Goal: Task Accomplishment & Management: Manage account settings

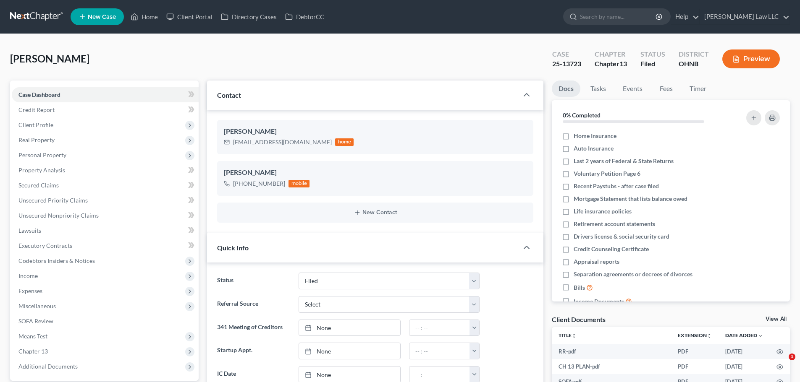
select select "6"
select select "0"
click at [640, 13] on input "search" at bounding box center [618, 17] width 77 height 16
type input "beates"
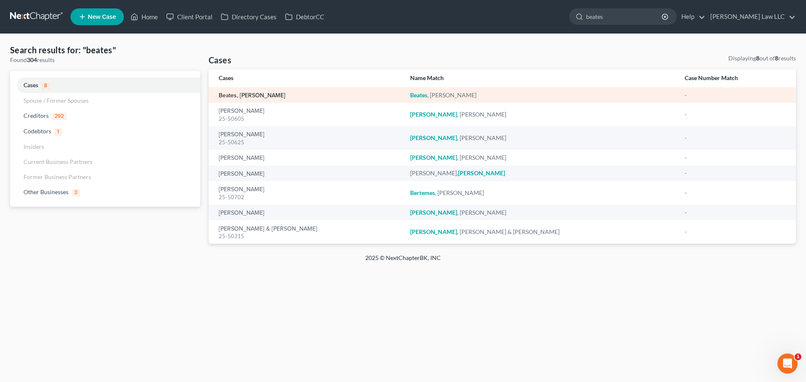
click at [246, 97] on link "Beates, [PERSON_NAME]" at bounding box center [252, 96] width 67 height 6
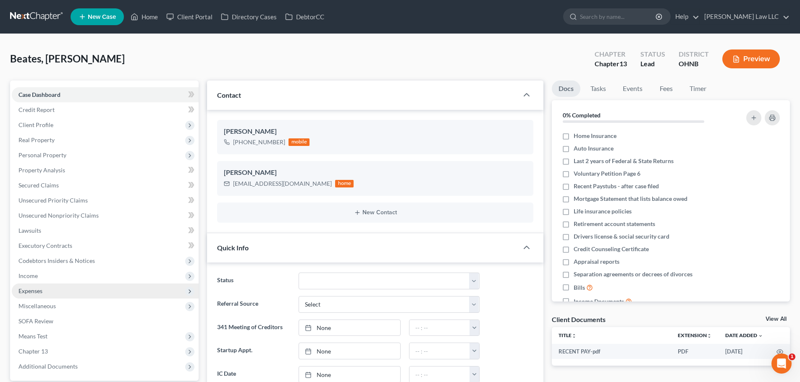
click at [41, 292] on span "Expenses" at bounding box center [30, 290] width 24 height 7
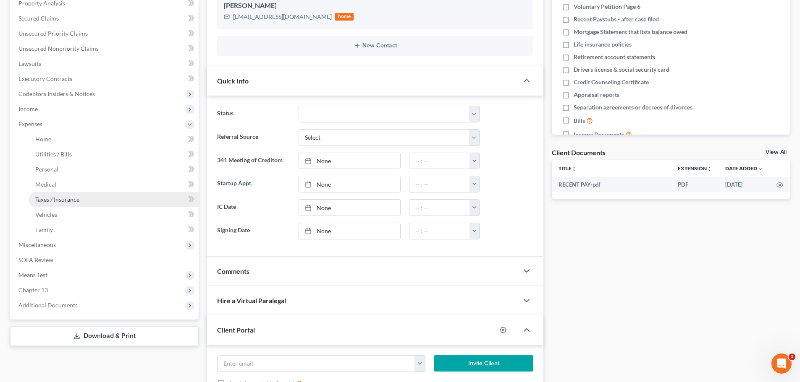
scroll to position [168, 0]
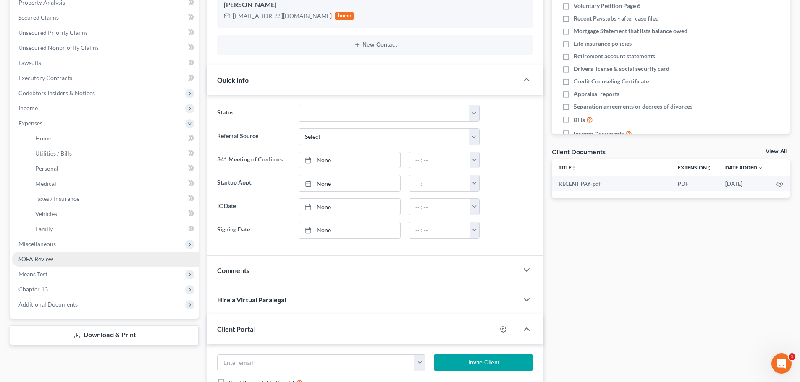
click at [50, 260] on span "SOFA Review" at bounding box center [35, 259] width 35 height 7
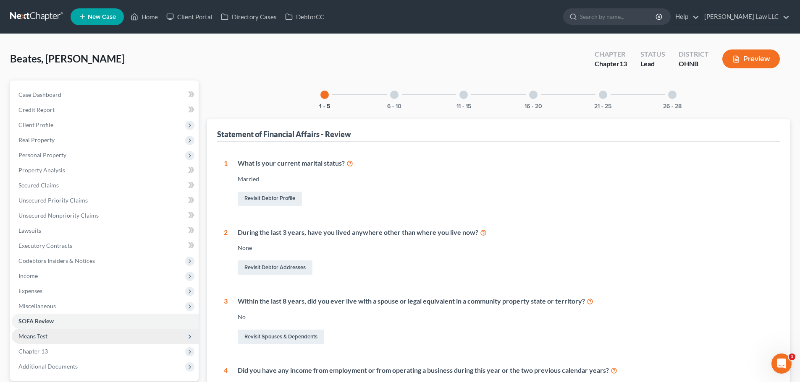
scroll to position [126, 0]
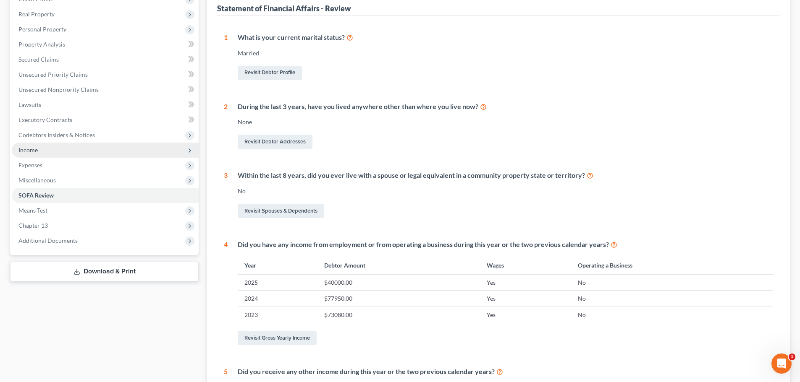
click at [35, 149] on span "Income" at bounding box center [27, 149] width 19 height 7
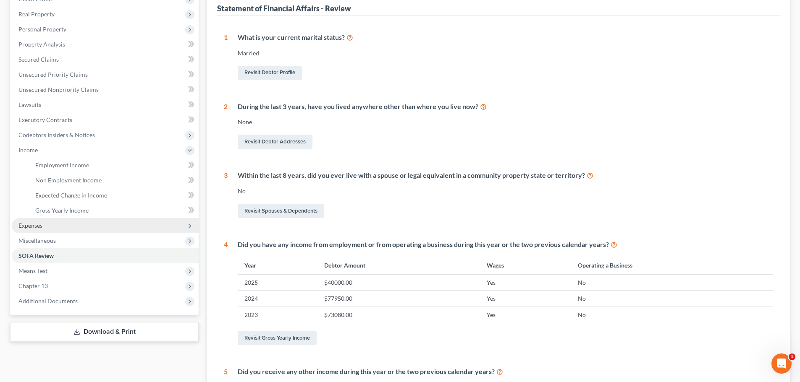
click at [32, 225] on span "Expenses" at bounding box center [30, 225] width 24 height 7
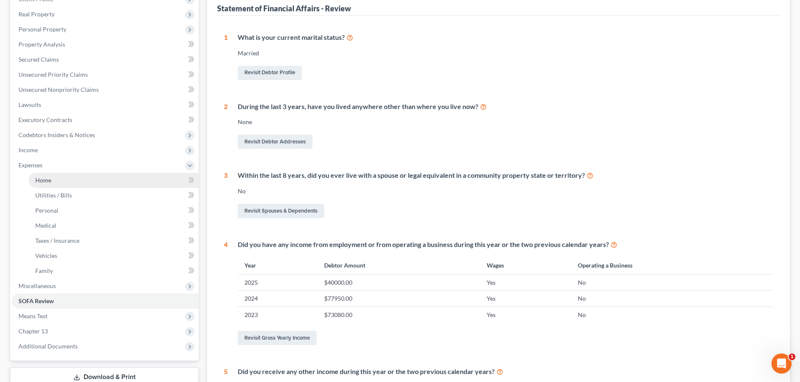
click at [61, 180] on link "Home" at bounding box center [114, 180] width 170 height 15
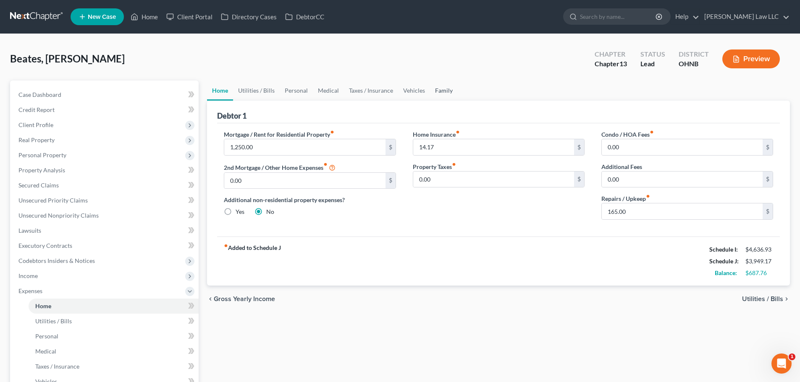
click at [444, 93] on link "Family" at bounding box center [444, 91] width 28 height 20
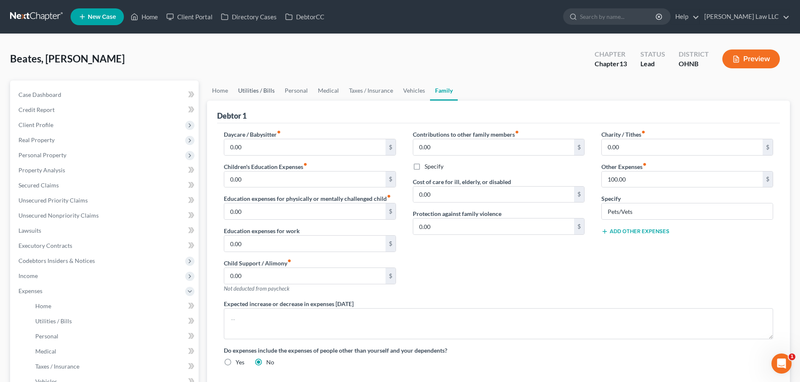
click at [246, 93] on link "Utilities / Bills" at bounding box center [256, 91] width 47 height 20
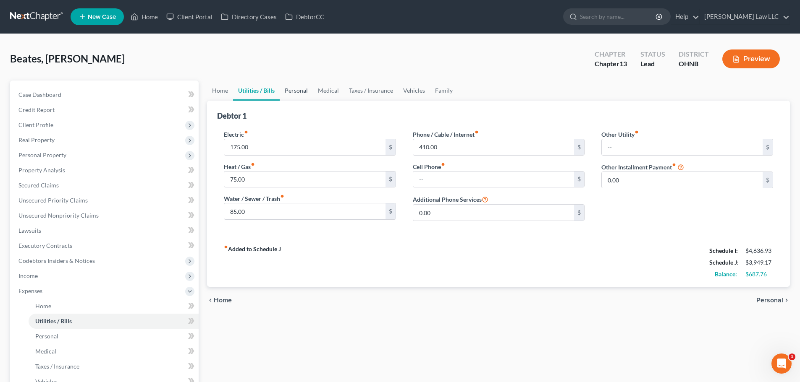
click at [301, 91] on link "Personal" at bounding box center [296, 91] width 33 height 20
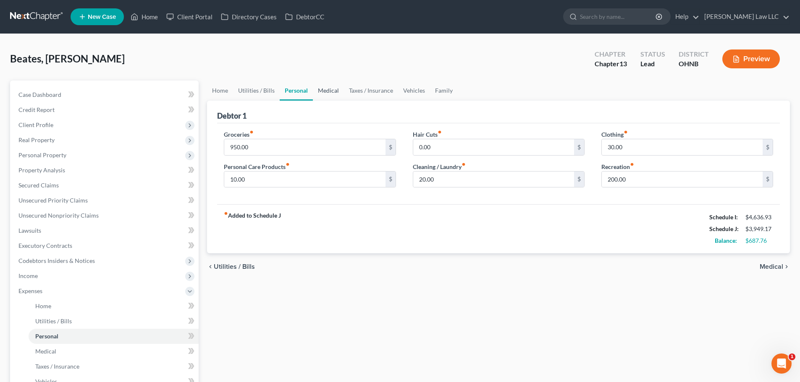
click at [320, 91] on link "Medical" at bounding box center [328, 91] width 31 height 20
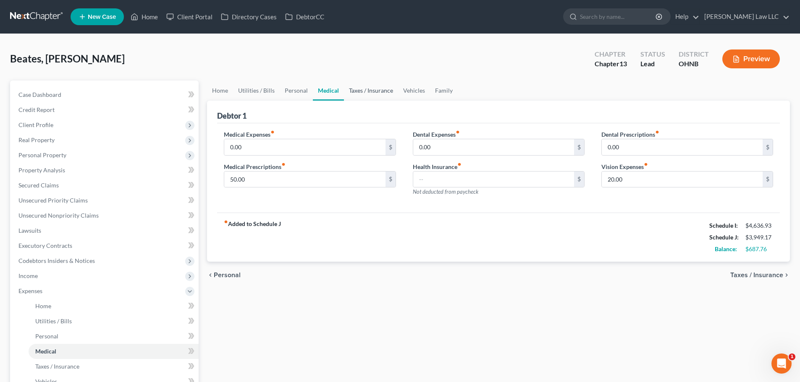
click at [352, 91] on link "Taxes / Insurance" at bounding box center [371, 91] width 54 height 20
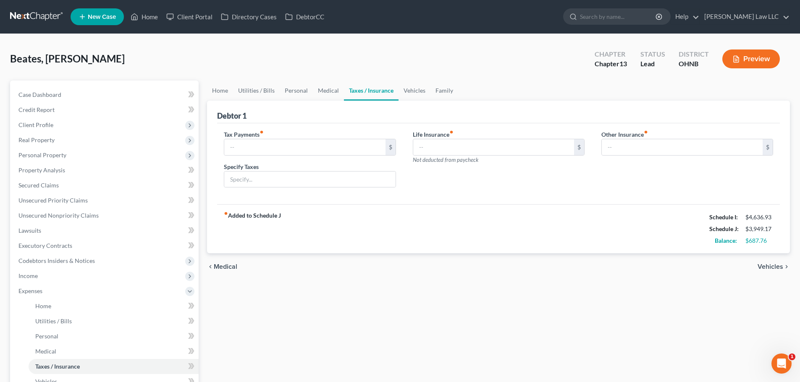
click at [375, 91] on link "Taxes / Insurance" at bounding box center [371, 91] width 55 height 20
click at [414, 87] on link "Vehicles" at bounding box center [414, 91] width 32 height 20
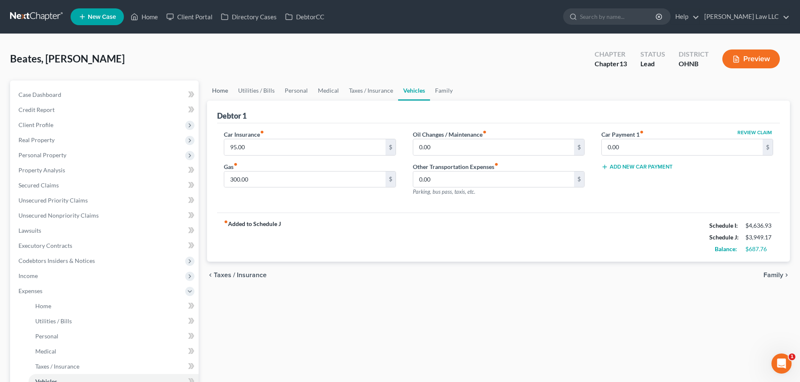
click at [218, 88] on link "Home" at bounding box center [220, 91] width 26 height 20
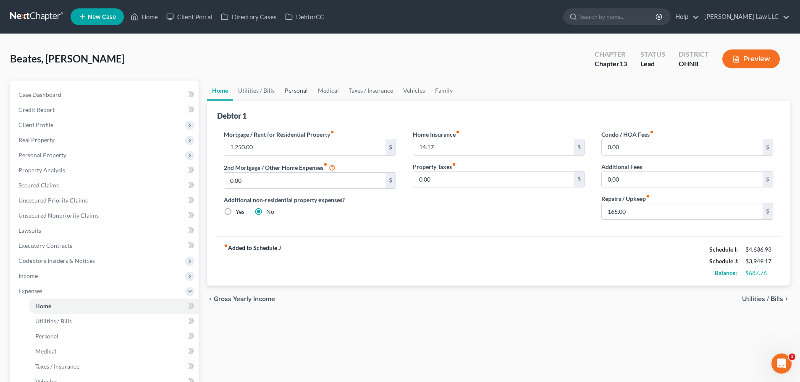
click at [287, 86] on link "Personal" at bounding box center [296, 91] width 33 height 20
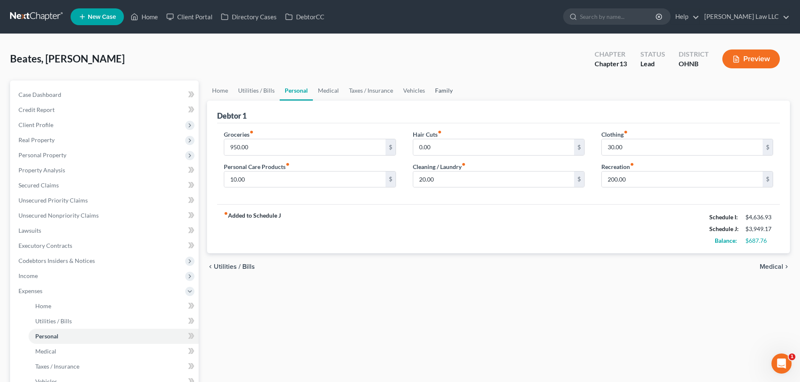
click at [434, 90] on link "Family" at bounding box center [444, 91] width 28 height 20
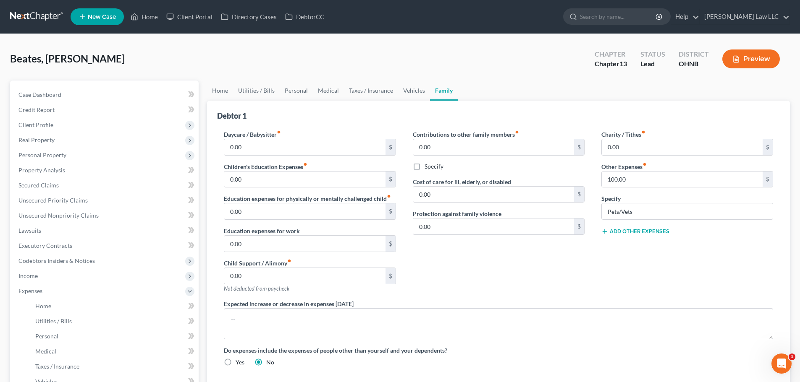
click at [635, 230] on button "Add Other Expenses" at bounding box center [635, 231] width 68 height 7
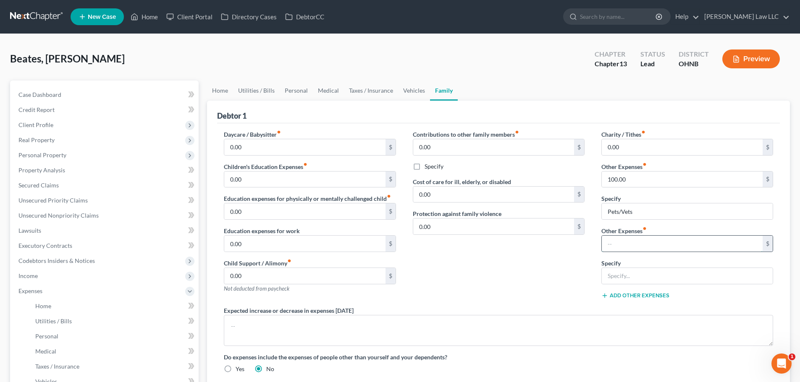
click at [615, 250] on input "text" at bounding box center [681, 244] width 161 height 16
type input "262"
type input "Husband Expenses"
click at [573, 277] on div "Contributions to other family members fiber_manual_record 0.00 $ Specify Cost o…" at bounding box center [498, 218] width 188 height 176
click at [399, 85] on link "Vehicles" at bounding box center [414, 91] width 32 height 20
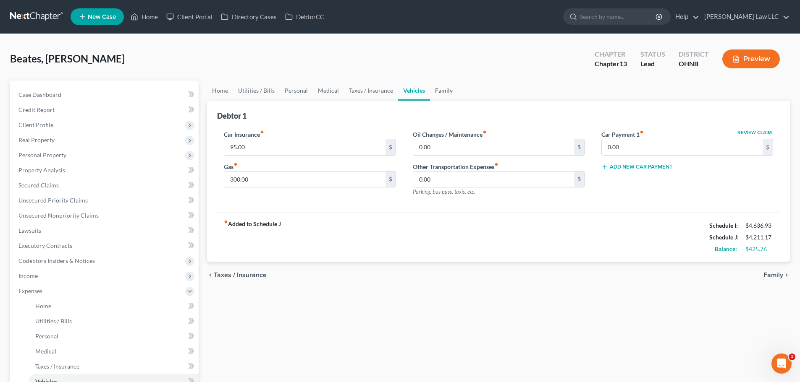
click at [436, 93] on link "Family" at bounding box center [444, 91] width 28 height 20
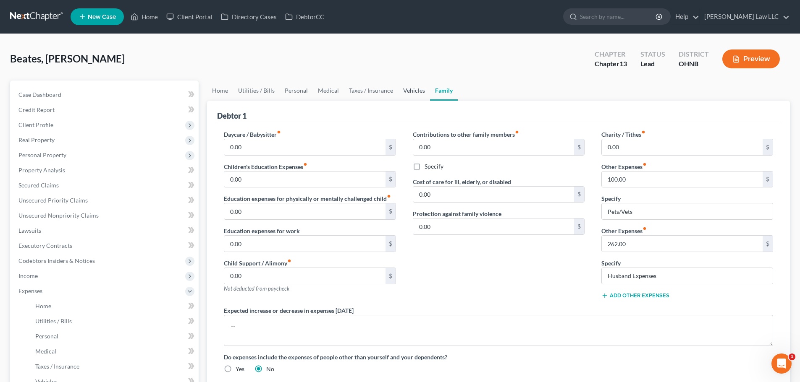
click at [410, 88] on link "Vehicles" at bounding box center [414, 91] width 32 height 20
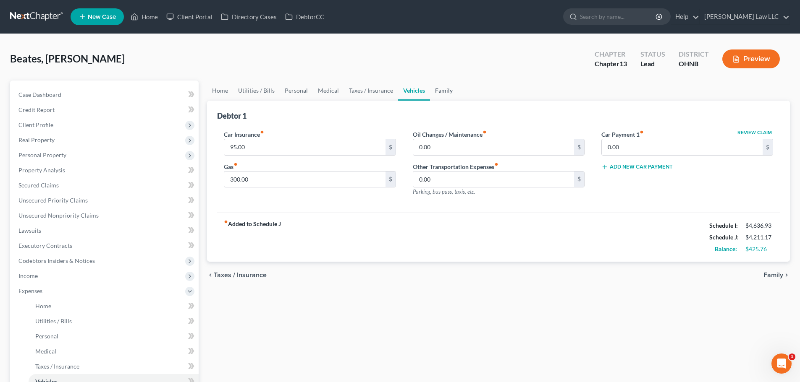
click at [435, 90] on link "Family" at bounding box center [444, 91] width 28 height 20
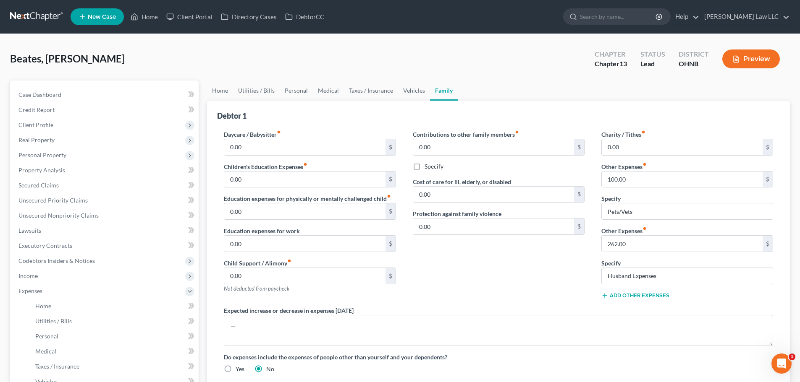
click at [474, 269] on div "Contributions to other family members fiber_manual_record 0.00 $ Specify Cost o…" at bounding box center [498, 218] width 188 height 176
click at [330, 88] on link "Medical" at bounding box center [328, 91] width 31 height 20
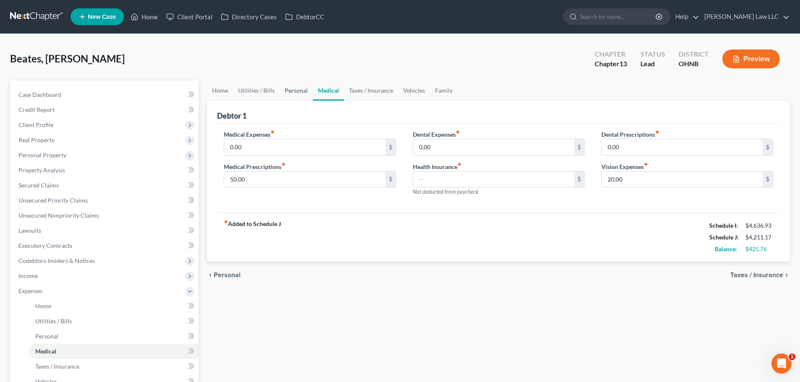
click at [289, 89] on link "Personal" at bounding box center [296, 91] width 33 height 20
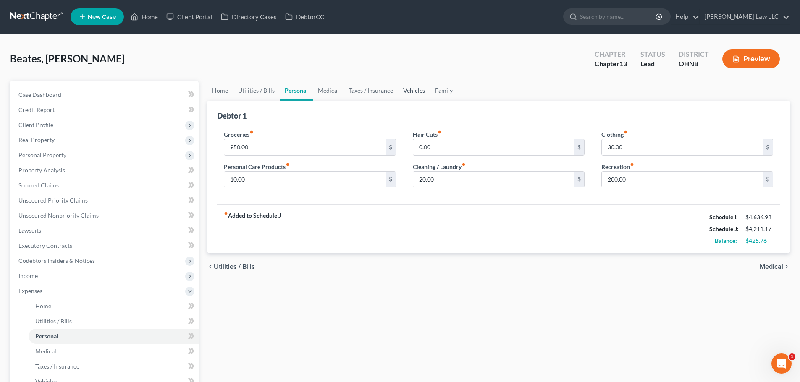
click at [402, 89] on link "Vehicles" at bounding box center [414, 91] width 32 height 20
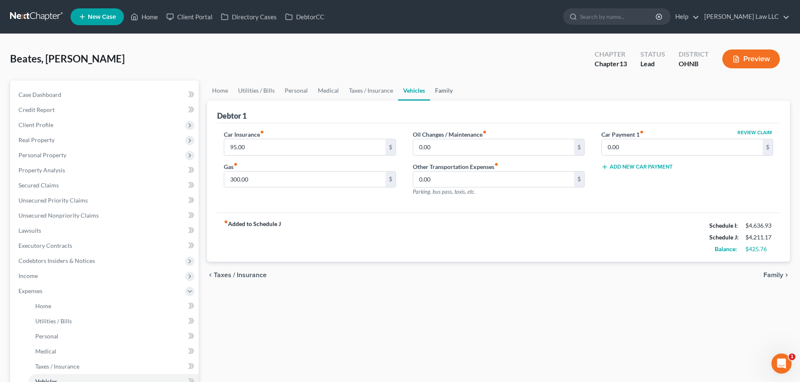
click at [448, 90] on link "Family" at bounding box center [444, 91] width 28 height 20
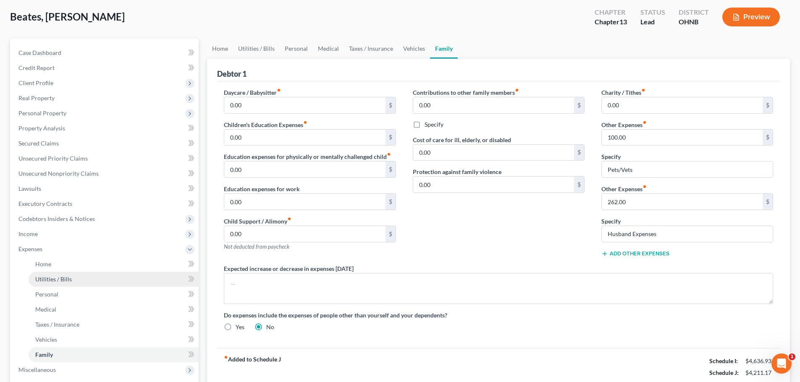
click at [44, 281] on span "Utilities / Bills" at bounding box center [53, 279] width 37 height 7
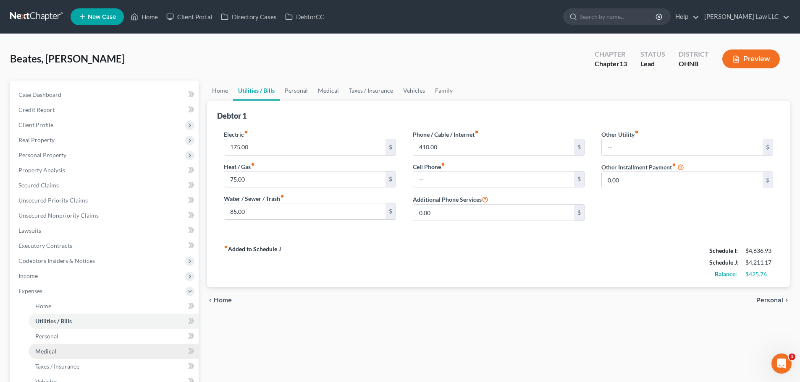
click at [51, 355] on link "Medical" at bounding box center [114, 351] width 170 height 15
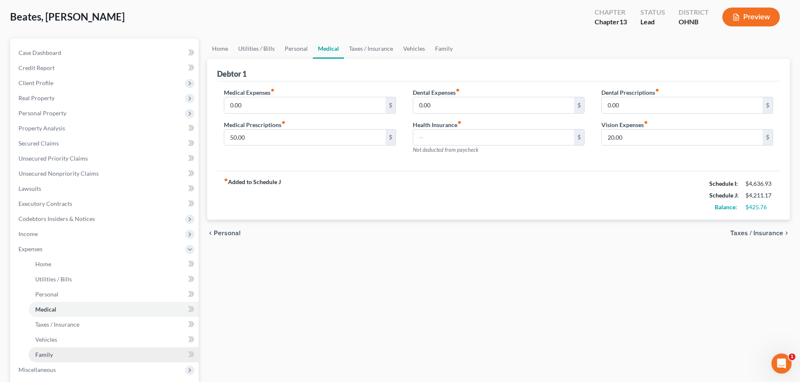
click at [52, 355] on span "Family" at bounding box center [44, 354] width 18 height 7
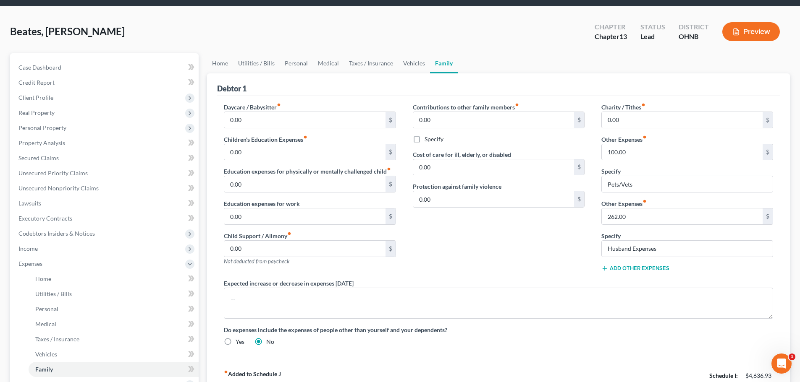
scroll to position [42, 0]
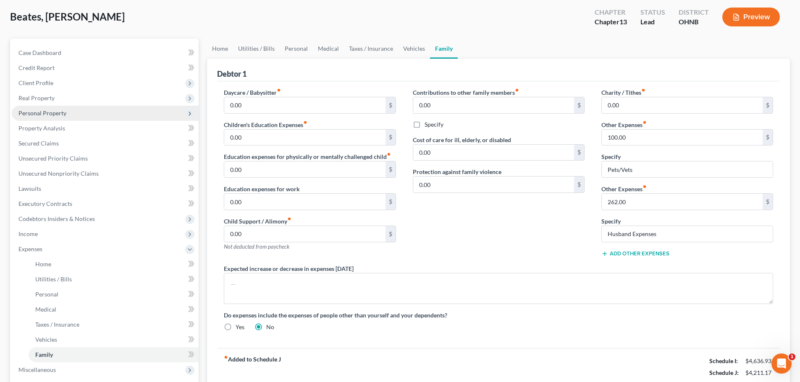
click at [57, 114] on span "Personal Property" at bounding box center [42, 113] width 48 height 7
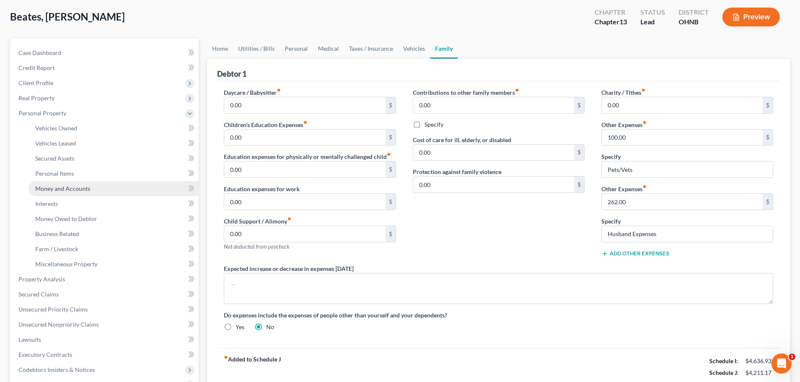
click at [68, 188] on span "Money and Accounts" at bounding box center [62, 188] width 55 height 7
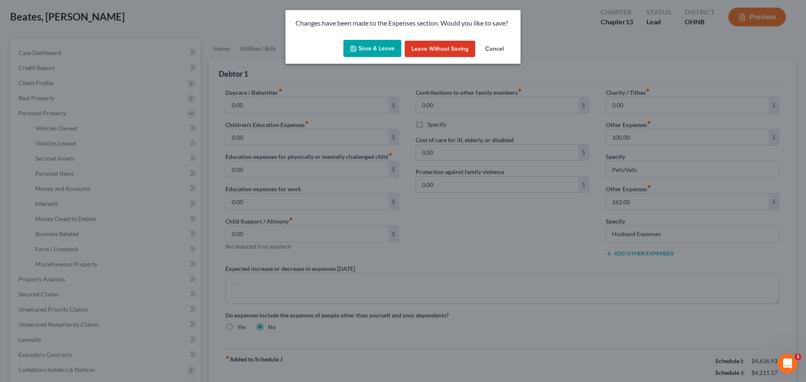
click at [382, 36] on div "Changes have been made to the Expenses section. Would you like to save?" at bounding box center [402, 23] width 235 height 26
click at [377, 52] on button "Save & Leave" at bounding box center [372, 49] width 58 height 18
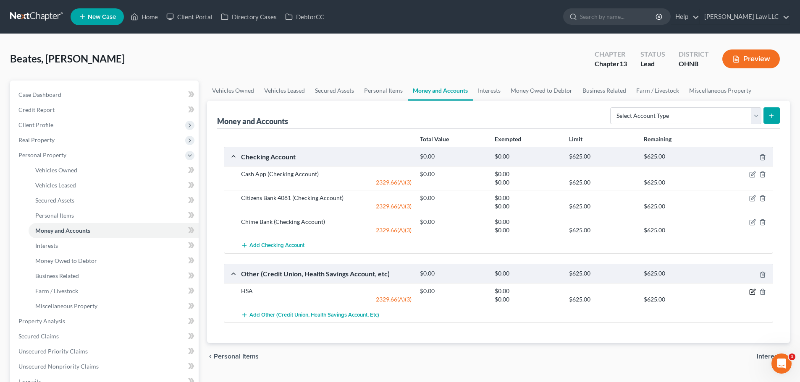
click at [751, 293] on icon "button" at bounding box center [753, 291] width 4 height 4
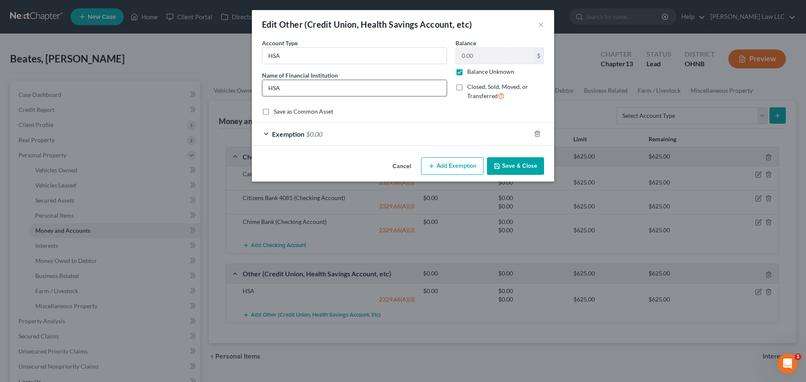
click at [272, 90] on input "HSA" at bounding box center [354, 88] width 184 height 16
type input "FSA"
drag, startPoint x: 272, startPoint y: 56, endPoint x: 289, endPoint y: 56, distance: 16.8
click at [272, 56] on input "HSA" at bounding box center [354, 56] width 184 height 16
type input "FSA"
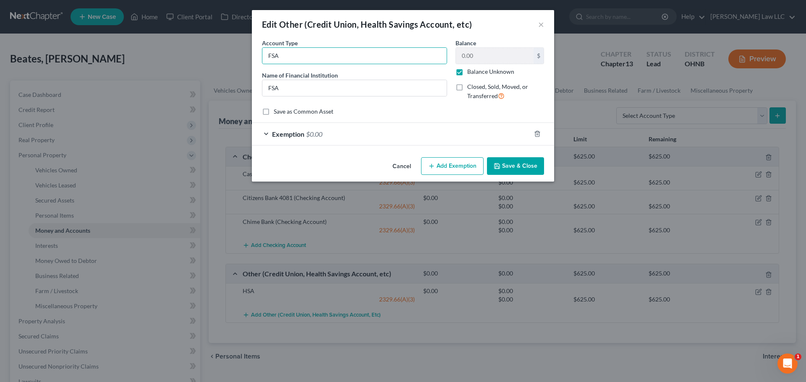
click at [510, 166] on button "Save & Close" at bounding box center [515, 166] width 57 height 18
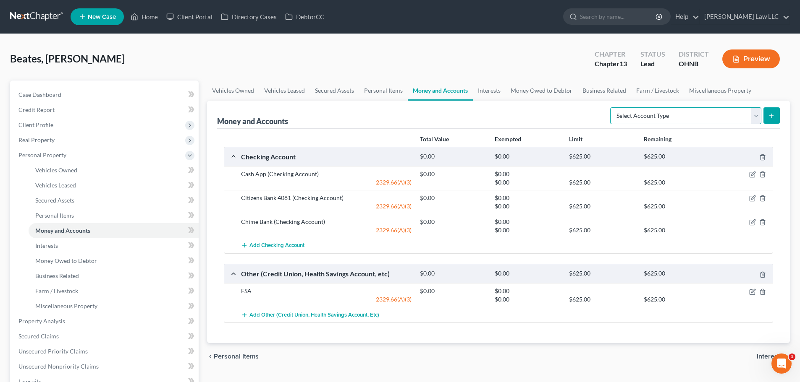
click at [671, 118] on select "Select Account Type Brokerage Cash on Hand Certificates of Deposit Checking Acc…" at bounding box center [685, 115] width 151 height 17
select select "other"
click at [611, 107] on select "Select Account Type Brokerage Cash on Hand Certificates of Deposit Checking Acc…" at bounding box center [685, 115] width 151 height 17
click at [768, 112] on icon "submit" at bounding box center [771, 115] width 7 height 7
click at [469, 76] on div "Beates, Cady Upgraded Chapter Chapter 13 Status Lead District OHNB Preview" at bounding box center [399, 62] width 779 height 37
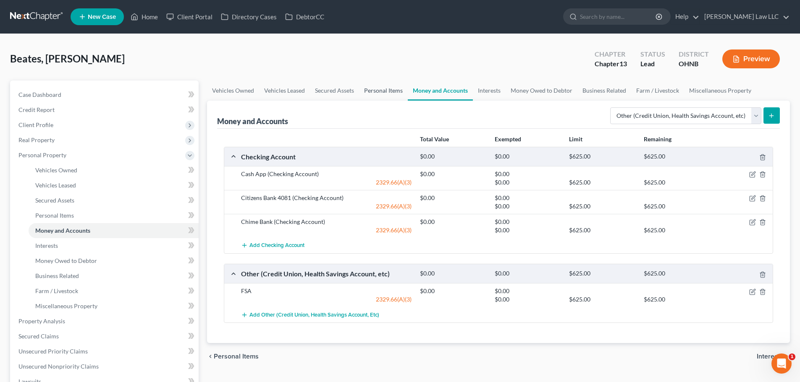
click at [400, 90] on link "Personal Items" at bounding box center [383, 91] width 49 height 20
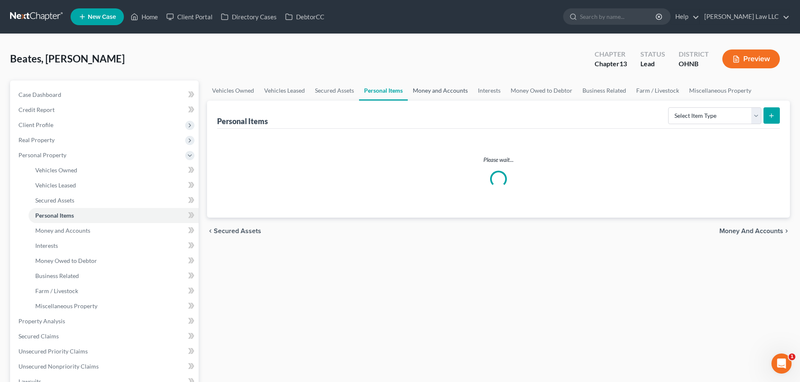
click at [446, 89] on link "Money and Accounts" at bounding box center [440, 91] width 65 height 20
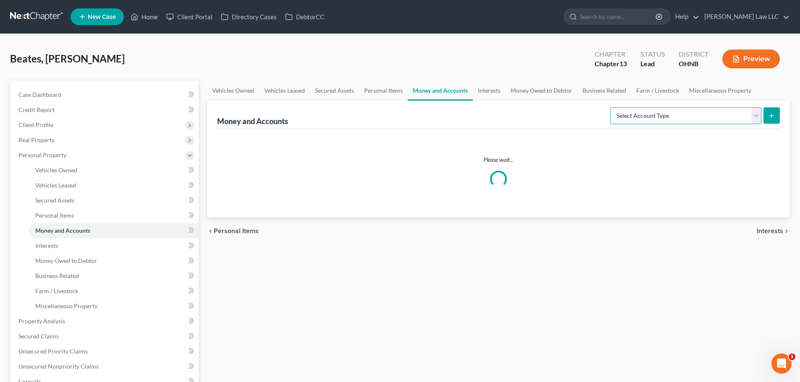
click at [698, 115] on select "Select Account Type Brokerage Cash on Hand Certificates of Deposit Checking Acc…" at bounding box center [685, 115] width 151 height 17
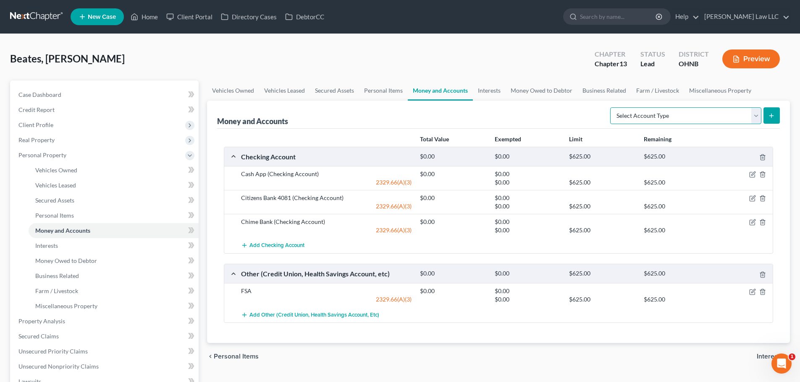
select select "other"
click at [611, 107] on select "Select Account Type Brokerage Cash on Hand Certificates of Deposit Checking Acc…" at bounding box center [685, 115] width 151 height 17
click at [768, 116] on icon "submit" at bounding box center [771, 115] width 7 height 7
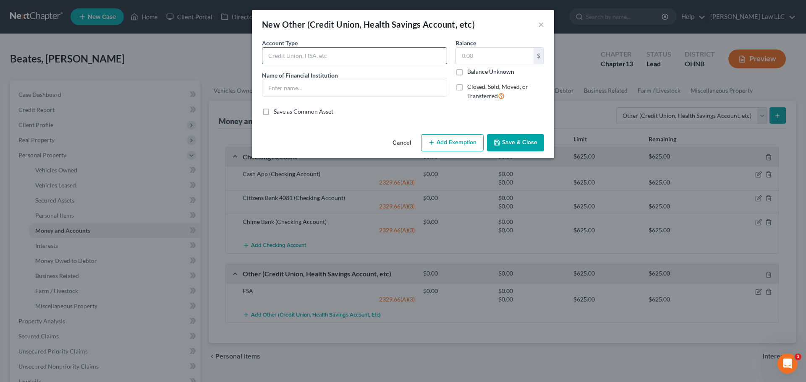
click at [352, 56] on input "text" at bounding box center [354, 56] width 184 height 16
type input "Daycare FSA"
type input "FSA"
type input "1,416"
click at [504, 144] on button "Save & Close" at bounding box center [515, 143] width 57 height 18
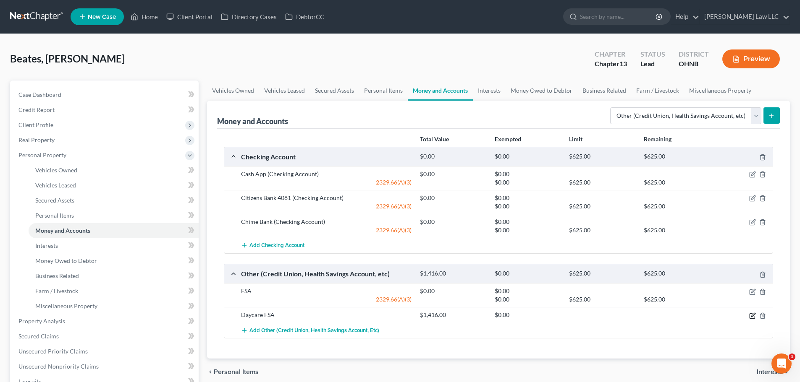
click at [753, 317] on icon "button" at bounding box center [752, 316] width 7 height 7
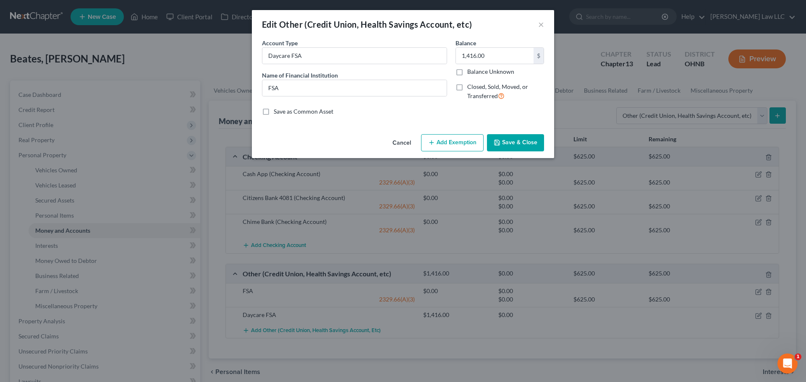
click at [453, 141] on button "Add Exemption" at bounding box center [452, 143] width 63 height 18
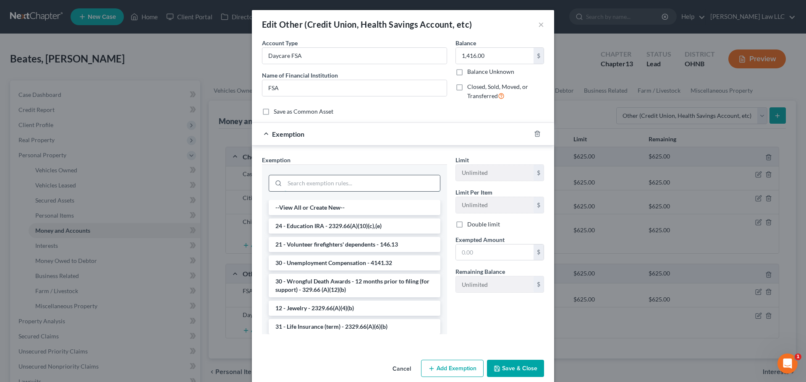
click at [303, 181] on input "search" at bounding box center [362, 183] width 155 height 16
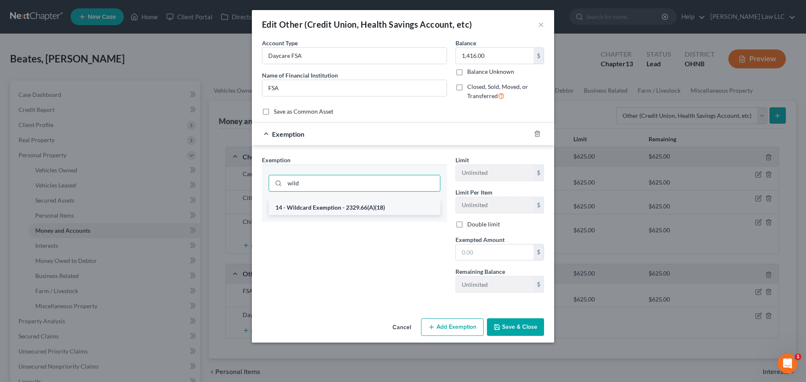
type input "wild"
click at [310, 208] on li "14 - Wildcard Exemption - 2329.66(A)(18)" at bounding box center [355, 207] width 172 height 15
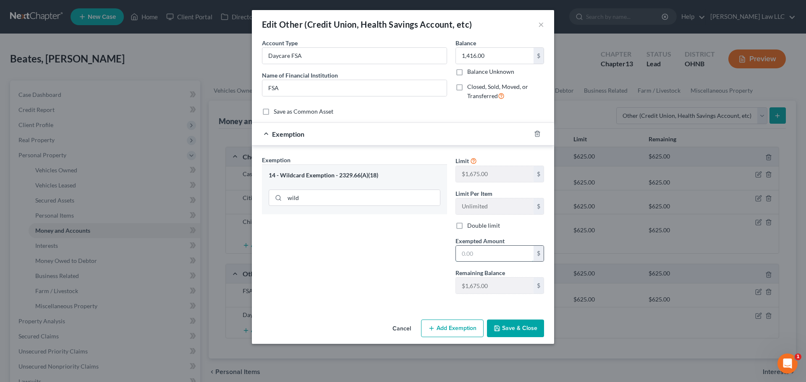
click at [495, 261] on input "text" at bounding box center [495, 254] width 78 height 16
type input "1,416"
click at [524, 329] on button "Save & Close" at bounding box center [515, 329] width 57 height 18
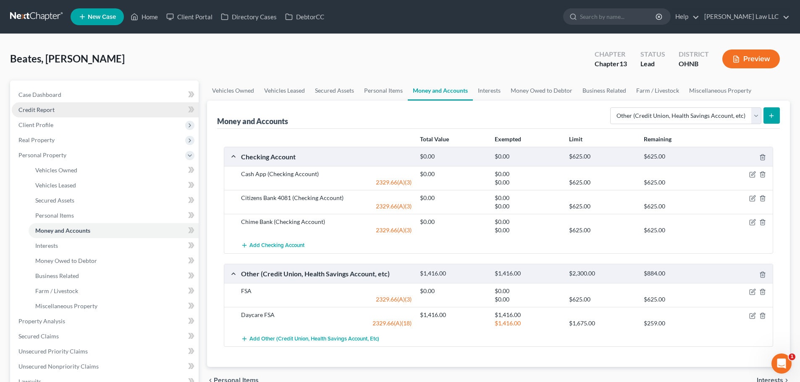
click at [35, 103] on link "Credit Report" at bounding box center [105, 109] width 187 height 15
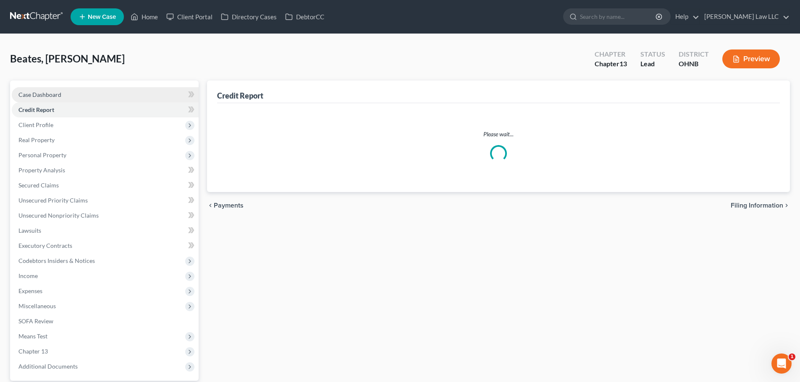
click at [37, 96] on span "Case Dashboard" at bounding box center [39, 94] width 43 height 7
select select "10"
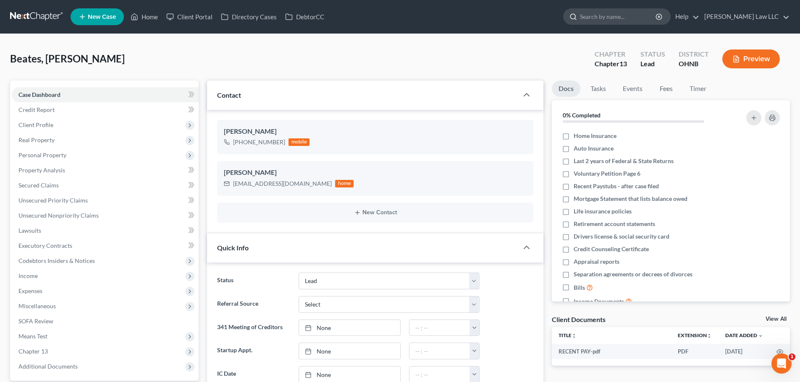
click at [630, 11] on input "search" at bounding box center [618, 17] width 77 height 16
type input "goodwin"
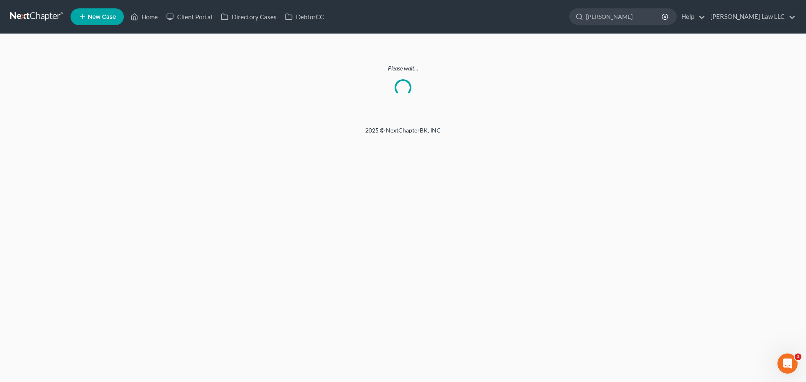
click at [20, 17] on link at bounding box center [37, 16] width 54 height 15
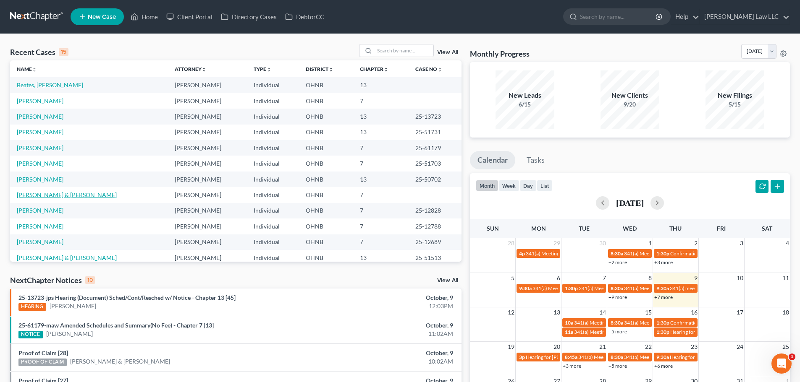
click at [63, 194] on link "[PERSON_NAME] & [PERSON_NAME]" at bounding box center [67, 194] width 100 height 7
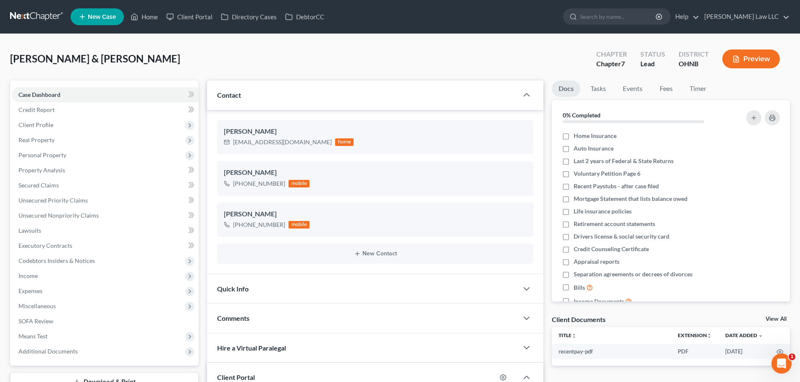
click at [98, 69] on div "[PERSON_NAME] & [PERSON_NAME] Upgraded Chapter Chapter 7 Status Lead District […" at bounding box center [399, 62] width 779 height 37
click at [78, 61] on span "[PERSON_NAME] & [PERSON_NAME]" at bounding box center [95, 58] width 170 height 12
click at [171, 55] on div "[PERSON_NAME] & [PERSON_NAME] Upgraded Chapter Chapter 7 Status Lead District […" at bounding box center [399, 62] width 779 height 37
click at [49, 99] on link "Case Dashboard" at bounding box center [105, 94] width 187 height 15
click at [62, 50] on div "Goodwin, Thomas & Amy Upgraded Chapter Chapter 7 Status Lead District OHNB Prev…" at bounding box center [399, 62] width 779 height 37
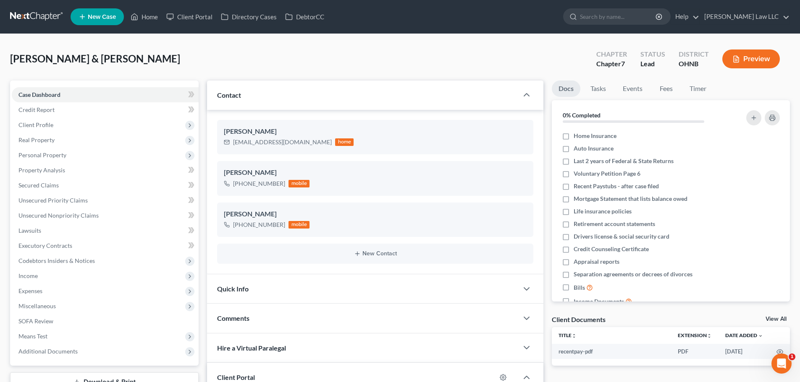
click at [132, 55] on div "Goodwin, Thomas & Amy Upgraded Chapter Chapter 7 Status Lead District OHNB Prev…" at bounding box center [399, 62] width 779 height 37
click at [79, 58] on span "[PERSON_NAME] & [PERSON_NAME]" at bounding box center [95, 58] width 170 height 12
click at [70, 93] on link "Case Dashboard" at bounding box center [105, 94] width 187 height 15
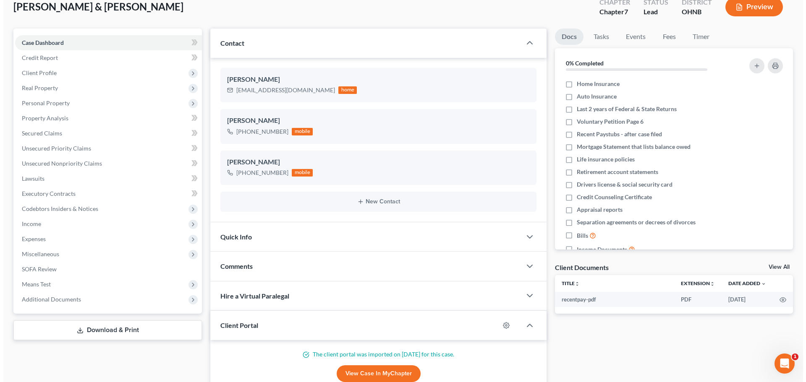
scroll to position [126, 0]
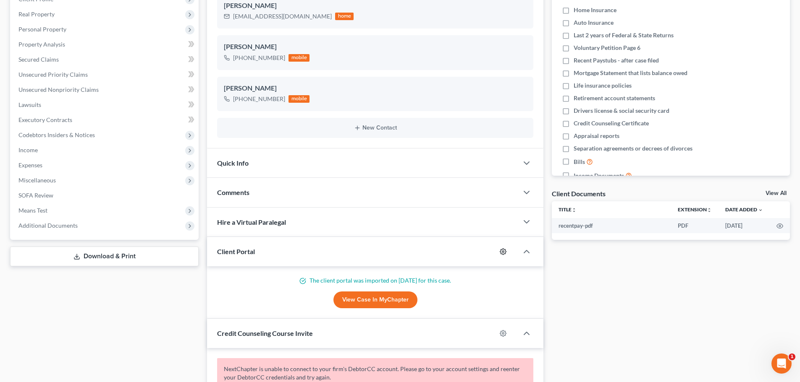
click at [506, 253] on icon "button" at bounding box center [502, 251] width 7 height 7
select select "0"
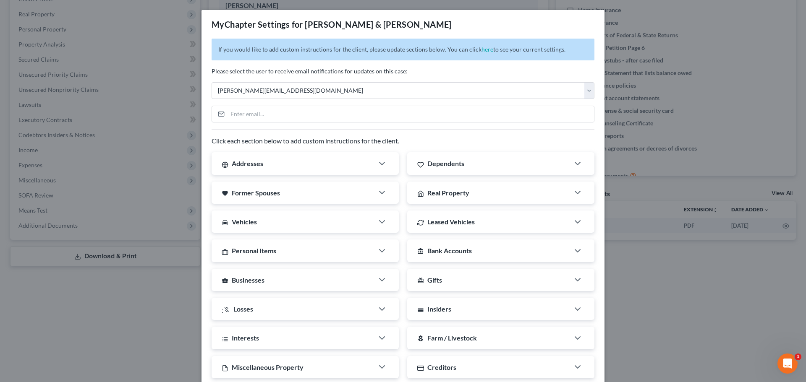
click at [693, 283] on div "MyChapter Settings for Goodwin, Thomas & Amy If you would like to add custom in…" at bounding box center [403, 191] width 806 height 382
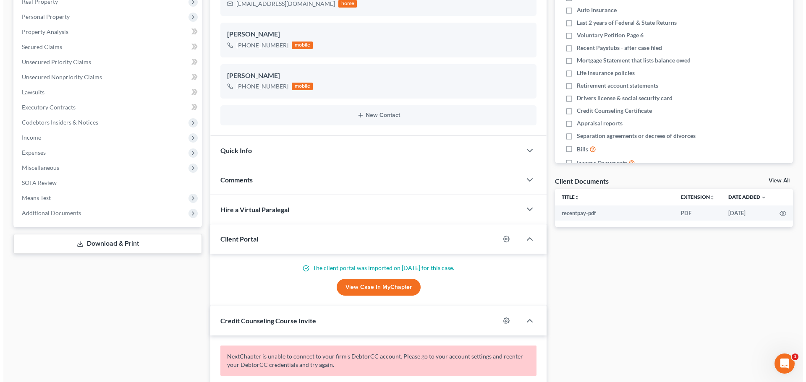
scroll to position [210, 0]
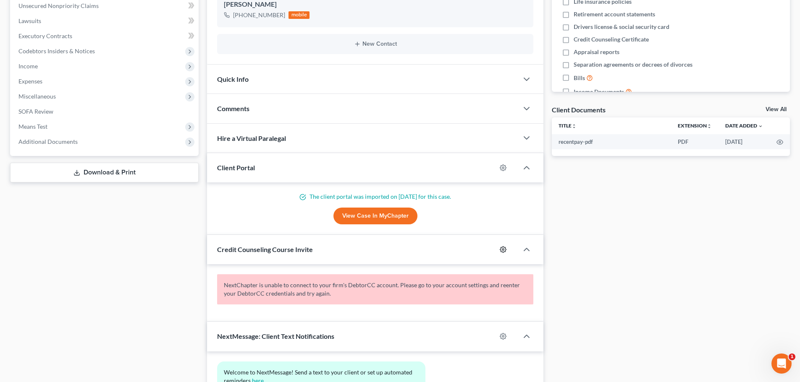
click at [500, 251] on icon "button" at bounding box center [502, 249] width 7 height 7
select select "0"
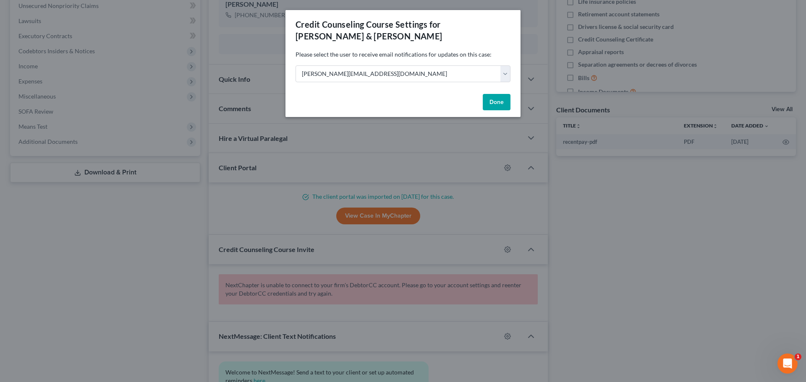
click at [590, 240] on div "Credit Counseling Course Settings for Goodwin, Thomas & Amy Please select the u…" at bounding box center [403, 191] width 806 height 382
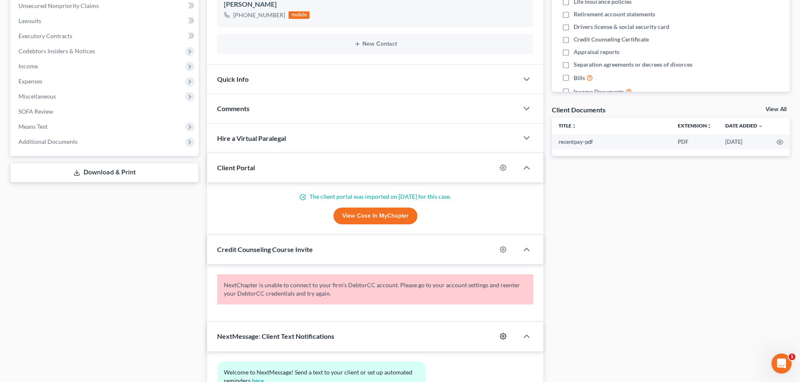
click at [504, 337] on circle "button" at bounding box center [503, 337] width 2 height 2
select select "0"
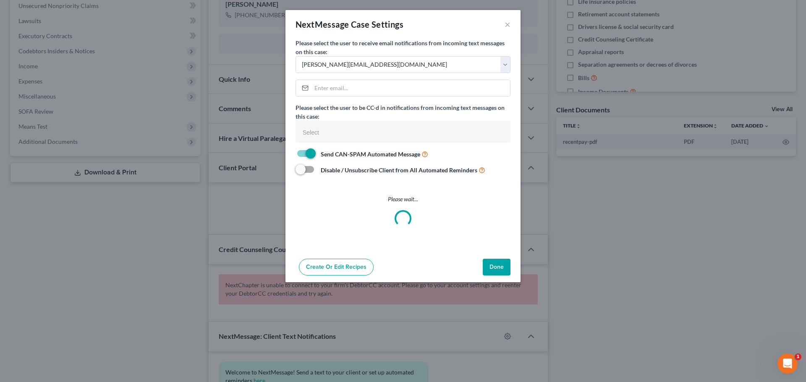
select select
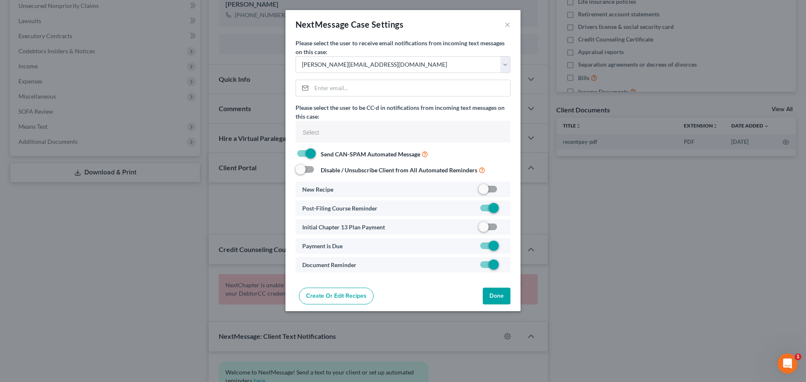
click at [494, 297] on button "Done" at bounding box center [497, 296] width 28 height 17
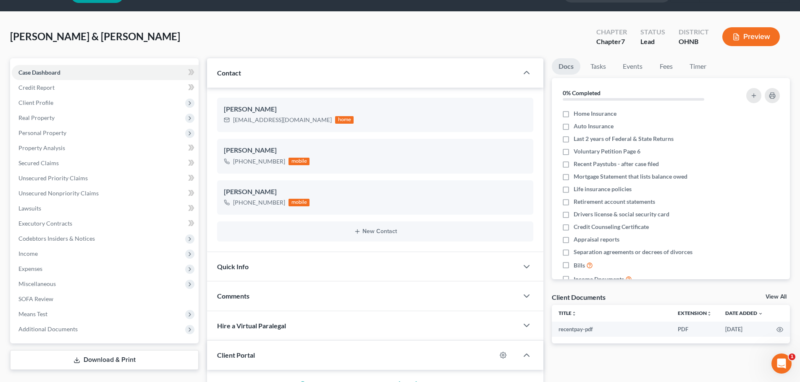
scroll to position [0, 0]
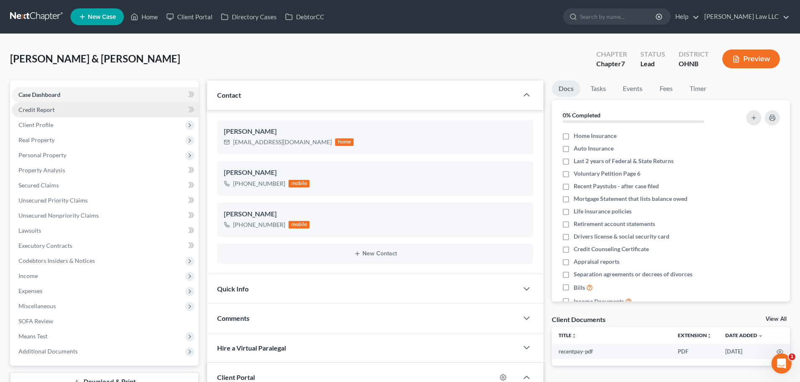
click at [47, 110] on span "Credit Report" at bounding box center [36, 109] width 36 height 7
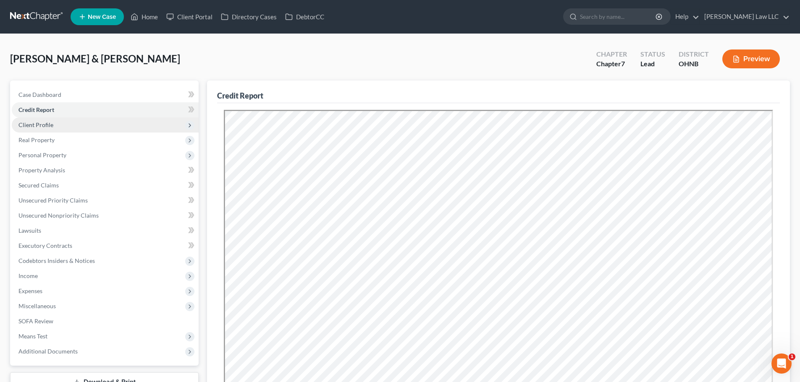
click at [52, 128] on span "Client Profile" at bounding box center [105, 125] width 187 height 15
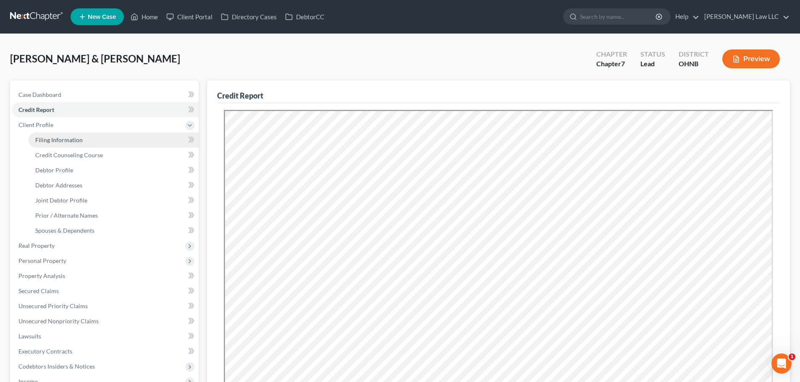
click at [56, 135] on link "Filing Information" at bounding box center [114, 140] width 170 height 15
select select "1"
select select "0"
select select "36"
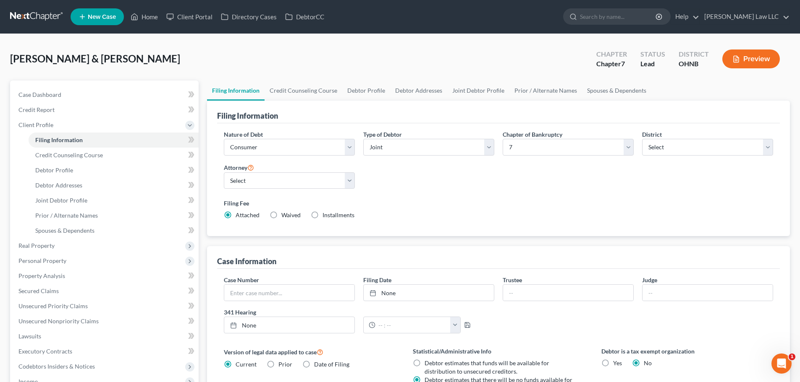
click at [487, 189] on div "Nature of Debt Select Business Consumer Other Nature of Business Select Clearin…" at bounding box center [497, 178] width 557 height 97
click at [285, 86] on link "Credit Counseling Course" at bounding box center [303, 91] width 78 height 20
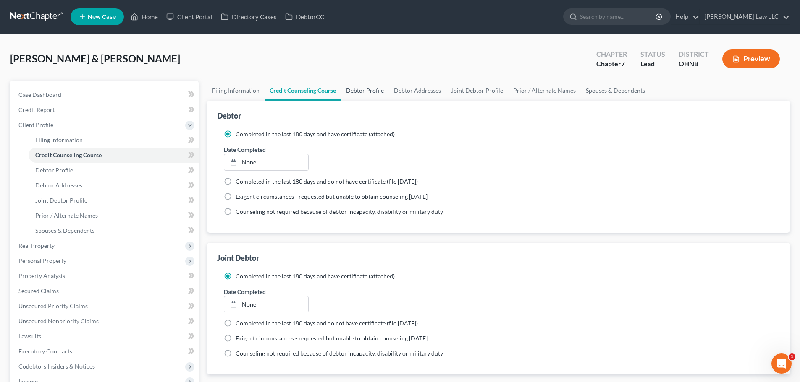
click at [360, 91] on link "Debtor Profile" at bounding box center [365, 91] width 48 height 20
select select "1"
select select "3"
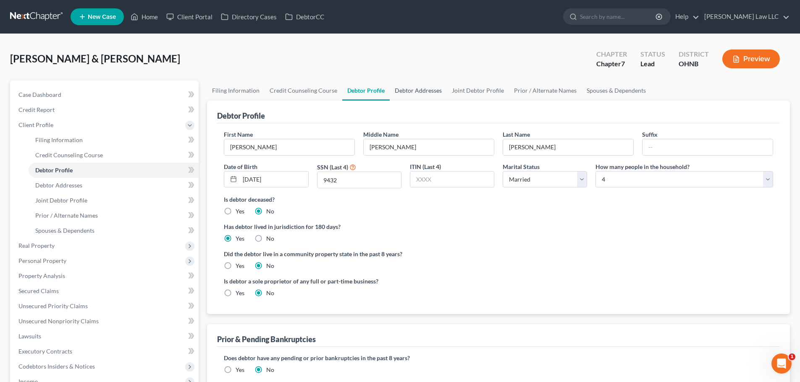
click at [410, 87] on link "Debtor Addresses" at bounding box center [417, 91] width 57 height 20
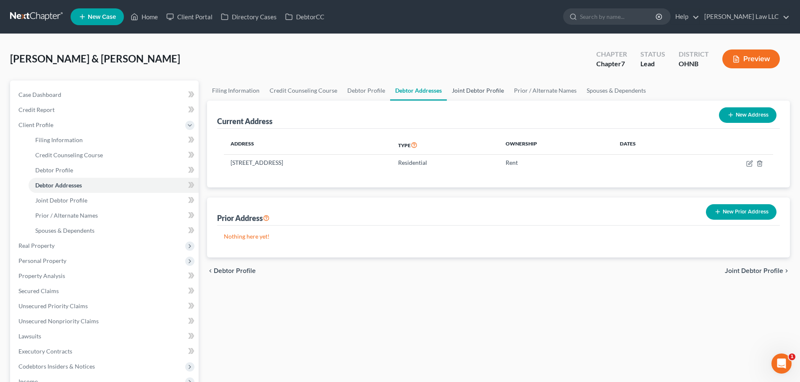
click at [465, 88] on link "Joint Debtor Profile" at bounding box center [478, 91] width 62 height 20
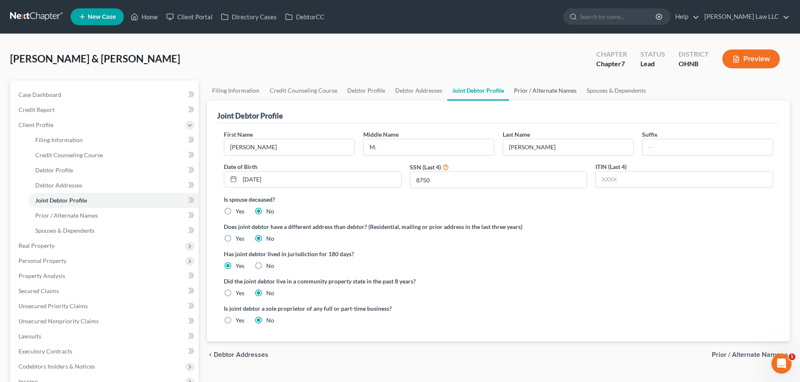
click at [524, 86] on link "Prior / Alternate Names" at bounding box center [545, 91] width 73 height 20
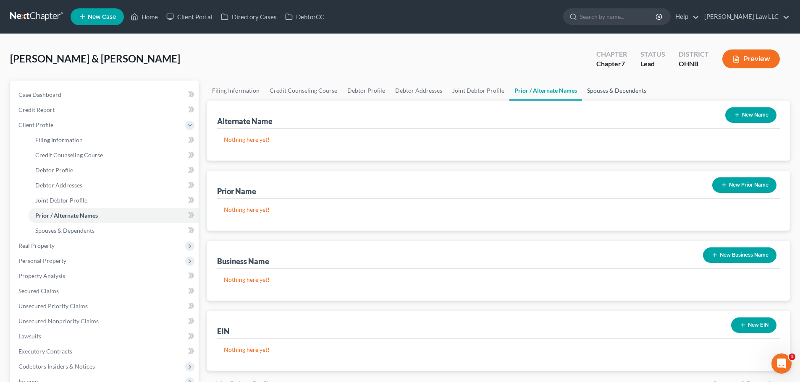
click at [591, 91] on link "Spouses & Dependents" at bounding box center [616, 91] width 69 height 20
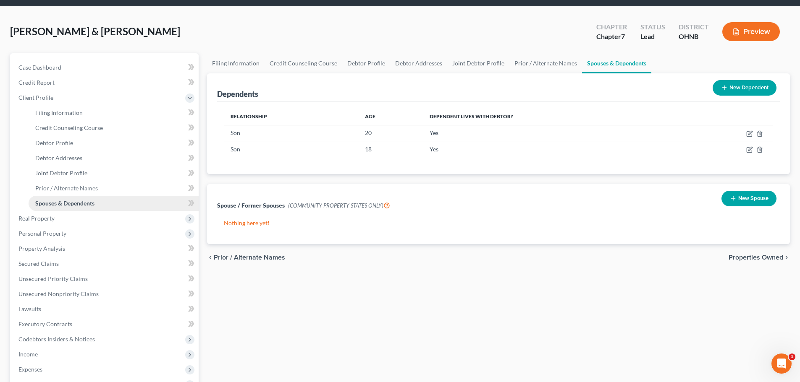
scroll to position [42, 0]
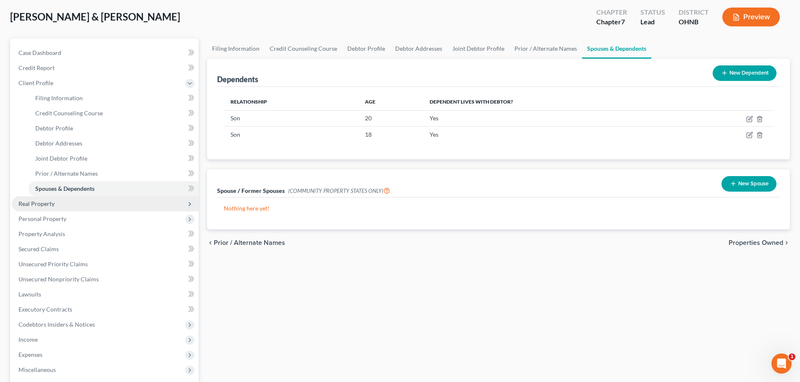
click at [47, 200] on span "Real Property" at bounding box center [36, 203] width 36 height 7
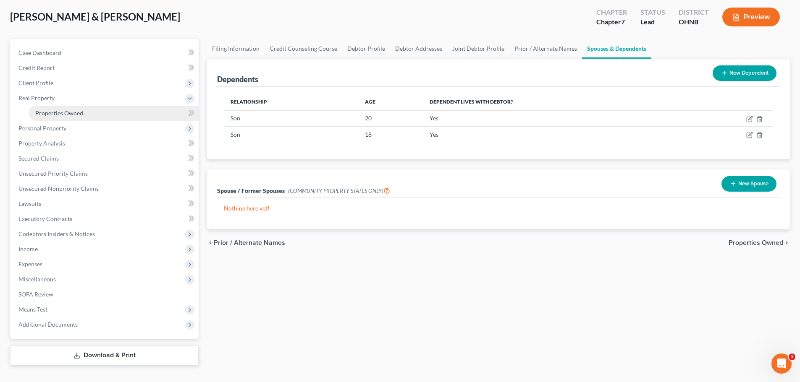
click at [77, 109] on link "Properties Owned" at bounding box center [114, 113] width 170 height 15
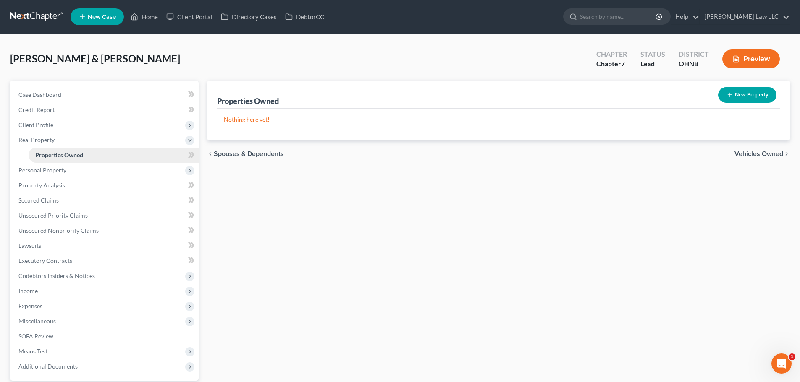
click at [42, 162] on link "Properties Owned" at bounding box center [114, 155] width 170 height 15
click at [42, 172] on span "Personal Property" at bounding box center [42, 170] width 48 height 7
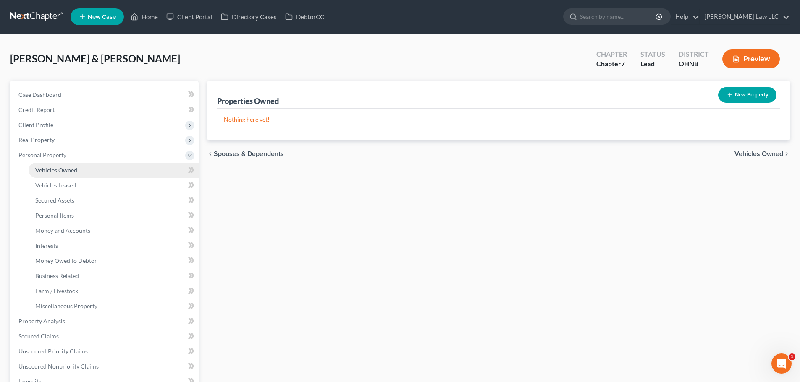
click at [54, 173] on span "Vehicles Owned" at bounding box center [56, 170] width 42 height 7
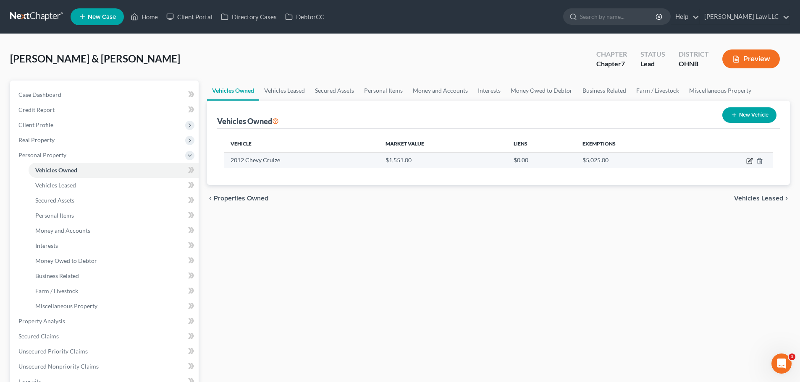
click at [747, 159] on icon "button" at bounding box center [748, 161] width 5 height 5
select select "0"
select select "14"
select select "3"
select select "2"
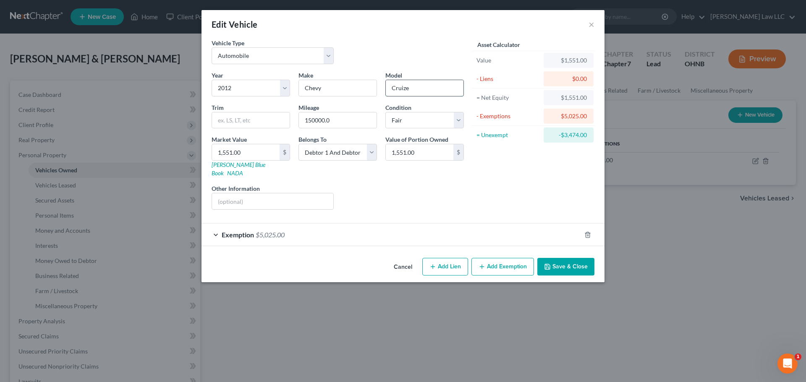
click at [411, 86] on input "Cruize" at bounding box center [425, 88] width 78 height 16
type input "Cruize"
click at [258, 194] on input "text" at bounding box center [272, 201] width 121 height 16
type input "wife"
click at [411, 188] on div "Liens Select" at bounding box center [403, 197] width 131 height 26
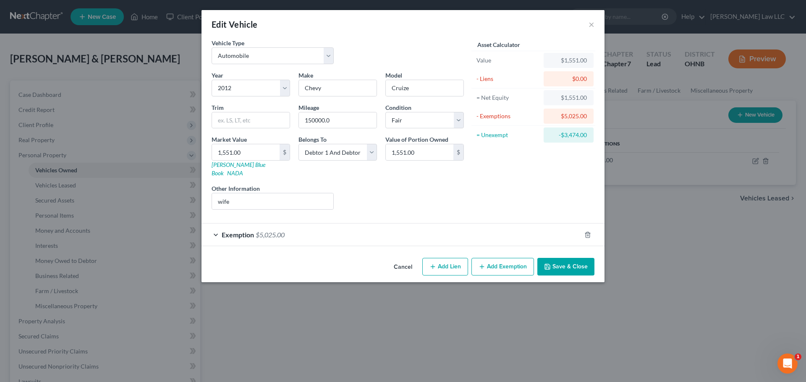
click at [579, 259] on button "Save & Close" at bounding box center [565, 267] width 57 height 18
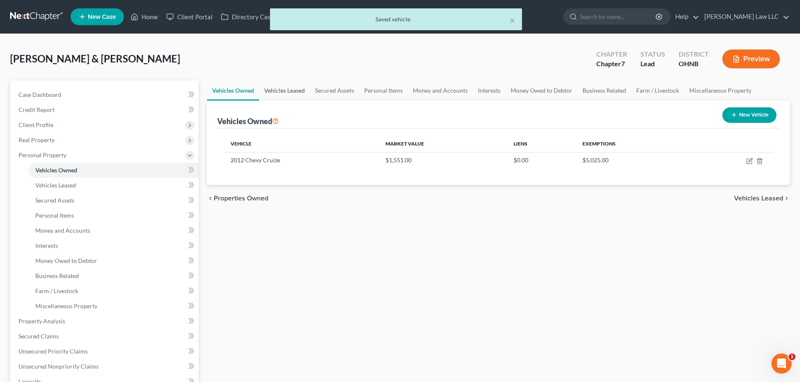
click at [291, 89] on link "Vehicles Leased" at bounding box center [284, 91] width 51 height 20
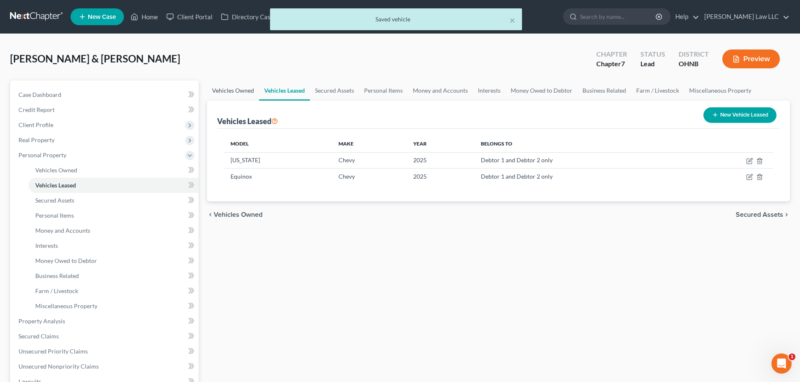
click at [227, 91] on link "Vehicles Owned" at bounding box center [233, 91] width 52 height 20
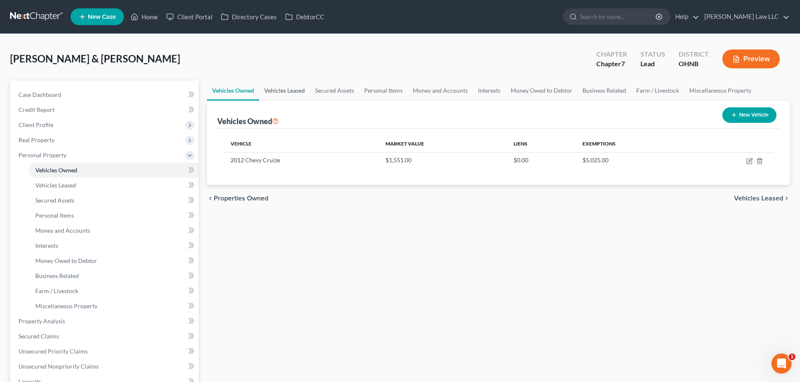
click at [278, 94] on link "Vehicles Leased" at bounding box center [284, 91] width 51 height 20
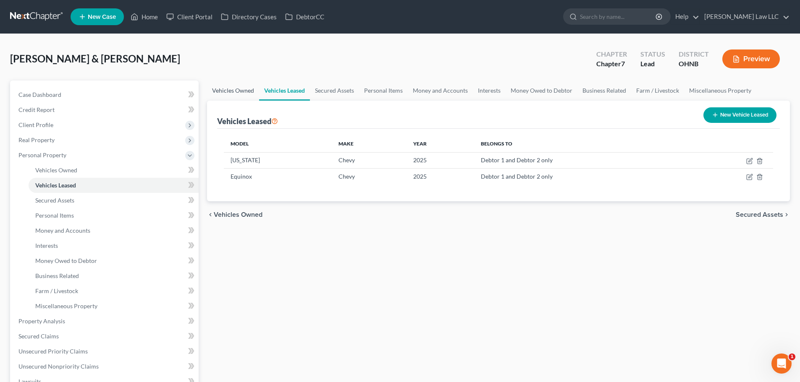
click at [239, 87] on link "Vehicles Owned" at bounding box center [233, 91] width 52 height 20
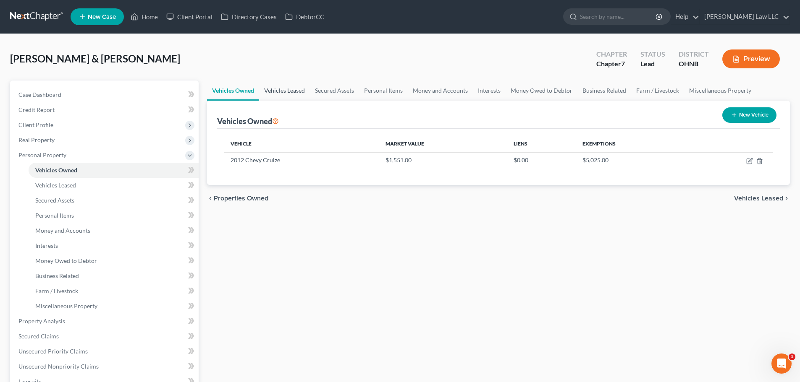
click at [283, 89] on link "Vehicles Leased" at bounding box center [284, 91] width 51 height 20
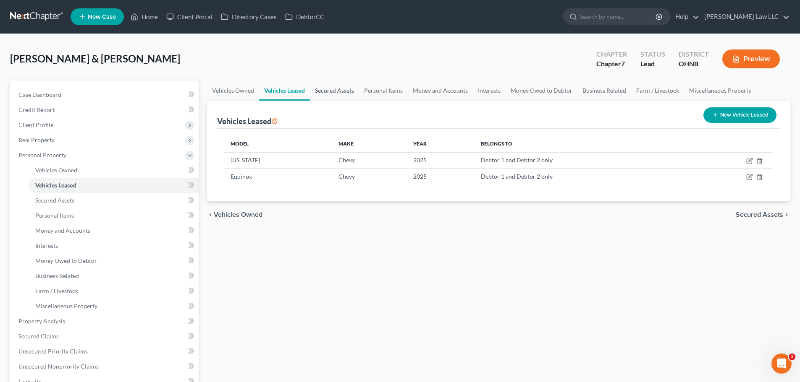
click at [325, 91] on link "Secured Assets" at bounding box center [334, 91] width 49 height 20
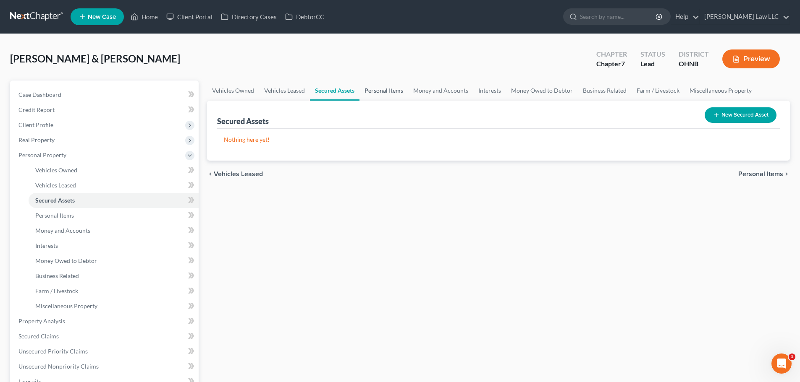
click at [389, 92] on link "Personal Items" at bounding box center [383, 91] width 49 height 20
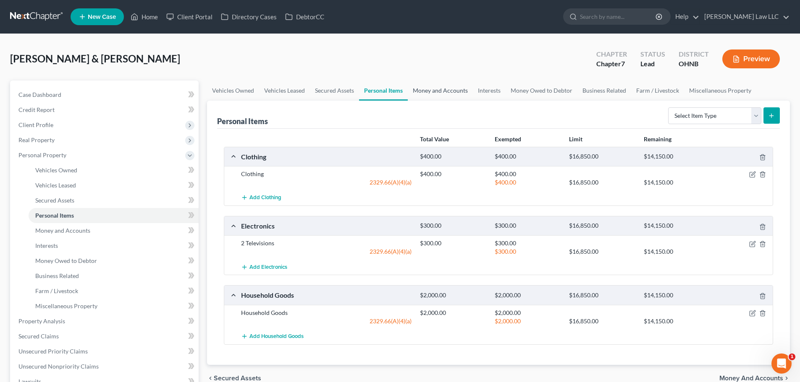
click at [430, 91] on link "Money and Accounts" at bounding box center [440, 91] width 65 height 20
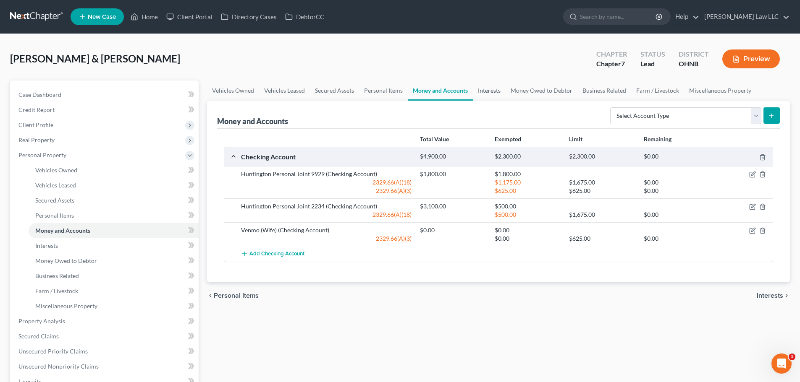
click at [490, 94] on link "Interests" at bounding box center [489, 91] width 33 height 20
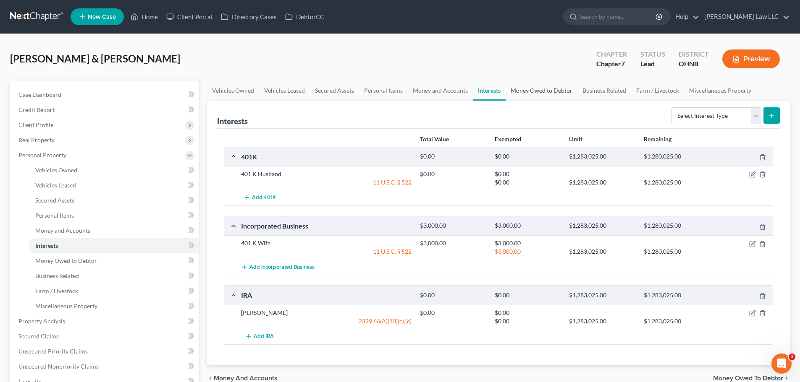
click at [527, 92] on link "Money Owed to Debtor" at bounding box center [541, 91] width 72 height 20
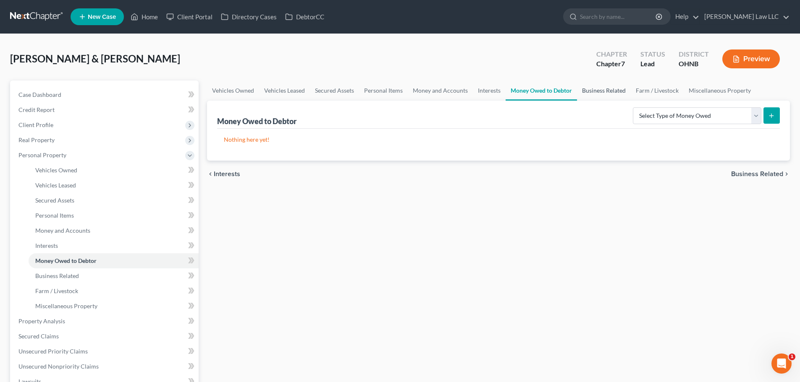
click at [611, 93] on link "Business Related" at bounding box center [604, 91] width 54 height 20
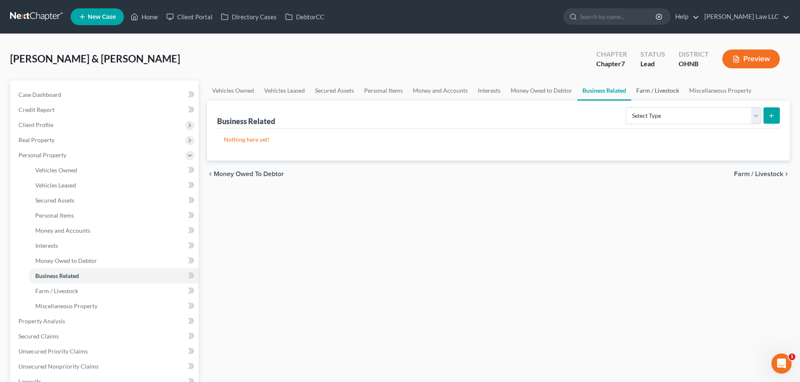
click at [645, 91] on link "Farm / Livestock" at bounding box center [657, 91] width 53 height 20
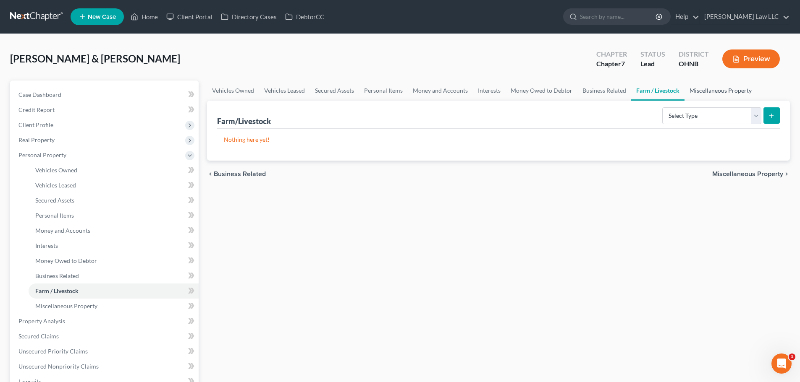
click at [724, 91] on link "Miscellaneous Property" at bounding box center [720, 91] width 72 height 20
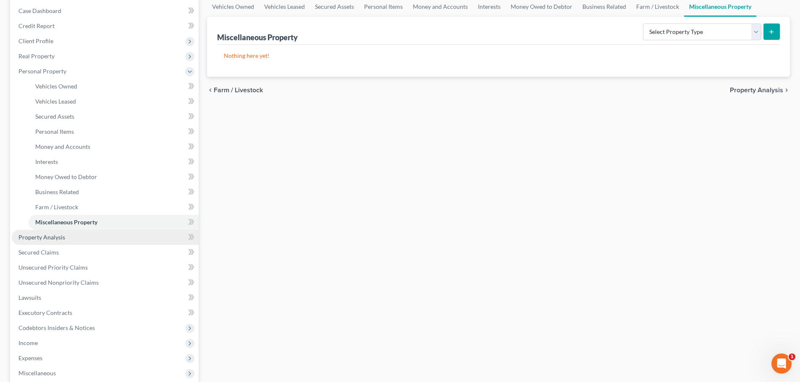
click at [61, 242] on link "Property Analysis" at bounding box center [105, 237] width 187 height 15
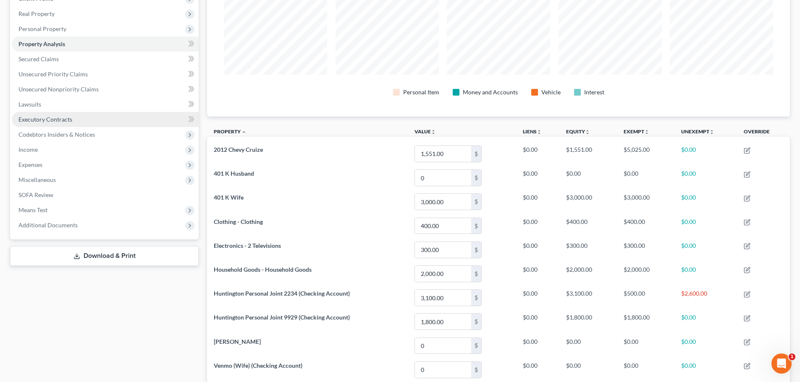
scroll to position [124, 0]
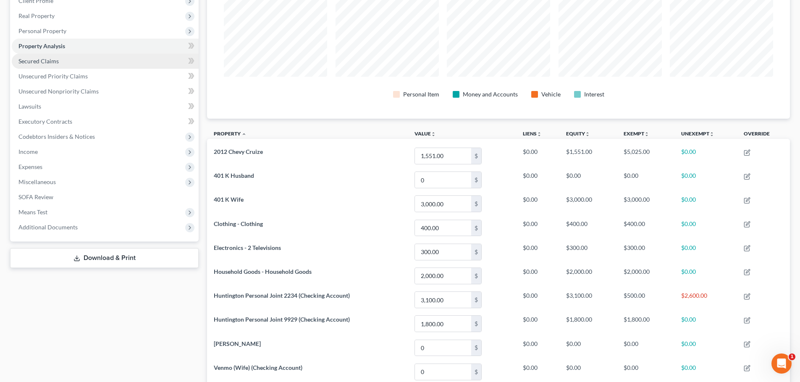
click at [40, 62] on span "Secured Claims" at bounding box center [38, 60] width 40 height 7
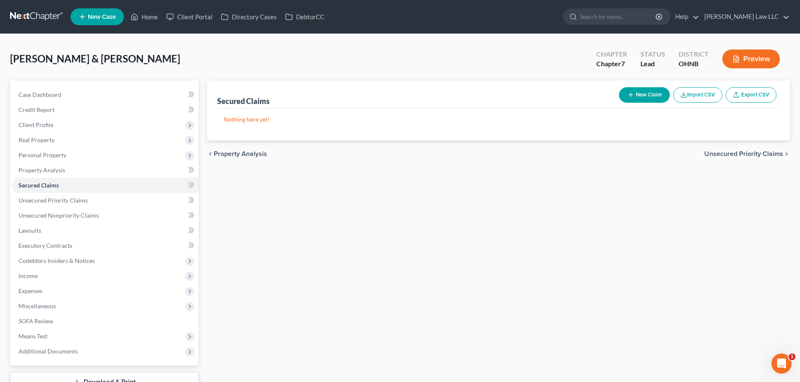
scroll to position [42, 0]
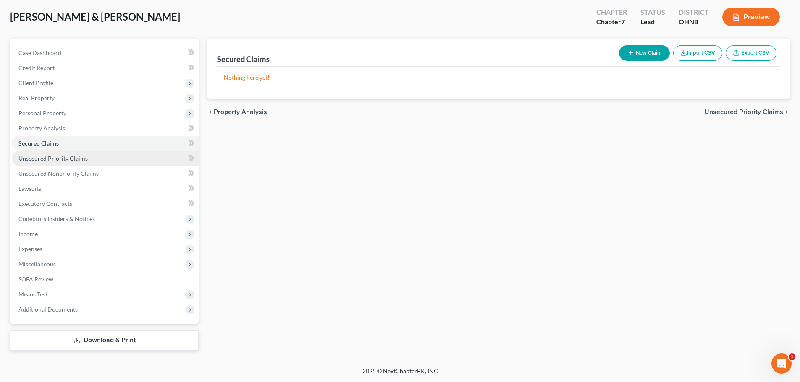
click at [62, 159] on span "Unsecured Priority Claims" at bounding box center [52, 158] width 69 height 7
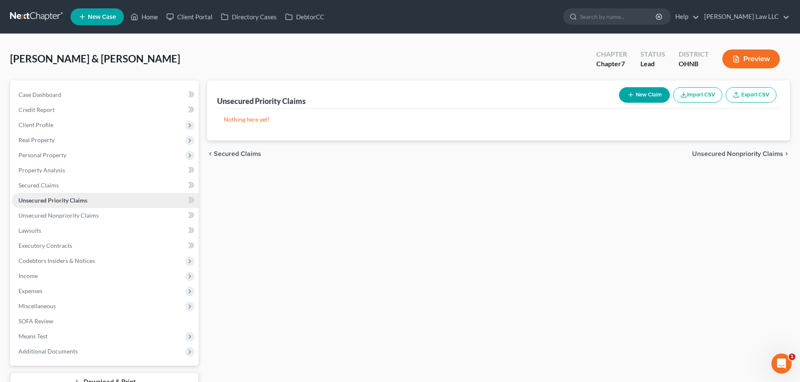
click at [79, 206] on link "Unsecured Priority Claims" at bounding box center [105, 200] width 187 height 15
click at [79, 214] on span "Unsecured Nonpriority Claims" at bounding box center [58, 215] width 80 height 7
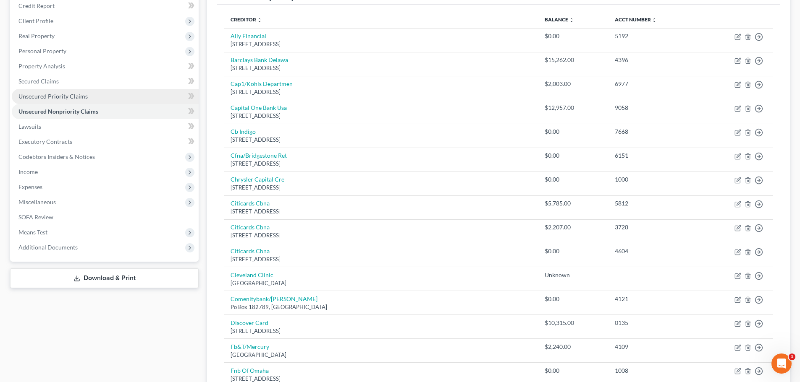
scroll to position [42, 0]
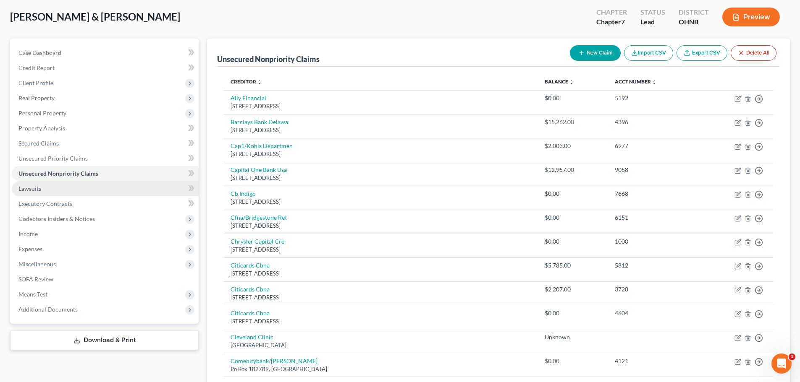
click at [45, 193] on link "Lawsuits" at bounding box center [105, 188] width 187 height 15
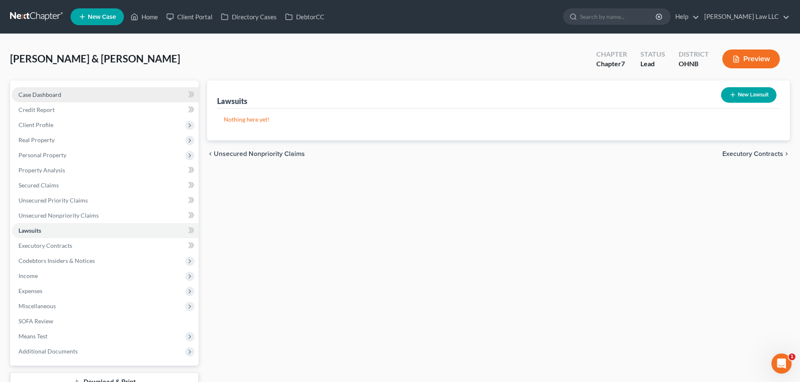
click at [51, 93] on span "Case Dashboard" at bounding box center [39, 94] width 43 height 7
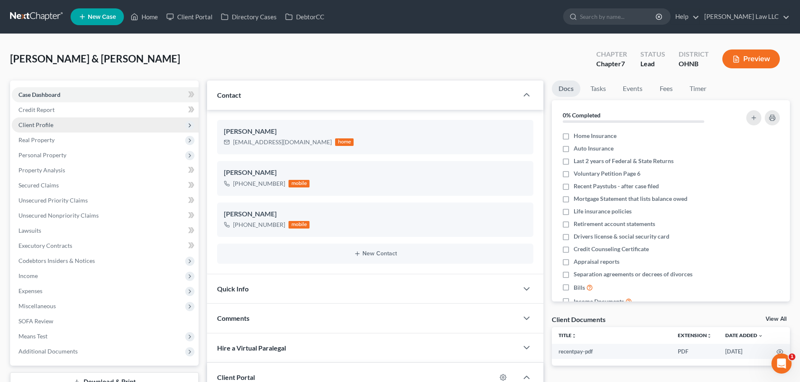
click at [49, 118] on span "Client Profile" at bounding box center [105, 125] width 187 height 15
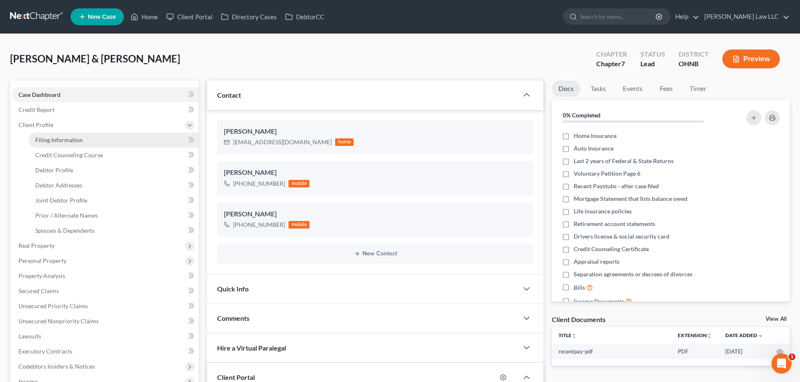
click at [55, 137] on span "Filing Information" at bounding box center [58, 139] width 47 height 7
select select "1"
select select "0"
select select "61"
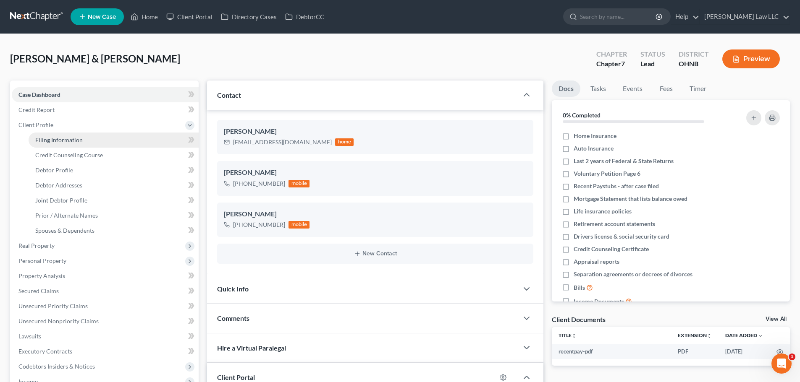
select select "0"
select select "36"
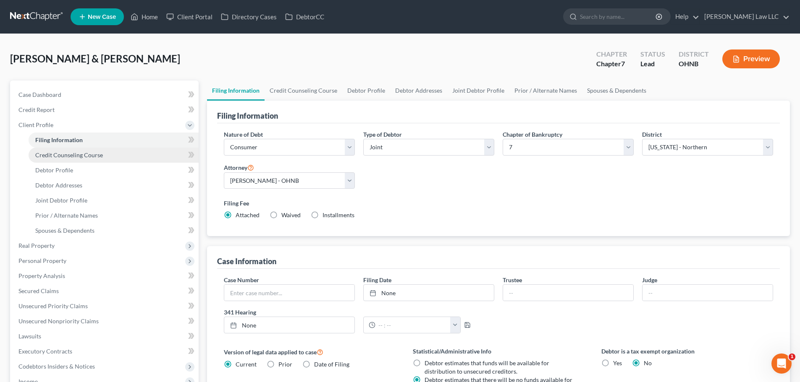
click at [72, 157] on span "Credit Counseling Course" at bounding box center [69, 155] width 68 height 7
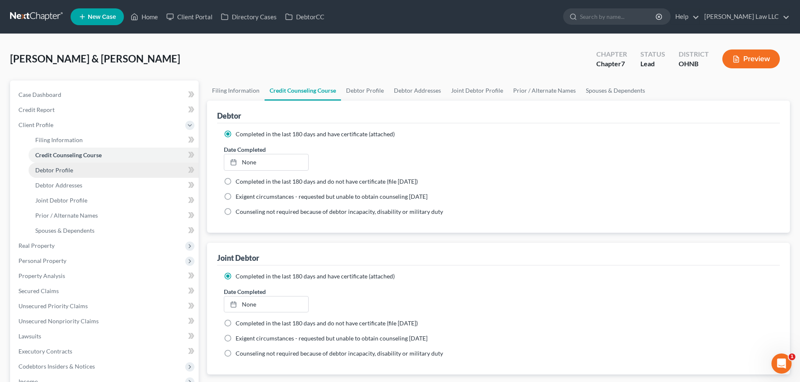
click at [73, 167] on link "Debtor Profile" at bounding box center [114, 170] width 170 height 15
select select "1"
select select "3"
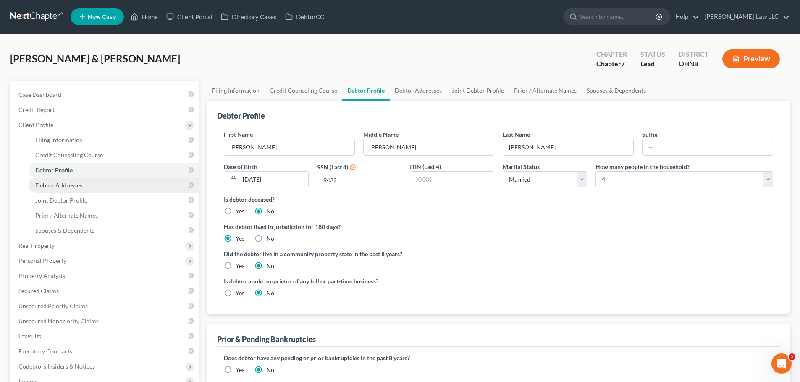
click at [76, 187] on span "Debtor Addresses" at bounding box center [58, 185] width 47 height 7
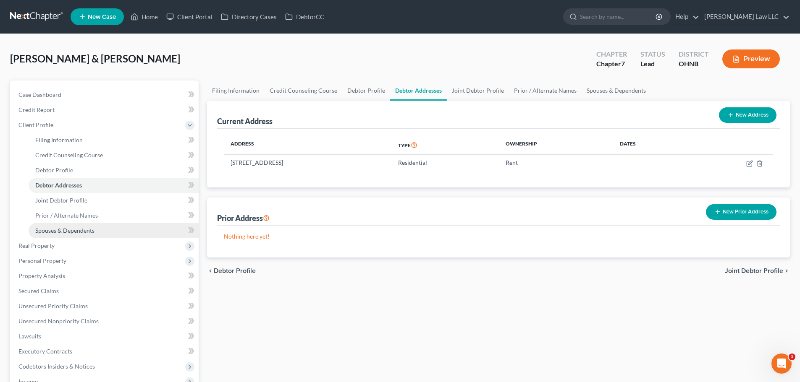
click at [76, 231] on span "Spouses & Dependents" at bounding box center [64, 230] width 59 height 7
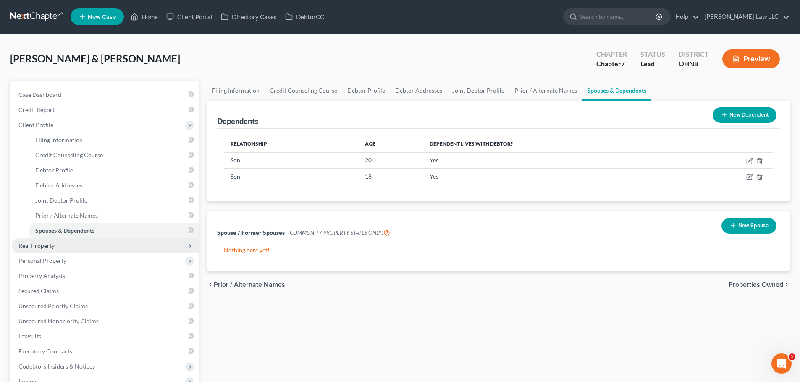
click at [63, 246] on span "Real Property" at bounding box center [105, 245] width 187 height 15
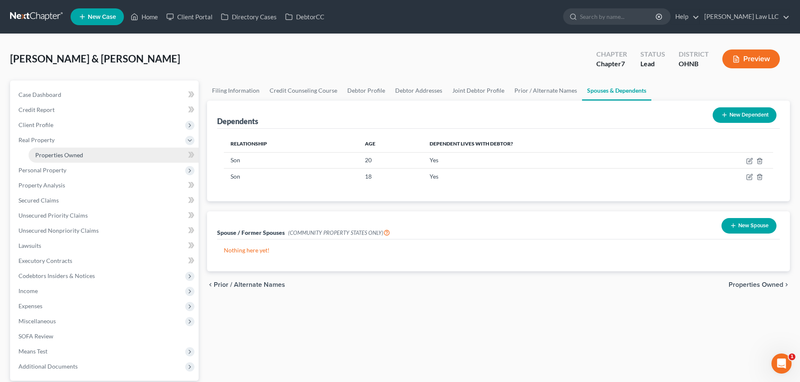
click at [62, 157] on span "Properties Owned" at bounding box center [59, 155] width 48 height 7
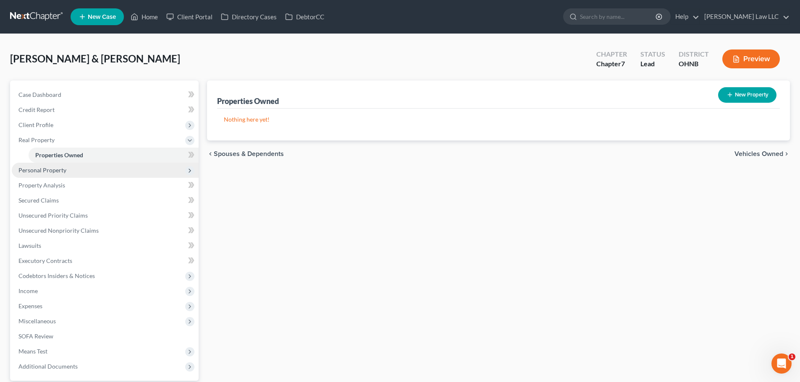
click at [61, 171] on span "Personal Property" at bounding box center [42, 170] width 48 height 7
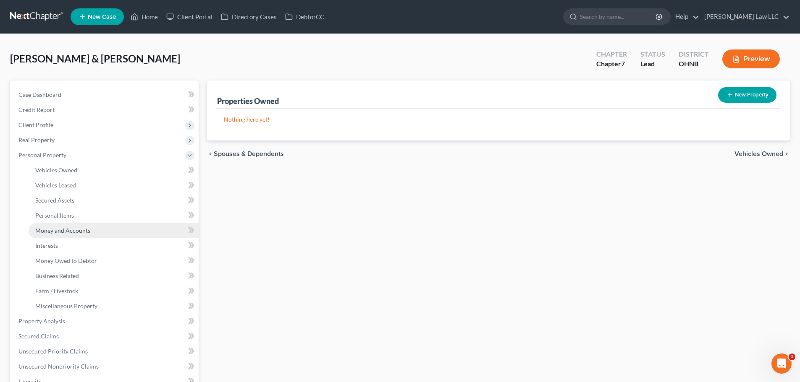
click at [65, 224] on link "Money and Accounts" at bounding box center [114, 230] width 170 height 15
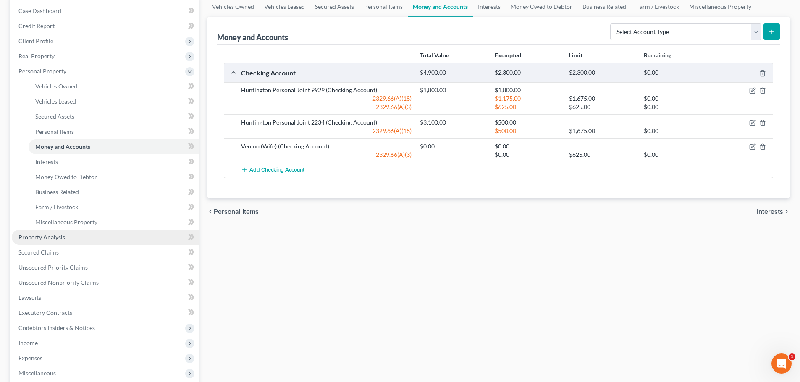
click at [41, 237] on span "Property Analysis" at bounding box center [41, 237] width 47 height 7
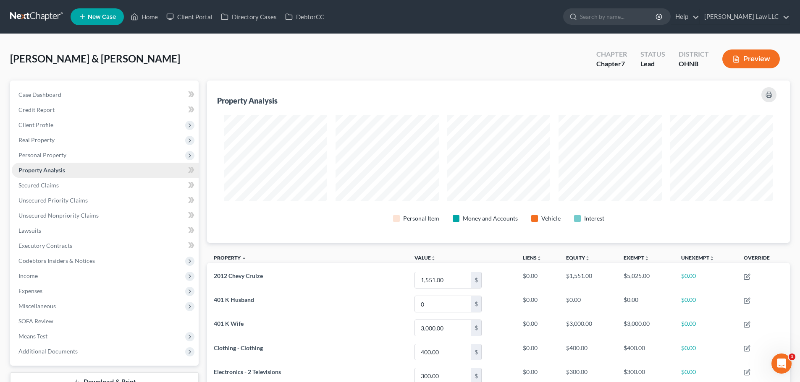
scroll to position [162, 583]
click at [59, 181] on link "Secured Claims" at bounding box center [105, 185] width 187 height 15
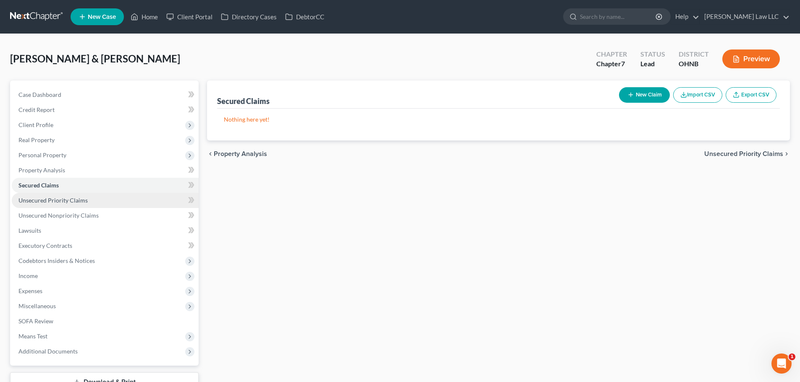
click at [61, 201] on span "Unsecured Priority Claims" at bounding box center [52, 200] width 69 height 7
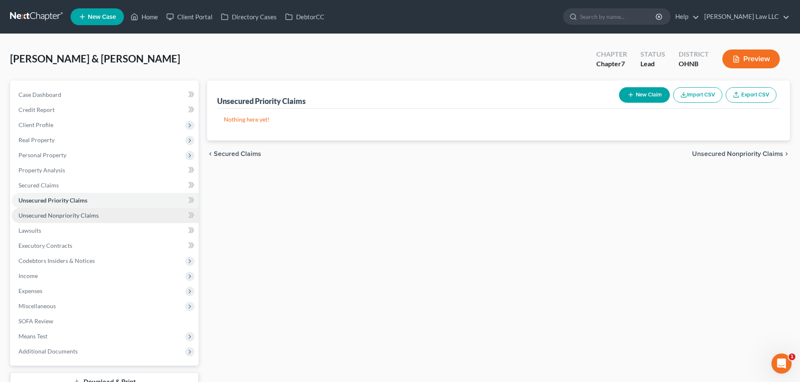
click at [63, 215] on span "Unsecured Nonpriority Claims" at bounding box center [58, 215] width 80 height 7
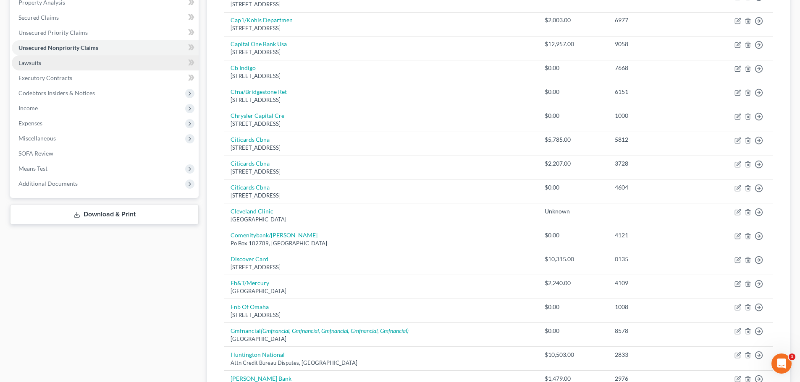
click at [49, 59] on link "Lawsuits" at bounding box center [105, 62] width 187 height 15
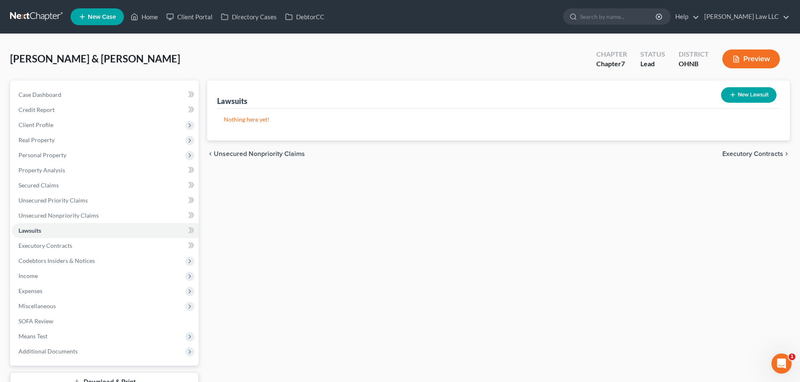
click at [749, 93] on button "New Lawsuit" at bounding box center [748, 95] width 55 height 16
select select "0"
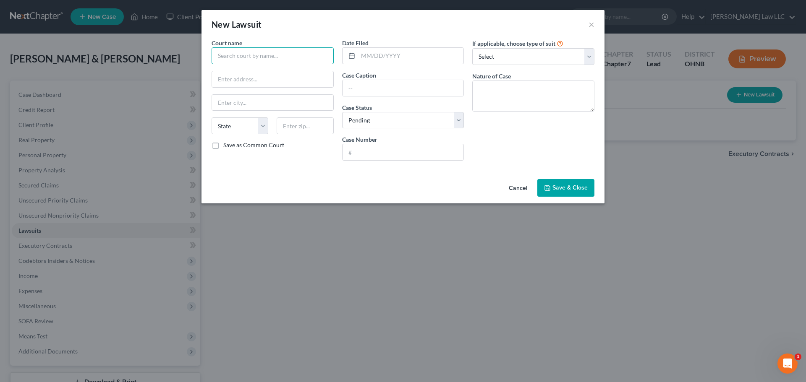
click at [243, 58] on input "text" at bounding box center [273, 55] width 122 height 17
click at [260, 73] on div "Medina County Court of Common Pleas" at bounding box center [270, 70] width 105 height 8
type input "Medina County Court of Common Pleas"
type input "225 E Washington St"
type input "Medina"
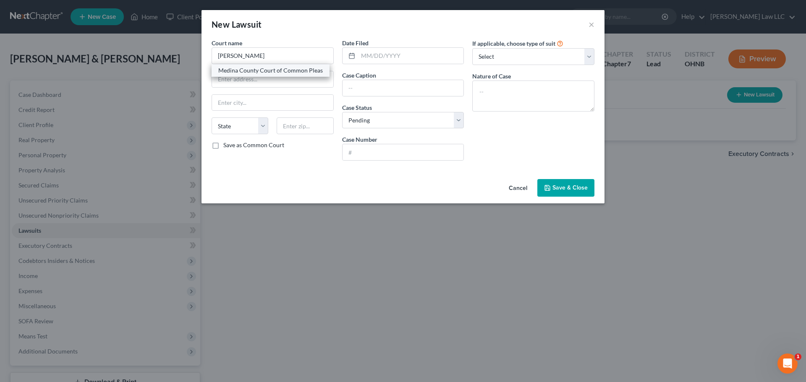
select select "36"
type input "44256"
click at [382, 52] on input "text" at bounding box center [411, 56] width 106 height 16
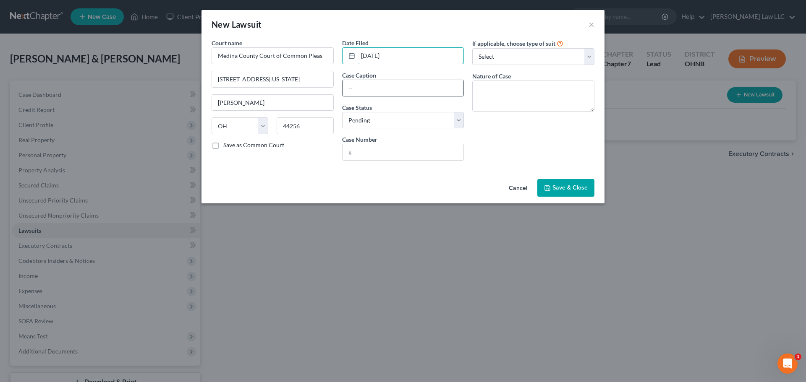
type input "03/30/2017"
click at [372, 87] on input "text" at bounding box center [402, 88] width 121 height 16
paste input "CAPITAL ONE BANK (USA) NA -VS- AMY M GOODWIN"
click at [388, 86] on input "CAPITAL ONE BANK (USA) NA -VS- AMY M GOODWIN" at bounding box center [402, 88] width 121 height 16
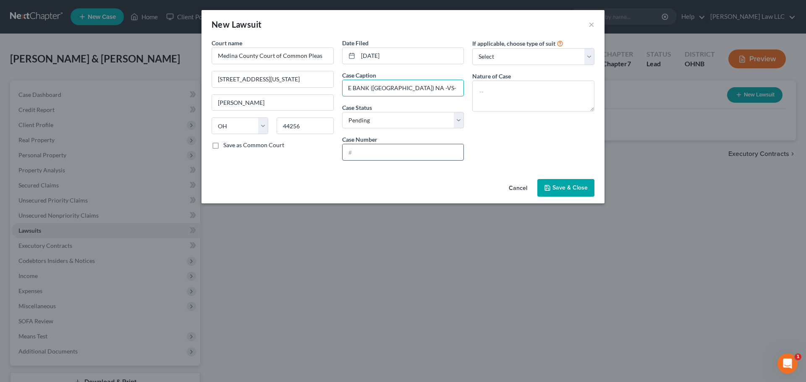
type input "CAPITAL ONE BANK (USA) NA -VS- AMY M GOODWIN"
click at [371, 153] on input "text" at bounding box center [402, 152] width 121 height 16
paste input "JL-84-016"
type input "JL-84-016"
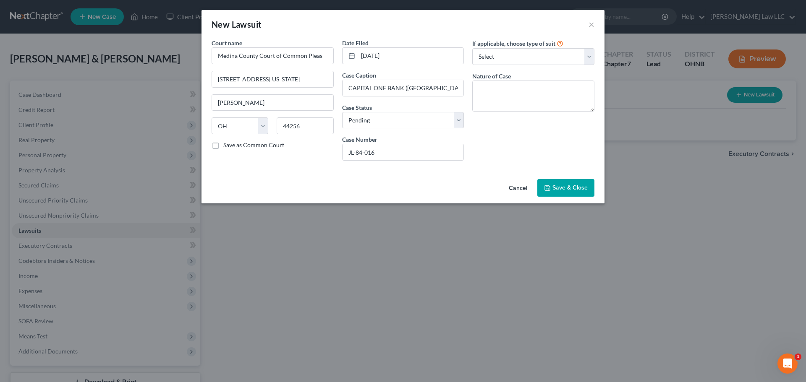
click at [500, 146] on div "If applicable, choose type of suit Select Repossession Garnishment Foreclosure …" at bounding box center [533, 103] width 131 height 129
drag, startPoint x: 511, startPoint y: 59, endPoint x: 510, endPoint y: 63, distance: 4.2
click at [511, 59] on select "Select Repossession Garnishment Foreclosure Attached, Seized, Or Levied Other" at bounding box center [533, 56] width 122 height 17
select select "4"
click at [472, 48] on select "Select Repossession Garnishment Foreclosure Attached, Seized, Or Levied Other" at bounding box center [533, 56] width 122 height 17
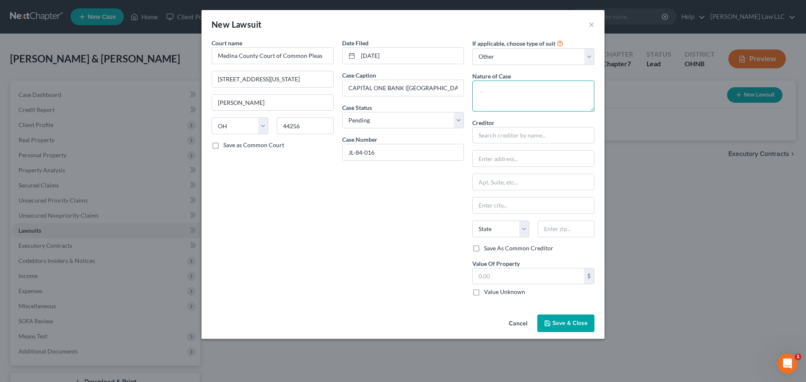
click at [507, 97] on textarea at bounding box center [533, 96] width 122 height 31
type textarea "Civil"
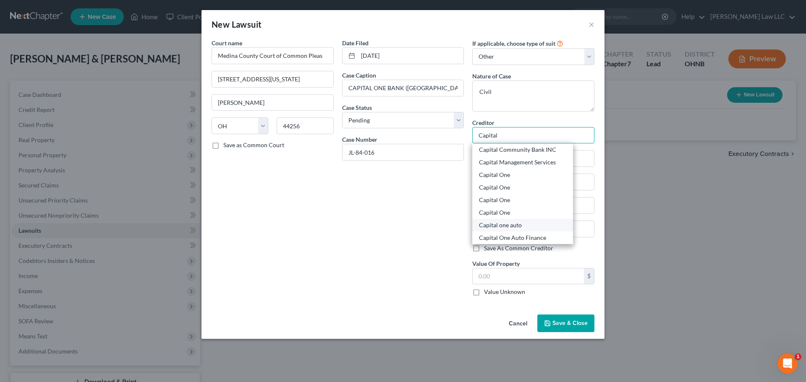
scroll to position [42, 0]
click at [514, 207] on div "CAPITAL ONE BANK" at bounding box center [522, 208] width 87 height 8
type input "CAPITAL ONE BANK"
type input "15000 Capital One Drive"
type input "Richmond"
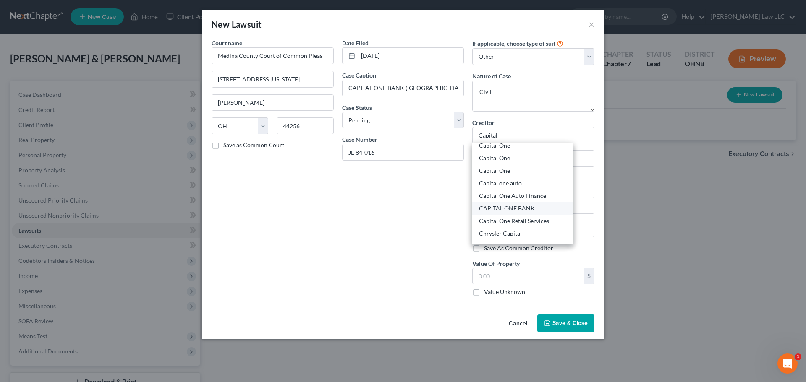
select select "48"
type input "23238"
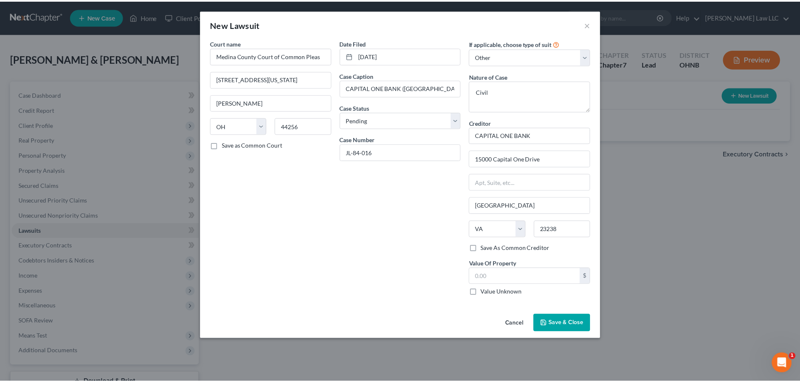
scroll to position [0, 0]
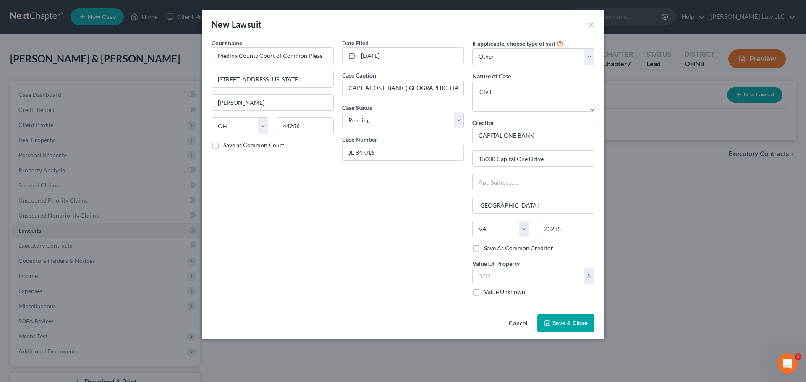
click at [426, 231] on div "Date Filed 03/30/2017 Case Caption CAPITAL ONE BANK (USA) NA -VS- AMY M GOODWIN…" at bounding box center [403, 171] width 131 height 264
click at [508, 275] on input "text" at bounding box center [528, 277] width 111 height 16
type input "1,775"
click at [376, 235] on div "Date Filed 03/30/2017 Case Caption CAPITAL ONE BANK (USA) NA -VS- AMY M GOODWIN…" at bounding box center [403, 171] width 131 height 264
click at [554, 324] on span "Save & Close" at bounding box center [569, 323] width 35 height 7
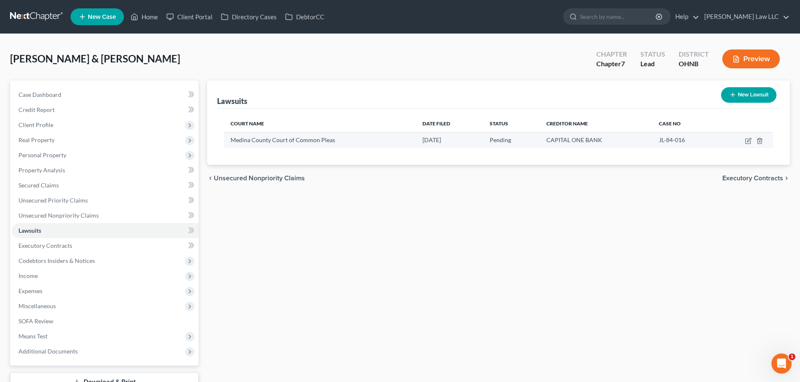
click at [662, 138] on span "JL-84-016" at bounding box center [671, 139] width 26 height 7
click at [664, 138] on span "JL-84-016" at bounding box center [671, 139] width 26 height 7
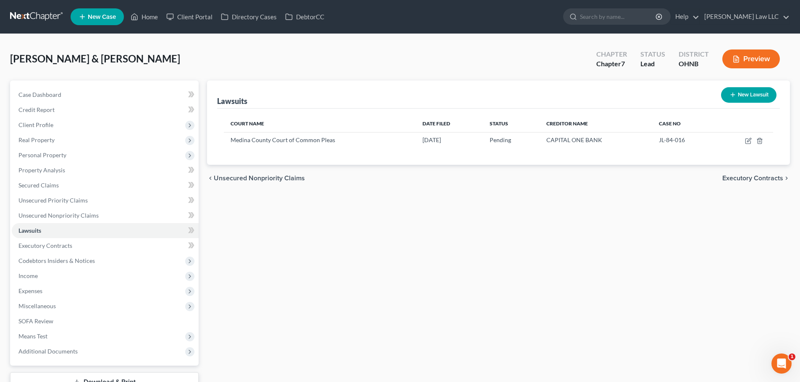
click at [381, 245] on div "Lawsuits New Lawsuit Court Name Date Filed Status Creditor Name Case No Medina …" at bounding box center [498, 237] width 591 height 312
click at [72, 215] on span "Unsecured Nonpriority Claims" at bounding box center [58, 215] width 80 height 7
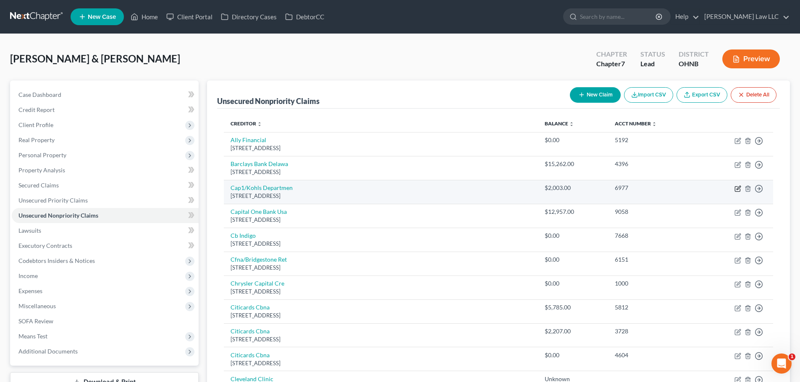
click at [737, 189] on icon "button" at bounding box center [738, 188] width 4 height 4
select select "46"
select select "2"
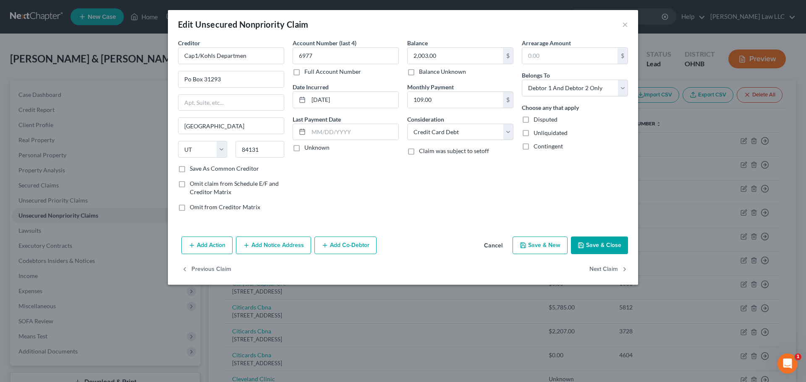
click at [458, 214] on div "Balance 2,003.00 $ Balance Unknown Balance Undetermined 2,003.00 $ Balance Unkn…" at bounding box center [460, 129] width 115 height 180
click at [272, 250] on button "Add Notice Address" at bounding box center [273, 246] width 75 height 18
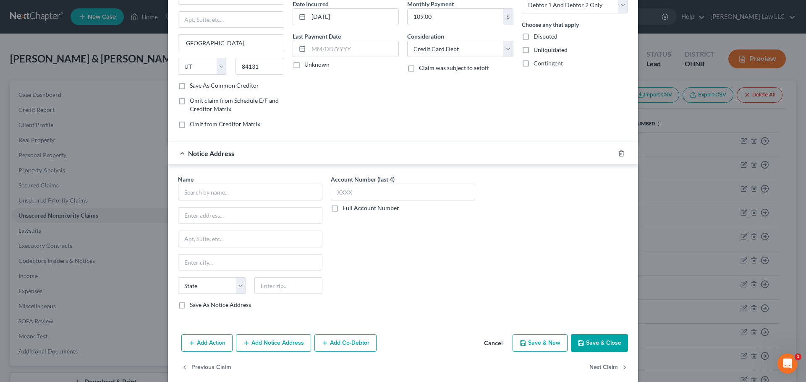
scroll to position [84, 0]
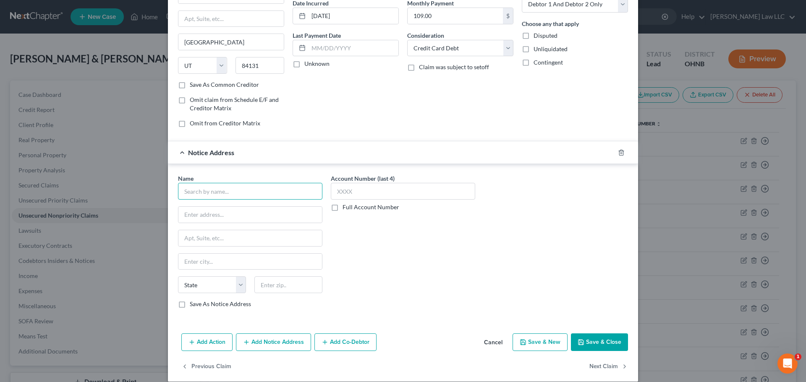
click at [228, 196] on input "text" at bounding box center [250, 191] width 144 height 17
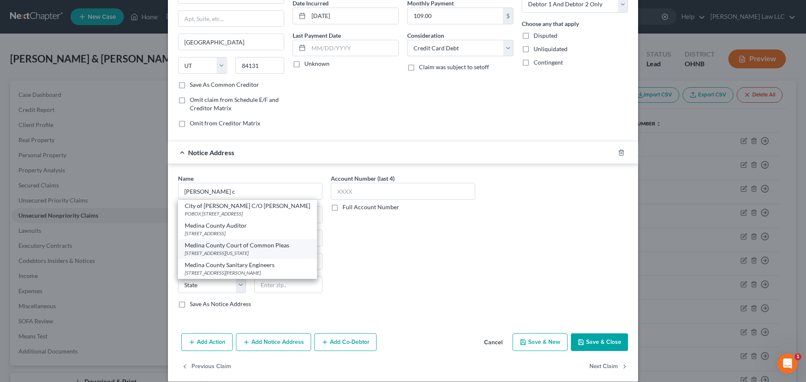
click at [233, 250] on div "225 E Washington St, Medina, OH 44256" at bounding box center [247, 253] width 125 height 7
type input "Medina County Court of Common Pleas"
type input "225 E Washington St"
type input "Medina"
select select "36"
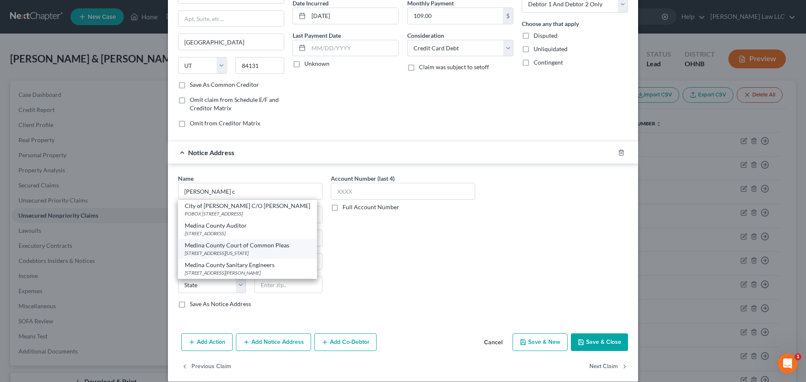
type input "44256"
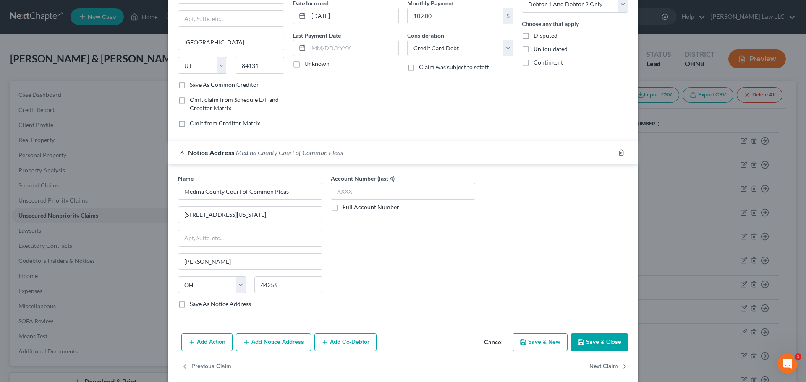
click at [379, 208] on label "Full Account Number" at bounding box center [370, 207] width 57 height 8
click at [351, 208] on input "Full Account Number" at bounding box center [348, 205] width 5 height 5
click at [372, 191] on input "text" at bounding box center [403, 191] width 144 height 17
paste input "JL-84-016"
type input "JL-84-016"
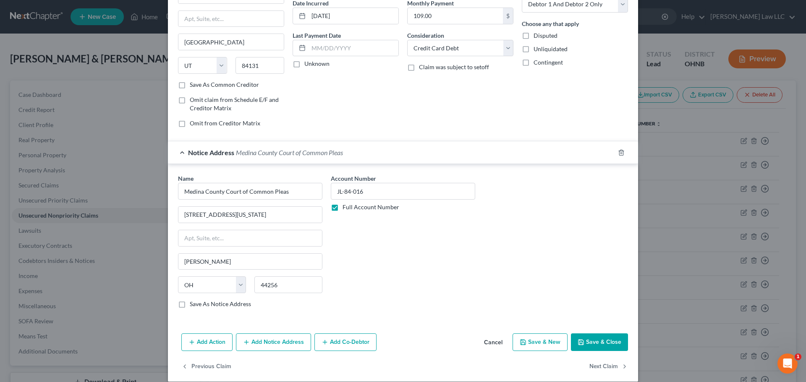
click at [368, 260] on div "Account Number JL-84-016 Full Account Number" at bounding box center [403, 244] width 153 height 141
click at [398, 243] on div "Account Number JL-84-016 Full Account Number" at bounding box center [403, 244] width 153 height 141
click at [397, 228] on div "Account Number JL-84-016 Full Account Number" at bounding box center [403, 244] width 153 height 141
click at [597, 345] on button "Save & Close" at bounding box center [599, 343] width 57 height 18
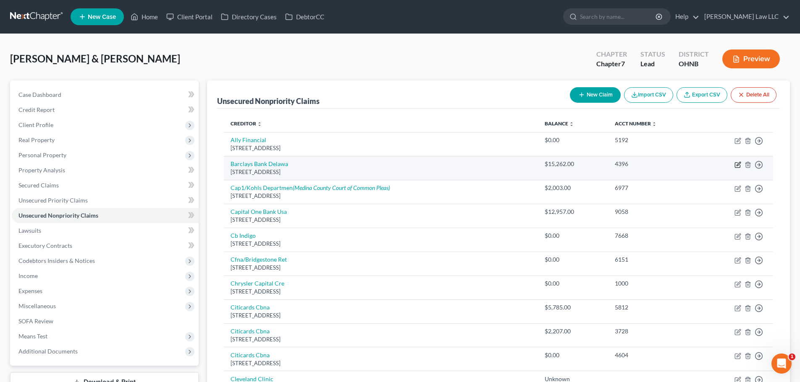
click at [738, 167] on icon "button" at bounding box center [737, 165] width 7 height 7
select select "7"
select select "2"
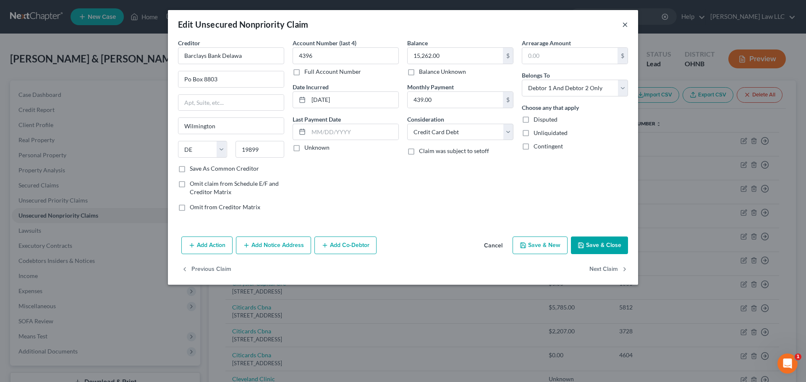
click at [623, 25] on button "×" at bounding box center [625, 24] width 6 height 10
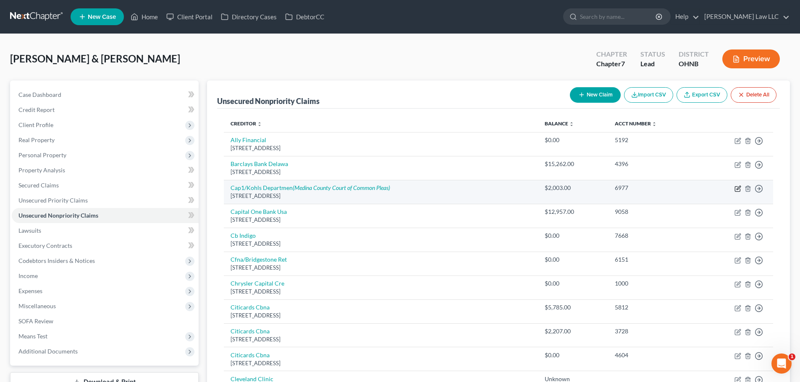
click at [738, 190] on icon "button" at bounding box center [737, 189] width 7 height 7
select select "46"
select select "2"
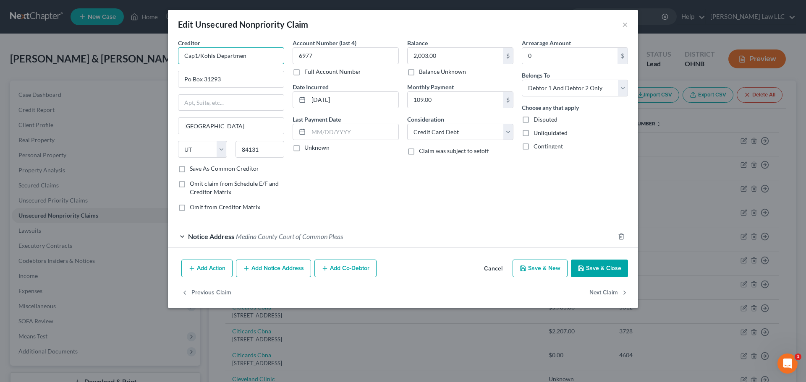
click at [255, 56] on input "Cap1/Kohls Departmen" at bounding box center [231, 55] width 106 height 17
type input "Cap1"
click at [590, 274] on button "Save & Close" at bounding box center [599, 269] width 57 height 18
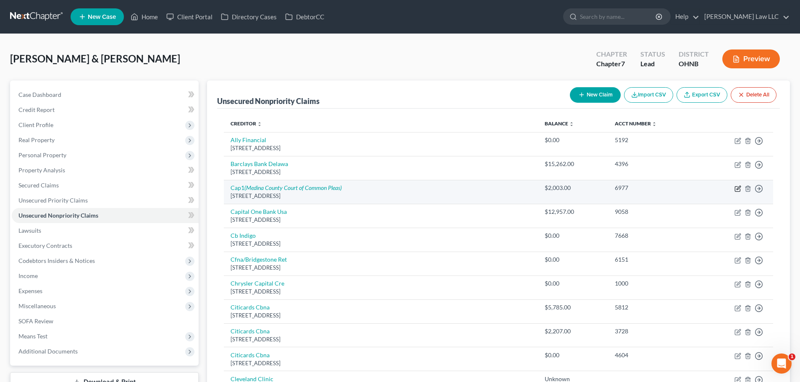
click at [736, 189] on icon "button" at bounding box center [737, 189] width 7 height 7
select select "46"
select select "2"
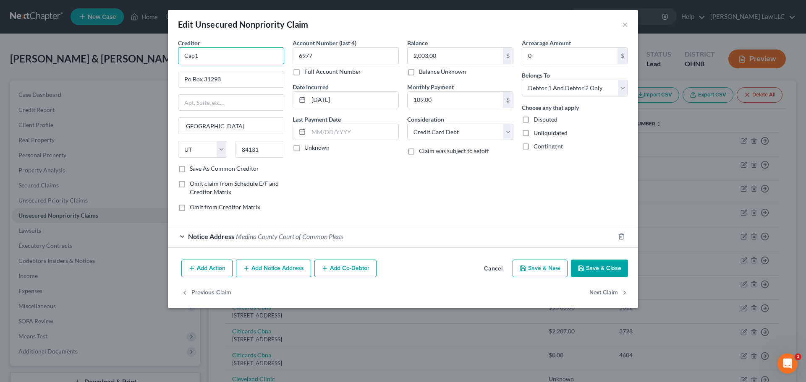
click at [214, 55] on input "Cap1" at bounding box center [231, 55] width 106 height 17
type input "Capital One Bank"
click at [347, 37] on div "Edit Unsecured Nonpriority Claim ×" at bounding box center [403, 24] width 470 height 29
click at [366, 29] on div "Edit Unsecured Nonpriority Claim ×" at bounding box center [403, 24] width 470 height 29
click at [601, 267] on button "Save & Close" at bounding box center [599, 269] width 57 height 18
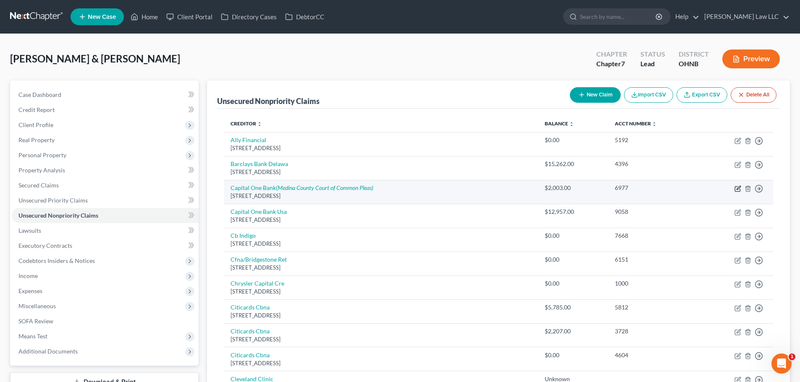
click at [738, 189] on icon "button" at bounding box center [738, 188] width 4 height 4
select select "46"
select select "2"
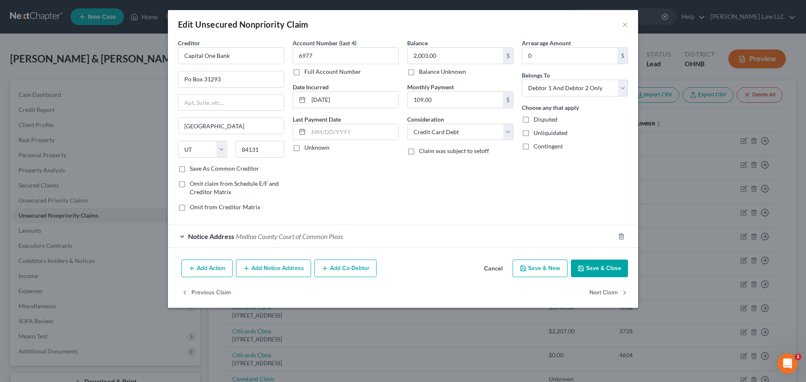
click at [272, 269] on button "Add Notice Address" at bounding box center [273, 269] width 75 height 18
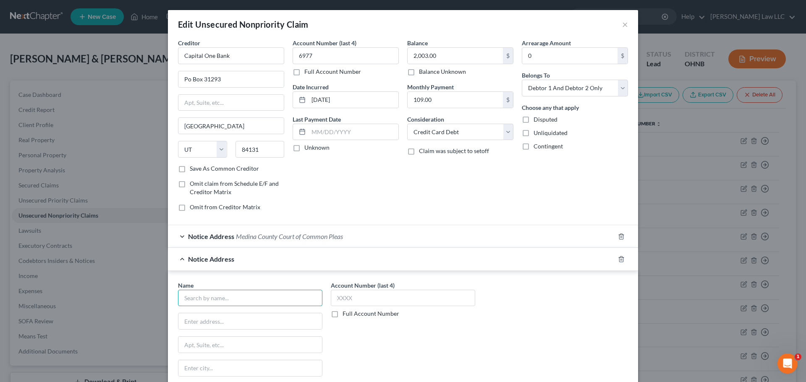
click at [227, 297] on input "text" at bounding box center [250, 298] width 144 height 17
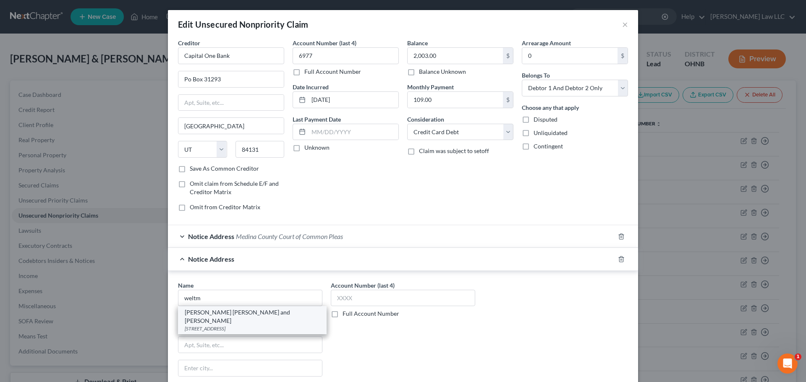
click at [231, 325] on div "5990 West Creek Rd Suite 200, Independence, OH 44131" at bounding box center [252, 328] width 135 height 7
type input "Weltman Weinberg and Reis"
type input "5990 West Creek Rd Suite 200"
type input "Independence"
select select "36"
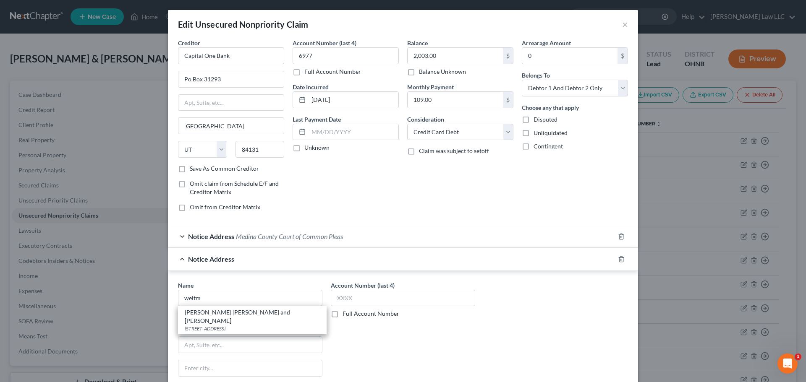
type input "44131"
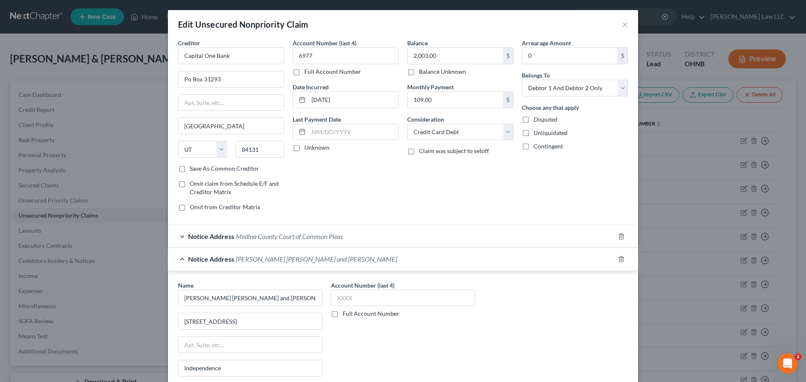
click at [353, 313] on label "Full Account Number" at bounding box center [370, 314] width 57 height 8
click at [351, 313] on input "Full Account Number" at bounding box center [348, 312] width 5 height 5
click at [324, 236] on span "Medina County Court of Common Pleas" at bounding box center [289, 237] width 107 height 8
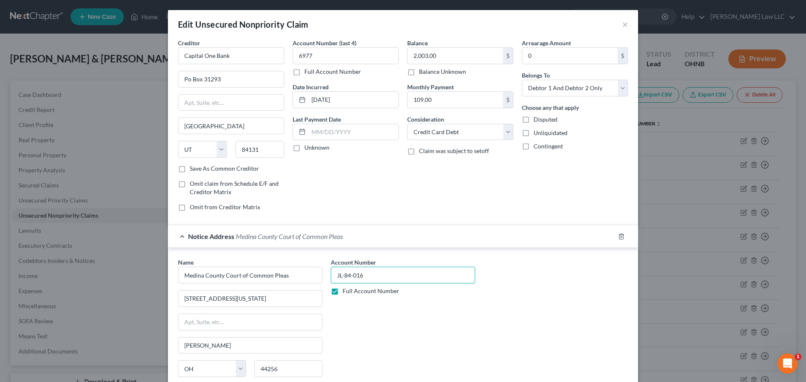
click at [374, 275] on input "JL-84-016" at bounding box center [403, 275] width 144 height 17
click at [375, 321] on div "Account Number JL-84-016 Full Account Number" at bounding box center [403, 328] width 153 height 141
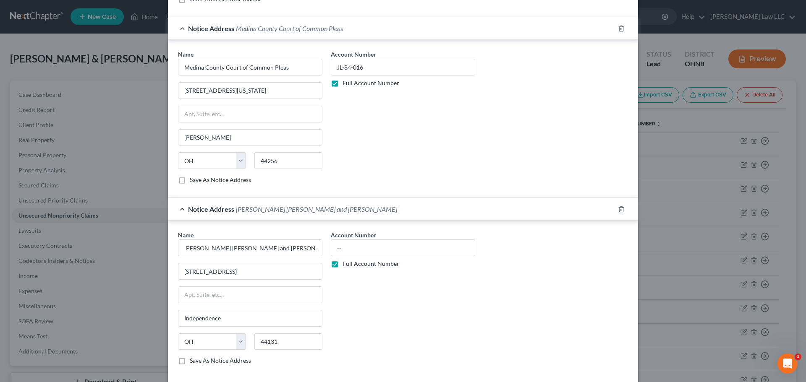
scroll to position [210, 0]
click at [356, 247] on input "text" at bounding box center [403, 246] width 144 height 17
paste input "JL-84-016"
type input "JL-84-016"
click at [411, 304] on div "Account Number JL-84-016 Full Account Number" at bounding box center [403, 299] width 153 height 141
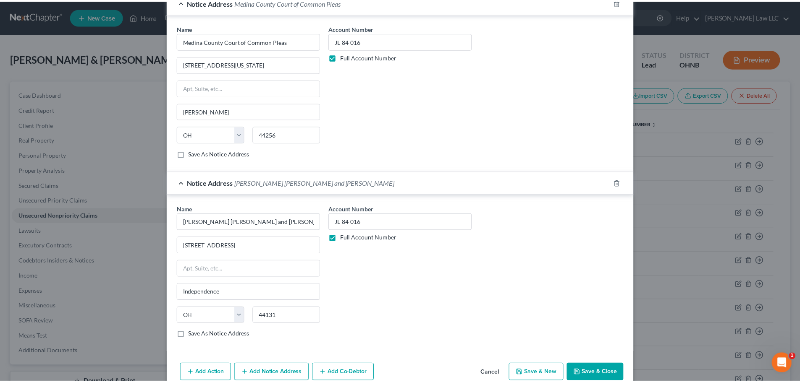
scroll to position [275, 0]
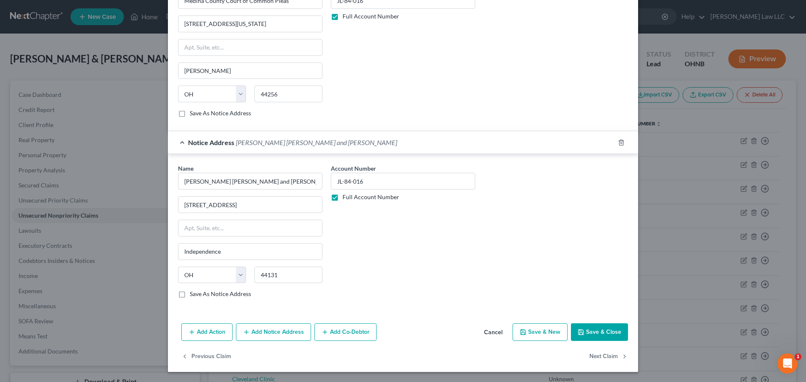
click at [611, 332] on button "Save & Close" at bounding box center [599, 333] width 57 height 18
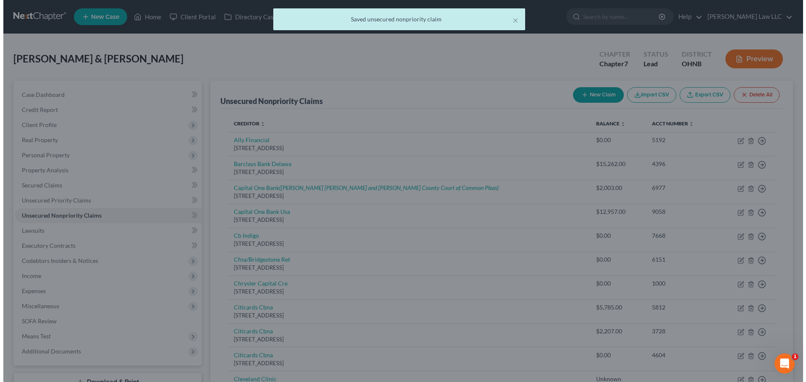
scroll to position [0, 0]
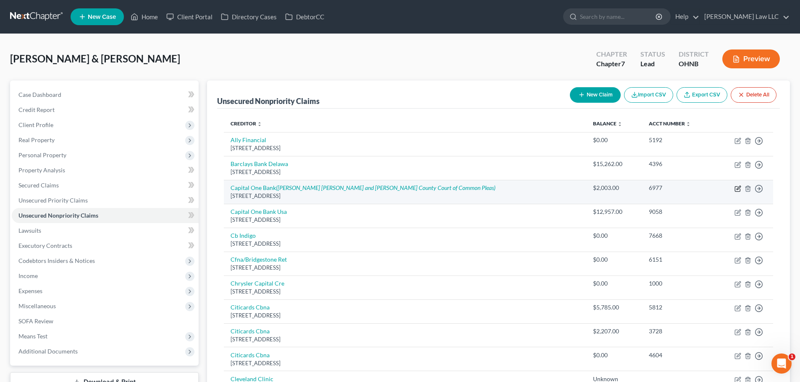
click at [735, 188] on icon "button" at bounding box center [736, 189] width 5 height 5
select select "46"
select select "2"
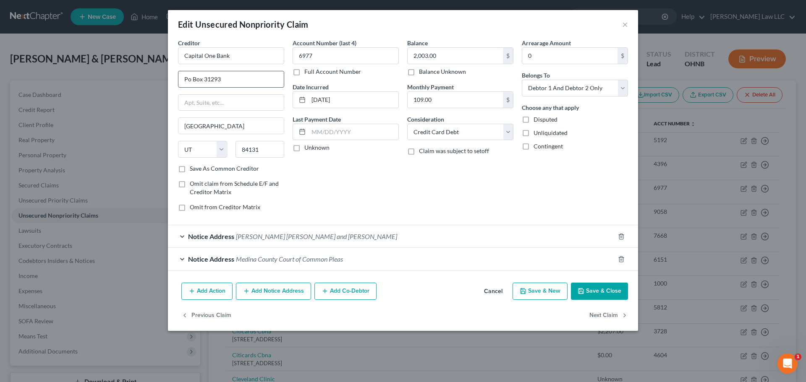
click at [227, 82] on input "Po Box 31293" at bounding box center [230, 79] width 105 height 16
click at [211, 76] on input "Po Box 31293" at bounding box center [230, 79] width 105 height 16
click at [234, 84] on input "Po Box 31293" at bounding box center [230, 79] width 105 height 16
drag, startPoint x: 238, startPoint y: 81, endPoint x: 161, endPoint y: 83, distance: 76.8
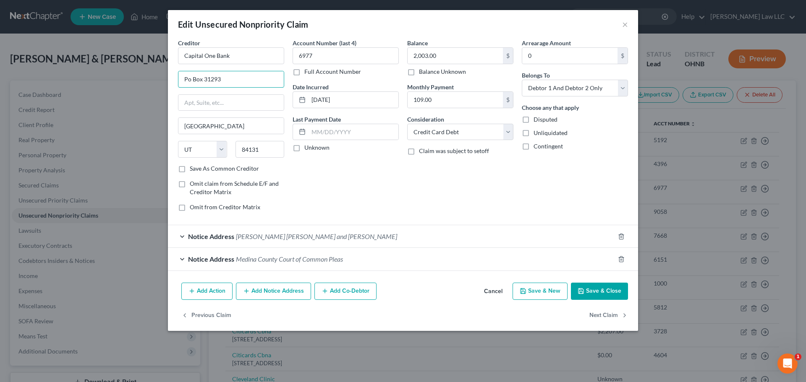
click at [154, 86] on div "Edit Unsecured Nonpriority Claim × Creditor * Capital One Bank Po Box 31293 Sal…" at bounding box center [403, 191] width 806 height 382
click at [237, 57] on input "Capital One Bank" at bounding box center [231, 55] width 106 height 17
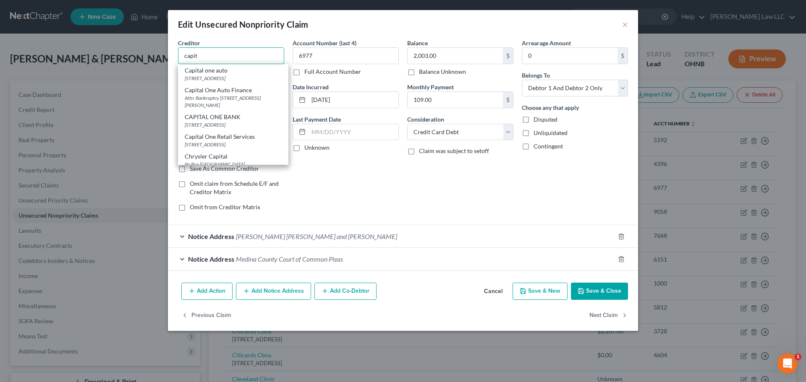
scroll to position [126, 0]
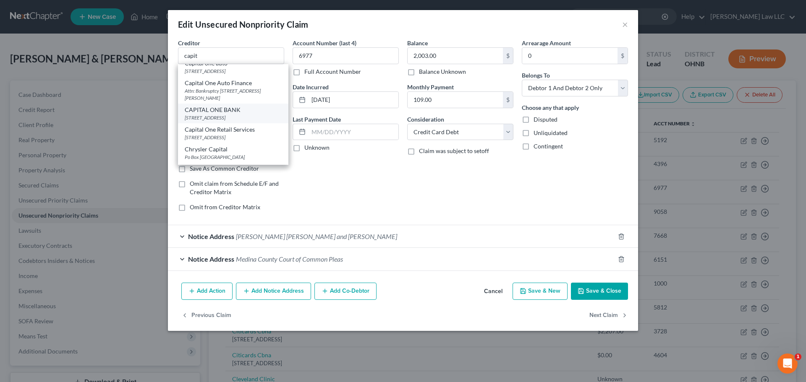
click at [240, 121] on div "15000 Capital One Drive, Richmond, VA 23238" at bounding box center [233, 117] width 97 height 7
type input "CAPITAL ONE BANK"
type input "15000 Capital One Drive"
type input "Richmond"
select select "48"
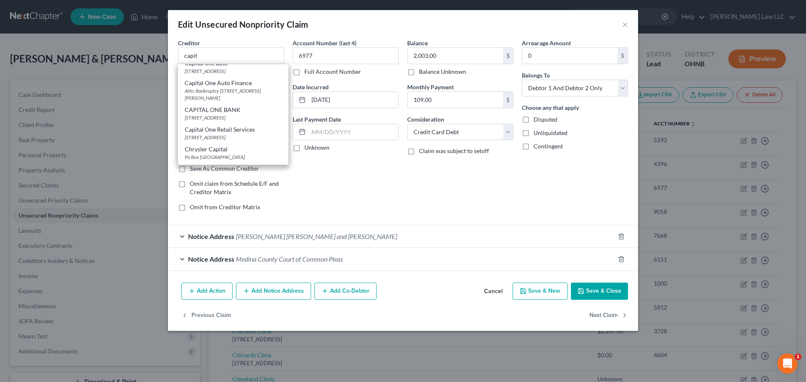
type input "23238"
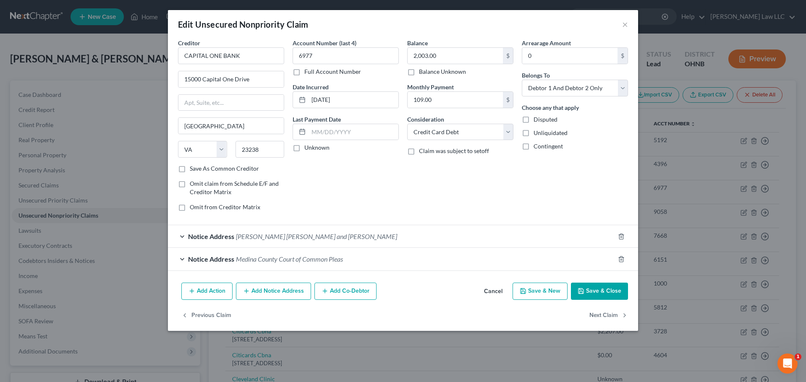
click at [361, 188] on div "Account Number (last 4) 6977 Full Account Number Date Incurred 07-19-1996 Last …" at bounding box center [345, 129] width 115 height 180
click at [246, 168] on label "Save As Common Creditor" at bounding box center [224, 169] width 69 height 8
click at [199, 168] on input "Save As Common Creditor" at bounding box center [195, 167] width 5 height 5
checkbox input "true"
click at [433, 201] on div "Balance 2,003.00 $ Balance Unknown Balance Undetermined 2,003.00 $ Balance Unkn…" at bounding box center [460, 129] width 115 height 180
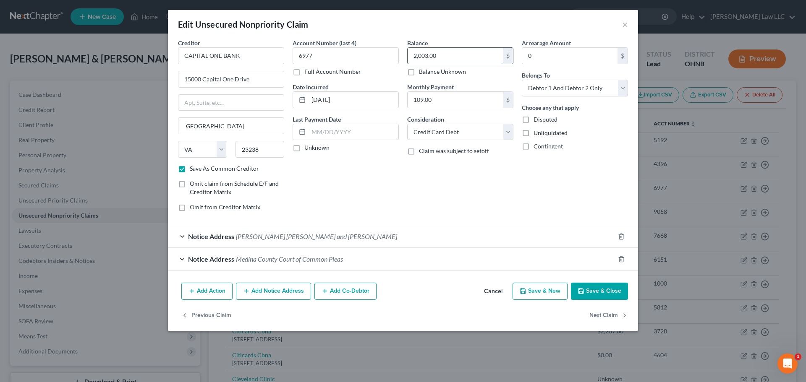
click at [445, 55] on input "2,003.00" at bounding box center [455, 56] width 95 height 16
type input "1,175"
click at [600, 294] on button "Save & Close" at bounding box center [599, 292] width 57 height 18
checkbox input "false"
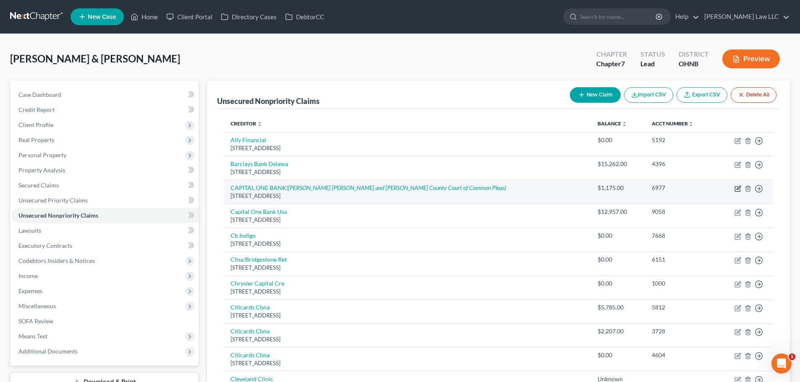
click at [737, 188] on icon "button" at bounding box center [738, 188] width 4 height 4
select select "48"
select select "2"
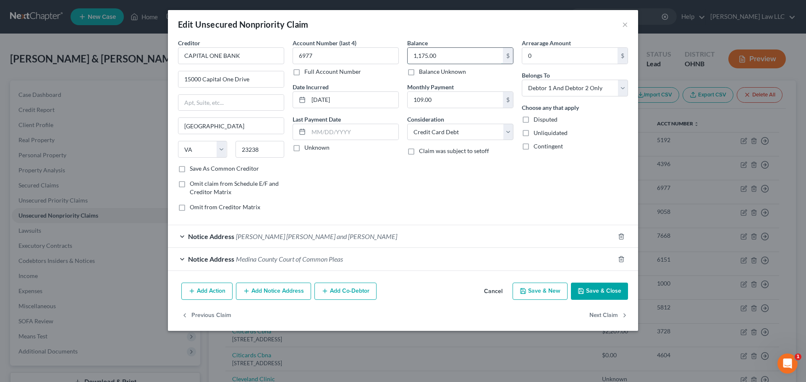
click at [421, 56] on input "1,175.00" at bounding box center [455, 56] width 95 height 16
click at [447, 19] on div "Edit Unsecured Nonpriority Claim ×" at bounding box center [403, 24] width 470 height 29
click at [601, 290] on button "Save & Close" at bounding box center [599, 292] width 57 height 18
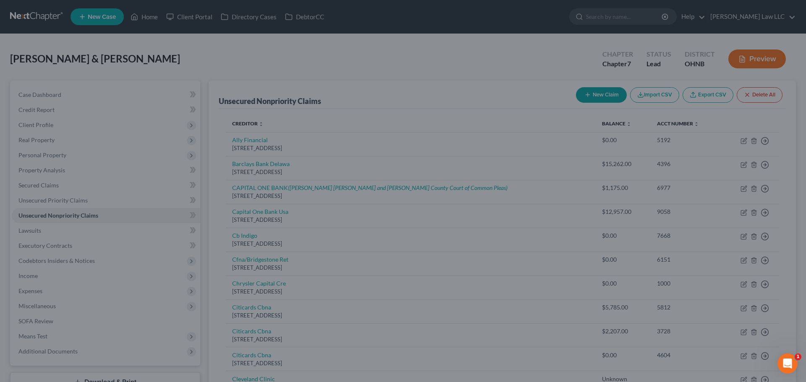
type input "1,775.00"
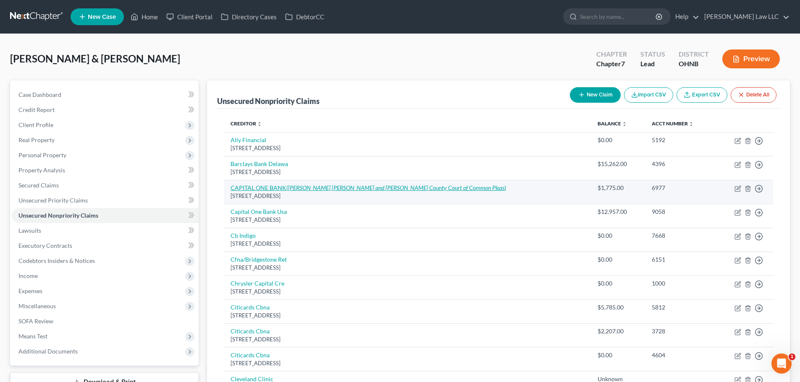
click at [436, 188] on icon "(Weltman Weinberg and Reis, Medina County Court of Common Pleas)" at bounding box center [395, 187] width 219 height 7
select select "48"
select select "2"
select select "36"
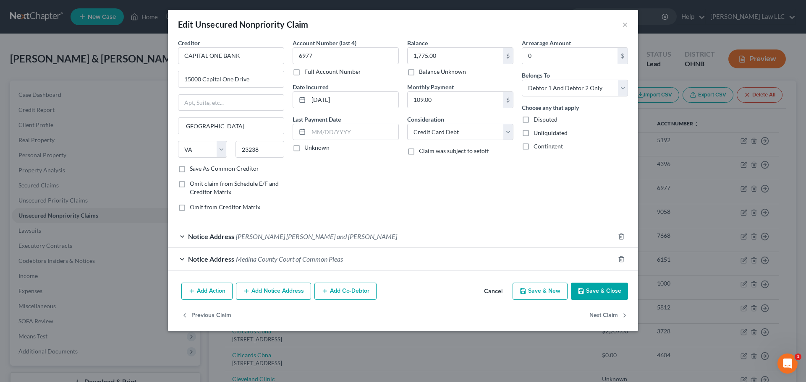
click at [286, 240] on span "Weltman Weinberg and Reis" at bounding box center [316, 237] width 161 height 8
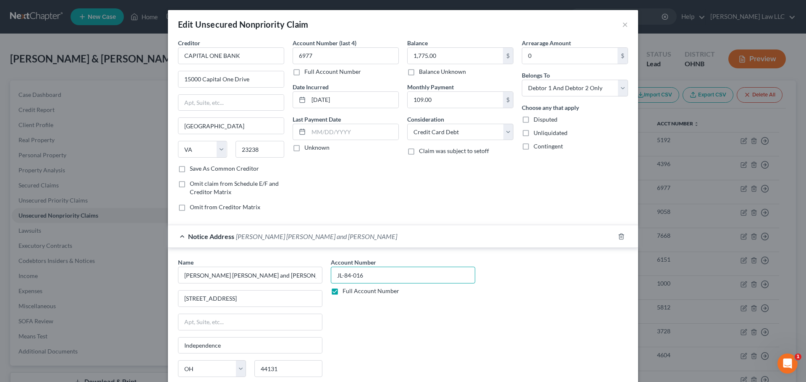
click at [377, 278] on input "JL-84-016" at bounding box center [403, 275] width 144 height 17
paste input "JL-92-310"
click at [362, 275] on input "JL-84-016 JL-92-310" at bounding box center [403, 275] width 144 height 17
type input "JL-84-016 , JL-92-310"
click at [408, 312] on div "Account Number JL-84-016 , JL-92-310 Full Account Number" at bounding box center [403, 328] width 153 height 141
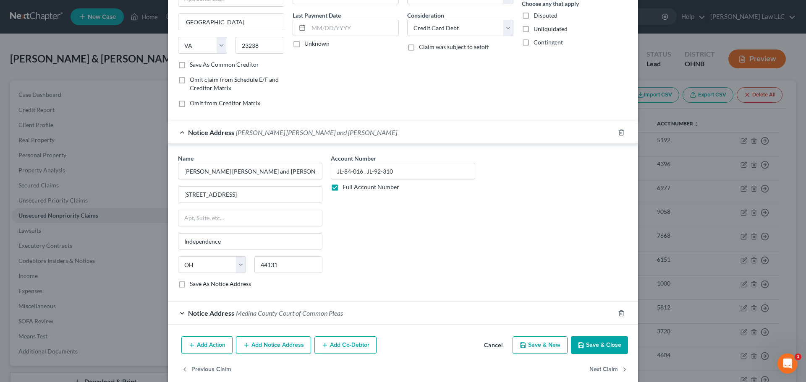
scroll to position [117, 0]
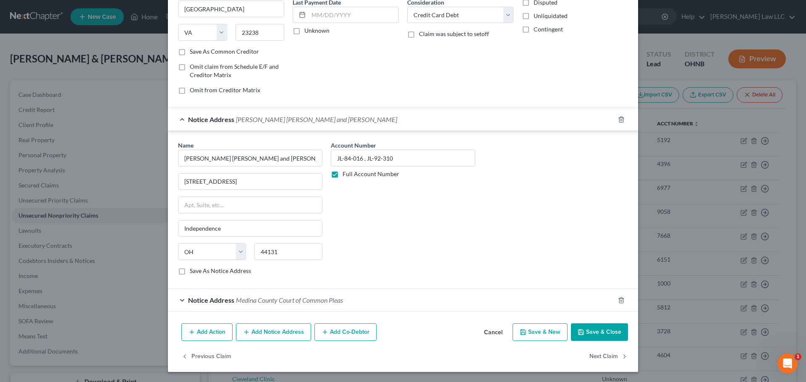
click at [310, 305] on div "Notice Address Medina County Court of Common Pleas" at bounding box center [391, 300] width 447 height 22
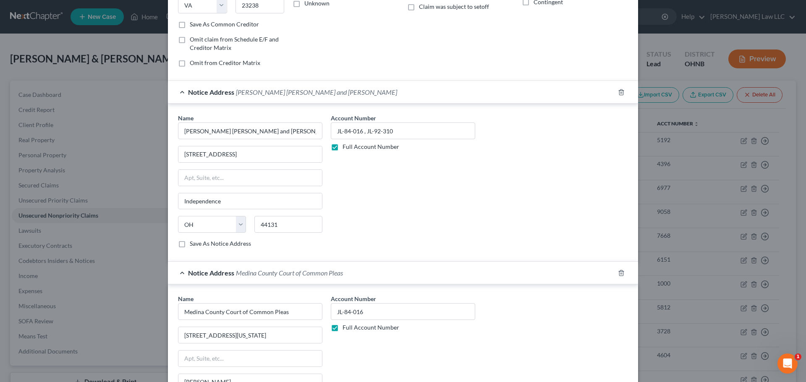
scroll to position [159, 0]
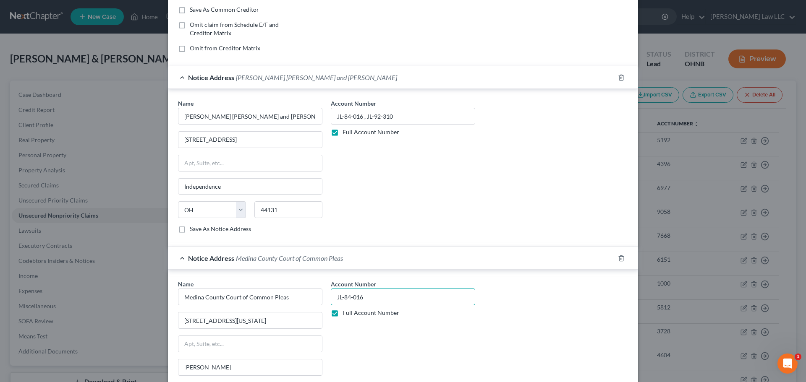
click at [372, 301] on input "JL-84-016" at bounding box center [403, 297] width 144 height 17
paste input "JL-92-310"
type input "JL-84-016, JL-92-310"
click at [443, 329] on div "Account Number JL-84-016, JL-92-310 Full Account Number" at bounding box center [403, 350] width 153 height 141
click at [362, 116] on input "JL-84-016 , JL-92-310" at bounding box center [403, 116] width 144 height 17
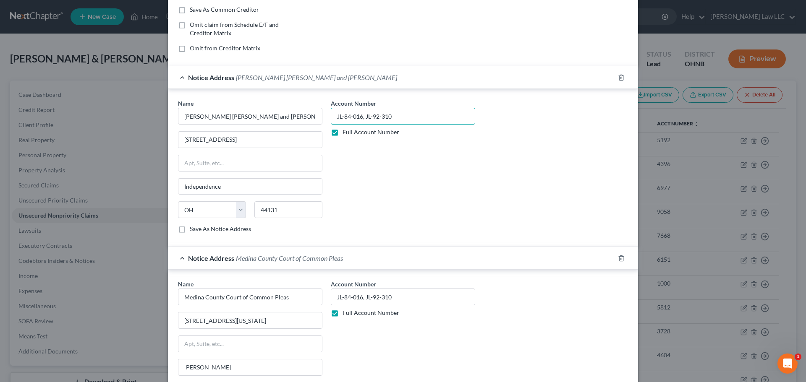
type input "JL-84-016, JL-92-310"
click at [415, 180] on div "Account Number JL-84-016, JL-92-310 Full Account Number" at bounding box center [403, 169] width 153 height 141
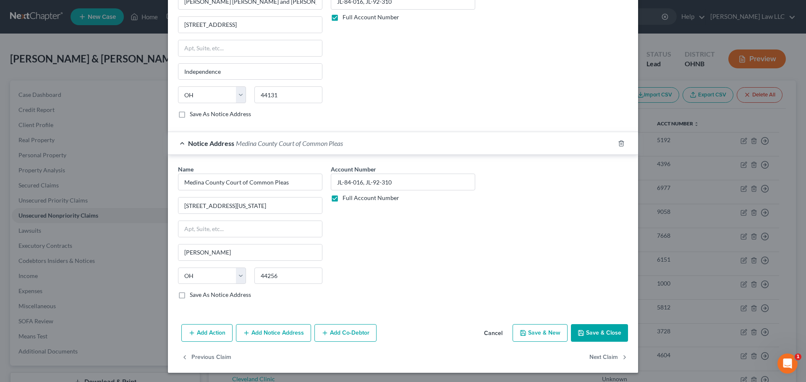
scroll to position [275, 0]
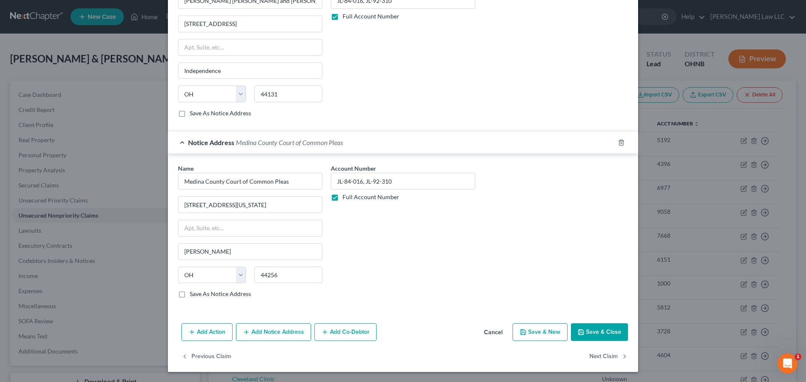
click at [604, 328] on button "Save & Close" at bounding box center [599, 333] width 57 height 18
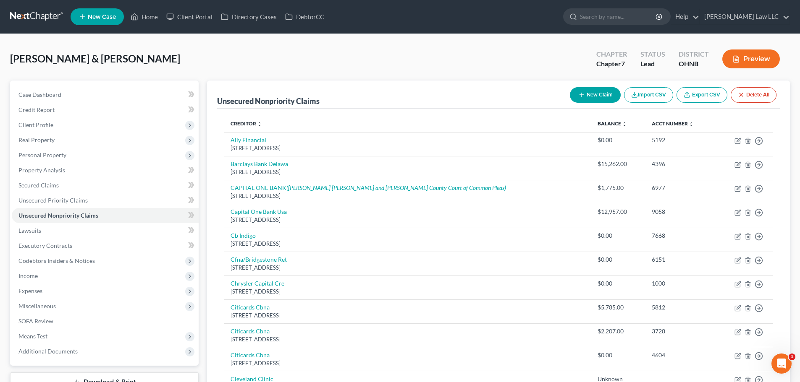
click at [314, 57] on div "Goodwin, Thomas & Amy Upgraded Chapter Chapter 7 Status Lead District OHNB Prev…" at bounding box center [399, 62] width 779 height 37
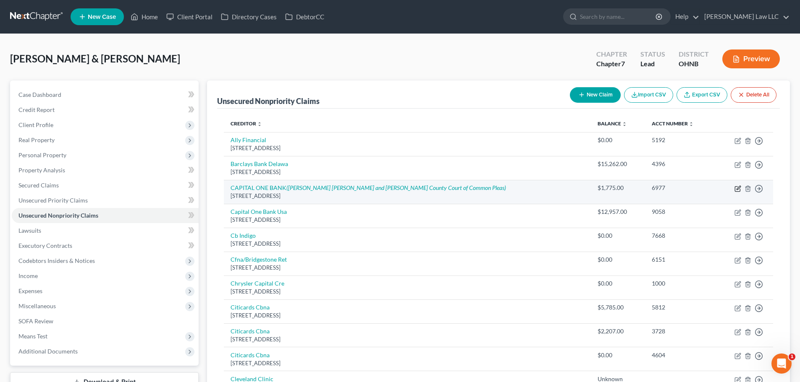
click at [735, 188] on icon "button" at bounding box center [736, 189] width 5 height 5
select select "48"
select select "2"
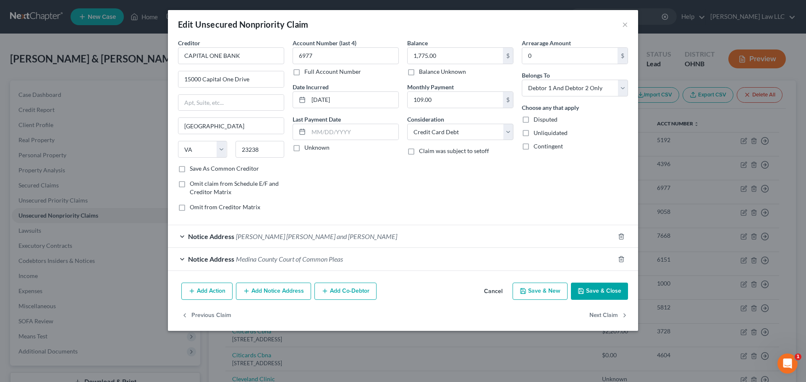
click at [277, 233] on span "Weltman Weinberg and Reis" at bounding box center [316, 237] width 161 height 8
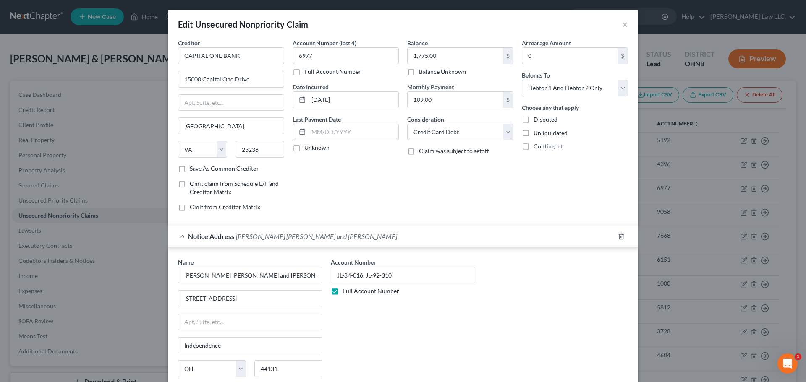
click at [390, 322] on div "Account Number JL-84-016, JL-92-310 Full Account Number" at bounding box center [403, 328] width 153 height 141
click at [397, 314] on div "Account Number JL-84-016, JL-92-310 Full Account Number" at bounding box center [403, 328] width 153 height 141
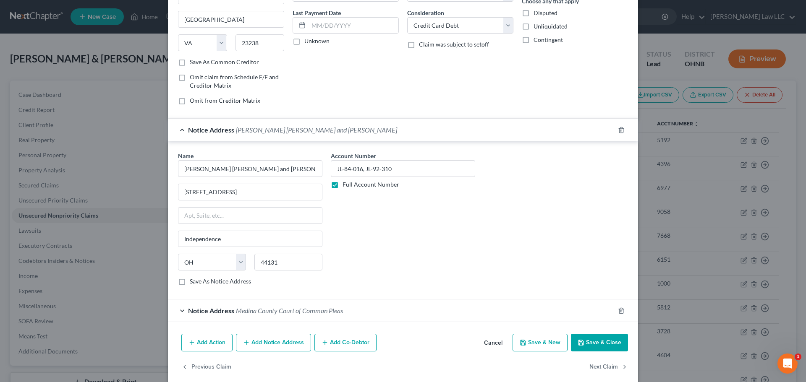
scroll to position [117, 0]
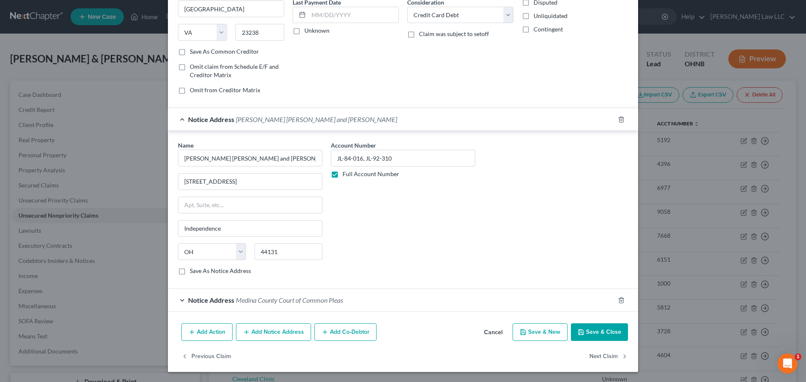
click at [604, 332] on button "Save & Close" at bounding box center [599, 333] width 57 height 18
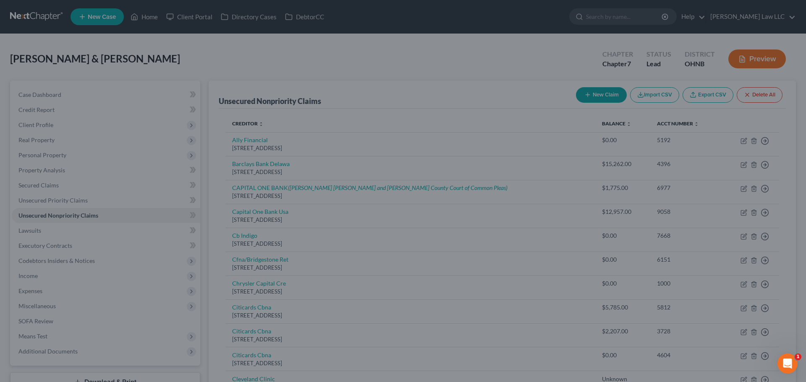
scroll to position [0, 0]
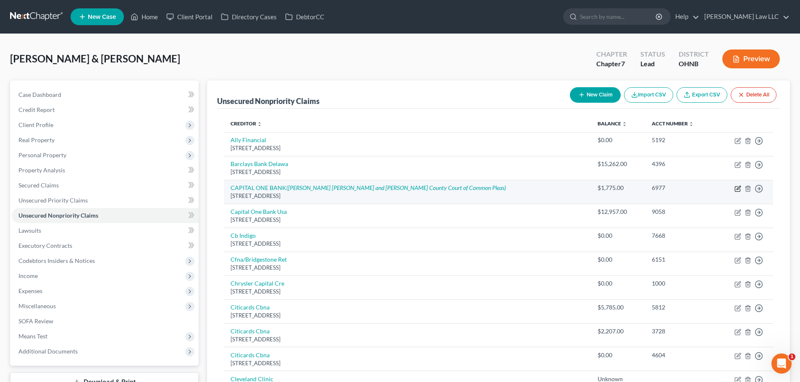
click at [737, 192] on icon "button" at bounding box center [736, 189] width 5 height 5
select select "48"
select select "2"
select select "36"
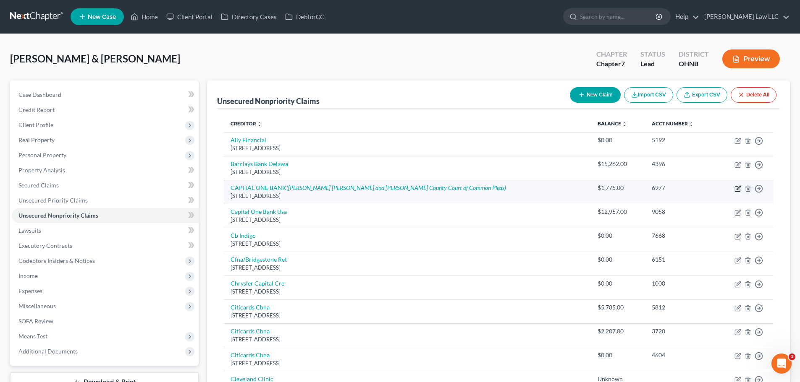
select select "36"
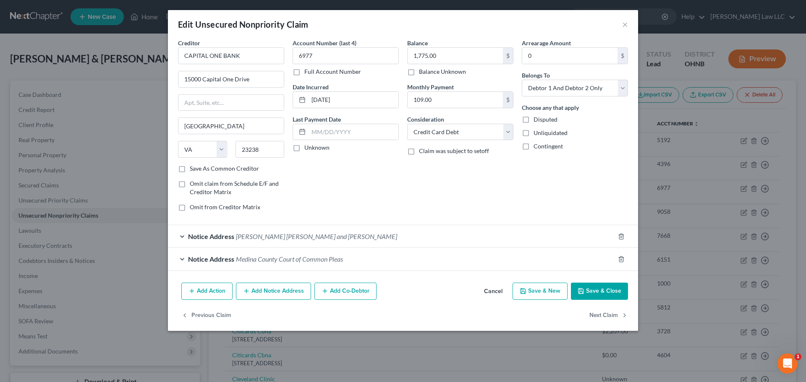
click at [337, 258] on span "Medina County Court of Common Pleas" at bounding box center [289, 259] width 107 height 8
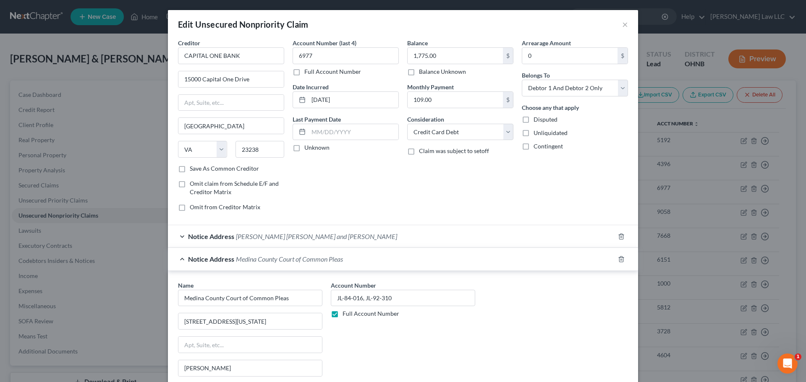
click at [340, 246] on div "Notice Address Weltman Weinberg and Reis" at bounding box center [391, 236] width 447 height 22
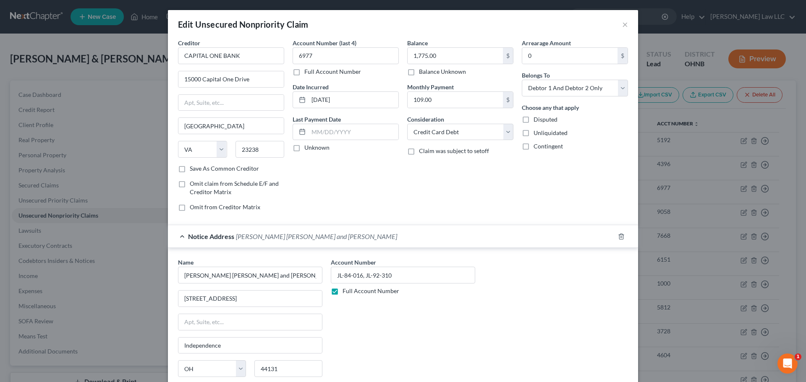
click at [310, 236] on div "Notice Address Weltman Weinberg and Reis" at bounding box center [391, 236] width 447 height 22
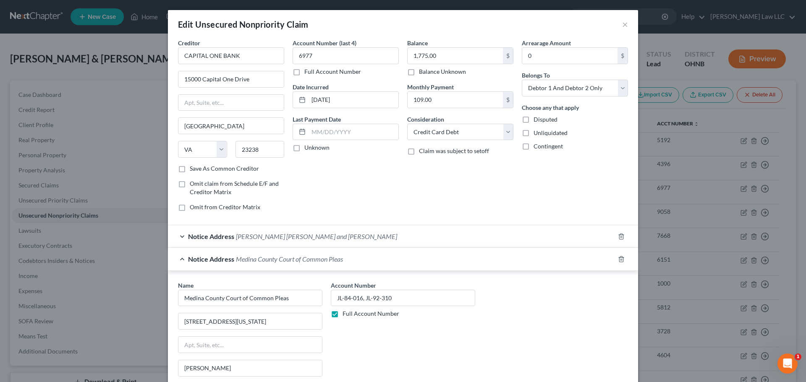
click at [309, 236] on span "Weltman Weinberg and Reis" at bounding box center [316, 237] width 161 height 8
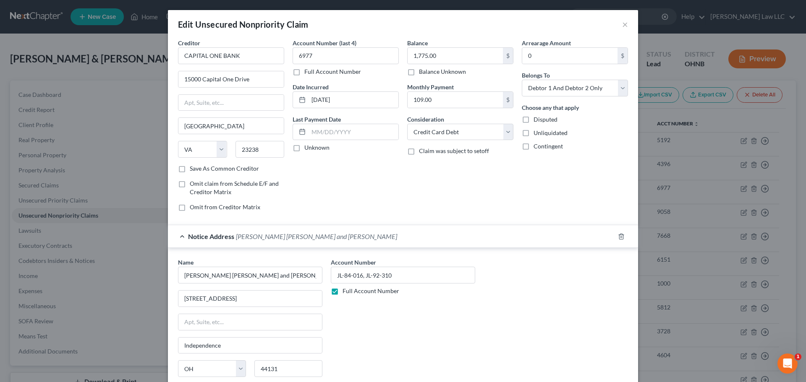
click at [306, 238] on span "Weltman Weinberg and Reis" at bounding box center [316, 237] width 161 height 8
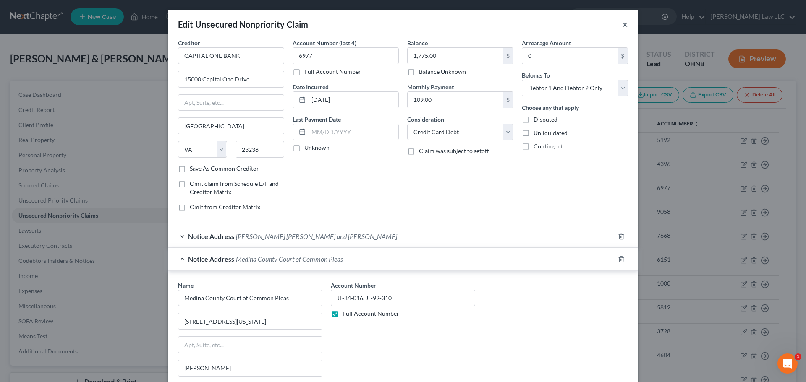
click at [622, 26] on button "×" at bounding box center [625, 24] width 6 height 10
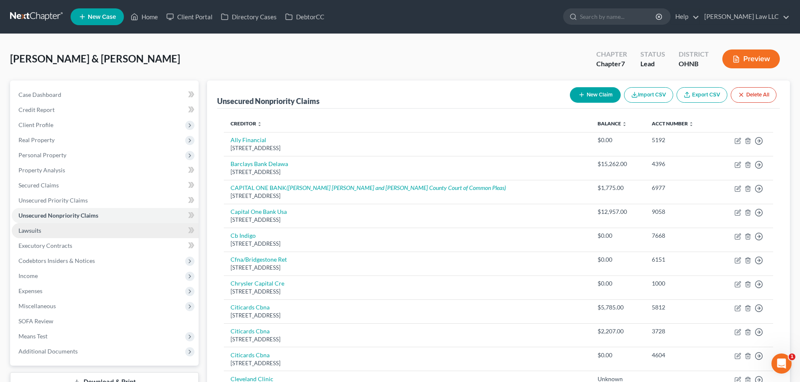
click at [58, 229] on link "Lawsuits" at bounding box center [105, 230] width 187 height 15
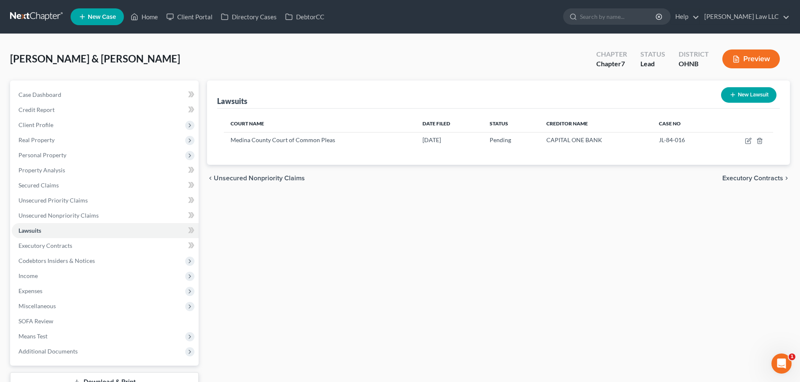
click at [733, 96] on icon "button" at bounding box center [732, 94] width 7 height 7
select select "0"
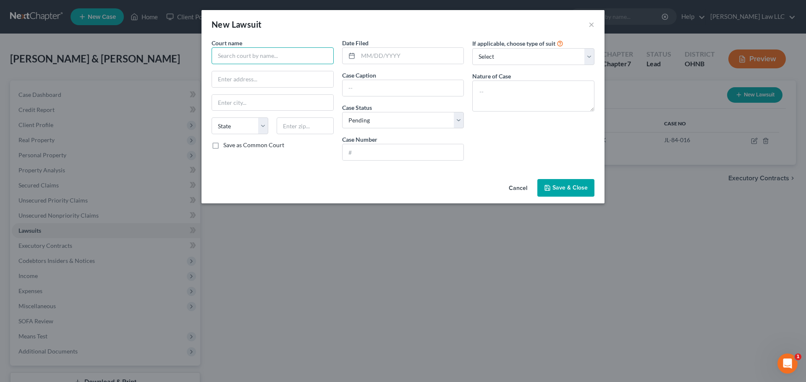
click at [249, 53] on input "text" at bounding box center [273, 55] width 122 height 17
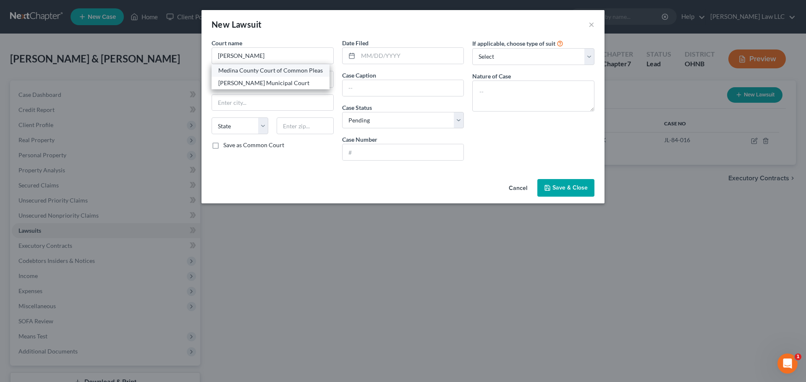
click at [260, 71] on div "Medina County Court of Common Pleas" at bounding box center [270, 70] width 105 height 8
type input "Medina County Court of Common Pleas"
type input "225 E Washington St"
type input "Medina"
select select "36"
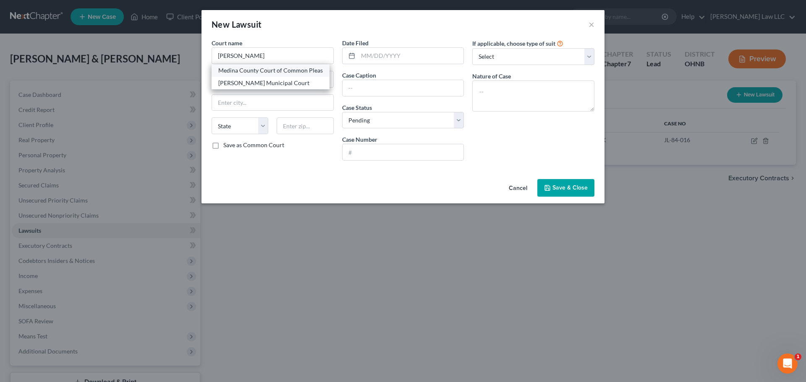
type input "44256"
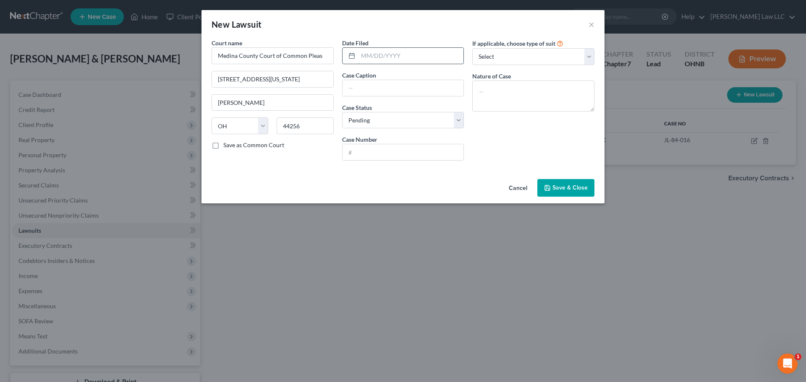
click at [379, 60] on input "text" at bounding box center [411, 56] width 106 height 16
type input "01/31/2022"
click at [363, 96] on div "Date Filed 01/31/2022 Case Caption Case Status * Select Pending On Appeal Concl…" at bounding box center [403, 103] width 131 height 129
click at [366, 90] on input "text" at bounding box center [402, 88] width 121 height 16
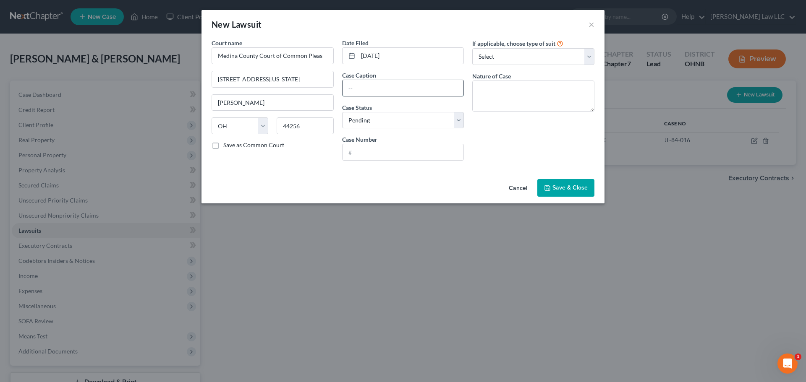
paste input "CAPITAL ONE BANK (USA) NA -VS- AMY M GOODWIN"
click at [364, 85] on input "CAPITAL ONE BANK (USA) NA -VS- AMY M GOODWIN" at bounding box center [402, 88] width 121 height 16
type input "CAPITAL ONE BANK (USA) NA -VS- AMY M GOODWIN"
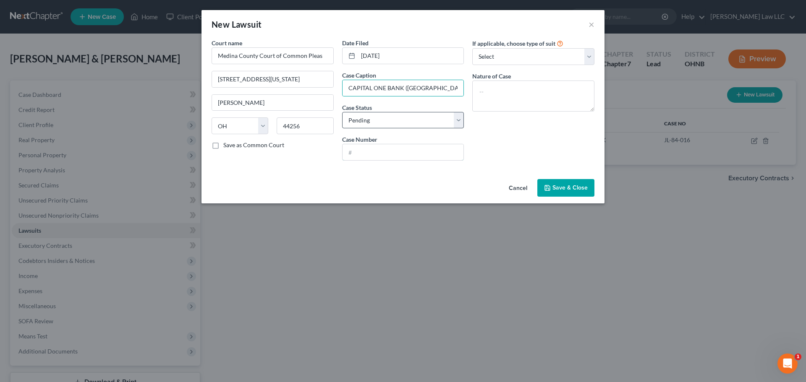
drag, startPoint x: 378, startPoint y: 149, endPoint x: 401, endPoint y: 122, distance: 35.7
click at [378, 149] on input "text" at bounding box center [402, 152] width 121 height 16
paste input "JL-92-310"
type input "JL-92-310"
click at [498, 61] on select "Select Repossession Garnishment Foreclosure Attached, Seized, Or Levied Other" at bounding box center [533, 56] width 122 height 17
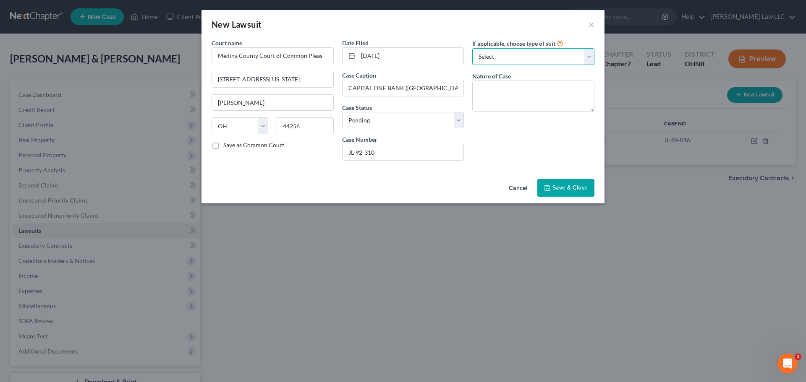
select select "4"
click at [472, 48] on select "Select Repossession Garnishment Foreclosure Attached, Seized, Or Levied Other" at bounding box center [533, 56] width 122 height 17
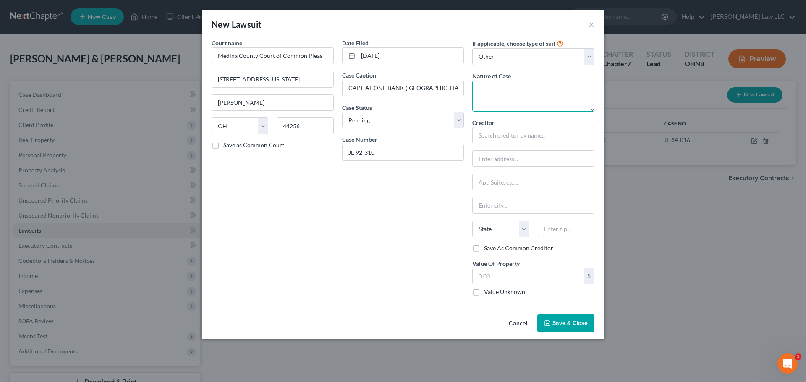
click at [498, 93] on textarea at bounding box center [533, 96] width 122 height 31
type textarea "Civil"
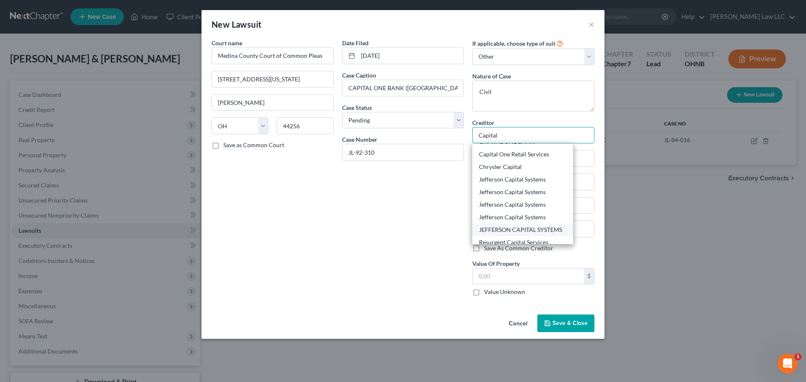
scroll to position [55, 0]
click at [525, 196] on div "CAPITAL ONE BANK" at bounding box center [522, 196] width 87 height 8
type input "CAPITAL ONE BANK"
type input "15000 Capital One Drive"
type input "Richmond"
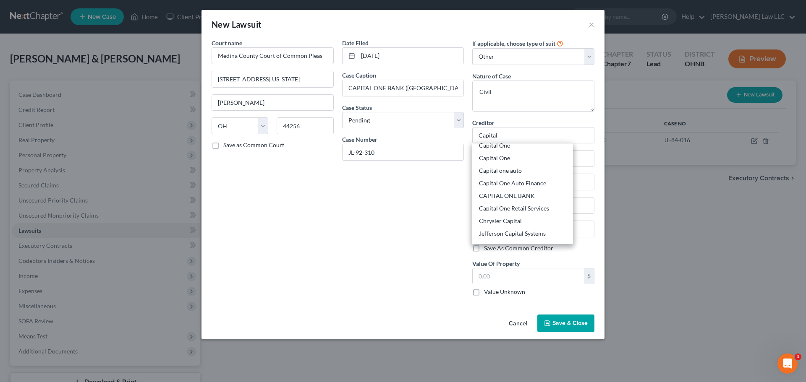
select select "48"
type input "23238"
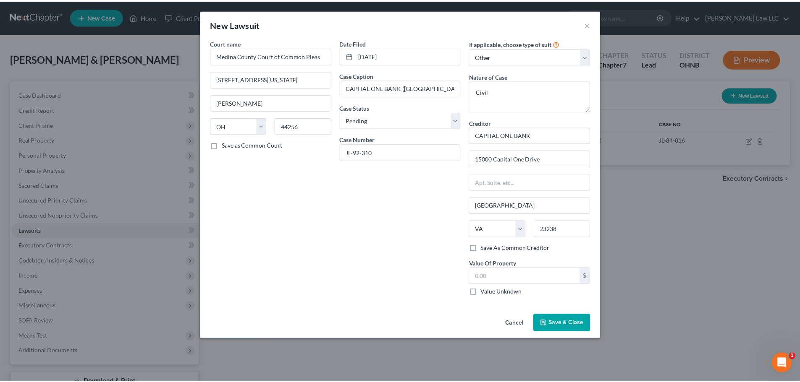
scroll to position [0, 0]
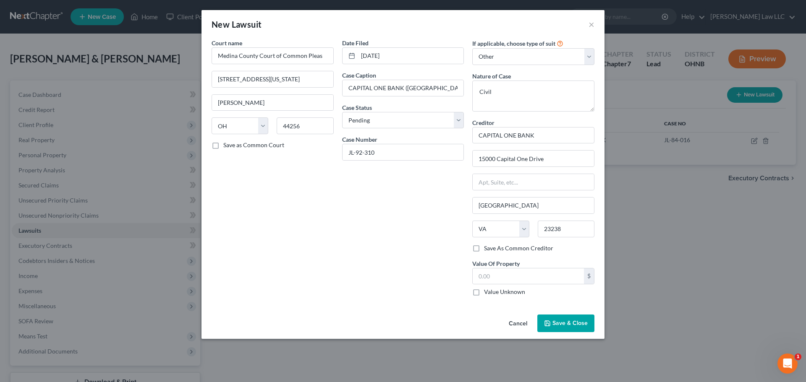
click at [419, 210] on div "Date Filed 01/31/2022 Case Caption CAPITAL ONE BANK (USA) NA -VS- AMY M GOODWIN…" at bounding box center [403, 171] width 131 height 264
drag, startPoint x: 499, startPoint y: 286, endPoint x: 500, endPoint y: 278, distance: 7.7
click at [499, 286] on div "$ Value Unknown" at bounding box center [533, 282] width 122 height 29
click at [502, 275] on input "text" at bounding box center [528, 277] width 111 height 16
type input "1,775"
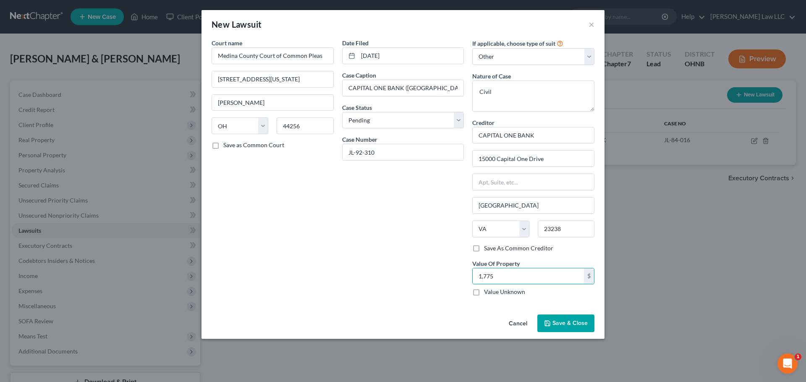
click at [426, 230] on div "Date Filed 01/31/2022 Case Caption CAPITAL ONE BANK (USA) NA -VS- AMY M GOODWIN…" at bounding box center [403, 171] width 131 height 264
click at [556, 323] on span "Save & Close" at bounding box center [569, 323] width 35 height 7
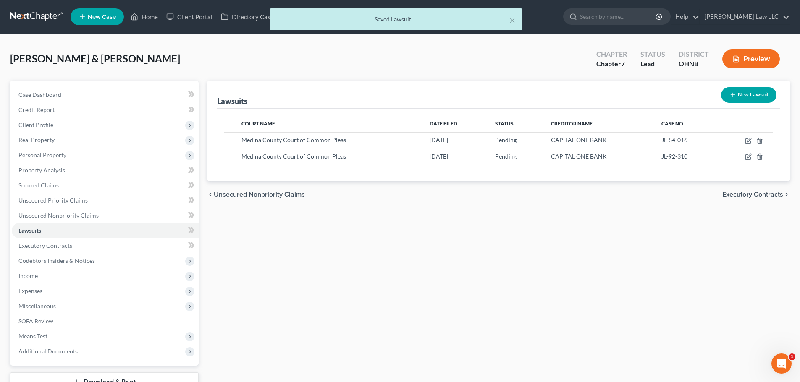
click at [606, 227] on div "Lawsuits New Lawsuit Court Name Date Filed Status Creditor Name Case No Medina …" at bounding box center [498, 237] width 591 height 312
click at [748, 139] on icon "button" at bounding box center [748, 141] width 7 height 7
select select "36"
select select "0"
select select "4"
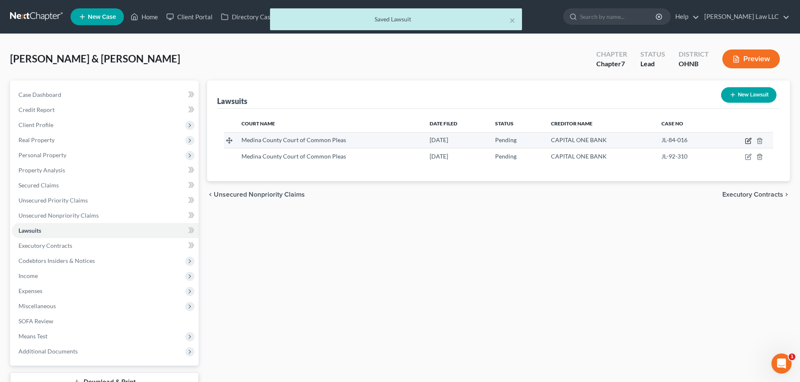
select select "48"
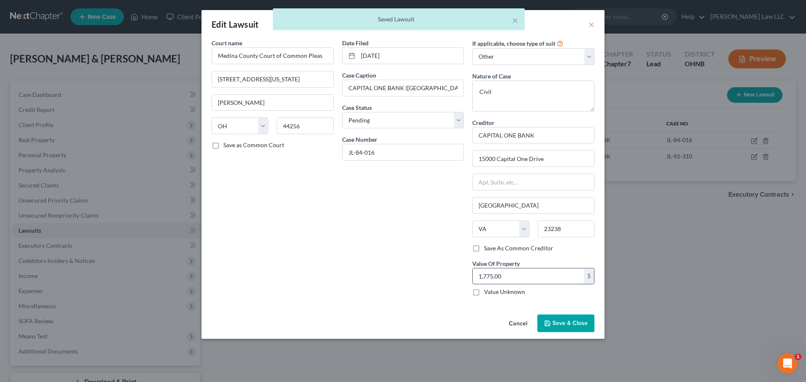
click at [509, 273] on input "1,775.00" at bounding box center [528, 277] width 111 height 16
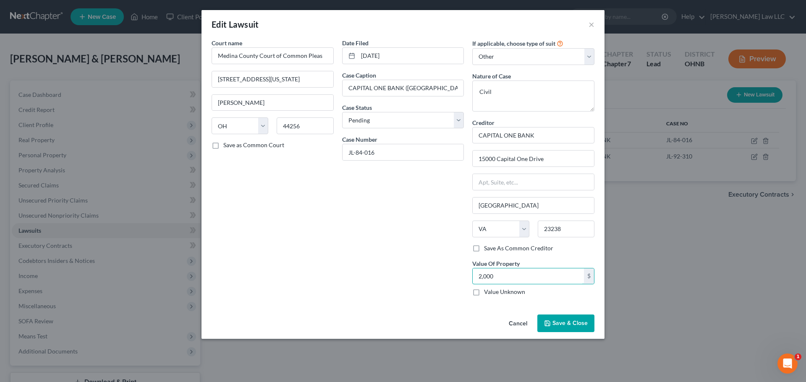
type input "2,000"
click at [567, 329] on button "Save & Close" at bounding box center [565, 324] width 57 height 18
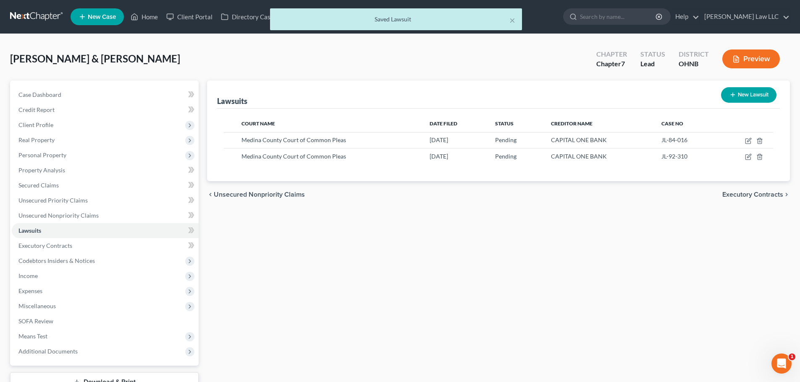
click at [453, 284] on div "Lawsuits New Lawsuit Court Name Date Filed Status Creditor Name Case No Medina …" at bounding box center [498, 237] width 591 height 312
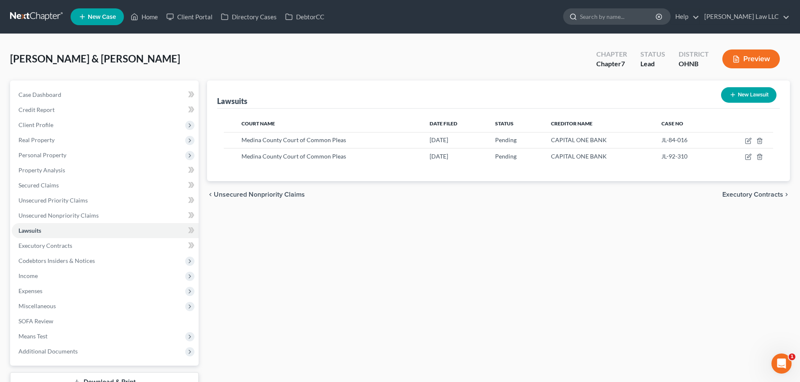
click at [632, 20] on input "search" at bounding box center [618, 17] width 77 height 16
type input "e"
type input "beates"
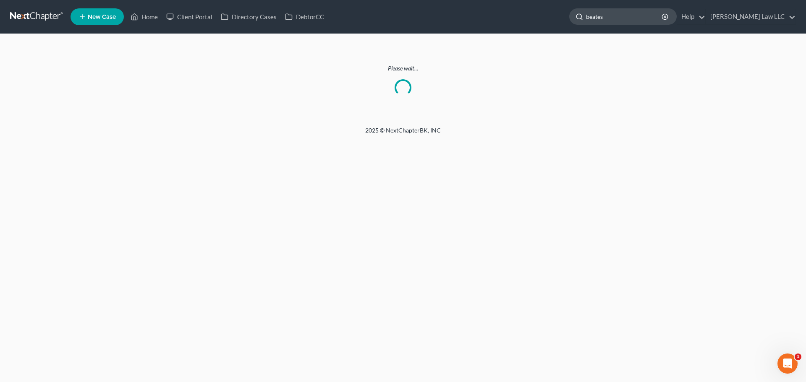
click at [646, 14] on input "beates" at bounding box center [624, 17] width 77 height 16
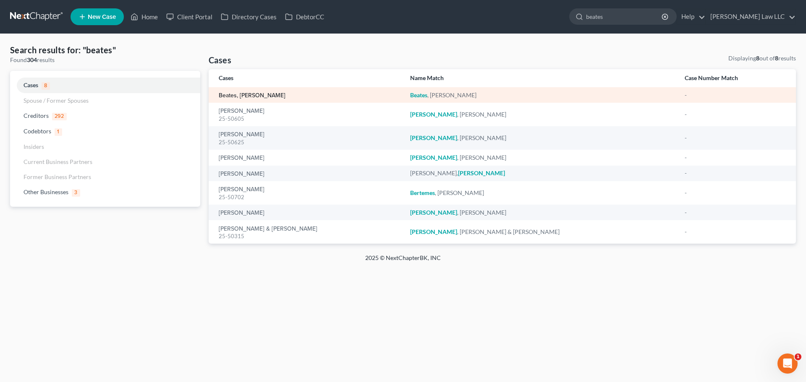
click at [240, 97] on link "Beates, [PERSON_NAME]" at bounding box center [252, 96] width 67 height 6
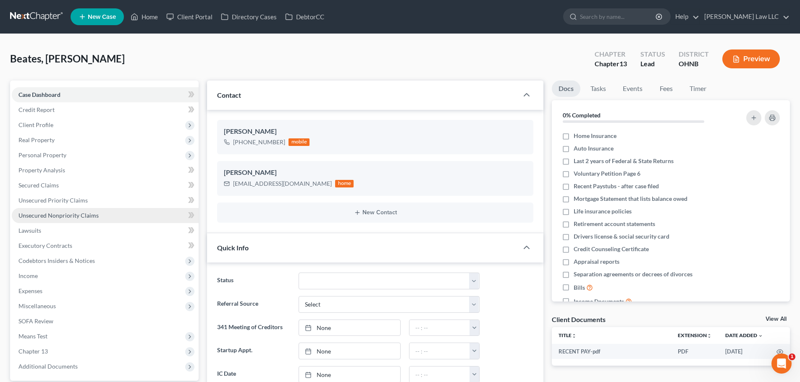
click at [54, 214] on span "Unsecured Nonpriority Claims" at bounding box center [58, 215] width 80 height 7
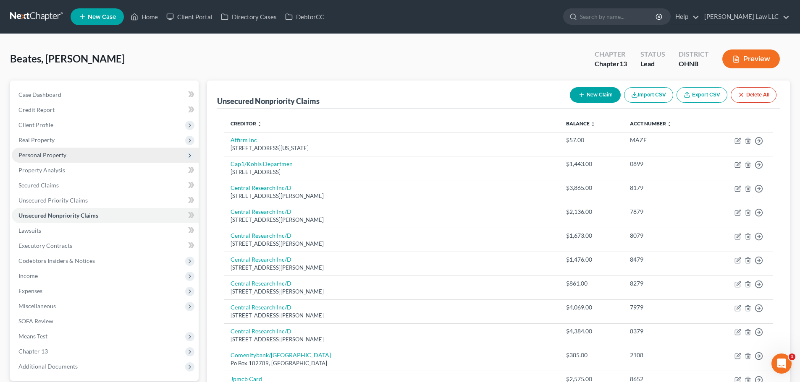
click at [51, 154] on span "Personal Property" at bounding box center [42, 155] width 48 height 7
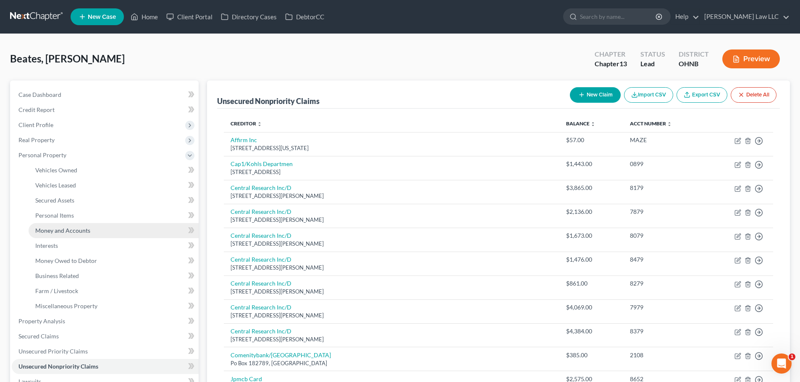
click at [68, 232] on span "Money and Accounts" at bounding box center [62, 230] width 55 height 7
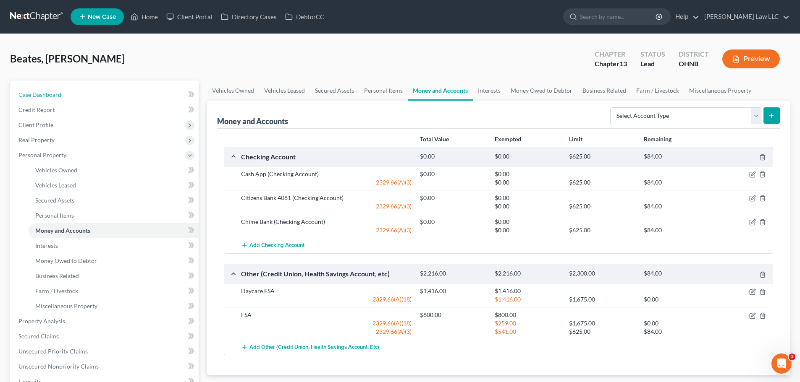
drag, startPoint x: 53, startPoint y: 91, endPoint x: 145, endPoint y: 1, distance: 129.4
click at [52, 91] on span "Case Dashboard" at bounding box center [39, 94] width 43 height 7
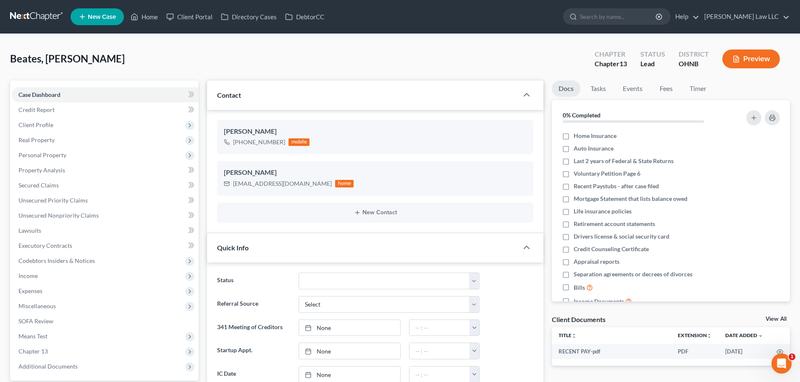
click at [38, 21] on link at bounding box center [37, 16] width 54 height 15
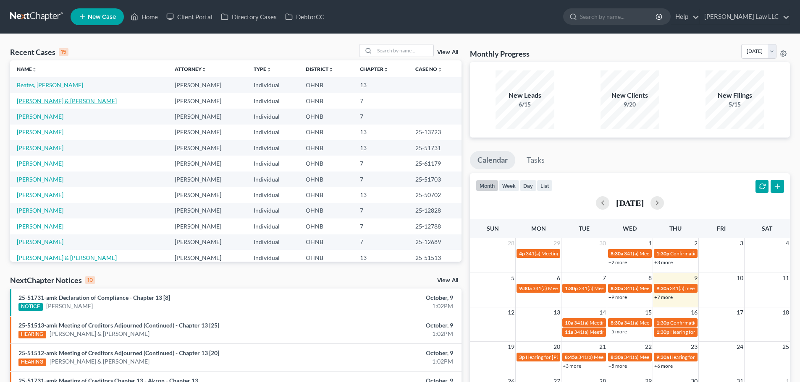
click at [41, 101] on link "[PERSON_NAME] & [PERSON_NAME]" at bounding box center [67, 100] width 100 height 7
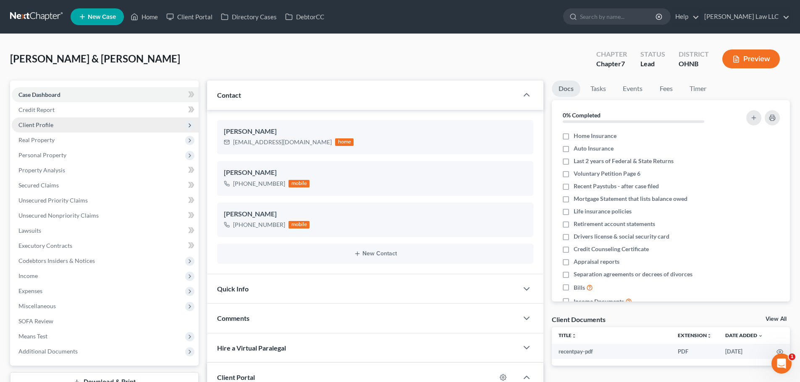
click at [54, 127] on span "Client Profile" at bounding box center [105, 125] width 187 height 15
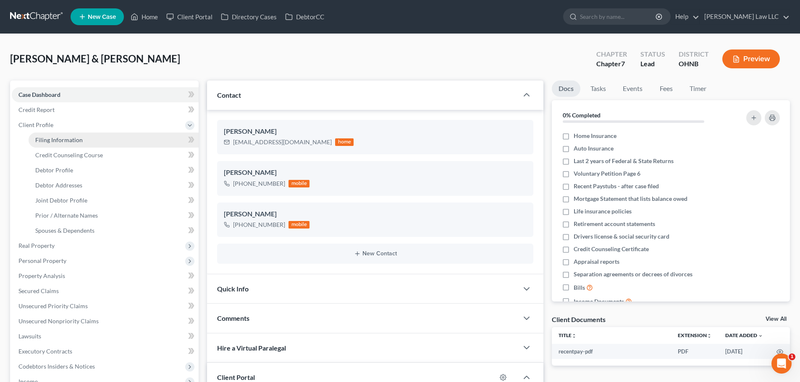
click at [58, 140] on span "Filing Information" at bounding box center [58, 139] width 47 height 7
select select "1"
select select "0"
select select "36"
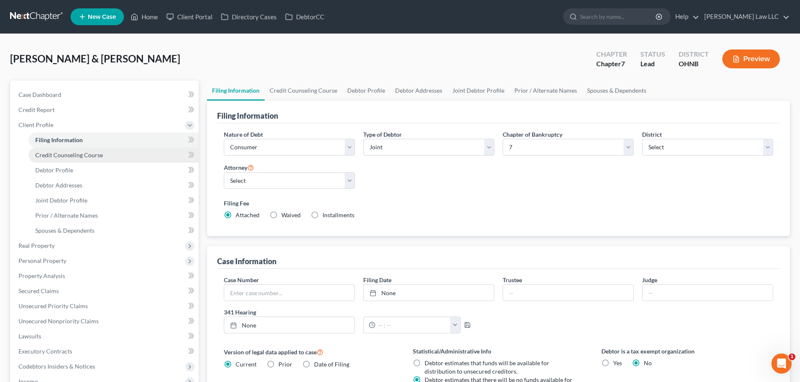
click at [59, 158] on span "Credit Counseling Course" at bounding box center [69, 155] width 68 height 7
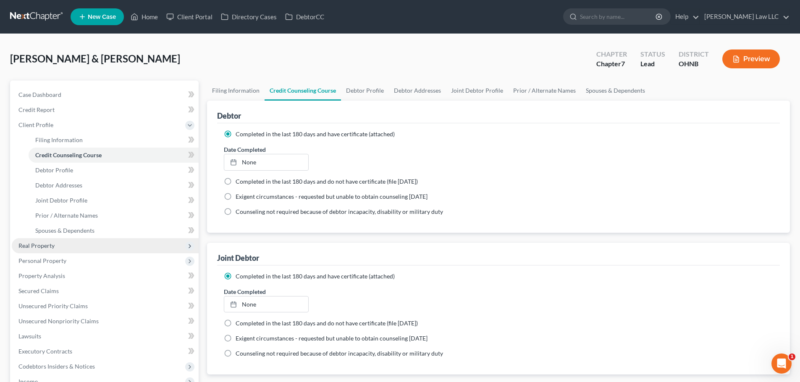
click at [65, 246] on span "Real Property" at bounding box center [105, 245] width 187 height 15
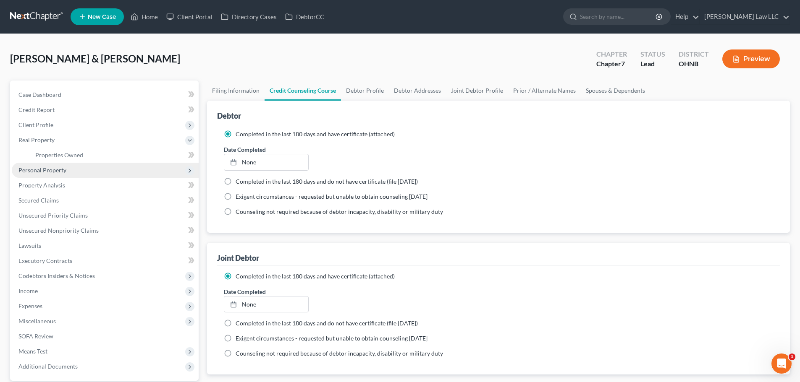
click at [71, 169] on span "Personal Property" at bounding box center [105, 170] width 187 height 15
click at [73, 176] on link "Vehicles Owned" at bounding box center [114, 170] width 170 height 15
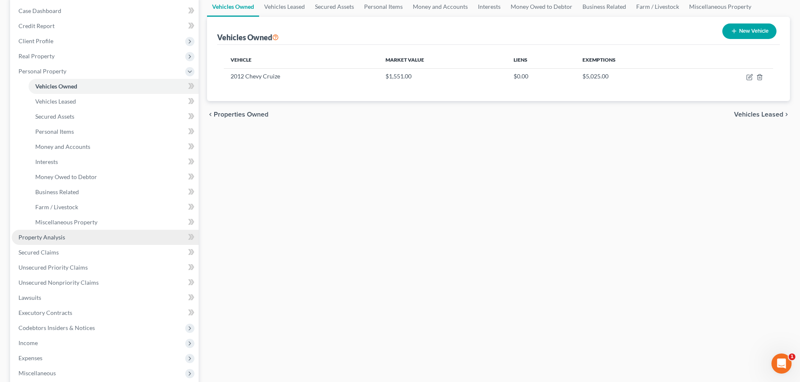
click at [66, 242] on link "Property Analysis" at bounding box center [105, 237] width 187 height 15
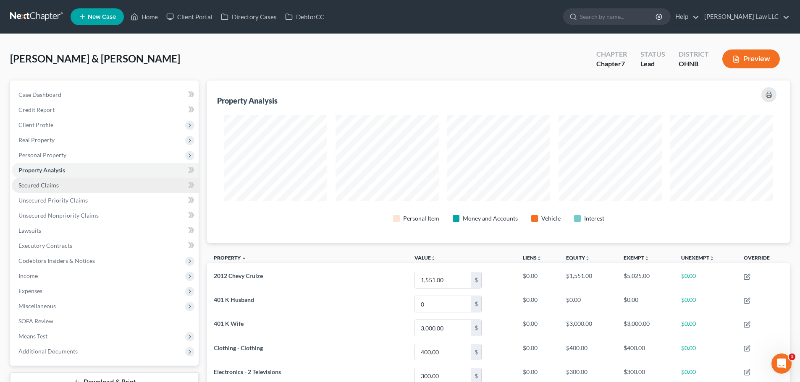
click at [54, 180] on link "Secured Claims" at bounding box center [105, 185] width 187 height 15
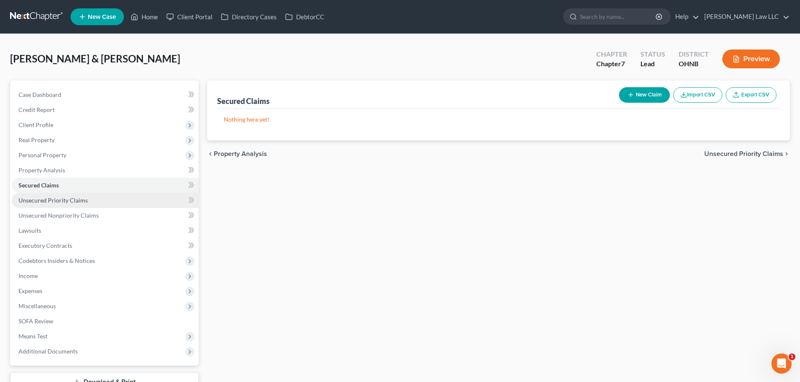
click at [65, 201] on span "Unsecured Priority Claims" at bounding box center [52, 200] width 69 height 7
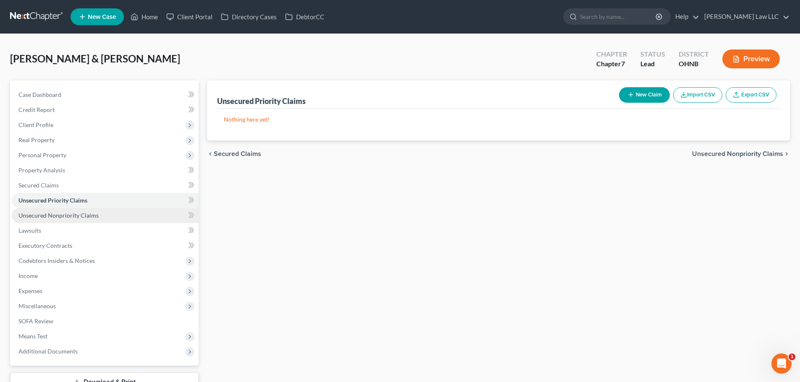
click at [67, 217] on span "Unsecured Nonpriority Claims" at bounding box center [58, 215] width 80 height 7
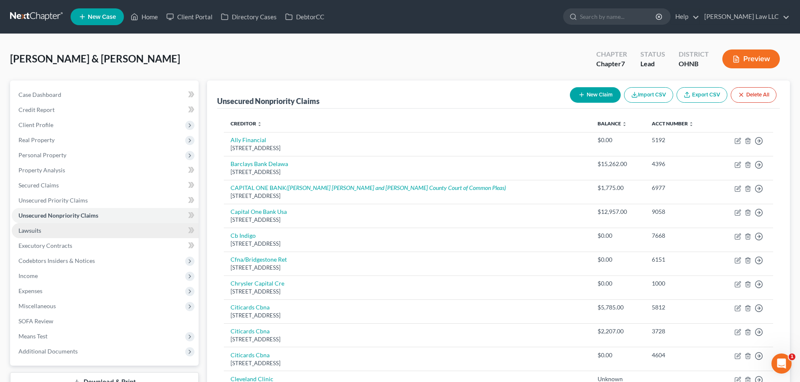
click at [61, 232] on link "Lawsuits" at bounding box center [105, 230] width 187 height 15
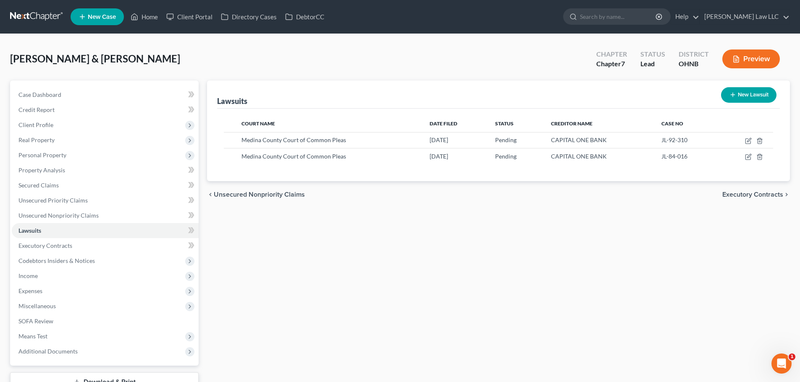
click at [746, 94] on button "New Lawsuit" at bounding box center [748, 95] width 55 height 16
select select "0"
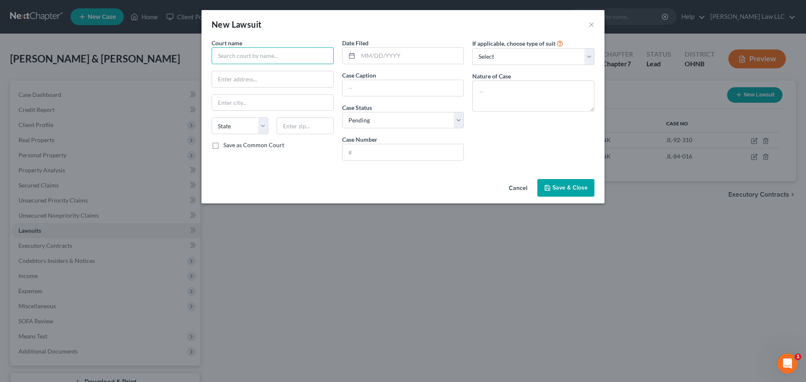
click at [257, 57] on input "text" at bounding box center [273, 55] width 122 height 17
click at [262, 71] on div "[PERSON_NAME] Municipal Court" at bounding box center [263, 70] width 91 height 8
type input "[PERSON_NAME] Municipal Court"
type input "135 North Elmwood Avenue"
type input "[PERSON_NAME]"
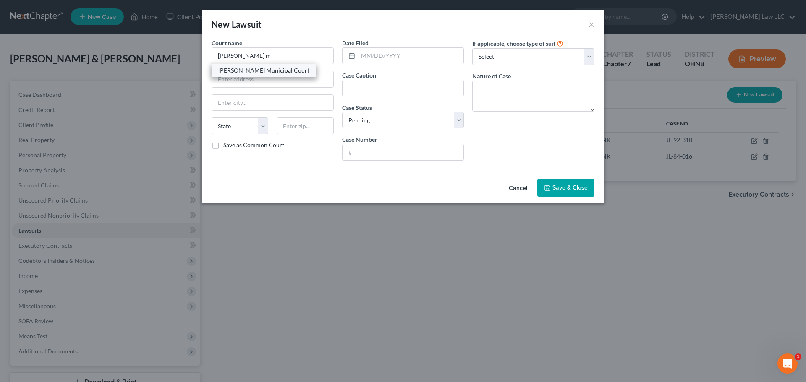
select select "36"
type input "44256"
click at [382, 52] on input "text" at bounding box center [411, 56] width 106 height 16
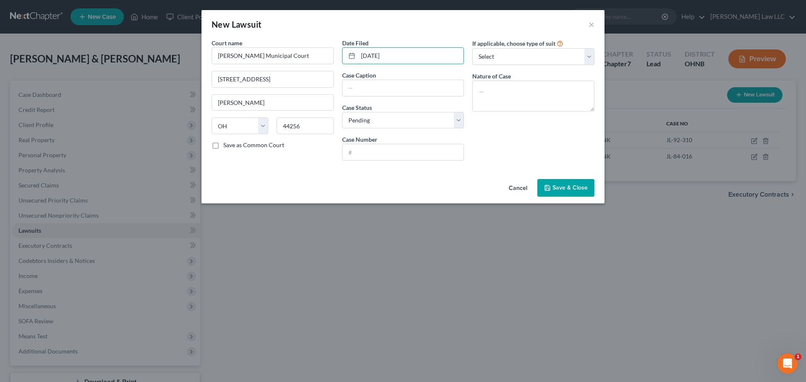
type input "06/27/2016"
click at [503, 138] on div "If applicable, choose type of suit Select Repossession Garnishment Foreclosure …" at bounding box center [533, 103] width 131 height 129
click at [381, 90] on input "text" at bounding box center [402, 88] width 121 height 16
paste input "16CVH01125 - CAPITAL ONE BANK (USA), NA vs. GOODWIN, AMY M"
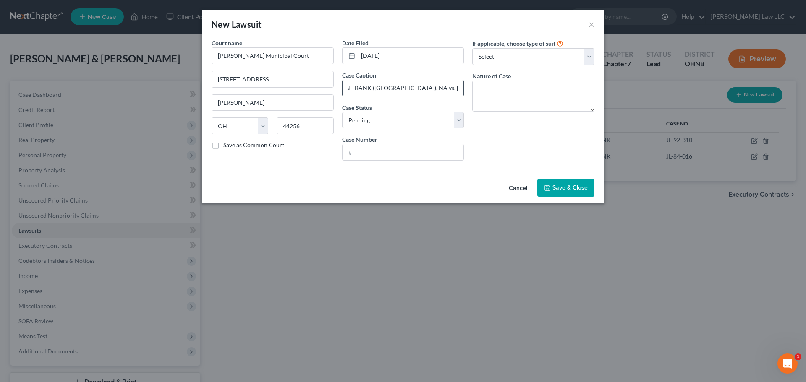
click at [357, 86] on input "16CVH01125 - CAPITAL ONE BANK (USA), NA vs. GOODWIN, AMY M" at bounding box center [402, 88] width 121 height 16
drag, startPoint x: 389, startPoint y: 87, endPoint x: 341, endPoint y: 90, distance: 47.9
click at [342, 90] on div "16CVH01125 - CAPITAL ONE BANK (USA), NA vs. GOODWIN, AMY M" at bounding box center [403, 88] width 122 height 17
type input "CAPITAL ONE BANK (USA), NA vs. GOODWIN, AMY M"
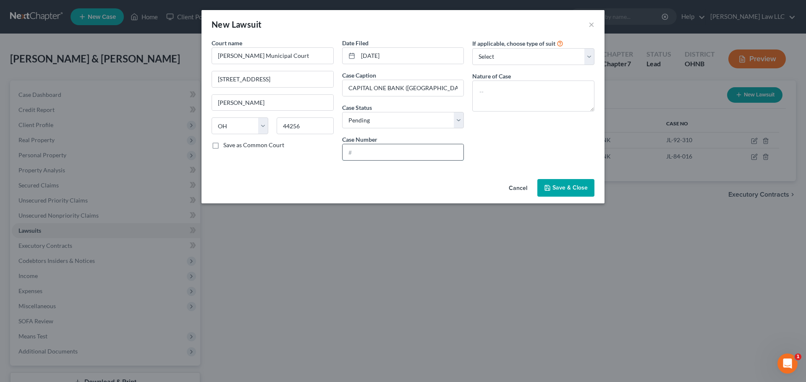
click at [368, 147] on input "text" at bounding box center [402, 152] width 121 height 16
paste input "16CVH01125 -"
click at [505, 154] on div "If applicable, choose type of suit Select Repossession Garnishment Foreclosure …" at bounding box center [533, 103] width 131 height 129
click at [413, 155] on input "16CVH01125 -" at bounding box center [402, 152] width 121 height 16
type input "16CVH01125"
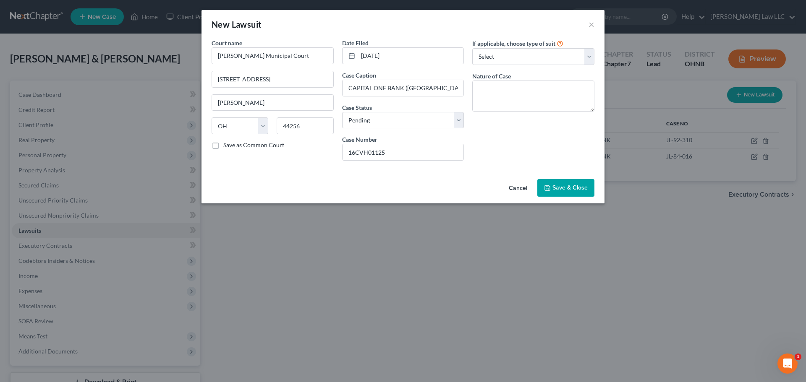
click at [481, 153] on div "If applicable, choose type of suit Select Repossession Garnishment Foreclosure …" at bounding box center [533, 103] width 131 height 129
click at [522, 53] on select "Select Repossession Garnishment Foreclosure Attached, Seized, Or Levied Other" at bounding box center [533, 56] width 122 height 17
select select "4"
click at [472, 48] on select "Select Repossession Garnishment Foreclosure Attached, Seized, Or Levied Other" at bounding box center [533, 56] width 122 height 17
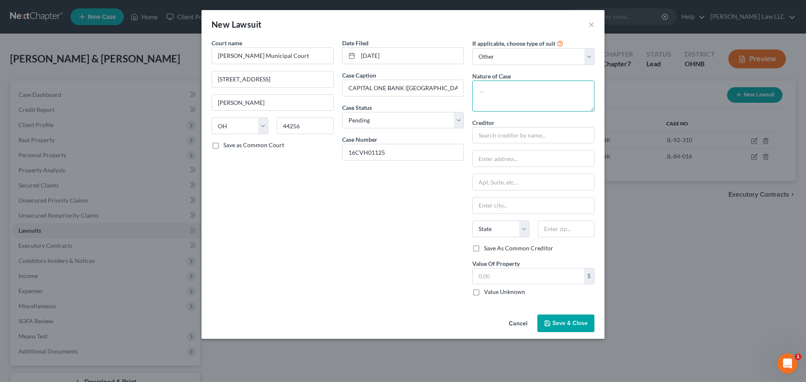
click at [498, 89] on textarea at bounding box center [533, 96] width 122 height 31
type textarea "Civil"
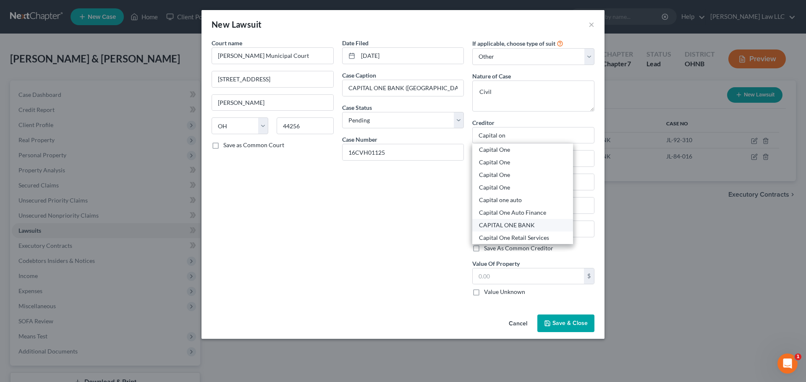
click at [528, 226] on div "CAPITAL ONE BANK" at bounding box center [522, 225] width 87 height 8
type input "CAPITAL ONE BANK"
type input "15000 Capital One Drive"
type input "[GEOGRAPHIC_DATA]"
select select "48"
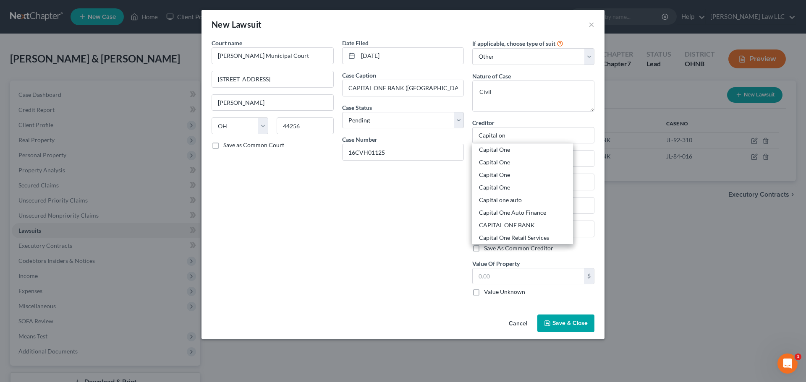
type input "23238"
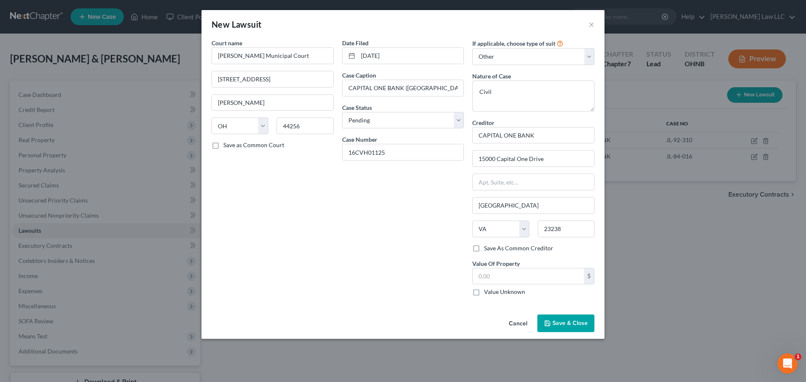
click at [436, 220] on div "Date Filed 06/27/2016 Case Caption CAPITAL ONE BANK (USA), NA vs. GOODWIN, AMY …" at bounding box center [403, 171] width 131 height 264
click at [492, 277] on input "text" at bounding box center [528, 277] width 111 height 16
type input "1,775"
click at [419, 264] on div "Date Filed 06/27/2016 Case Caption CAPITAL ONE BANK (USA), NA vs. GOODWIN, AMY …" at bounding box center [403, 171] width 131 height 264
click at [559, 321] on span "Save & Close" at bounding box center [569, 323] width 35 height 7
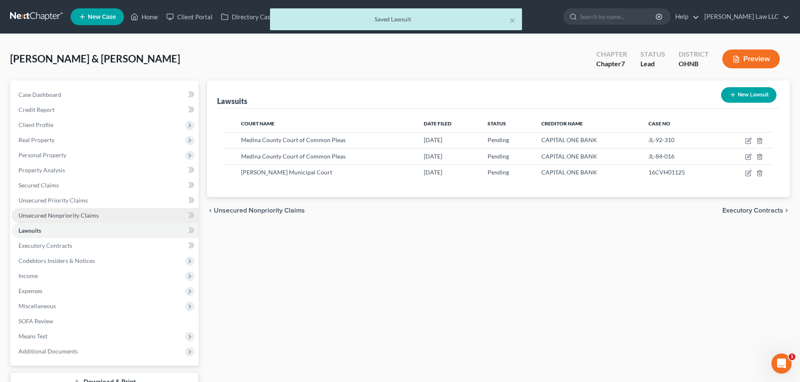
click at [69, 213] on span "Unsecured Nonpriority Claims" at bounding box center [58, 215] width 80 height 7
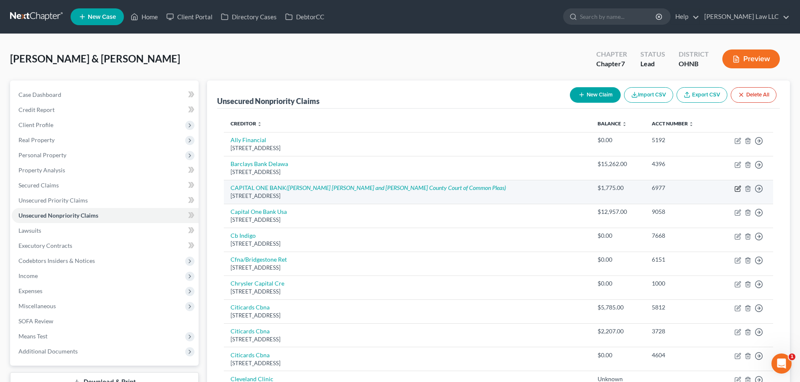
click at [736, 188] on icon "button" at bounding box center [737, 189] width 7 height 7
select select "48"
select select "2"
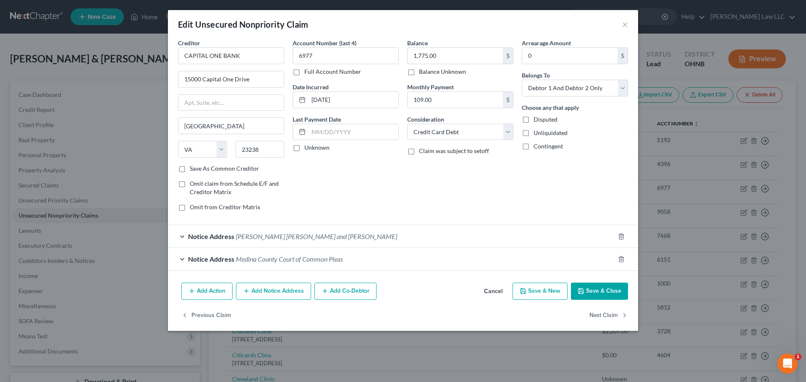
click at [206, 293] on button "Add Action" at bounding box center [206, 292] width 51 height 18
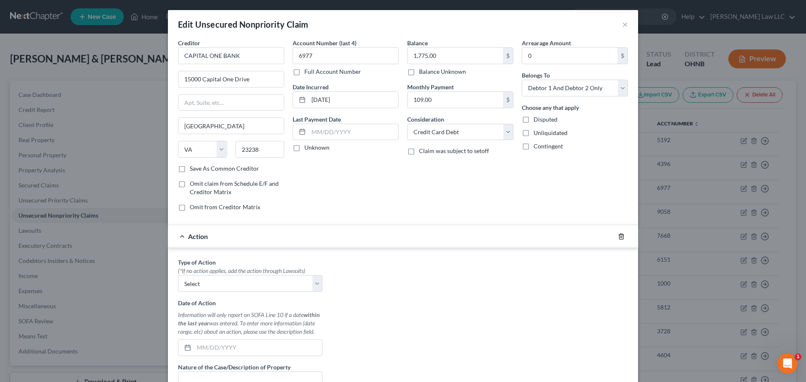
click at [619, 235] on polyline "button" at bounding box center [621, 235] width 5 height 0
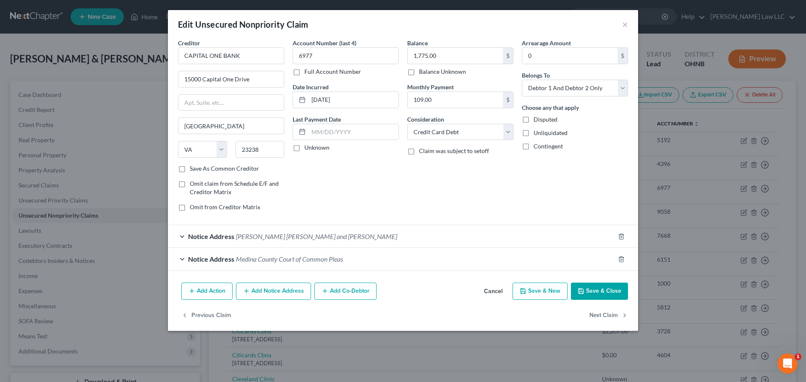
drag, startPoint x: 281, startPoint y: 296, endPoint x: 271, endPoint y: 299, distance: 10.0
click at [281, 296] on button "Add Notice Address" at bounding box center [273, 292] width 75 height 18
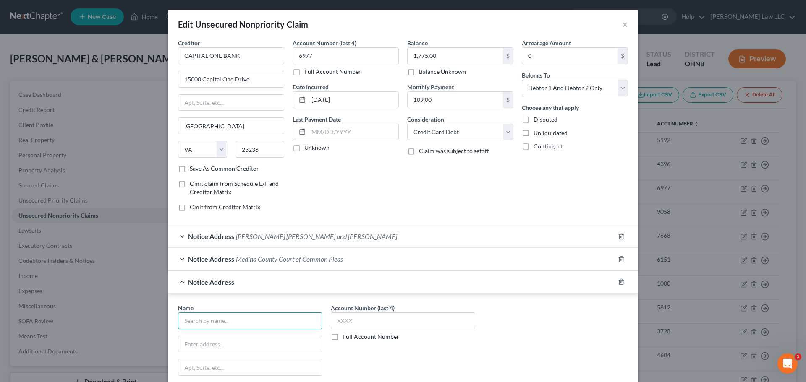
click at [219, 317] on input "text" at bounding box center [250, 321] width 144 height 17
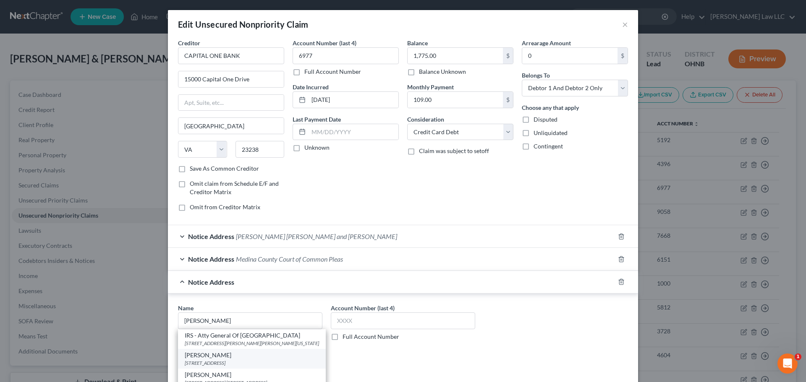
click at [211, 359] on div "TED TRAUT" at bounding box center [252, 355] width 134 height 8
type input "TED TRAUT"
type input "5990 W CREEK RD STE 200"
type input "Independence"
select select "36"
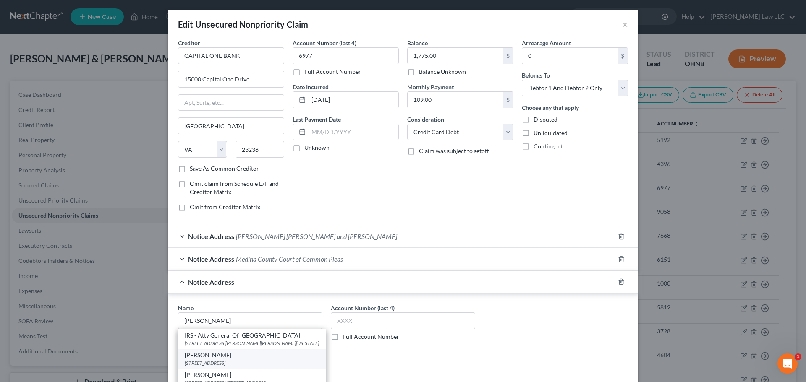
type input "44131"
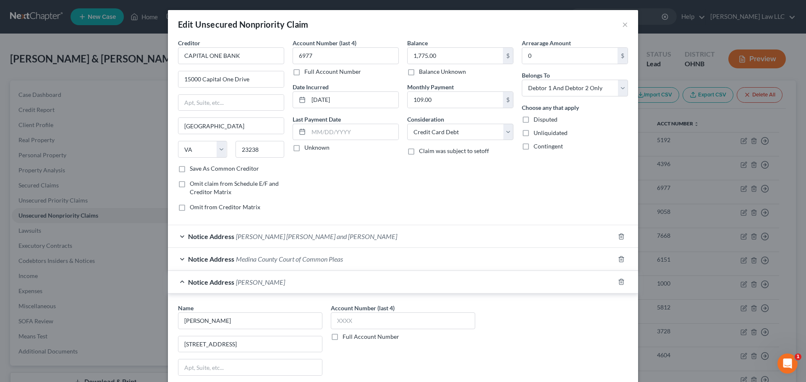
click at [376, 335] on label "Full Account Number" at bounding box center [370, 337] width 57 height 8
click at [351, 335] on input "Full Account Number" at bounding box center [348, 335] width 5 height 5
click at [291, 236] on span "Weltman Weinberg and Reis" at bounding box center [316, 237] width 161 height 8
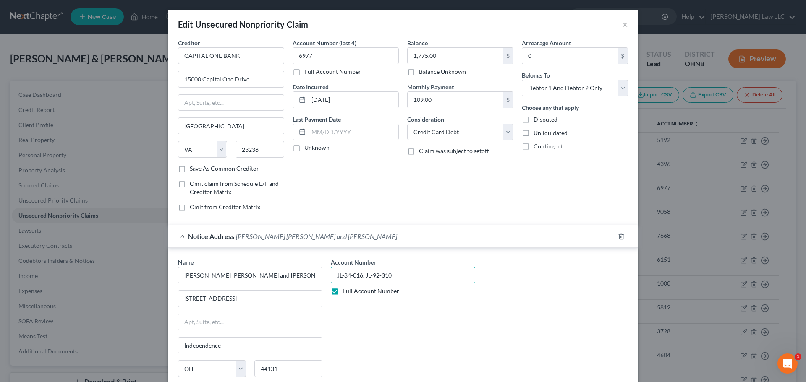
click at [377, 277] on input "JL-84-016, JL-92-310" at bounding box center [403, 275] width 144 height 17
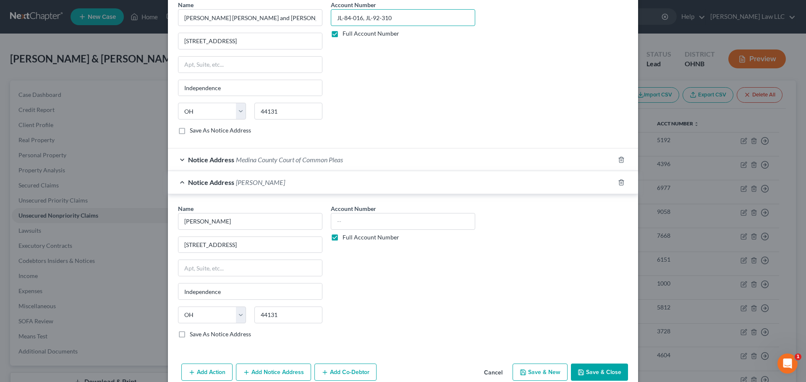
scroll to position [298, 0]
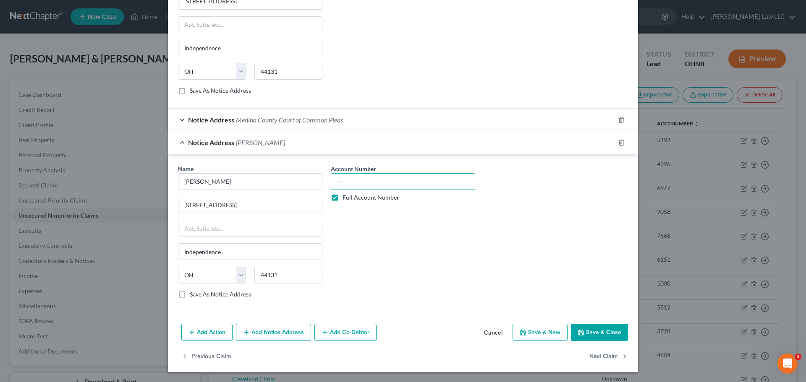
click at [364, 178] on input "text" at bounding box center [403, 181] width 144 height 17
paste input "JL-84-016, JL-92-310"
type input "JL-84-016, JL-92-310"
click at [381, 233] on div "Account Number JL-84-016, JL-92-310 Full Account Number" at bounding box center [403, 235] width 153 height 141
click at [595, 336] on button "Save & Close" at bounding box center [599, 333] width 57 height 18
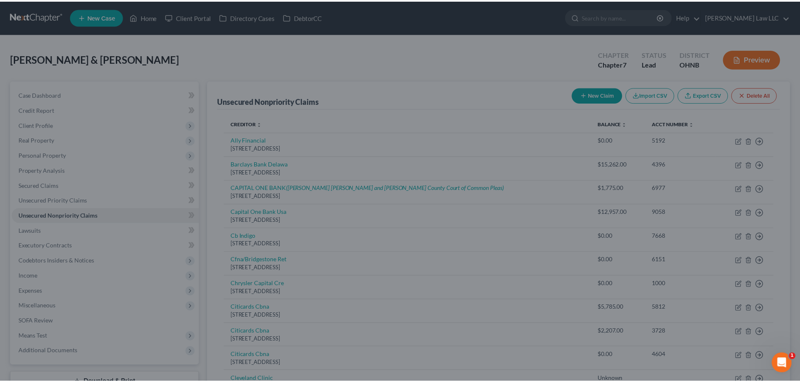
scroll to position [0, 0]
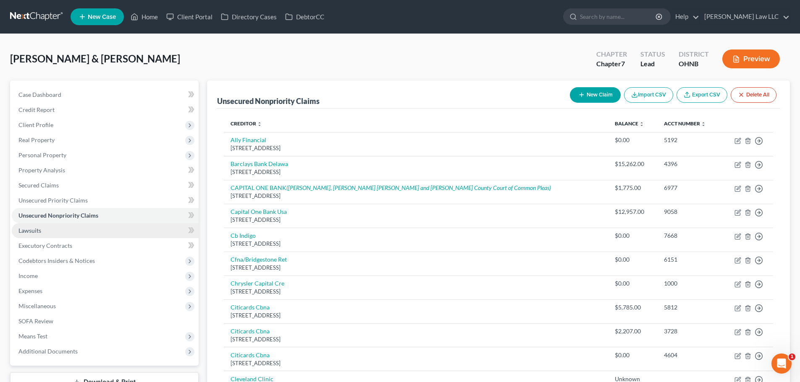
click at [47, 236] on link "Lawsuits" at bounding box center [105, 230] width 187 height 15
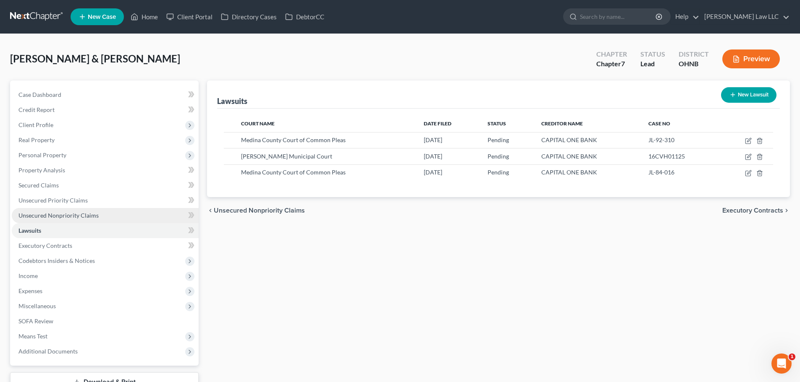
click at [51, 217] on span "Unsecured Nonpriority Claims" at bounding box center [58, 215] width 80 height 7
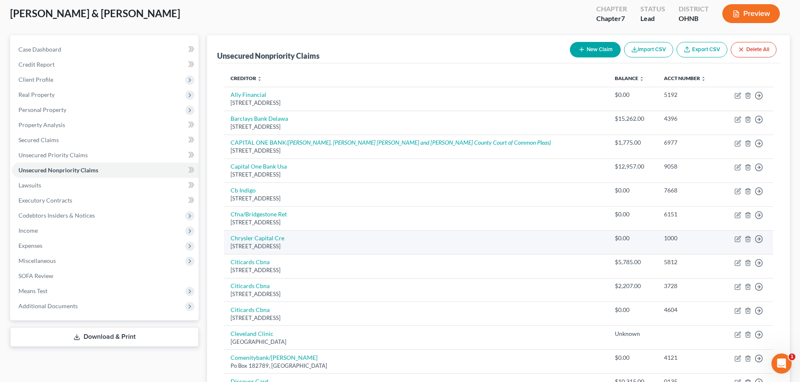
scroll to position [37, 0]
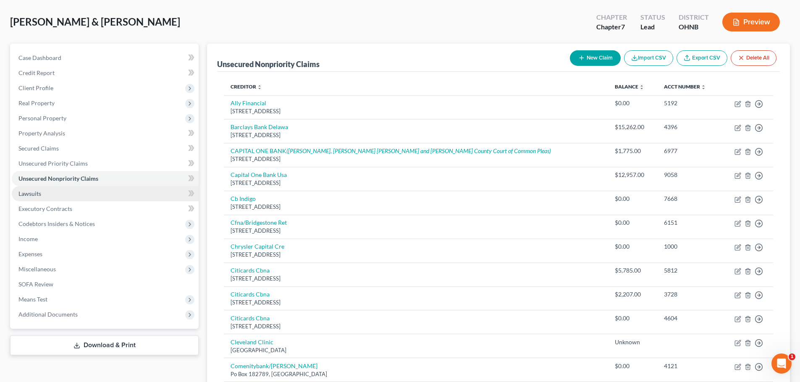
click at [42, 191] on link "Lawsuits" at bounding box center [105, 193] width 187 height 15
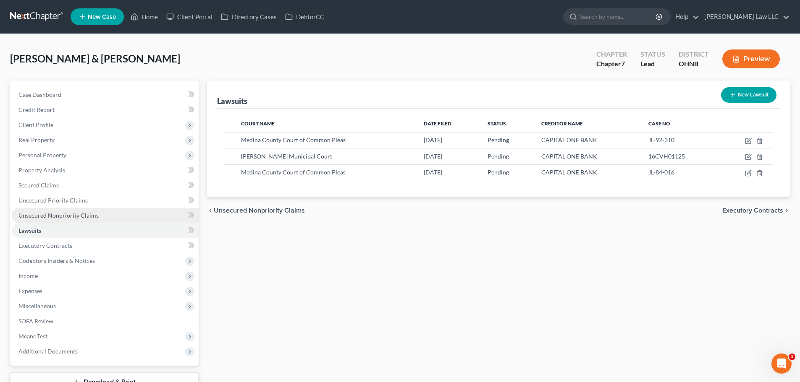
click at [53, 217] on span "Unsecured Nonpriority Claims" at bounding box center [58, 215] width 80 height 7
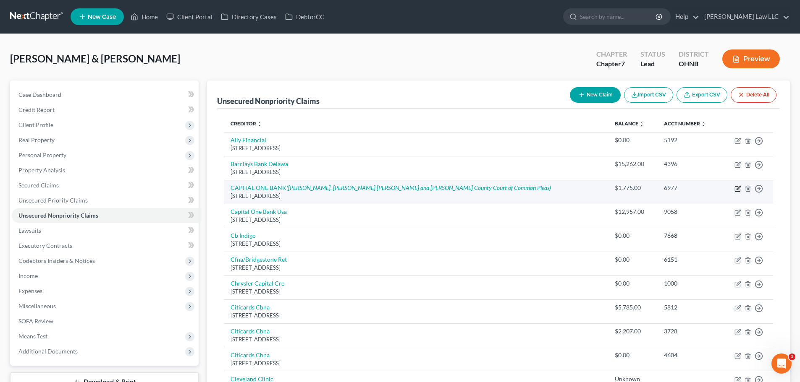
click at [737, 191] on icon "button" at bounding box center [737, 189] width 7 height 7
select select "48"
select select "2"
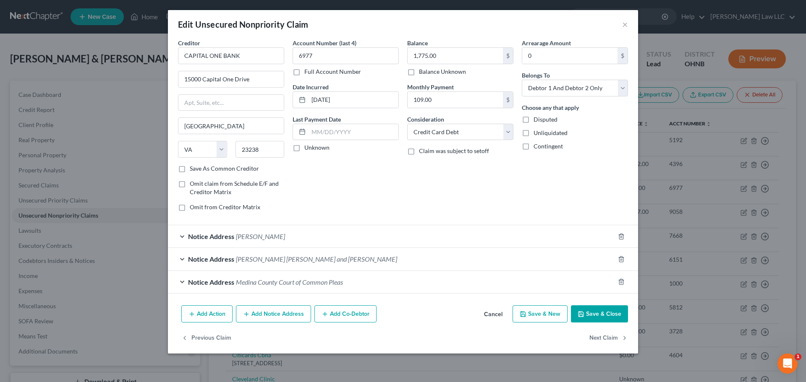
click at [428, 75] on label "Balance Unknown" at bounding box center [442, 72] width 47 height 8
click at [428, 73] on input "Balance Unknown" at bounding box center [424, 70] width 5 height 5
checkbox input "true"
type input "0.00"
click at [607, 312] on button "Save & Close" at bounding box center [599, 315] width 57 height 18
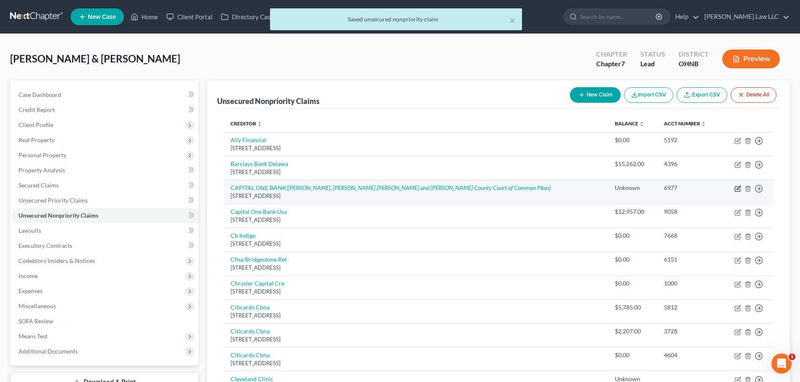
click at [739, 188] on icon "button" at bounding box center [738, 188] width 4 height 4
select select "48"
select select "2"
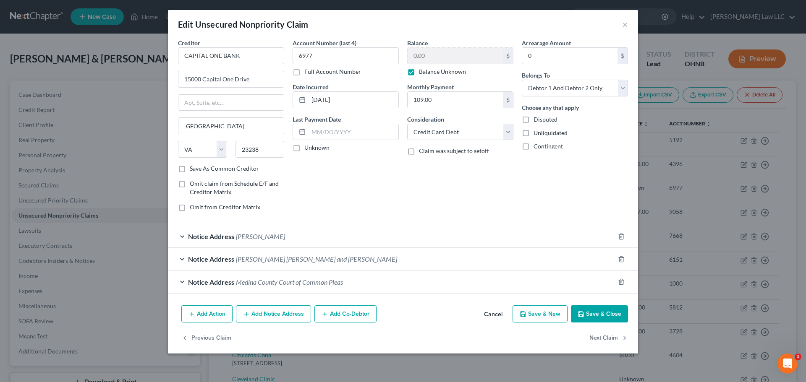
click at [432, 72] on label "Balance Unknown" at bounding box center [442, 72] width 47 height 8
click at [428, 72] on input "Balance Unknown" at bounding box center [424, 70] width 5 height 5
checkbox input "false"
click at [431, 58] on input "0.00" at bounding box center [455, 56] width 95 height 16
type input "4,000"
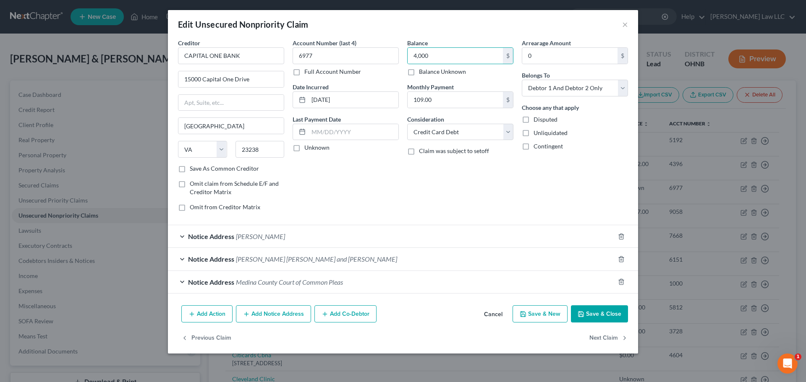
click at [601, 314] on button "Save & Close" at bounding box center [599, 315] width 57 height 18
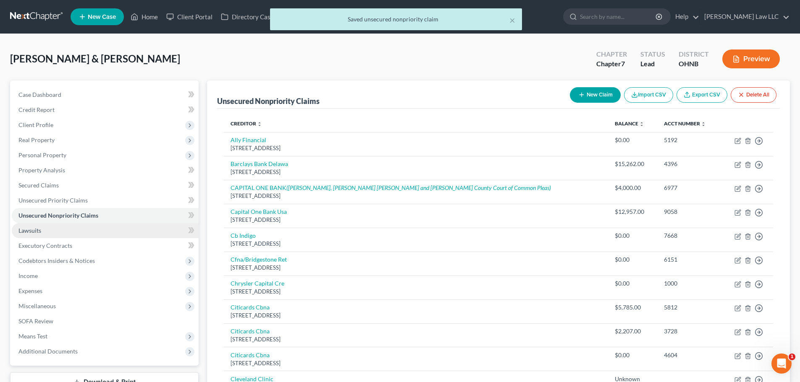
click at [63, 233] on link "Lawsuits" at bounding box center [105, 230] width 187 height 15
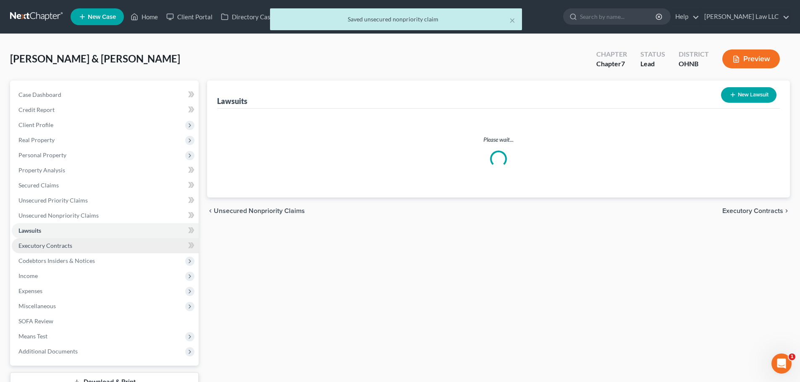
click at [63, 247] on span "Executory Contracts" at bounding box center [45, 245] width 54 height 7
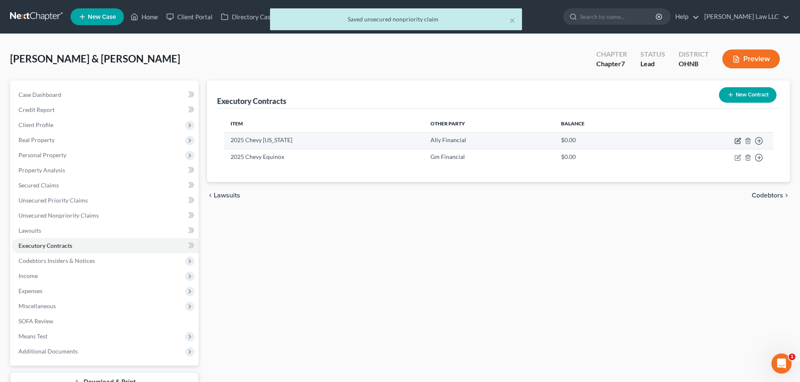
click at [739, 140] on icon "button" at bounding box center [737, 141] width 7 height 7
select select "3"
select select "2"
select select "1"
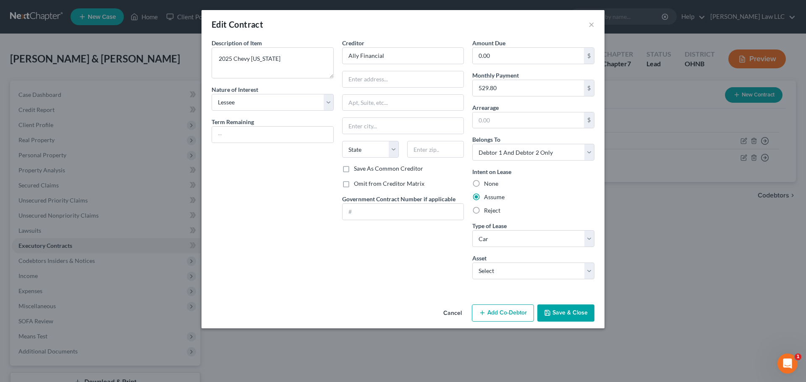
click at [264, 212] on div "Description of non-residential real property * Description of Item * 2025 Chevy…" at bounding box center [272, 163] width 131 height 248
click at [395, 64] on div "Creditor * Ally Financial State AL AK AR AZ CA CO CT DE DC FL GA GU HI ID IL IN…" at bounding box center [403, 102] width 122 height 126
click at [398, 10] on div "Edit Contract × Description of non-residential real property * Description of I…" at bounding box center [403, 191] width 806 height 382
click at [568, 315] on button "Save & Close" at bounding box center [565, 314] width 57 height 18
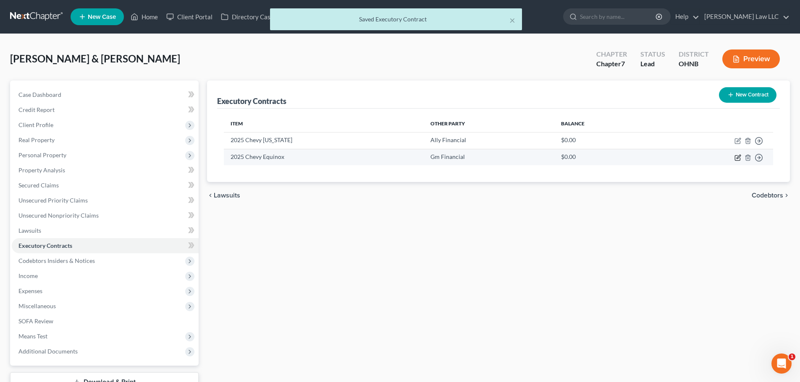
click at [737, 159] on icon "button" at bounding box center [738, 157] width 4 height 4
select select "3"
select select "1"
select select "2"
select select "1"
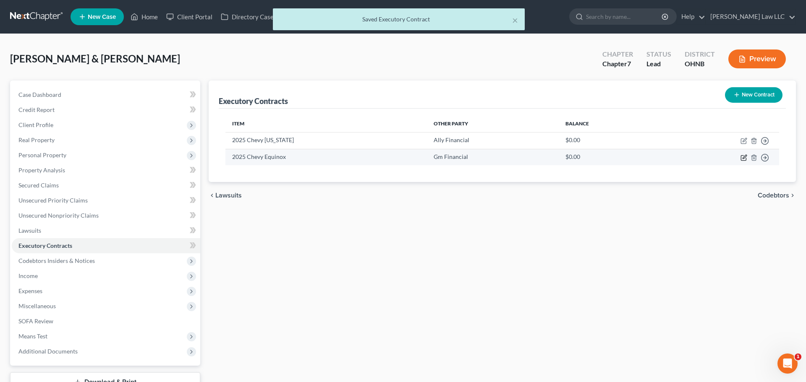
select select "1"
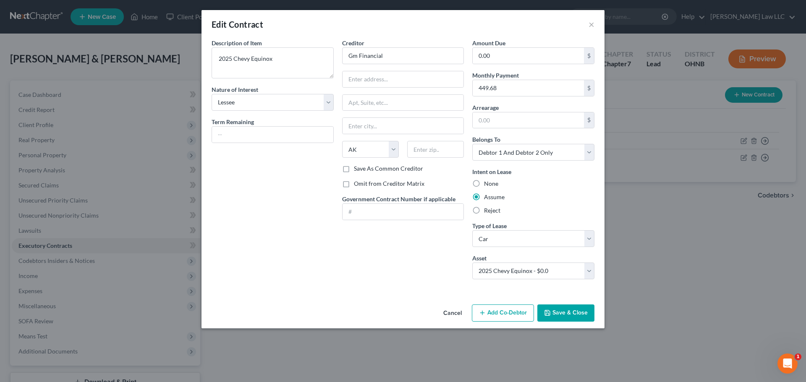
click at [558, 312] on button "Save & Close" at bounding box center [565, 314] width 57 height 18
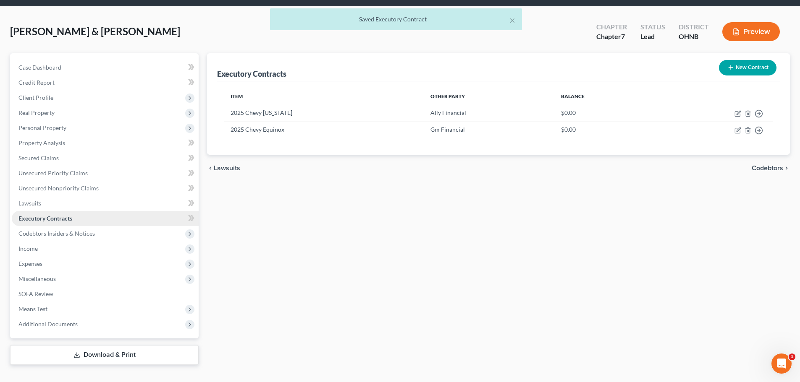
scroll to position [42, 0]
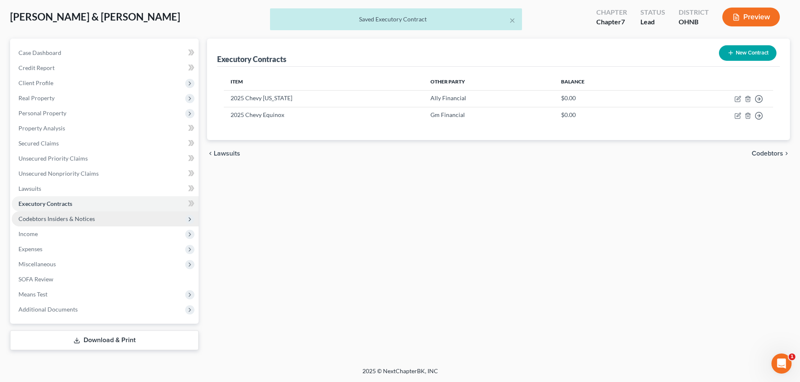
click at [62, 222] on span "Codebtors Insiders & Notices" at bounding box center [56, 218] width 76 height 7
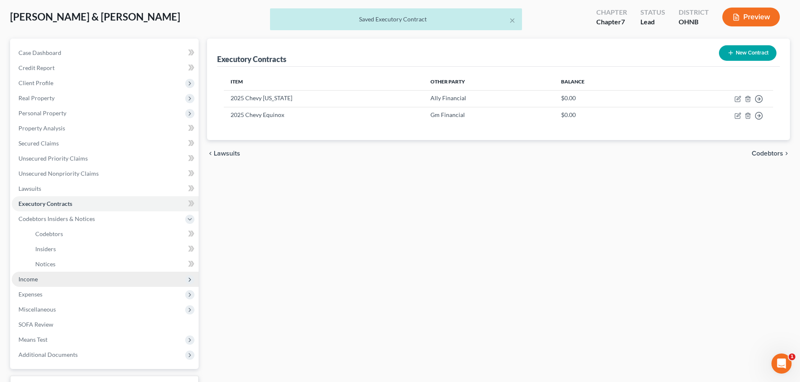
click at [41, 277] on span "Income" at bounding box center [105, 279] width 187 height 15
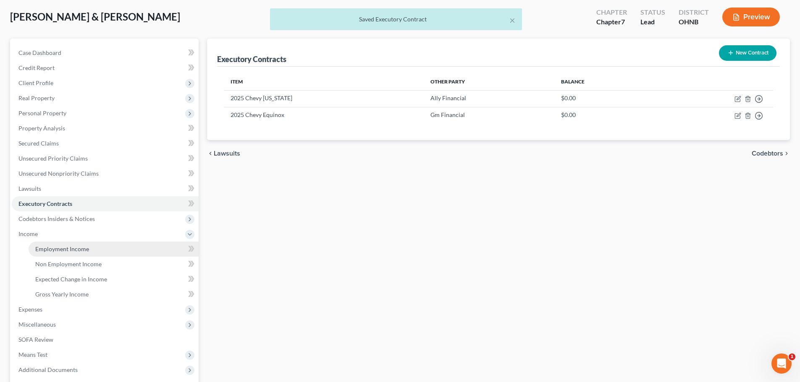
click at [80, 247] on span "Employment Income" at bounding box center [62, 249] width 54 height 7
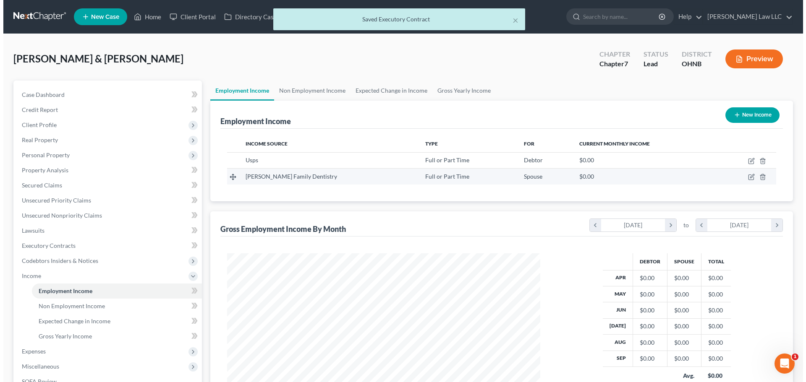
scroll to position [157, 330]
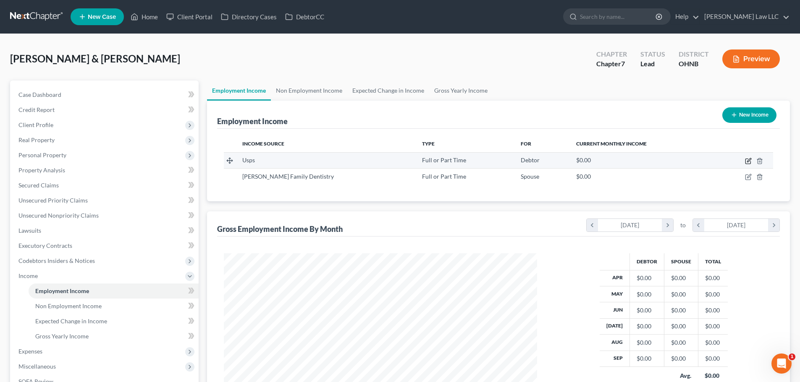
click at [749, 160] on icon "button" at bounding box center [748, 161] width 7 height 7
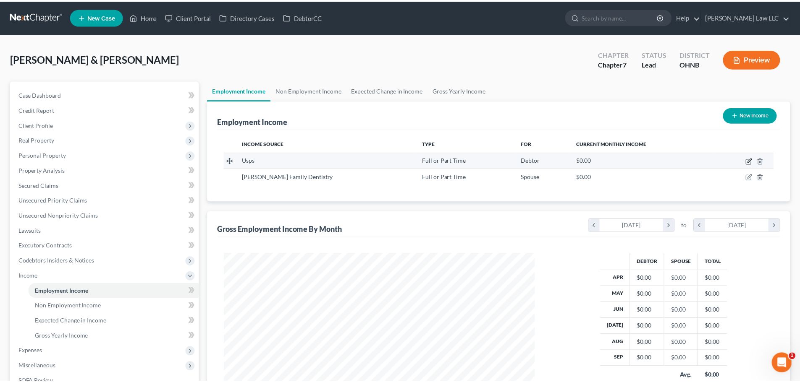
scroll to position [158, 333]
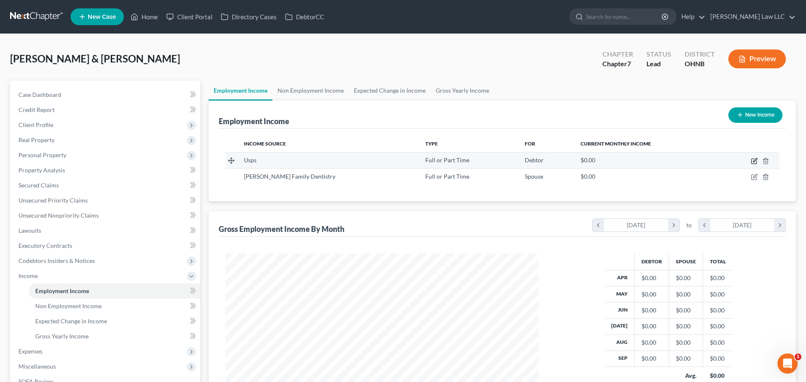
select select "0"
select select "1"
select select "2"
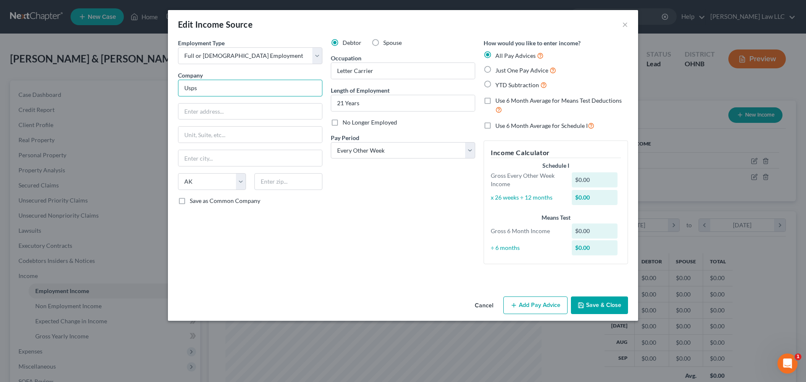
click at [244, 92] on input "Usps" at bounding box center [250, 88] width 144 height 17
drag, startPoint x: 215, startPoint y: 90, endPoint x: 173, endPoint y: 86, distance: 42.6
click at [173, 86] on div "Employment Type * Select Full or Part Time Employment Self Employment Company *…" at bounding box center [403, 166] width 470 height 255
type input "USPS"
click at [204, 105] on div "USPS" at bounding box center [228, 103] width 87 height 8
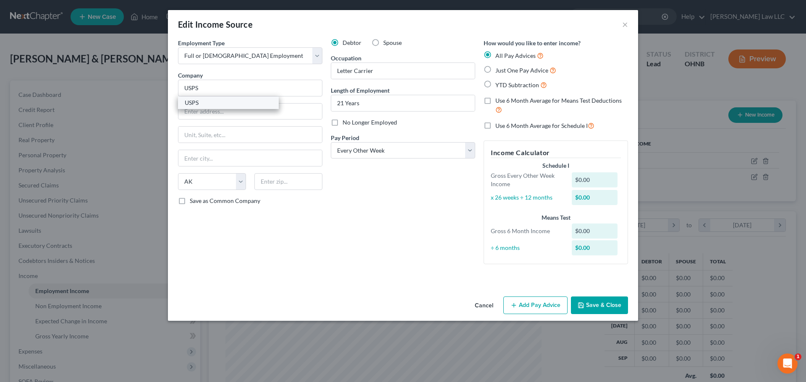
type input "1195 Industrial Parkway"
type input "Medina"
select select "36"
type input "44256"
click at [356, 223] on div "Debtor Spouse Occupation Letter Carrier Length of Employment 21 Years No Longer…" at bounding box center [403, 155] width 153 height 233
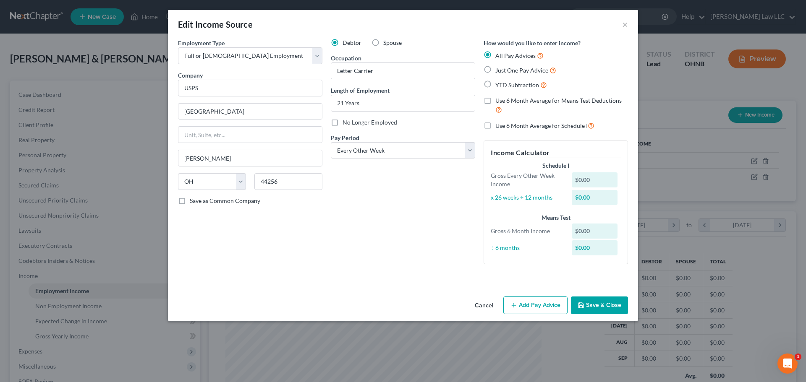
click at [416, 209] on div "Debtor Spouse Occupation Letter Carrier Length of Employment 21 Years No Longer…" at bounding box center [403, 155] width 153 height 233
click at [594, 303] on button "Save & Close" at bounding box center [599, 306] width 57 height 18
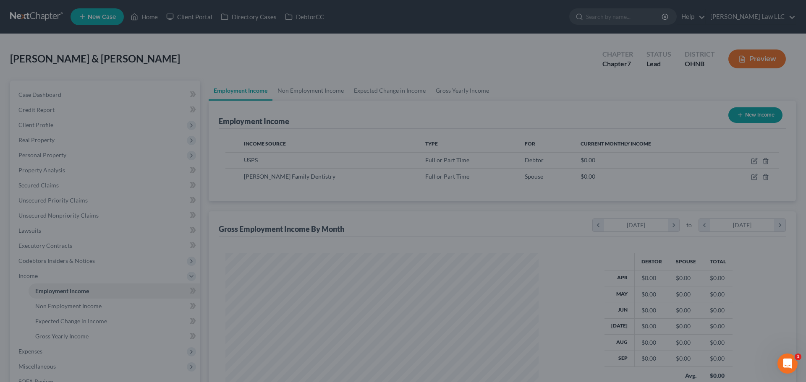
scroll to position [419530, 419357]
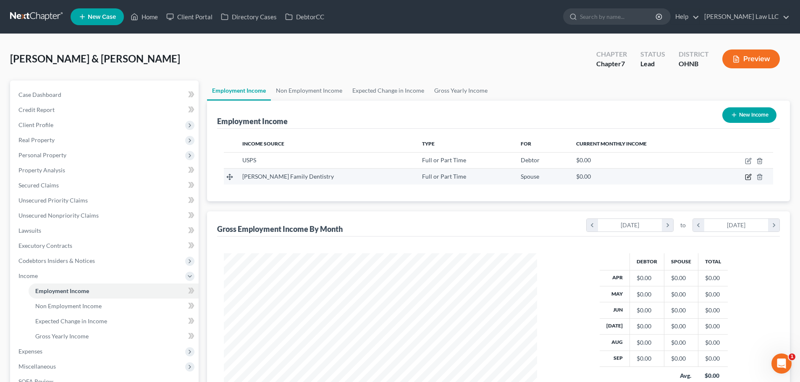
click at [747, 177] on icon "button" at bounding box center [749, 177] width 4 height 4
select select "0"
select select "1"
select select "2"
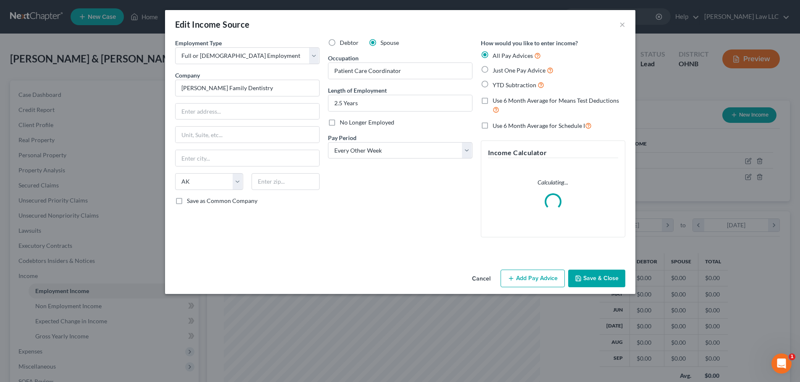
scroll to position [158, 333]
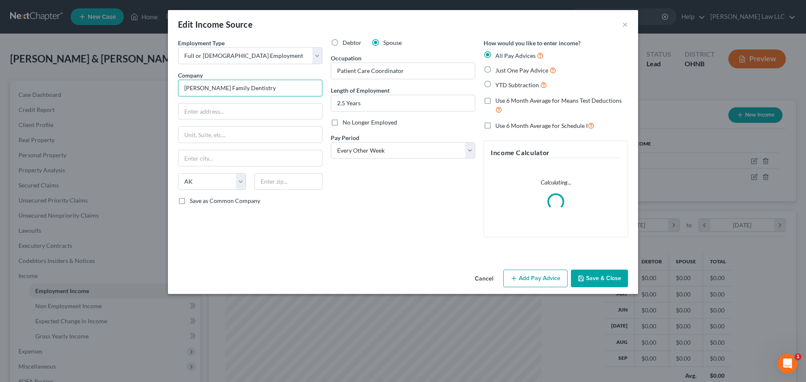
click at [201, 87] on input "Landrey Family Dentistry" at bounding box center [250, 88] width 144 height 17
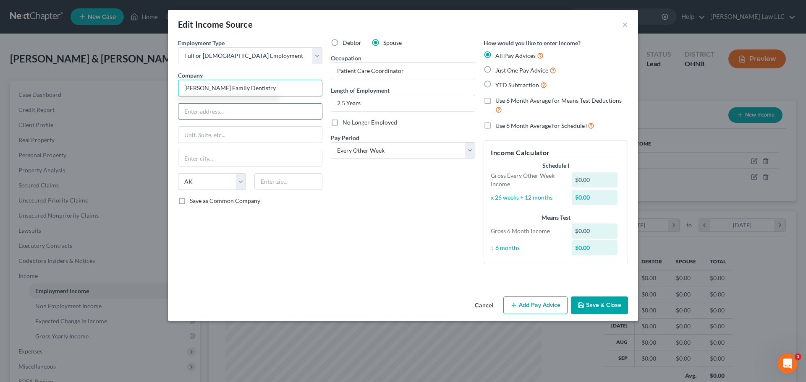
type input "Landry Family Dentistry"
click at [227, 113] on input "text" at bounding box center [250, 112] width 144 height 16
type input "5076 Park Ave W"
type input "44273"
type input "Seville"
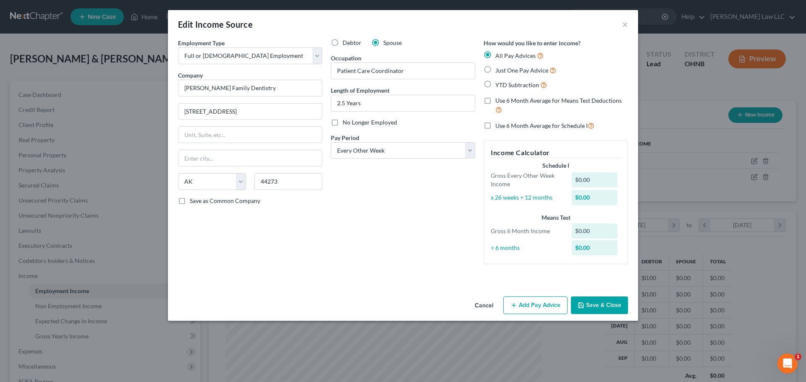
select select "36"
click at [248, 264] on div "Employment Type * Select Full or Part Time Employment Self Employment Company *…" at bounding box center [250, 155] width 153 height 233
click at [403, 245] on div "Debtor Spouse Occupation Patient Care Coordinator Length of Employment 2.5 Year…" at bounding box center [403, 155] width 153 height 233
click at [609, 307] on button "Save & Close" at bounding box center [599, 306] width 57 height 18
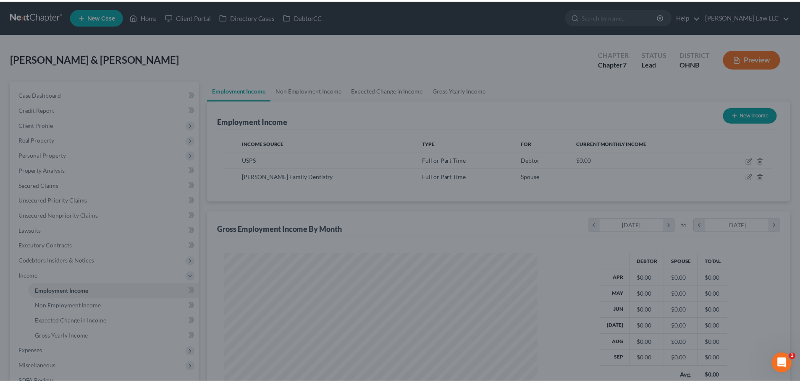
scroll to position [419530, 419357]
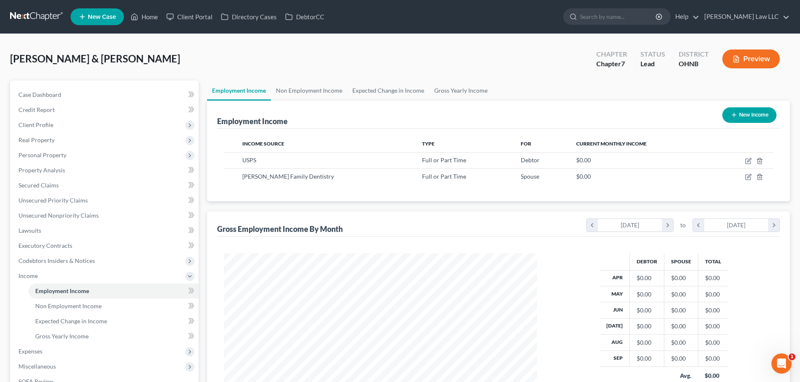
click at [328, 122] on div "Employment Income New Income" at bounding box center [498, 115] width 562 height 28
click at [324, 89] on link "Non Employment Income" at bounding box center [309, 91] width 76 height 20
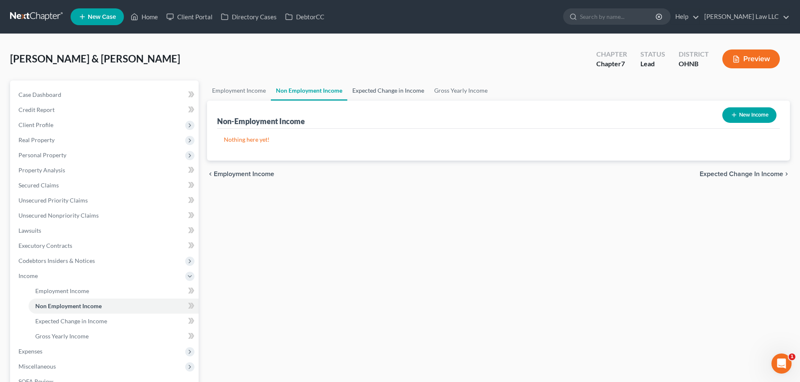
click at [397, 90] on link "Expected Change in Income" at bounding box center [388, 91] width 82 height 20
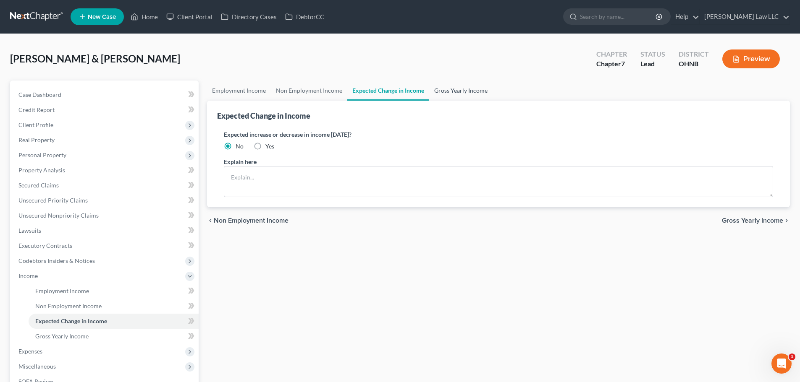
click at [439, 90] on link "Gross Yearly Income" at bounding box center [460, 91] width 63 height 20
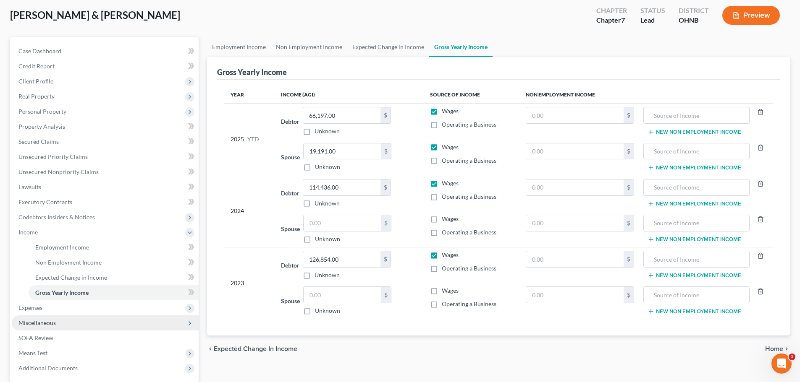
scroll to position [84, 0]
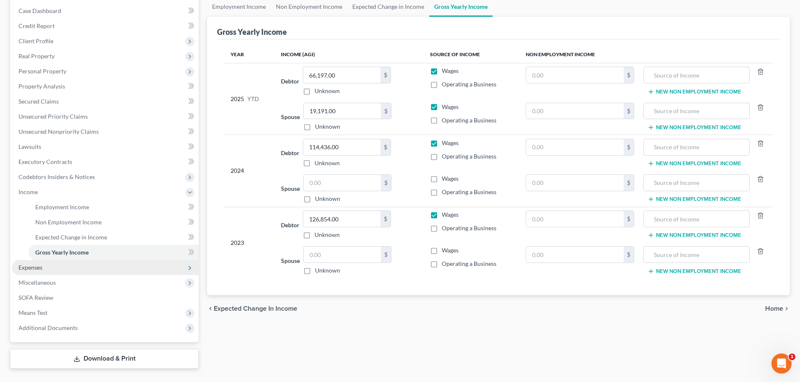
click at [45, 269] on span "Expenses" at bounding box center [105, 267] width 187 height 15
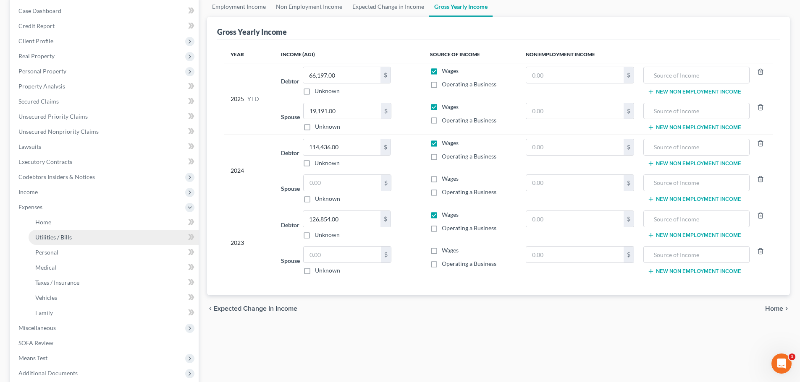
click at [65, 242] on link "Utilities / Bills" at bounding box center [114, 237] width 170 height 15
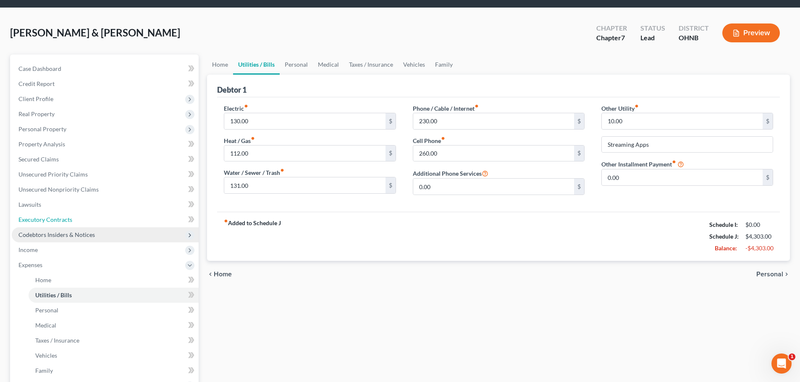
scroll to position [1, 0]
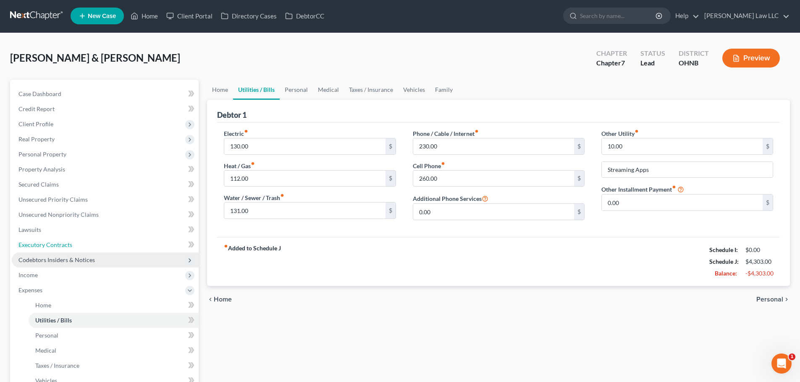
click at [71, 242] on link "Executory Contracts" at bounding box center [105, 245] width 187 height 15
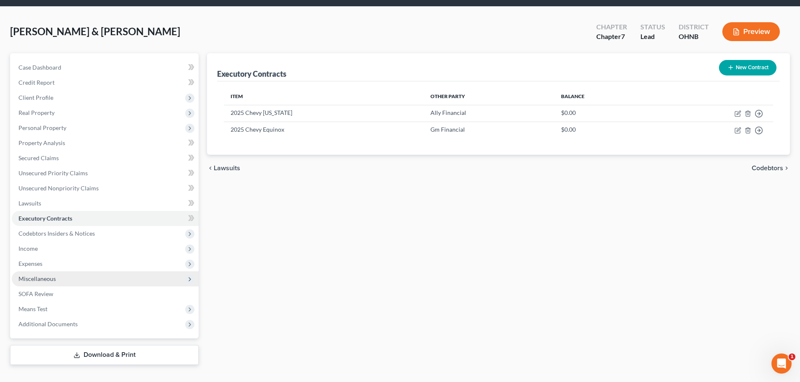
scroll to position [42, 0]
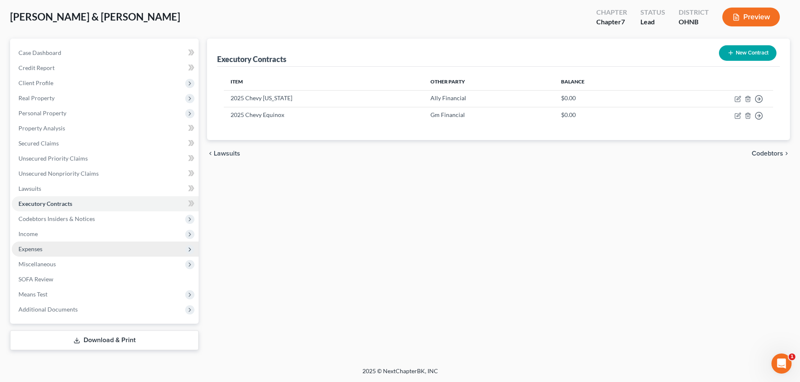
click at [39, 252] on span "Expenses" at bounding box center [30, 249] width 24 height 7
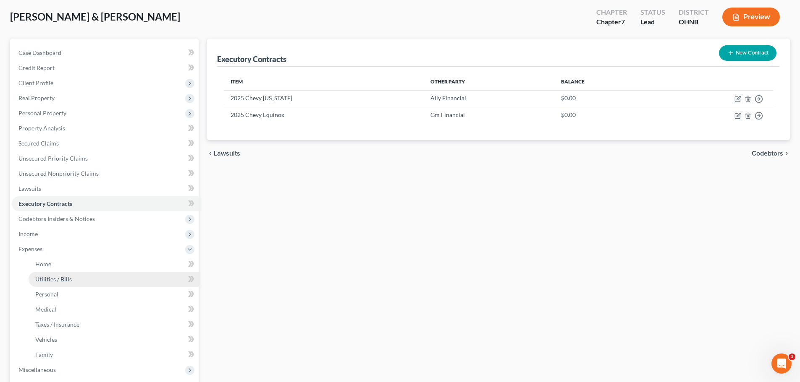
click at [47, 279] on span "Utilities / Bills" at bounding box center [53, 279] width 37 height 7
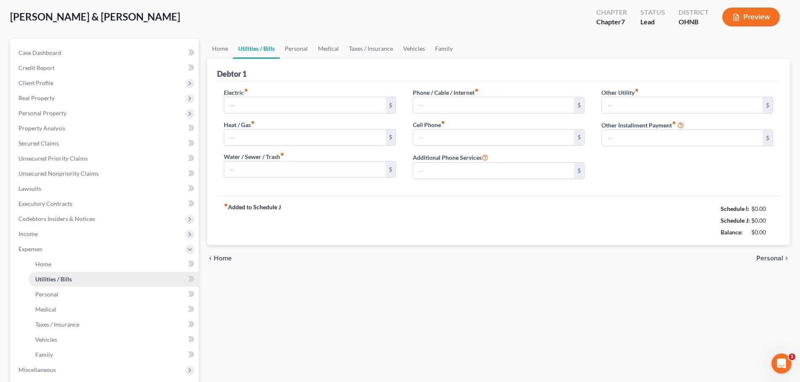
type input "130.00"
type input "112.00"
type input "131.00"
type input "230.00"
type input "260.00"
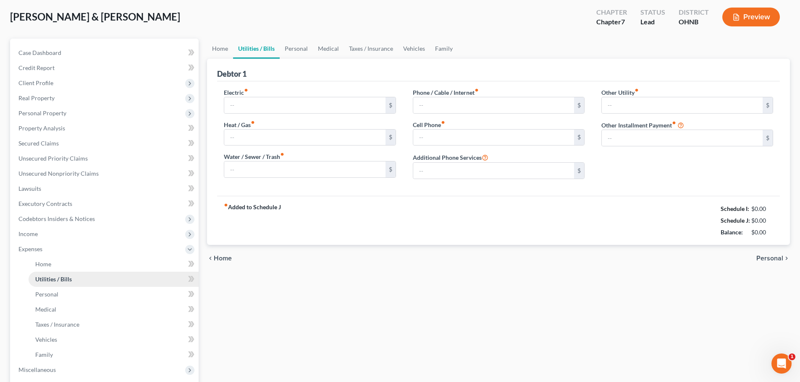
type input "0.00"
type input "10.00"
type input "Streaming Apps"
type input "0.00"
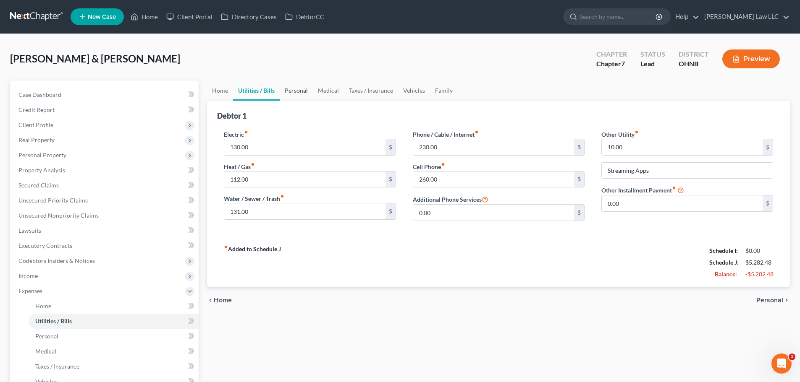
click at [294, 89] on link "Personal" at bounding box center [296, 91] width 33 height 20
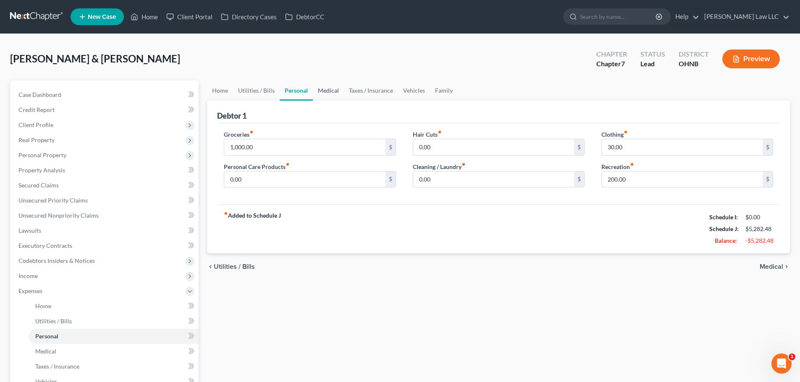
click at [323, 90] on link "Medical" at bounding box center [328, 91] width 31 height 20
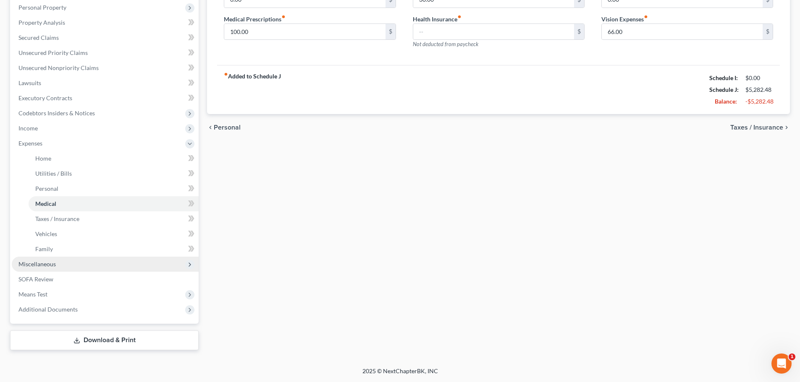
click at [58, 265] on span "Miscellaneous" at bounding box center [105, 264] width 187 height 15
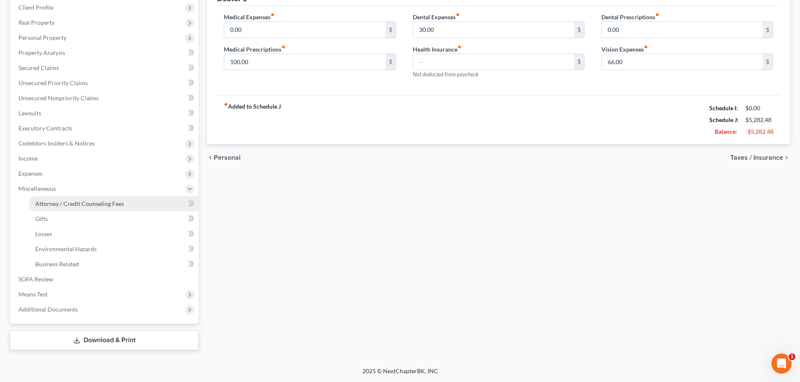
click at [93, 202] on span "Attorney / Credit Counseling Fees" at bounding box center [79, 203] width 89 height 7
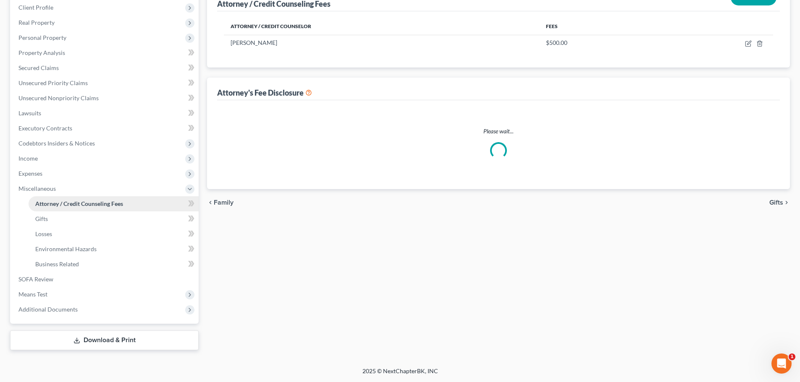
scroll to position [4, 0]
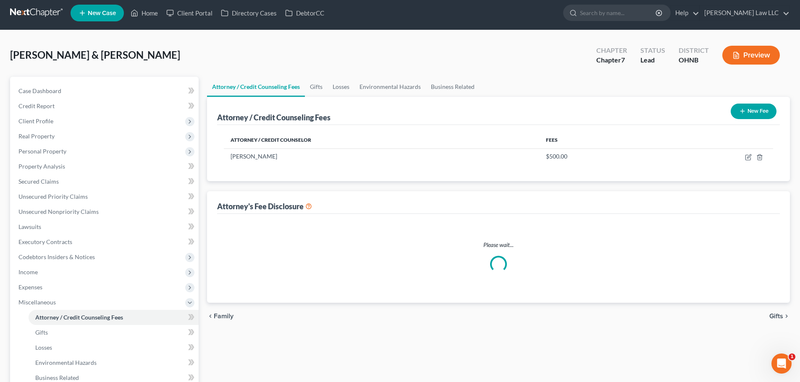
select select "0"
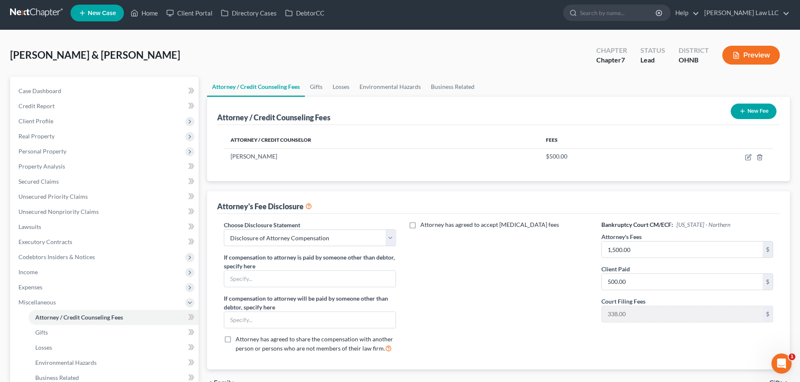
scroll to position [0, 0]
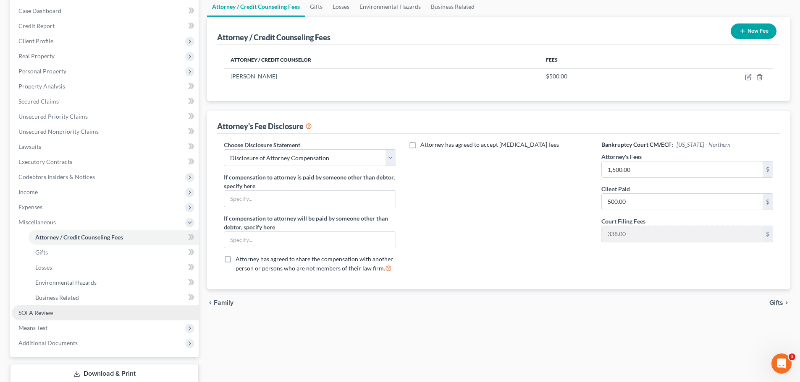
click at [53, 309] on link "SOFA Review" at bounding box center [105, 313] width 187 height 15
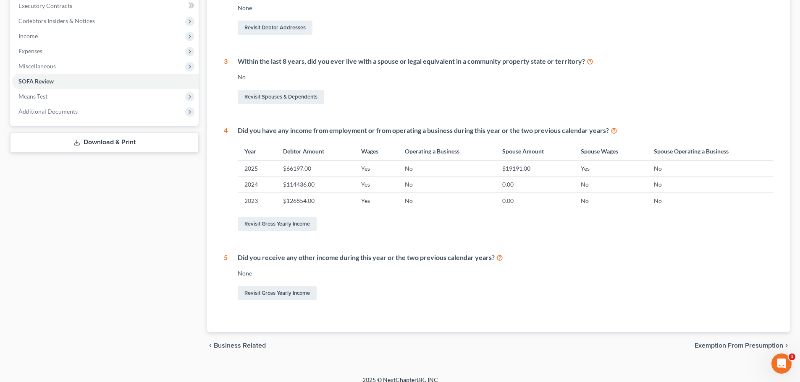
scroll to position [249, 0]
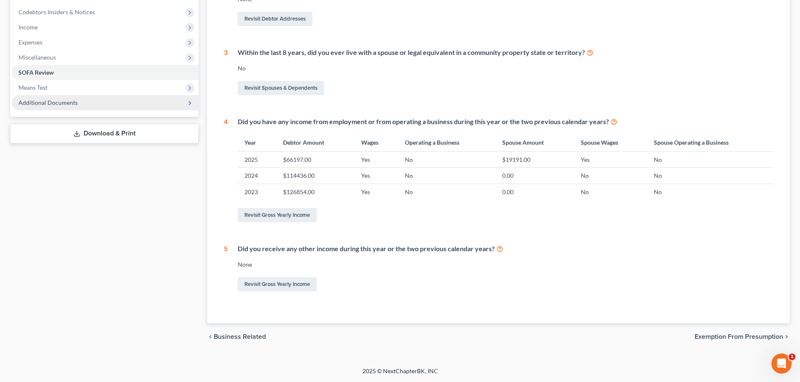
click at [70, 105] on span "Additional Documents" at bounding box center [47, 102] width 59 height 7
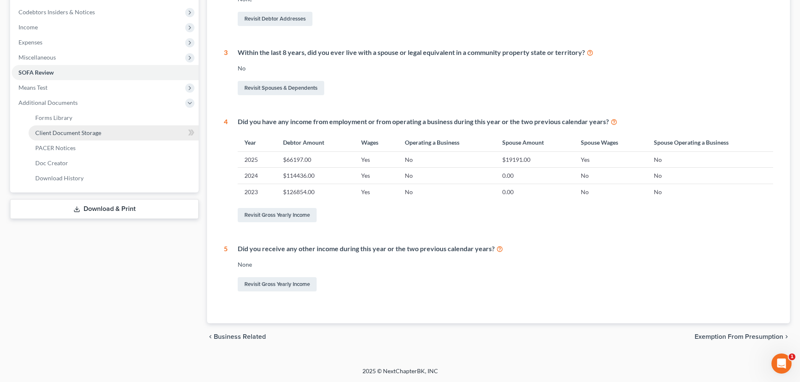
click at [87, 128] on link "Client Document Storage" at bounding box center [114, 132] width 170 height 15
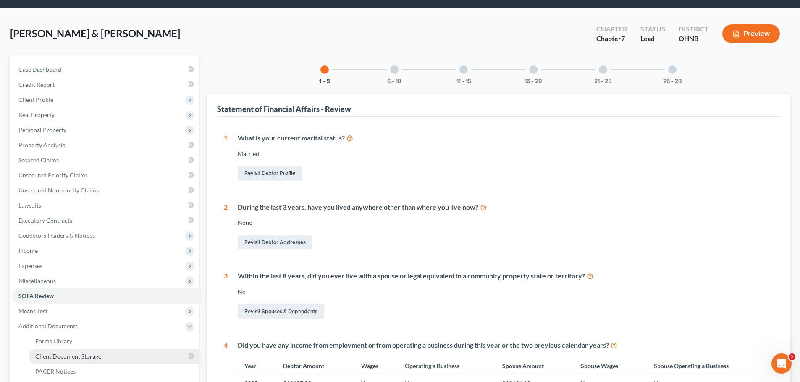
select select "20"
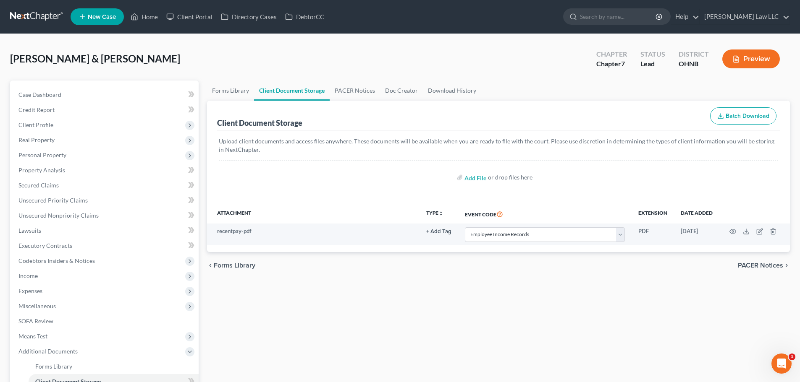
click at [426, 65] on div "Goodwin, Thomas & Amy Upgraded Chapter Chapter 7 Status Lead District OHNB Prev…" at bounding box center [399, 62] width 779 height 37
click at [64, 94] on link "Case Dashboard" at bounding box center [105, 94] width 187 height 15
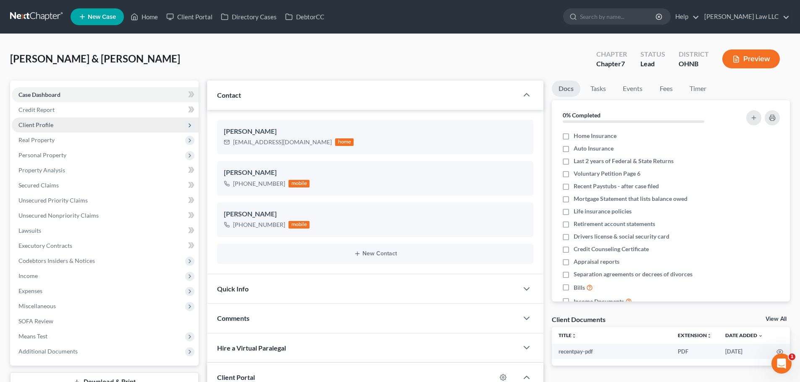
click at [61, 125] on span "Client Profile" at bounding box center [105, 125] width 187 height 15
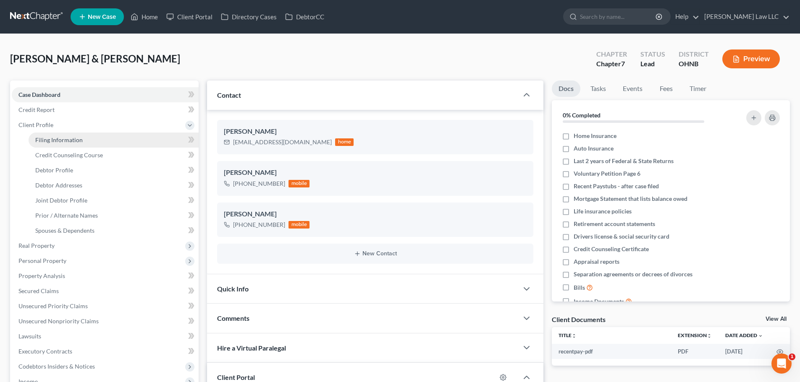
click at [62, 136] on span "Filing Information" at bounding box center [58, 139] width 47 height 7
select select "1"
select select "0"
select select "61"
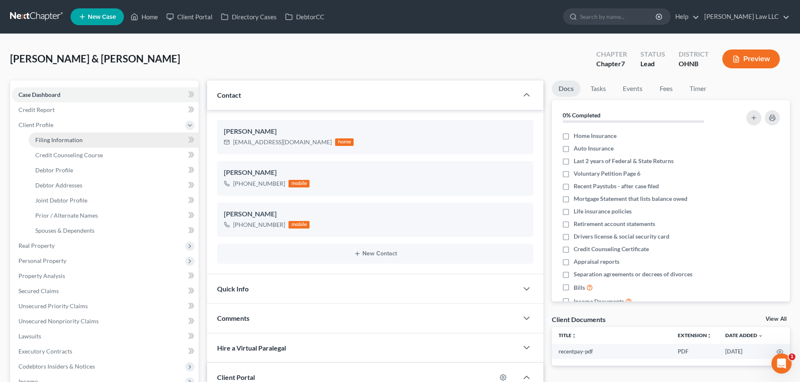
select select "0"
select select "36"
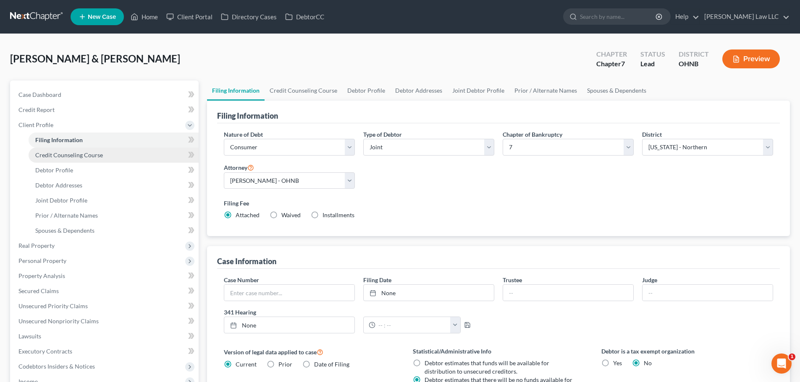
click at [73, 160] on link "Credit Counseling Course" at bounding box center [114, 155] width 170 height 15
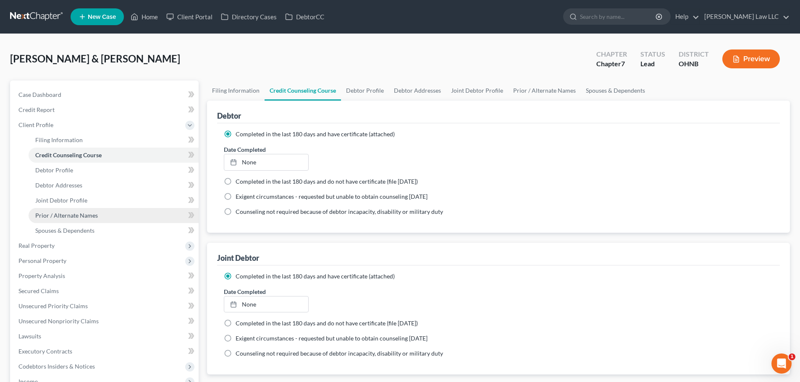
click at [60, 209] on link "Prior / Alternate Names" at bounding box center [114, 215] width 170 height 15
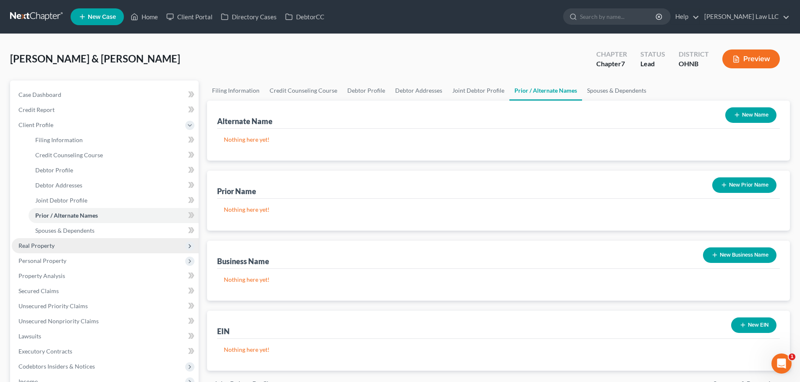
click at [58, 246] on span "Real Property" at bounding box center [105, 245] width 187 height 15
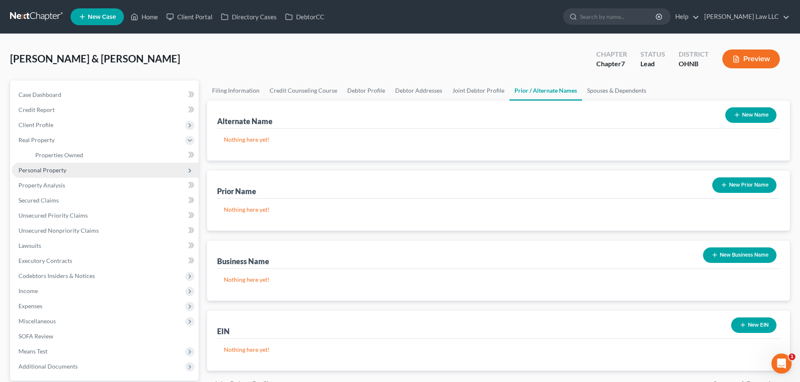
click at [60, 177] on span "Personal Property" at bounding box center [105, 170] width 187 height 15
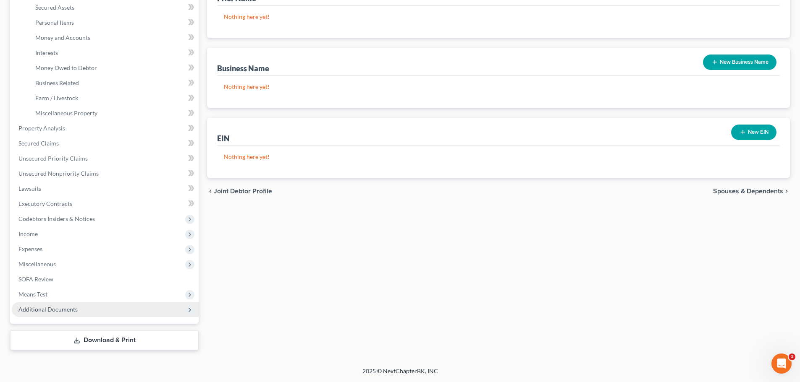
click at [36, 306] on span "Additional Documents" at bounding box center [47, 309] width 59 height 7
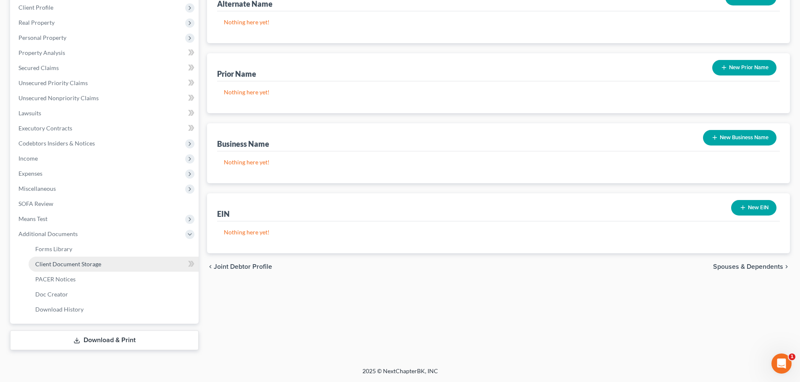
click at [64, 263] on span "Client Document Storage" at bounding box center [68, 264] width 66 height 7
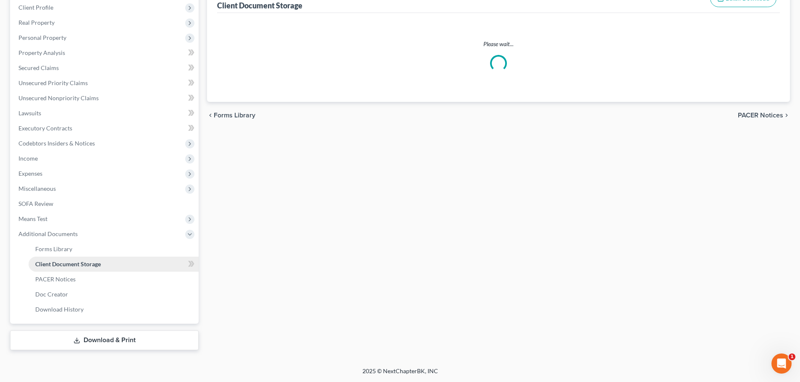
scroll to position [3, 0]
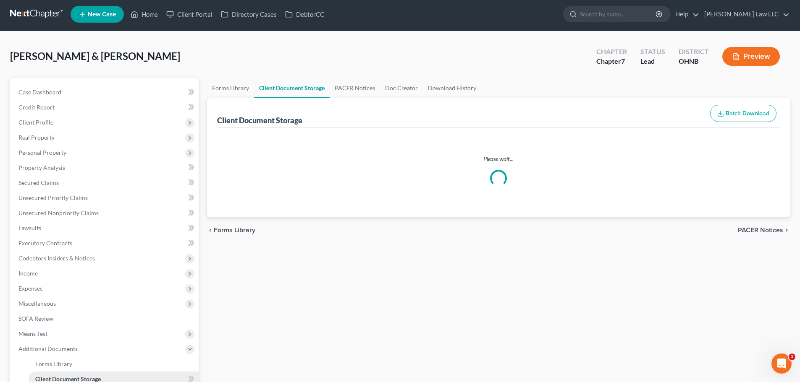
select select "20"
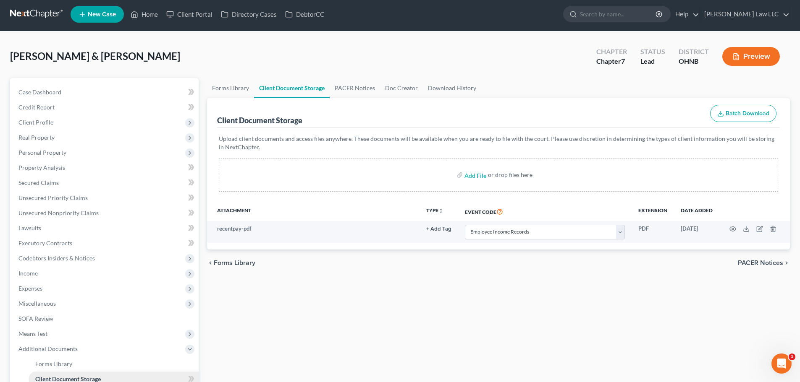
scroll to position [0, 0]
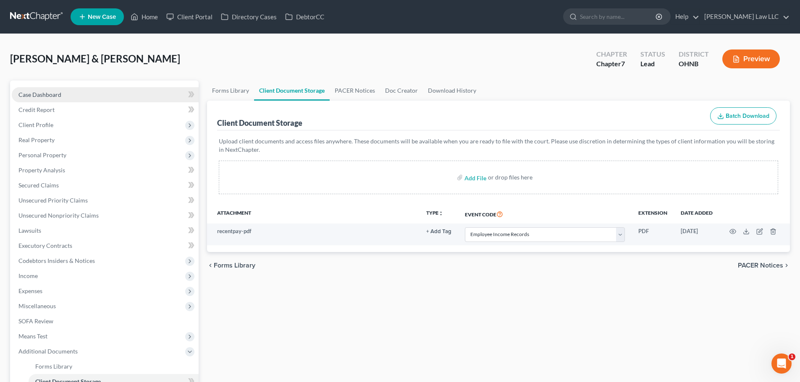
click at [57, 90] on link "Case Dashboard" at bounding box center [105, 94] width 187 height 15
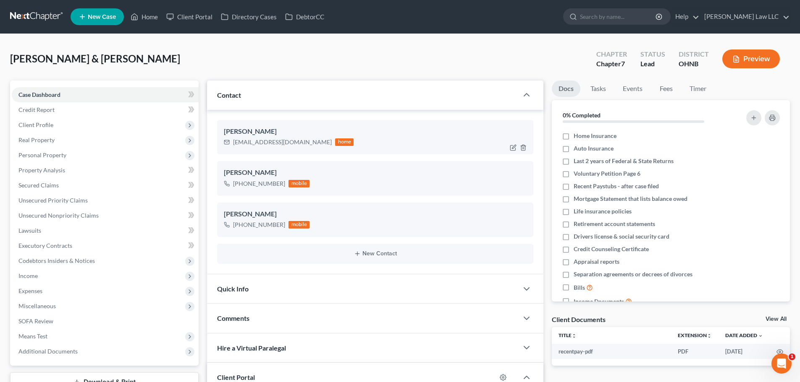
click at [251, 141] on div "tjgoodwin@zoominternet.net" at bounding box center [282, 142] width 99 height 8
copy div "tjgoodwin@zoominternet.net"
click at [612, 20] on input "search" at bounding box center [618, 17] width 77 height 16
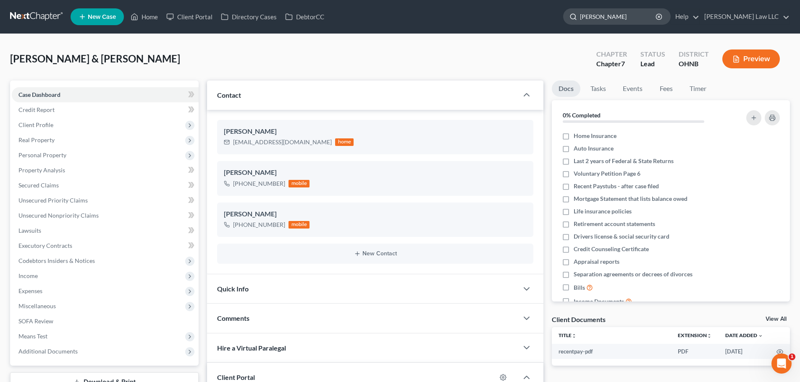
type input "hammell"
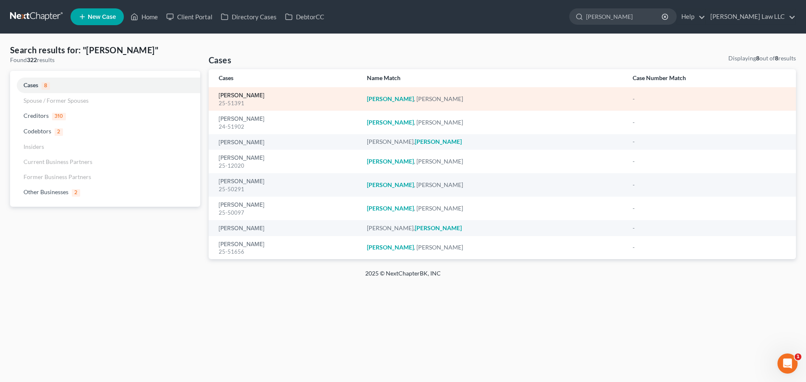
click at [249, 94] on link "[PERSON_NAME]" at bounding box center [242, 96] width 46 height 6
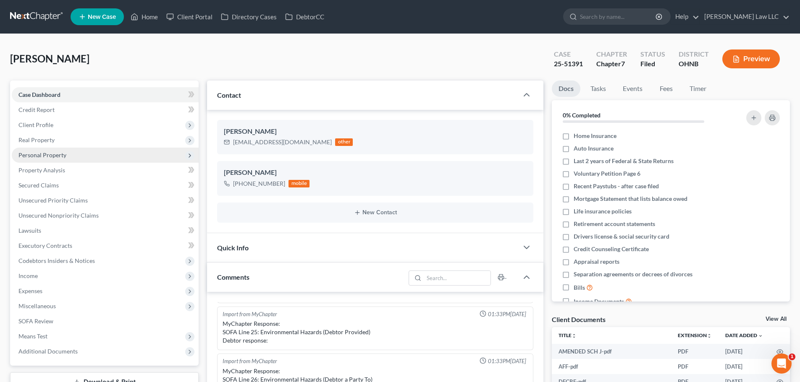
scroll to position [175, 0]
click at [55, 162] on span "Personal Property" at bounding box center [105, 155] width 187 height 15
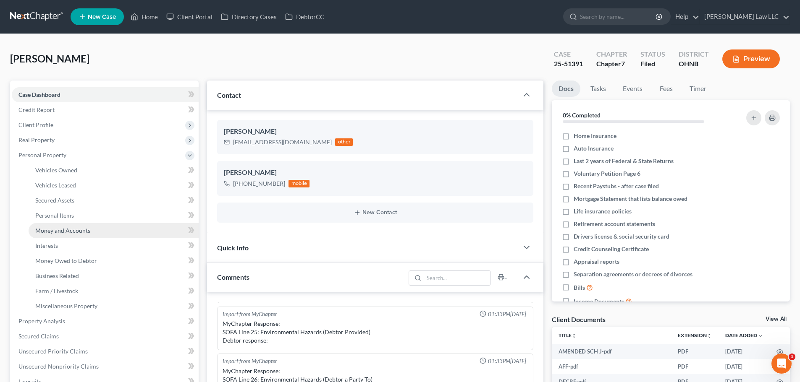
click at [76, 232] on span "Money and Accounts" at bounding box center [62, 230] width 55 height 7
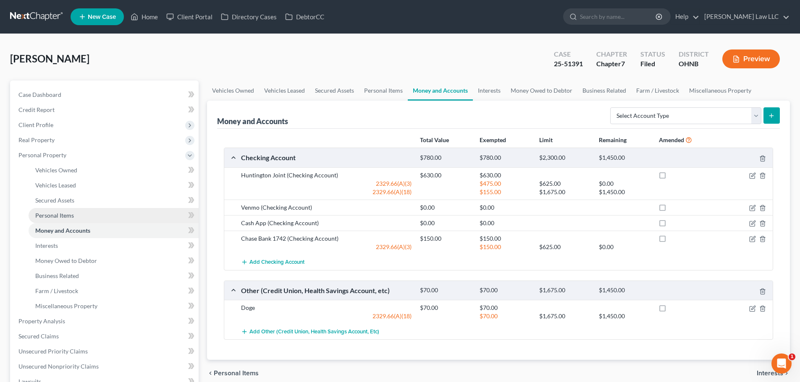
click at [55, 214] on span "Personal Items" at bounding box center [54, 215] width 39 height 7
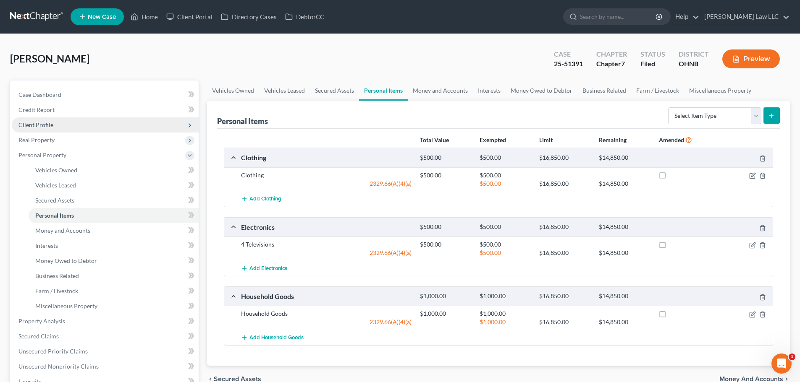
click at [45, 122] on span "Client Profile" at bounding box center [35, 124] width 35 height 7
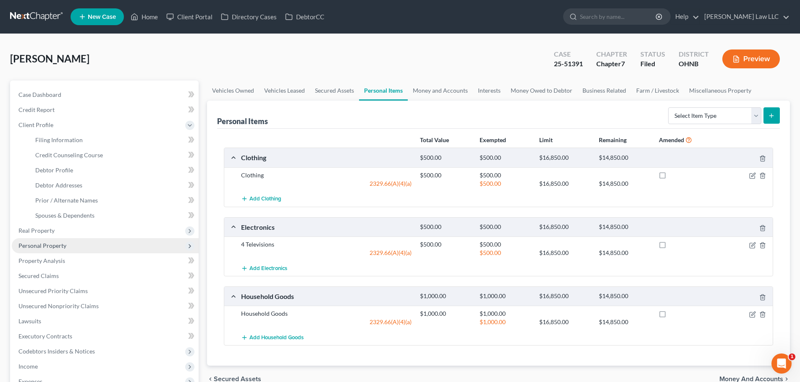
click at [48, 246] on span "Personal Property" at bounding box center [42, 245] width 48 height 7
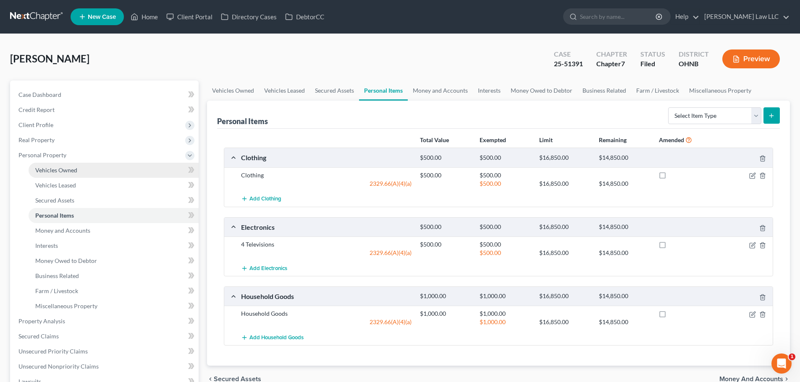
click at [69, 172] on span "Vehicles Owned" at bounding box center [56, 170] width 42 height 7
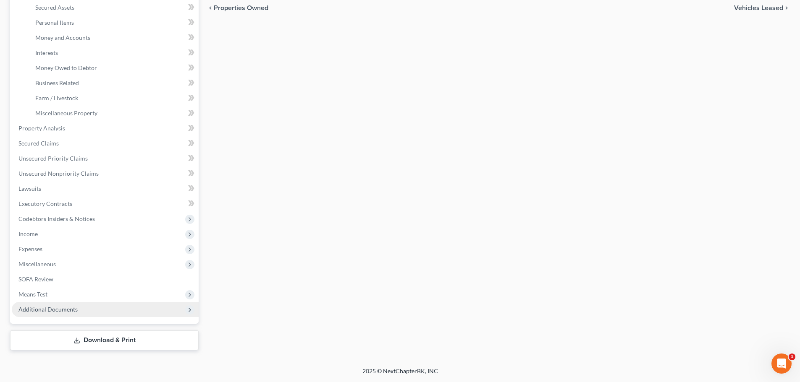
click at [48, 312] on span "Additional Documents" at bounding box center [47, 309] width 59 height 7
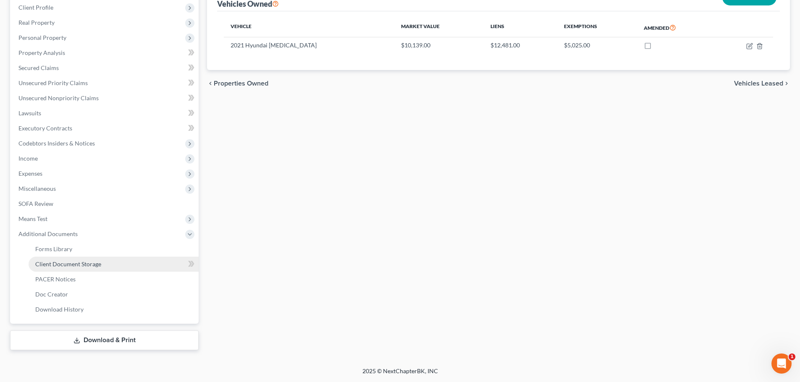
scroll to position [118, 0]
click at [68, 276] on span "PACER Notices" at bounding box center [55, 279] width 40 height 7
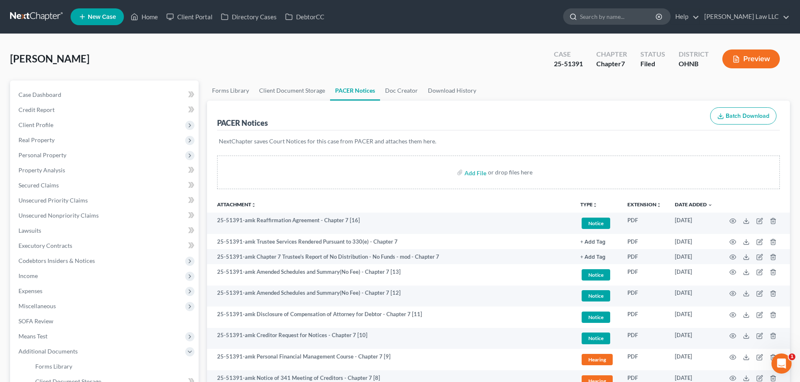
click at [616, 11] on input "search" at bounding box center [618, 17] width 77 height 16
type input "reynolds"
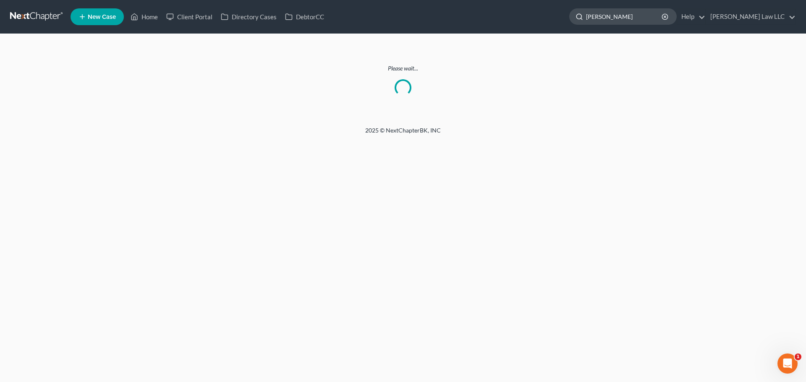
click at [660, 17] on input "reynolds" at bounding box center [624, 17] width 77 height 16
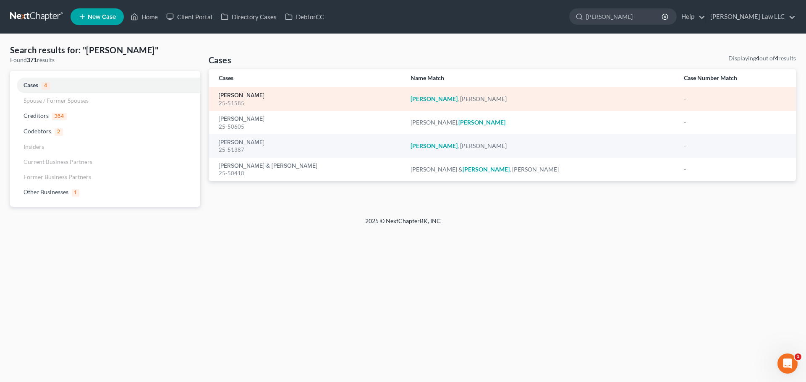
click at [245, 94] on link "[PERSON_NAME]" at bounding box center [242, 96] width 46 height 6
click at [246, 93] on link "[PERSON_NAME]" at bounding box center [242, 96] width 46 height 6
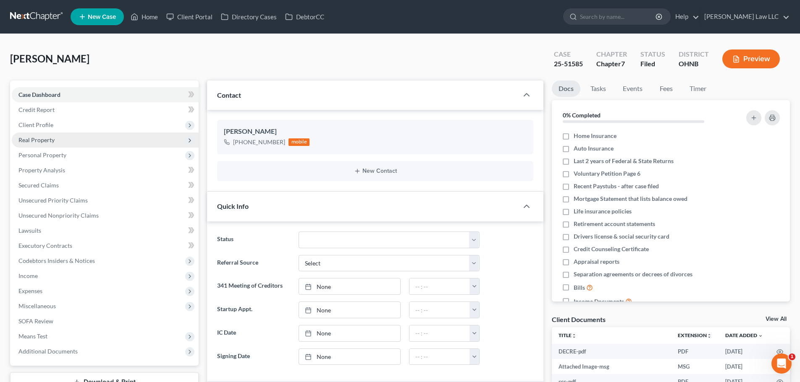
scroll to position [277, 0]
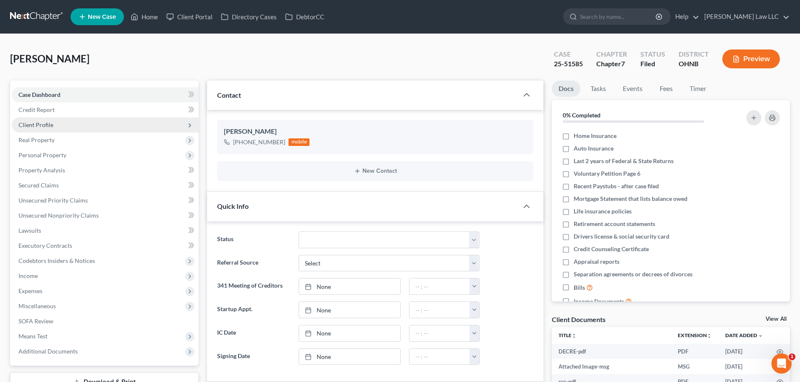
click at [48, 125] on span "Client Profile" at bounding box center [35, 124] width 35 height 7
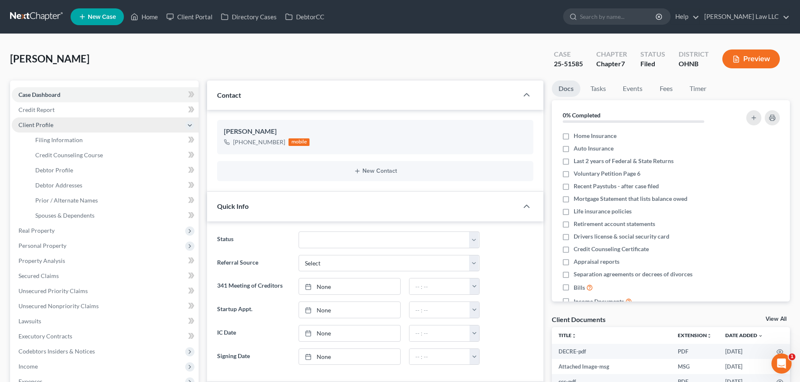
scroll to position [115, 0]
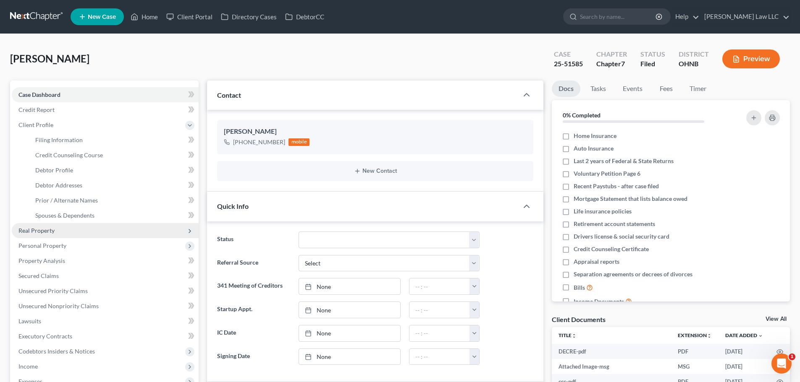
click at [50, 234] on span "Real Property" at bounding box center [36, 230] width 36 height 7
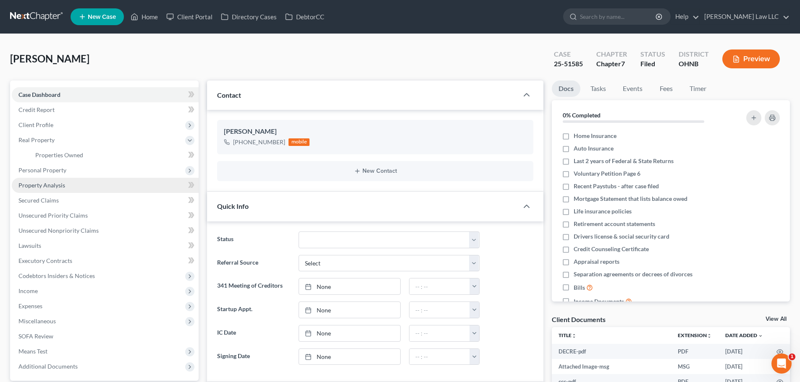
drag, startPoint x: 67, startPoint y: 170, endPoint x: 73, endPoint y: 188, distance: 18.6
click at [67, 170] on span "Personal Property" at bounding box center [105, 170] width 187 height 15
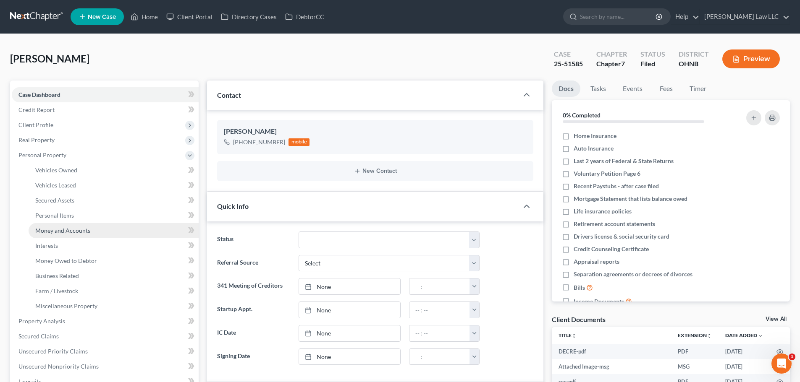
click at [71, 229] on span "Money and Accounts" at bounding box center [62, 230] width 55 height 7
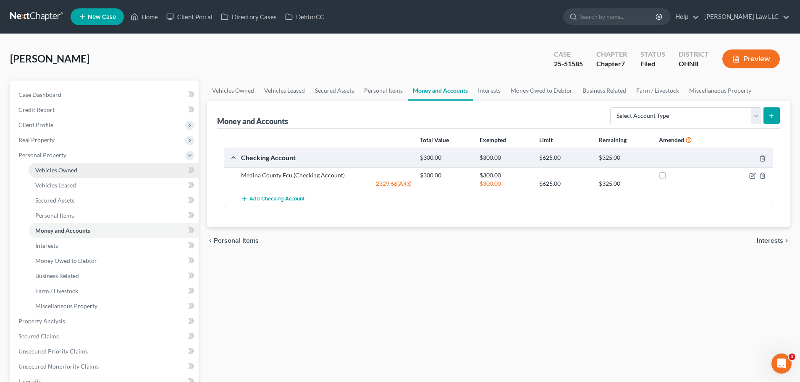
click at [51, 172] on span "Vehicles Owned" at bounding box center [56, 170] width 42 height 7
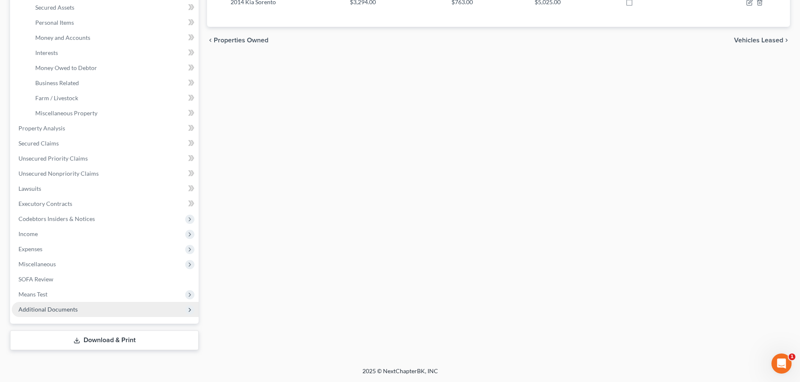
click at [60, 313] on span "Additional Documents" at bounding box center [47, 309] width 59 height 7
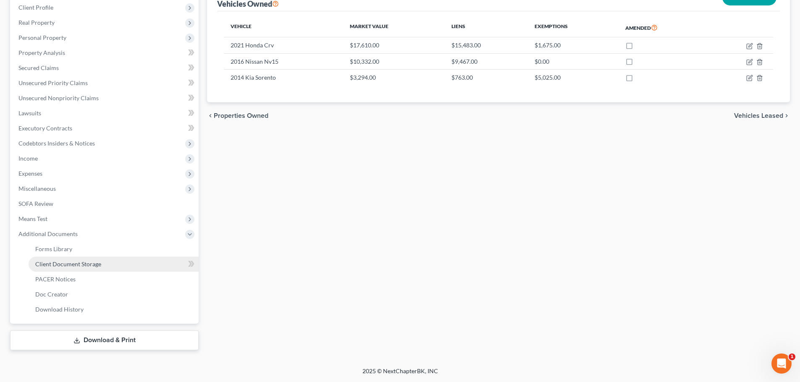
click at [84, 263] on span "Client Document Storage" at bounding box center [68, 264] width 66 height 7
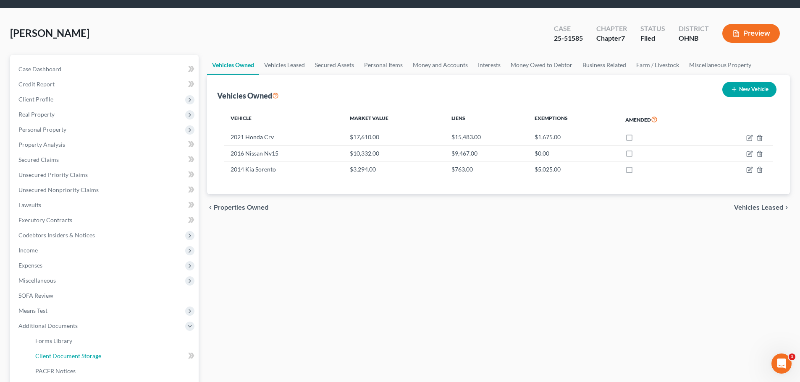
select select "5"
select select "20"
select select "16"
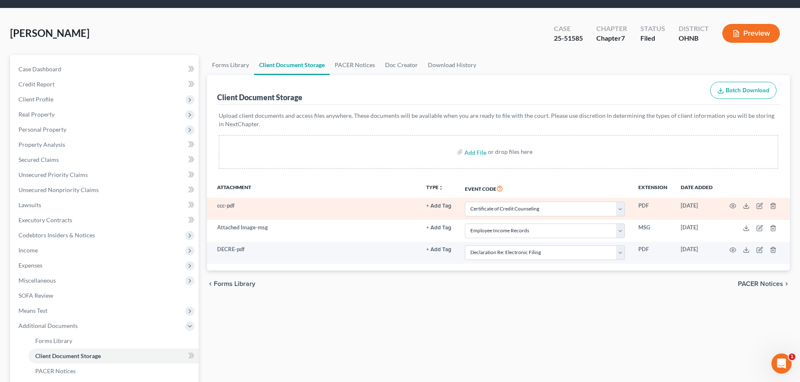
scroll to position [0, 0]
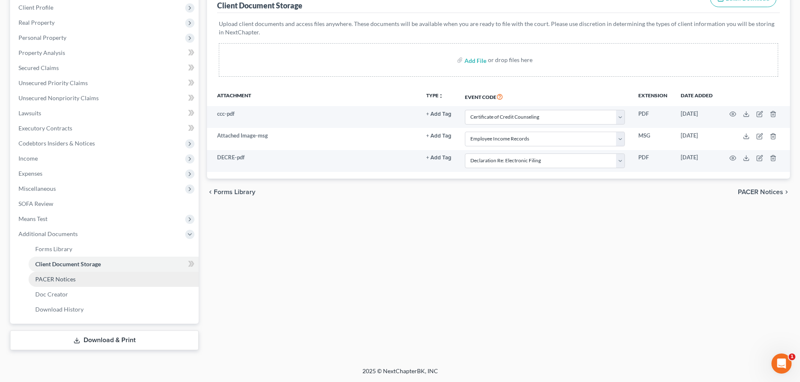
click at [61, 283] on link "PACER Notices" at bounding box center [114, 279] width 170 height 15
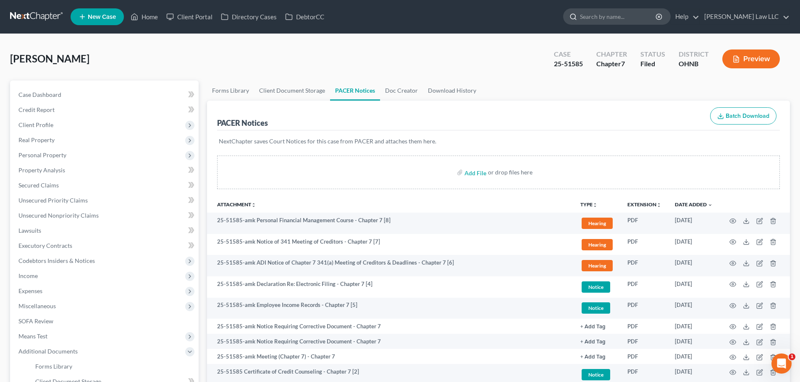
click at [643, 20] on input "search" at bounding box center [618, 17] width 77 height 16
type input "baker"
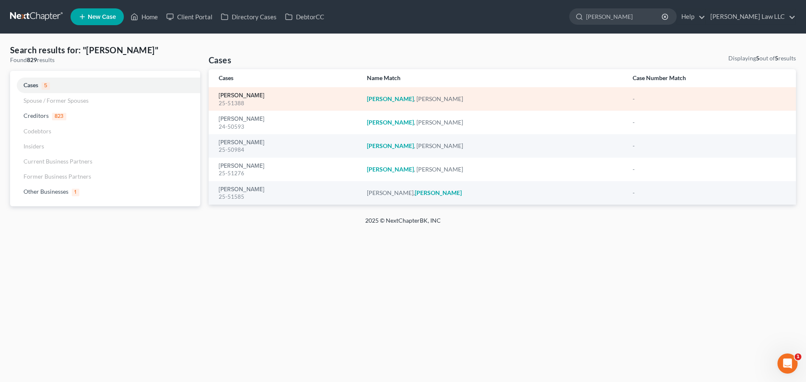
click at [224, 94] on link "[PERSON_NAME]" at bounding box center [242, 96] width 46 height 6
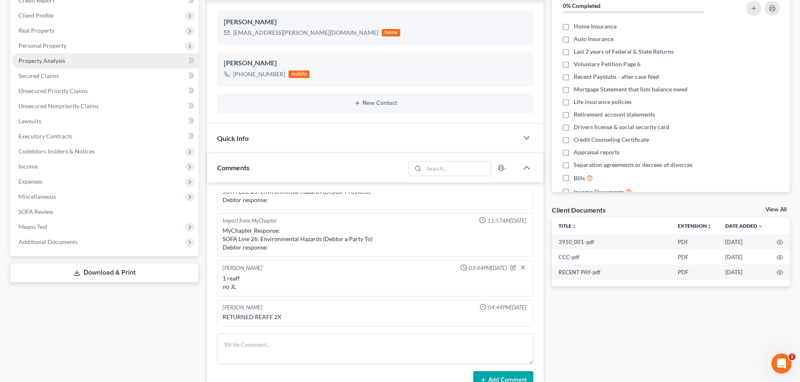
scroll to position [126, 0]
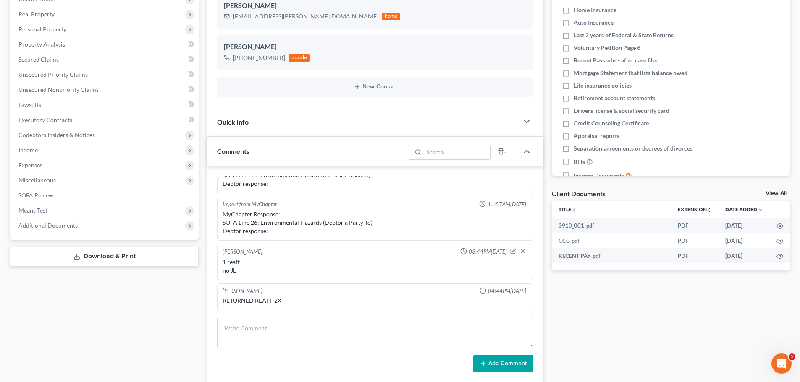
click at [76, 229] on span "Additional Documents" at bounding box center [105, 225] width 187 height 15
click at [80, 257] on span "Client Document Storage" at bounding box center [68, 255] width 66 height 7
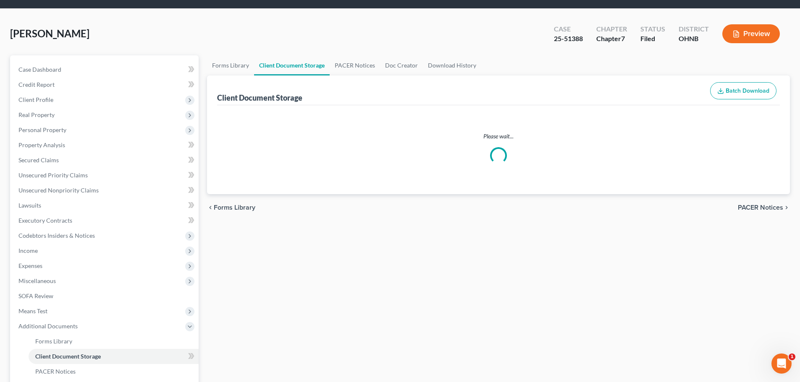
select select "20"
select select "5"
select select "16"
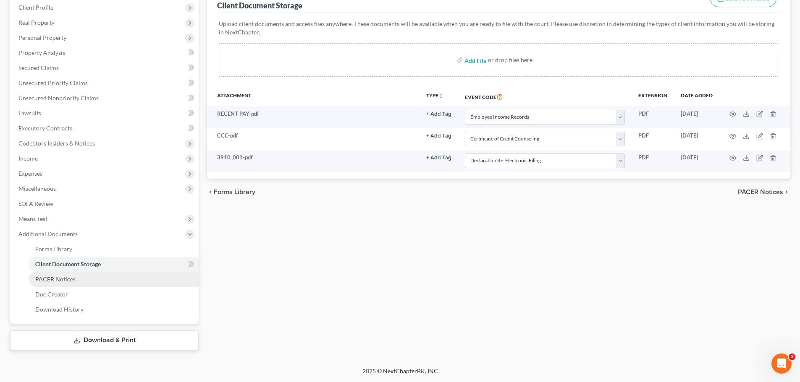
click at [59, 277] on span "PACER Notices" at bounding box center [55, 279] width 40 height 7
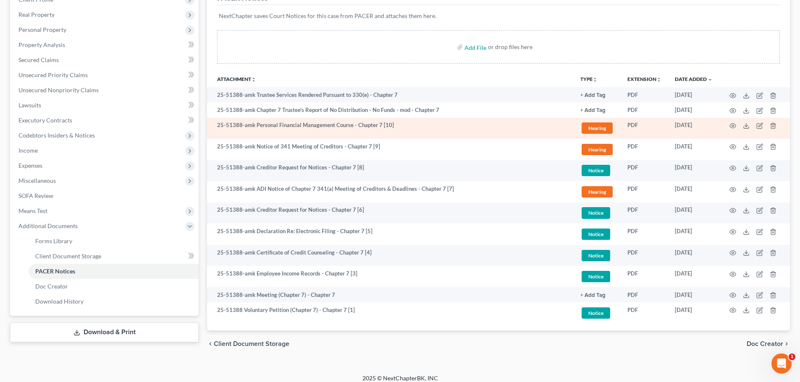
scroll to position [126, 0]
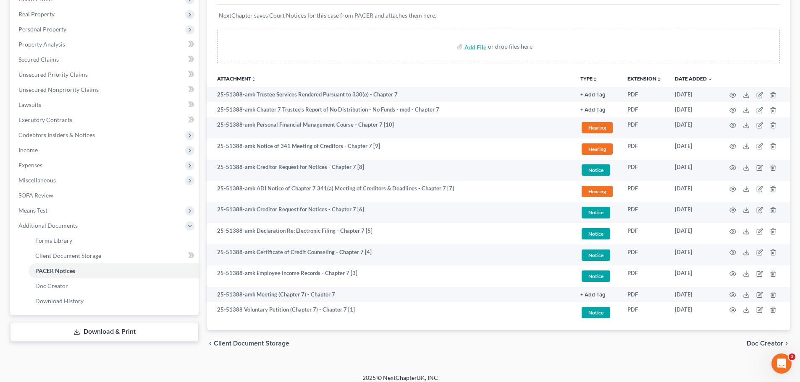
click at [353, 77] on th "Attachment unfold_more expand_more expand_less" at bounding box center [390, 78] width 366 height 17
click at [298, 74] on th "Attachment unfold_more expand_more expand_less" at bounding box center [390, 78] width 366 height 17
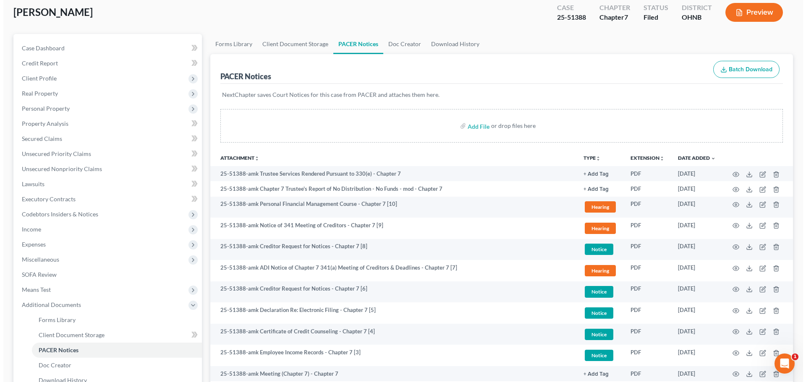
scroll to position [0, 0]
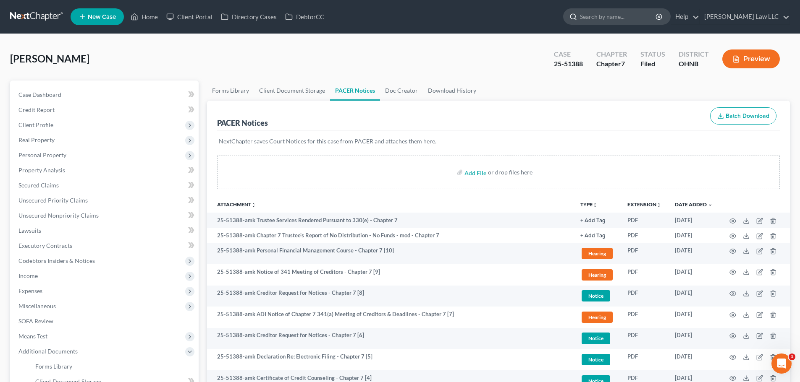
click at [610, 13] on input "search" at bounding box center [618, 17] width 77 height 16
type input "greene"
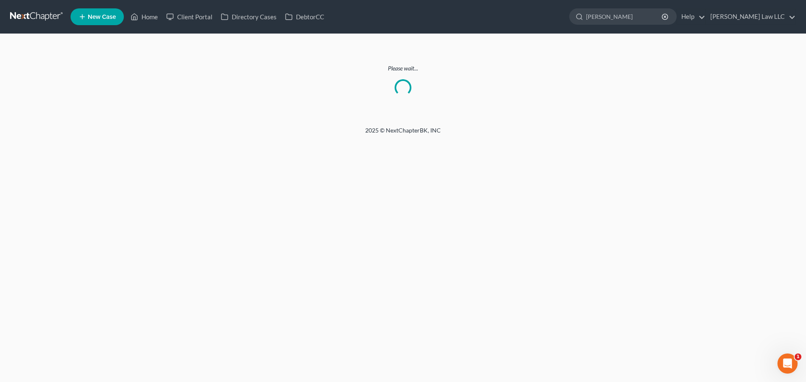
click at [26, 16] on link at bounding box center [37, 16] width 54 height 15
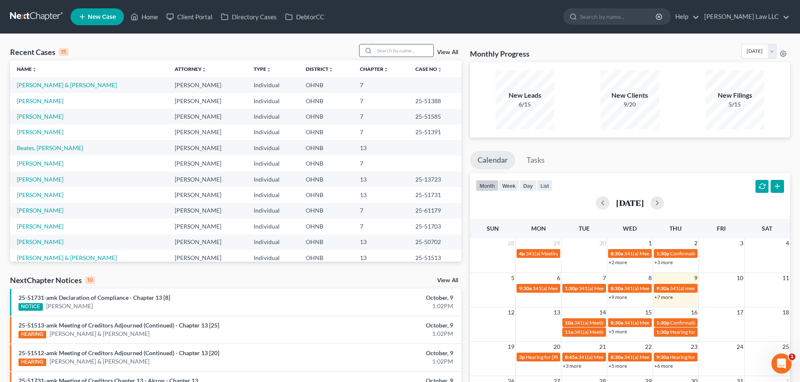
click at [393, 50] on input "search" at bounding box center [403, 50] width 59 height 12
type input "schreiber"
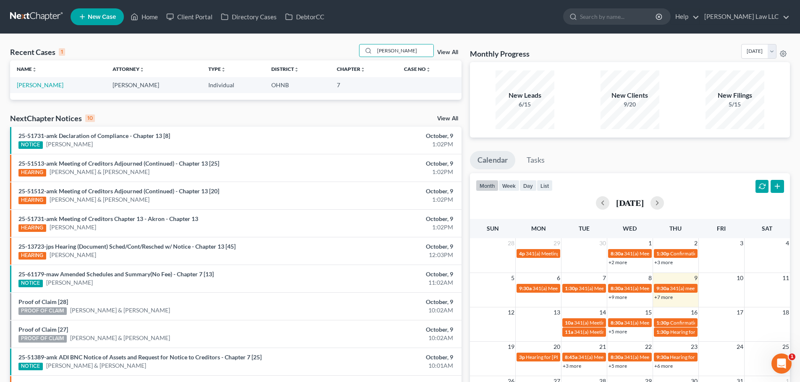
click at [62, 85] on td "Schreiber, Denise" at bounding box center [58, 85] width 96 height 16
click at [57, 85] on link "Schreiber, Denise" at bounding box center [40, 84] width 47 height 7
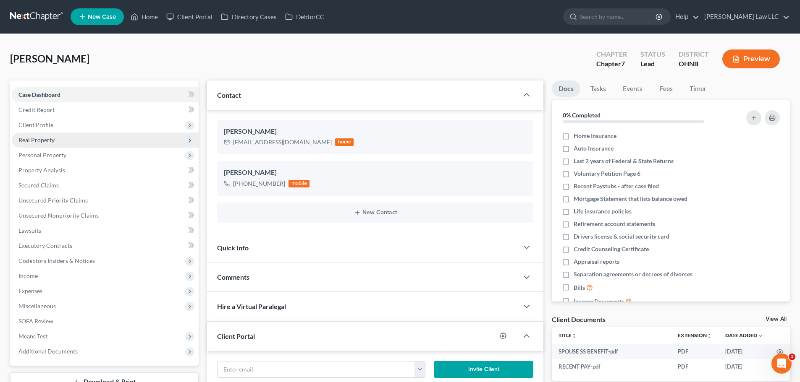
click at [40, 139] on span "Real Property" at bounding box center [36, 139] width 36 height 7
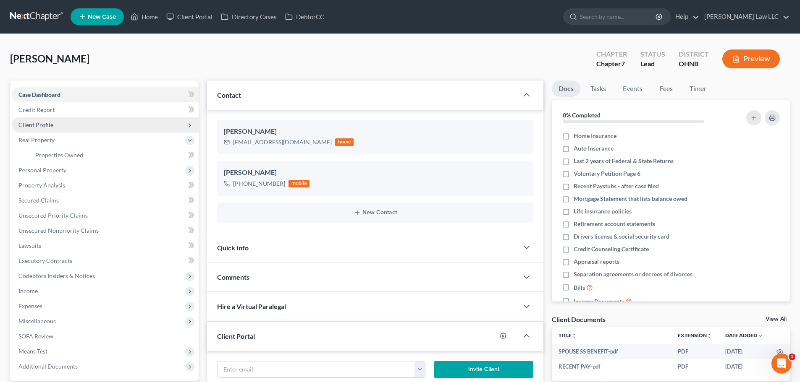
click at [44, 127] on span "Client Profile" at bounding box center [35, 124] width 35 height 7
click at [44, 131] on span "Client Profile" at bounding box center [105, 125] width 187 height 15
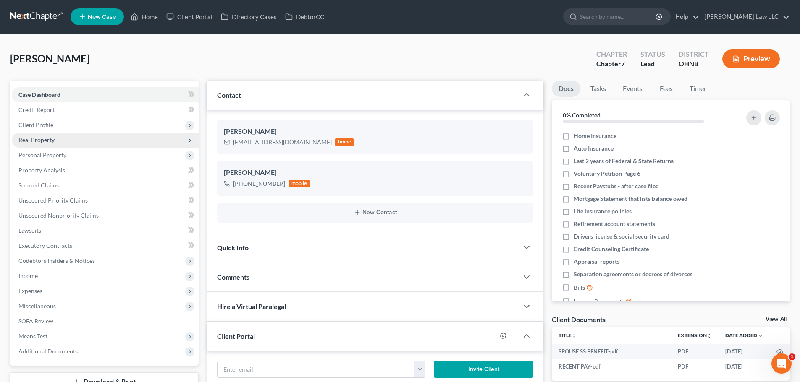
click at [49, 145] on span "Real Property" at bounding box center [105, 140] width 187 height 15
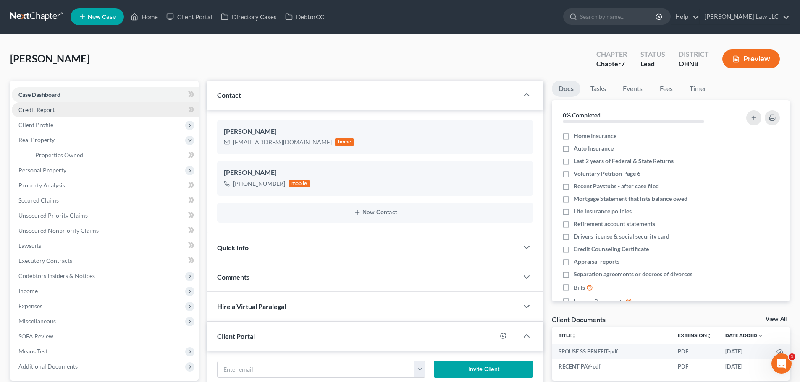
click at [47, 109] on span "Credit Report" at bounding box center [36, 109] width 36 height 7
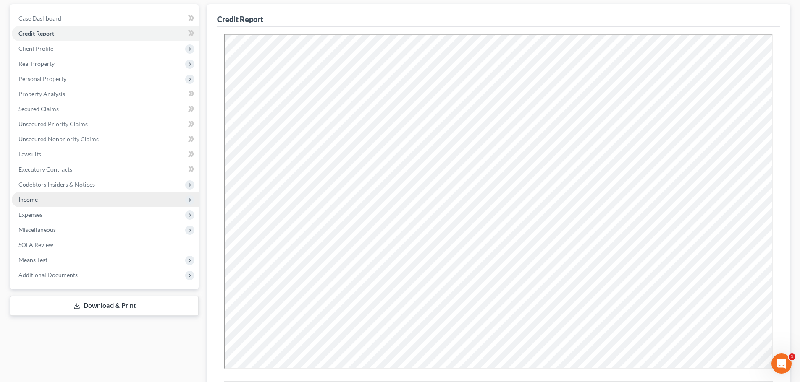
scroll to position [84, 0]
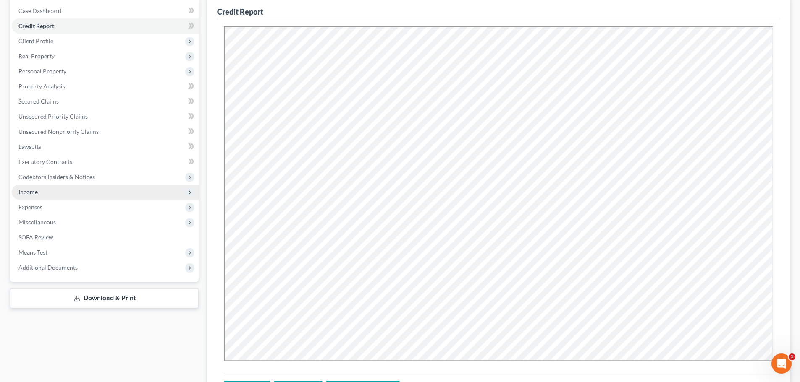
click at [41, 190] on span "Income" at bounding box center [105, 192] width 187 height 15
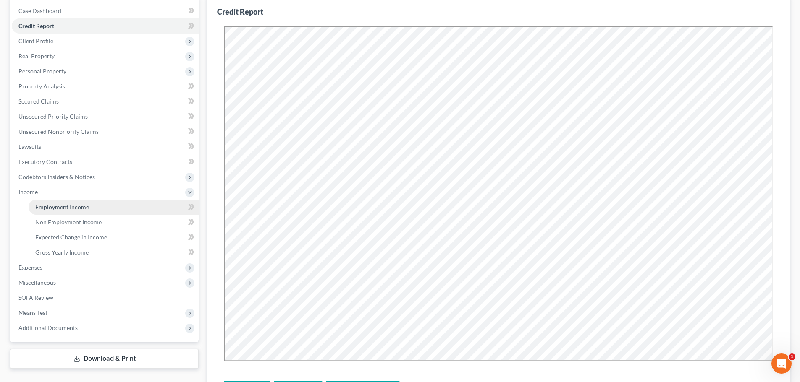
click at [42, 207] on span "Employment Income" at bounding box center [62, 207] width 54 height 7
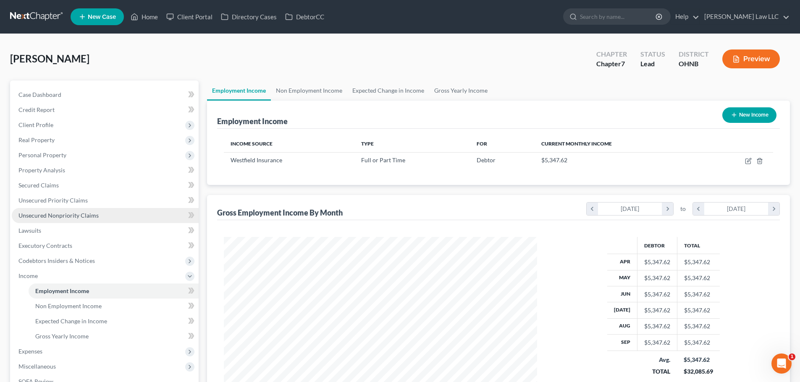
scroll to position [42, 0]
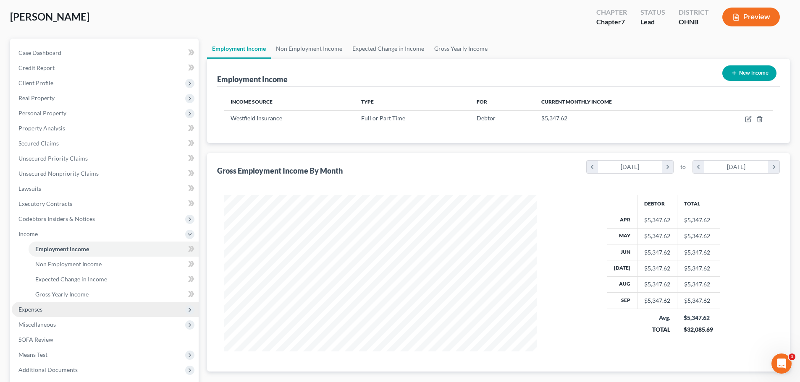
click at [46, 312] on span "Expenses" at bounding box center [105, 309] width 187 height 15
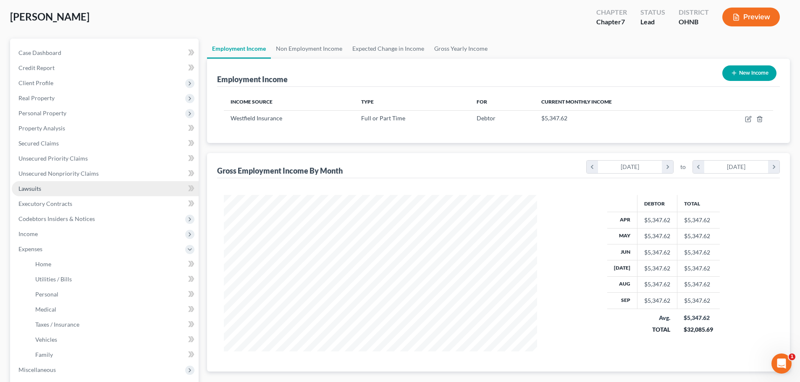
click at [50, 191] on link "Lawsuits" at bounding box center [105, 188] width 187 height 15
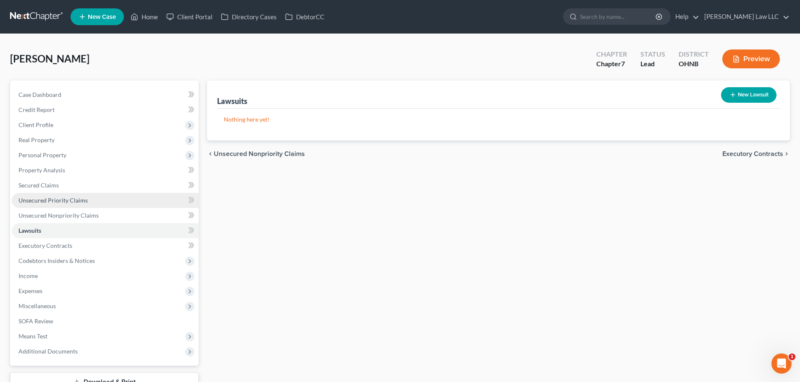
click at [60, 199] on span "Unsecured Priority Claims" at bounding box center [52, 200] width 69 height 7
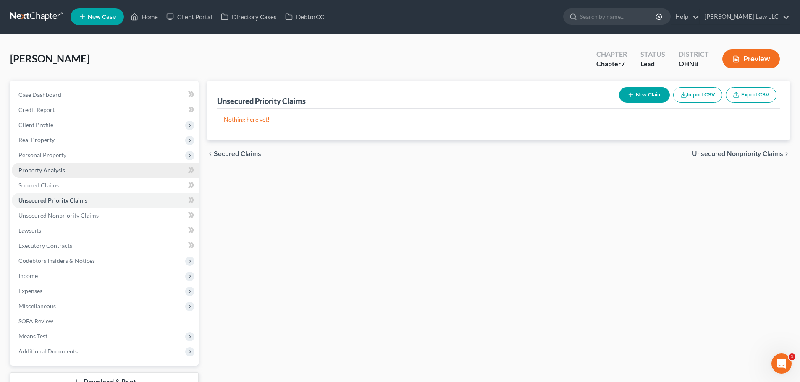
click at [63, 168] on span "Property Analysis" at bounding box center [41, 170] width 47 height 7
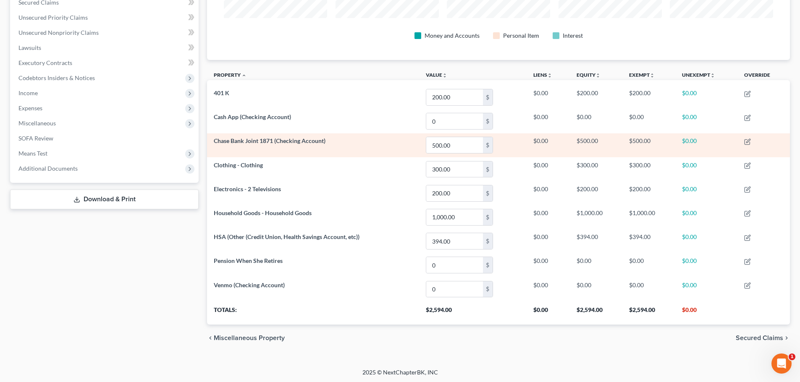
scroll to position [184, 0]
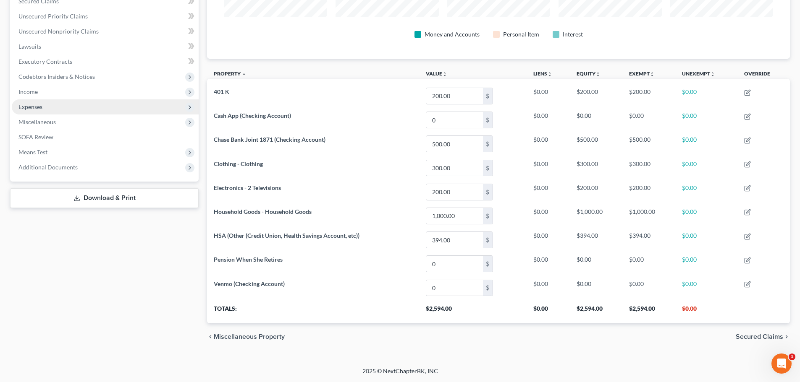
click at [36, 106] on span "Expenses" at bounding box center [30, 106] width 24 height 7
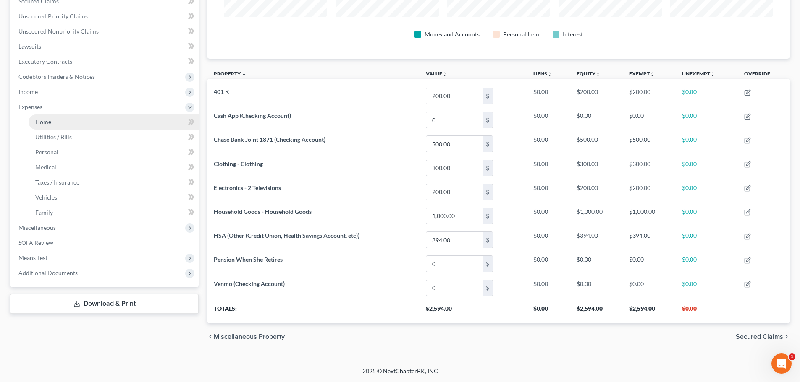
click at [57, 124] on link "Home" at bounding box center [114, 122] width 170 height 15
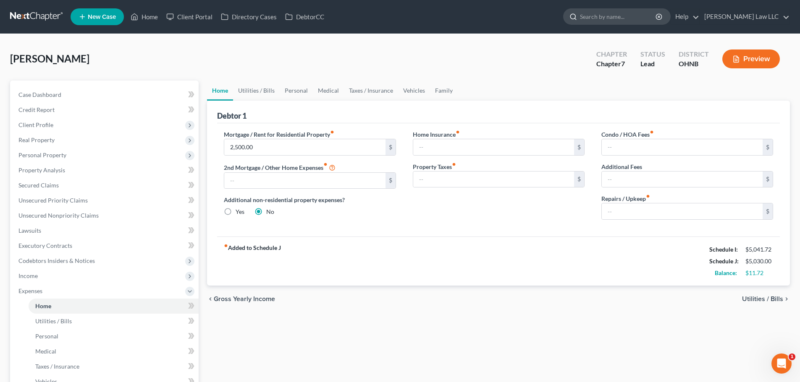
click at [623, 16] on input "search" at bounding box center [618, 17] width 77 height 16
type input "beates"
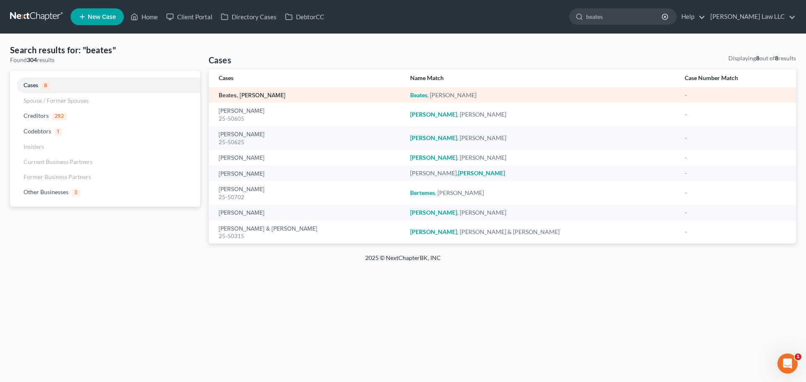
click at [237, 95] on link "Beates, [PERSON_NAME]" at bounding box center [252, 96] width 67 height 6
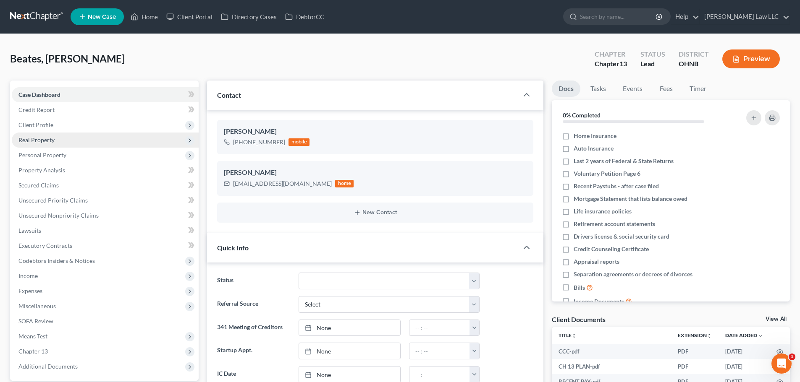
click at [50, 138] on span "Real Property" at bounding box center [36, 139] width 36 height 7
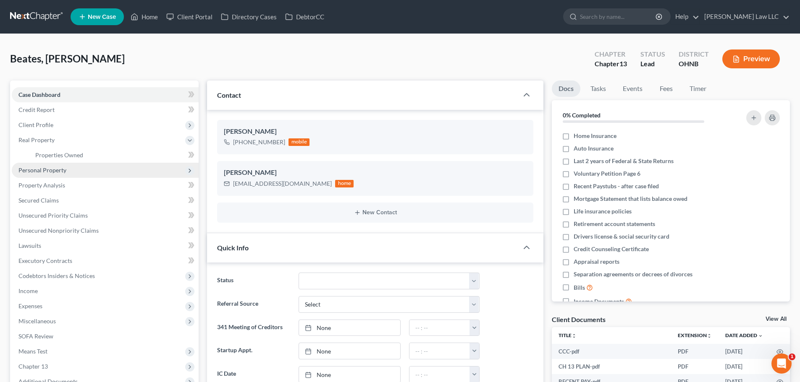
click at [54, 169] on span "Personal Property" at bounding box center [42, 170] width 48 height 7
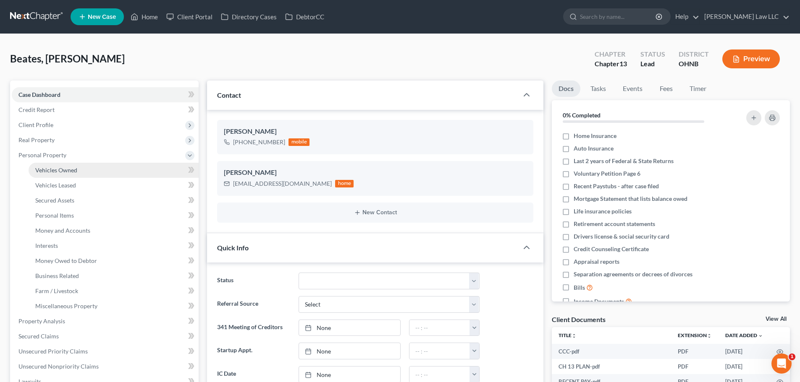
click at [66, 167] on span "Vehicles Owned" at bounding box center [56, 170] width 42 height 7
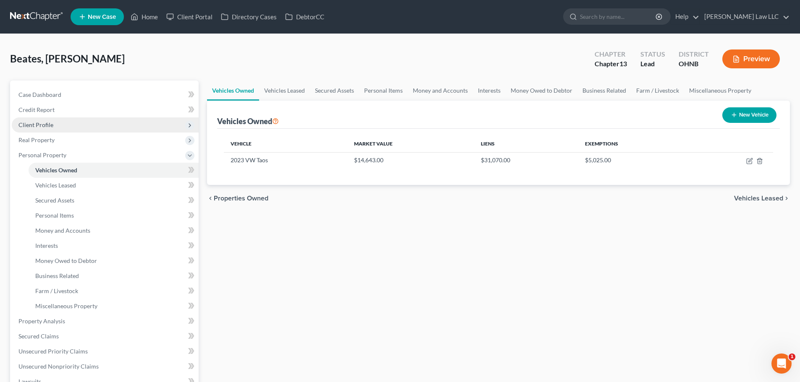
click at [39, 124] on span "Client Profile" at bounding box center [35, 124] width 35 height 7
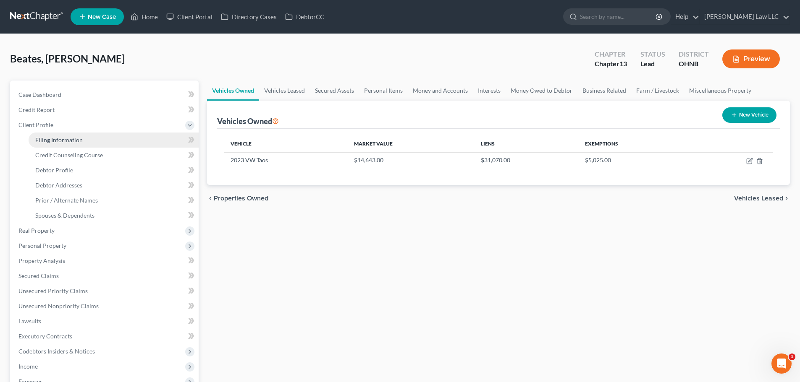
click at [65, 141] on span "Filing Information" at bounding box center [58, 139] width 47 height 7
select select "1"
select select "0"
select select "3"
select select "36"
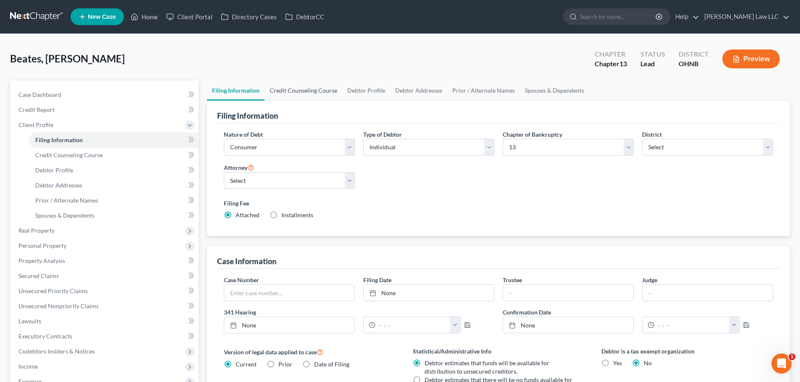
click at [289, 87] on link "Credit Counseling Course" at bounding box center [303, 91] width 78 height 20
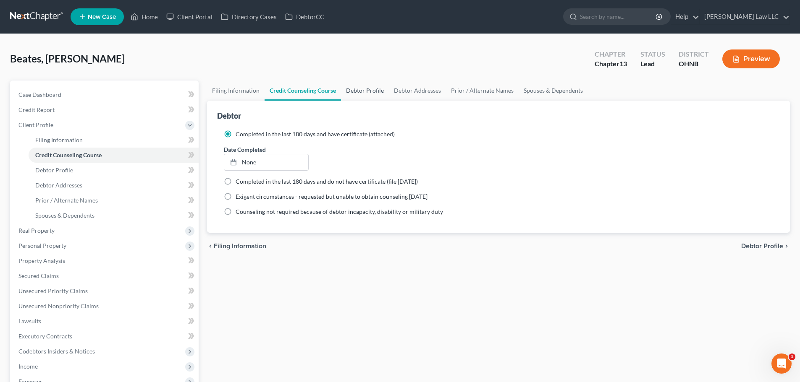
click at [375, 91] on link "Debtor Profile" at bounding box center [365, 91] width 48 height 20
select select "1"
select select "2"
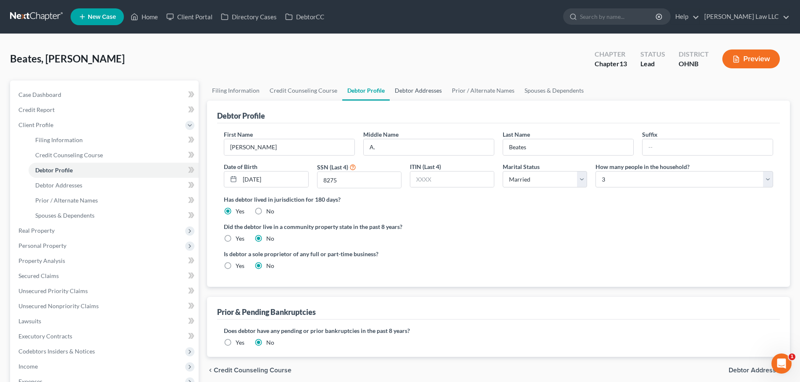
click at [428, 94] on link "Debtor Addresses" at bounding box center [417, 91] width 57 height 20
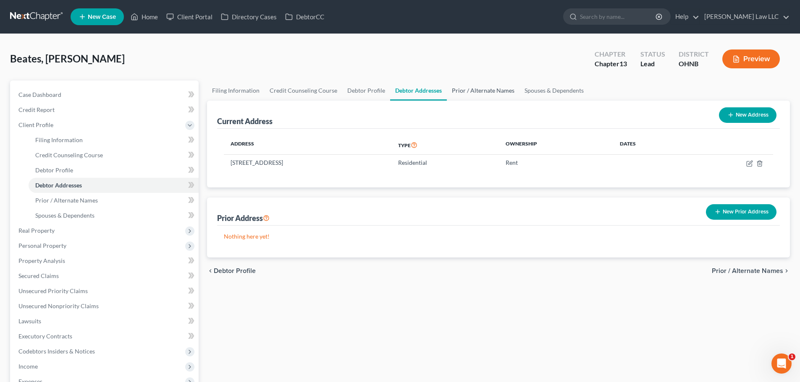
click at [487, 95] on link "Prior / Alternate Names" at bounding box center [483, 91] width 73 height 20
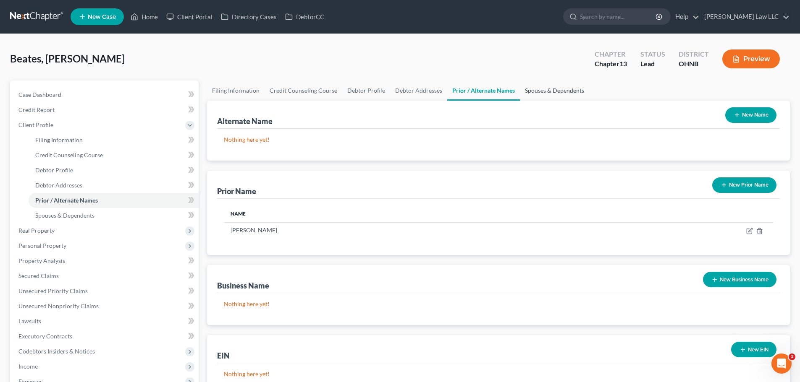
click at [533, 91] on link "Spouses & Dependents" at bounding box center [554, 91] width 69 height 20
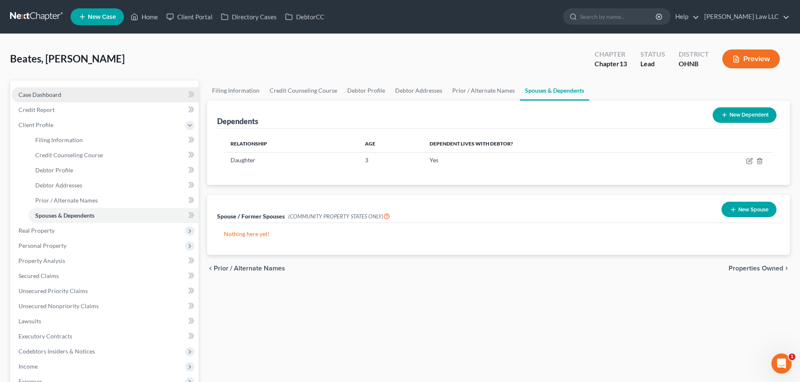
click at [52, 98] on span "Case Dashboard" at bounding box center [39, 94] width 43 height 7
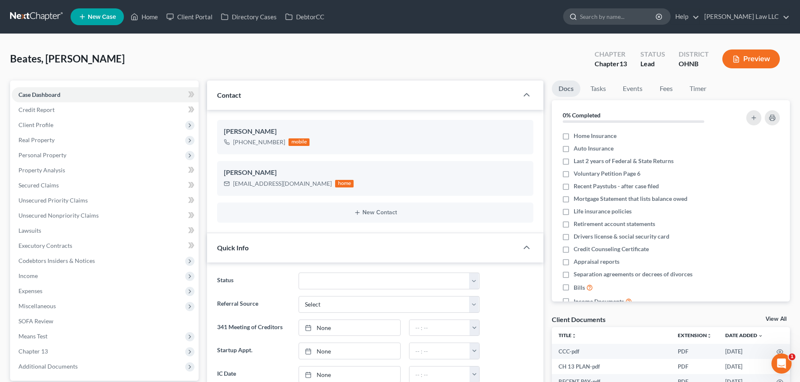
click at [637, 24] on input "search" at bounding box center [618, 17] width 77 height 16
click at [638, 15] on input "search" at bounding box center [618, 17] width 77 height 16
type input "riedel"
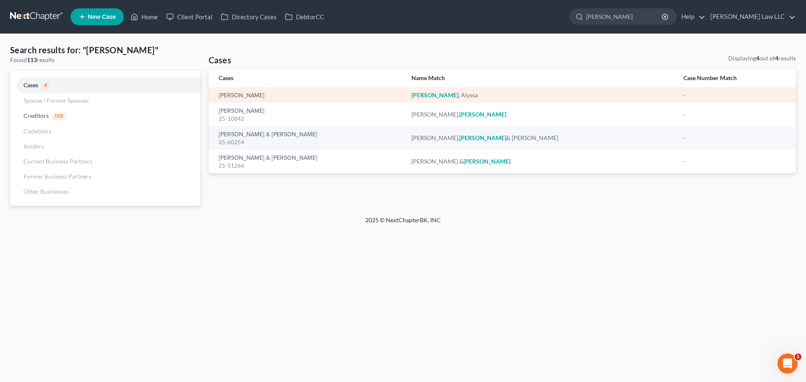
click at [243, 100] on td "[PERSON_NAME]" at bounding box center [307, 95] width 196 height 16
click at [242, 89] on td "[PERSON_NAME]" at bounding box center [307, 95] width 196 height 16
click at [242, 94] on link "[PERSON_NAME]" at bounding box center [242, 96] width 46 height 6
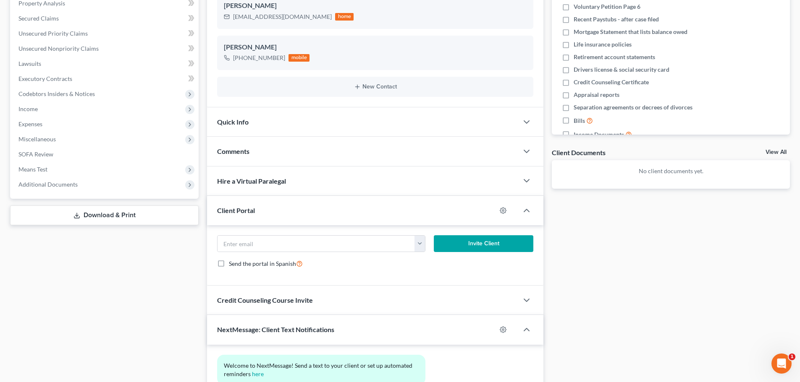
scroll to position [168, 0]
click at [502, 210] on icon "button" at bounding box center [502, 209] width 7 height 7
select select "0"
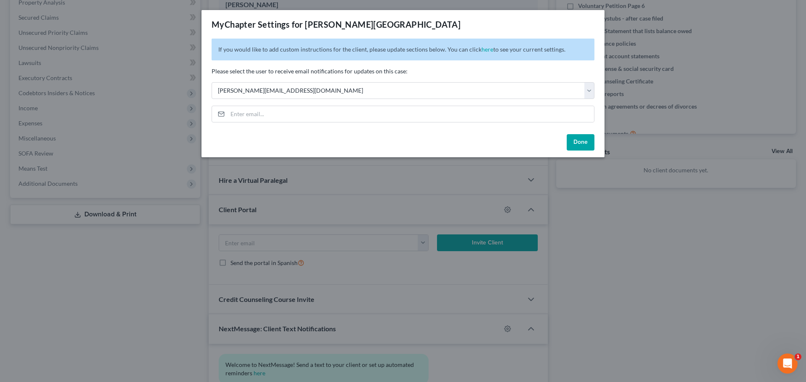
click at [581, 149] on button "Done" at bounding box center [581, 142] width 28 height 17
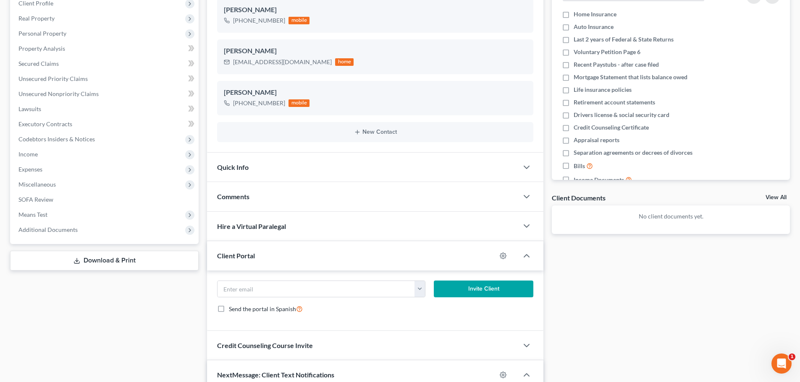
scroll to position [126, 0]
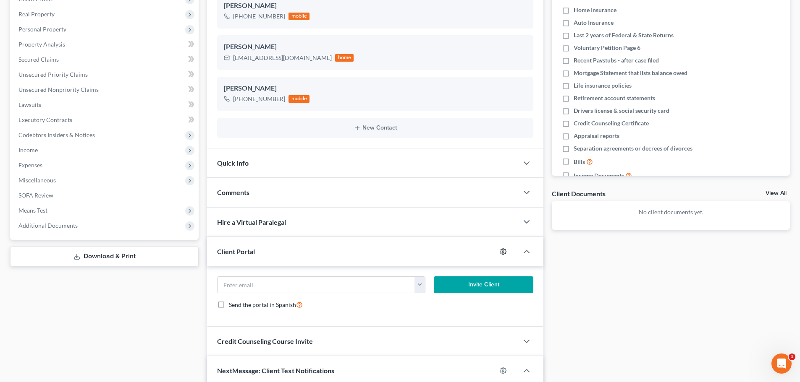
click at [504, 252] on icon "button" at bounding box center [502, 251] width 7 height 7
select select "0"
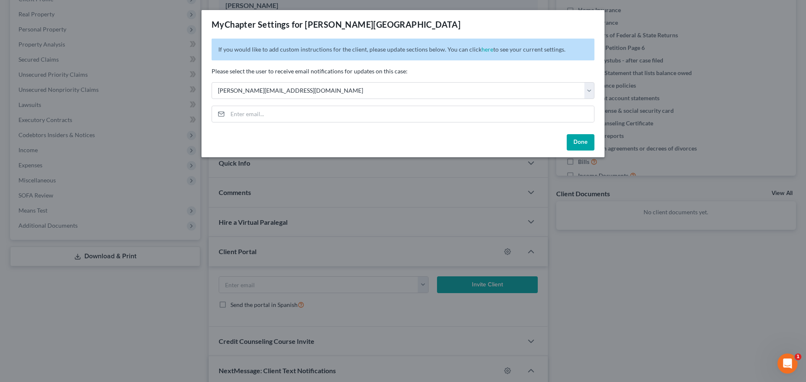
click at [612, 272] on div "MyChapter Settings for Riedel, Alyssa If you would like to add custom instructi…" at bounding box center [403, 191] width 806 height 382
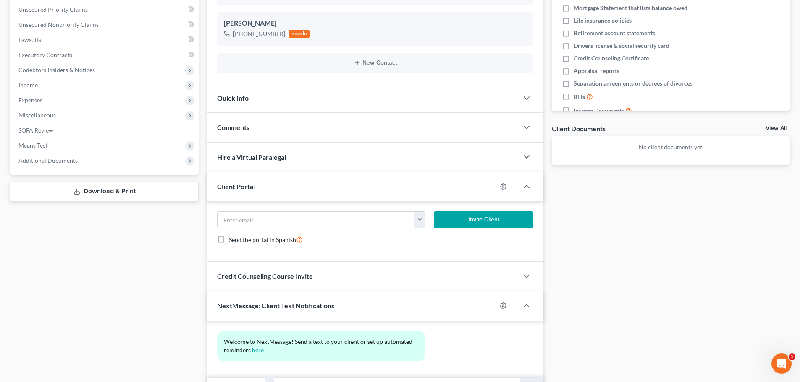
scroll to position [210, 0]
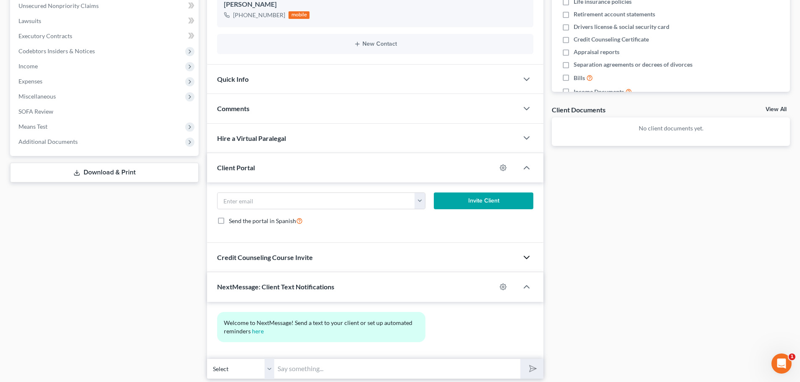
click at [527, 259] on icon "button" at bounding box center [526, 258] width 10 height 10
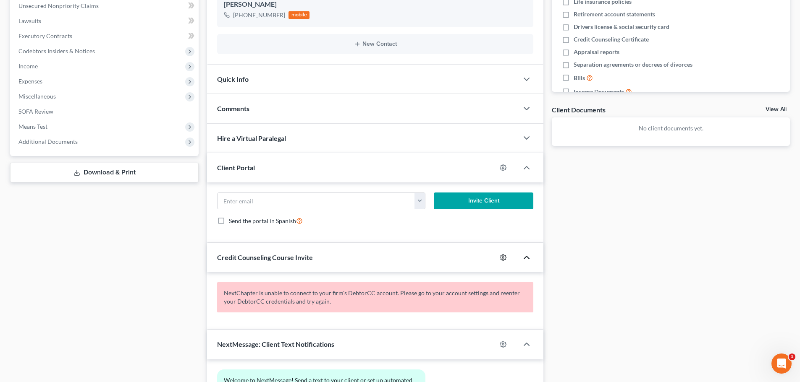
click at [502, 258] on icon "button" at bounding box center [502, 257] width 7 height 7
select select "0"
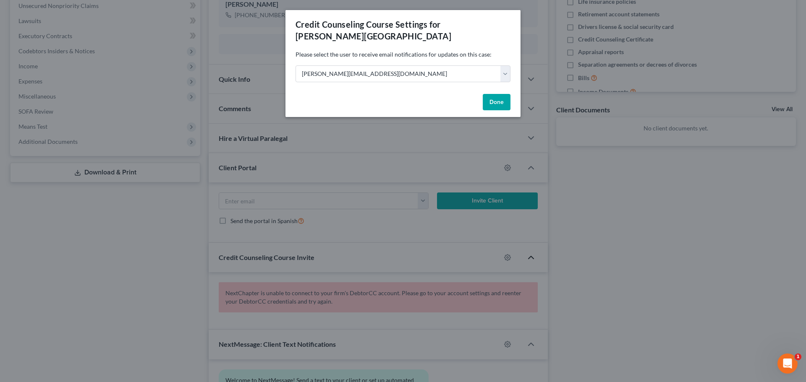
click at [495, 94] on button "Done" at bounding box center [497, 102] width 28 height 17
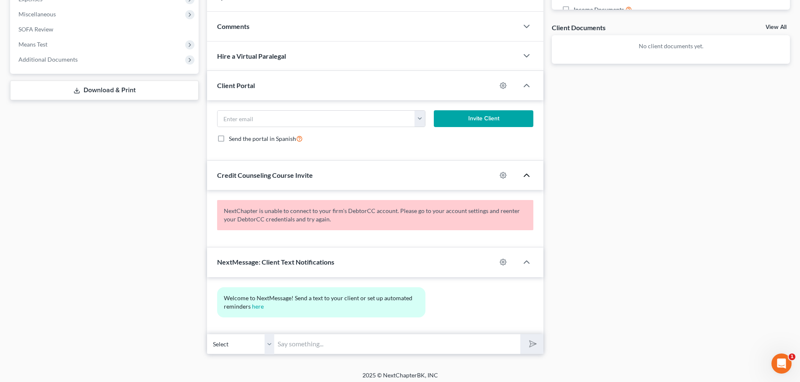
scroll to position [294, 0]
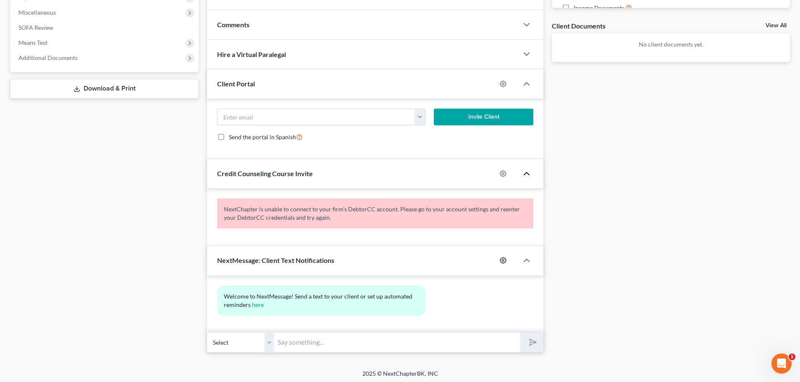
click at [502, 262] on icon "button" at bounding box center [502, 260] width 7 height 7
select select "0"
select select
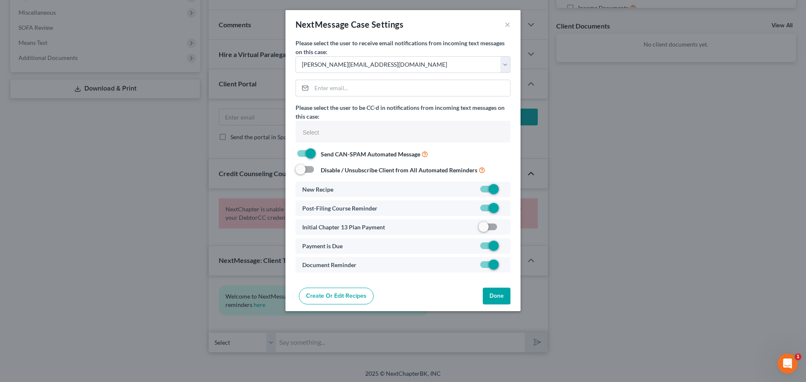
click at [504, 191] on label at bounding box center [504, 191] width 0 height 0
click at [507, 191] on input "checkbox" at bounding box center [509, 187] width 5 height 5
checkbox input "false"
click at [499, 299] on button "Done" at bounding box center [497, 296] width 28 height 17
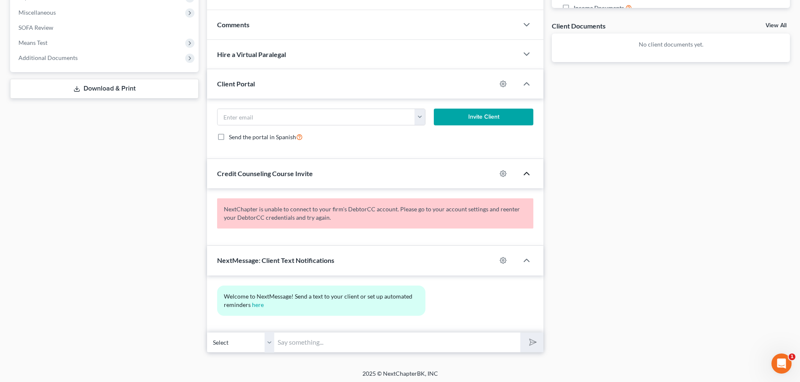
click at [607, 297] on div "Docs Tasks Events Fees Timer 0% Completed Nothing here yet! Home Insurance Auto…" at bounding box center [670, 70] width 246 height 566
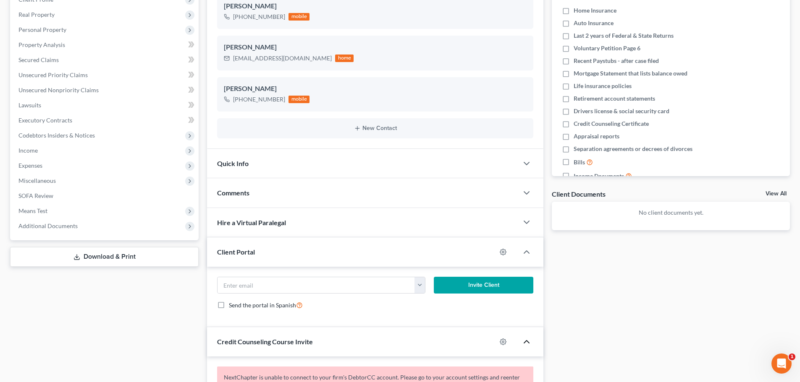
scroll to position [126, 0]
click at [502, 251] on circle "button" at bounding box center [503, 252] width 2 height 2
select select "0"
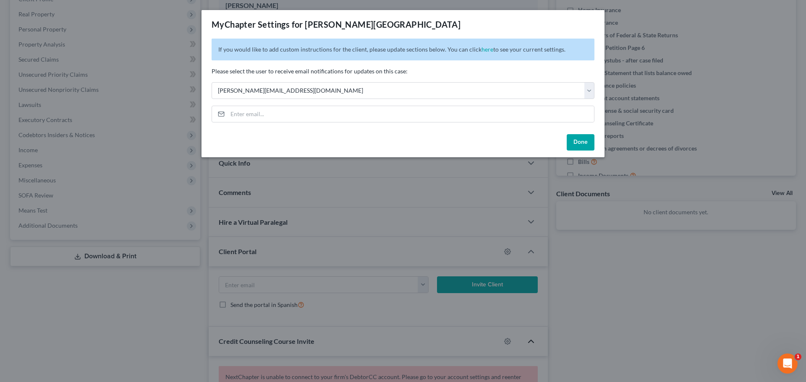
click at [579, 146] on button "Done" at bounding box center [581, 142] width 28 height 17
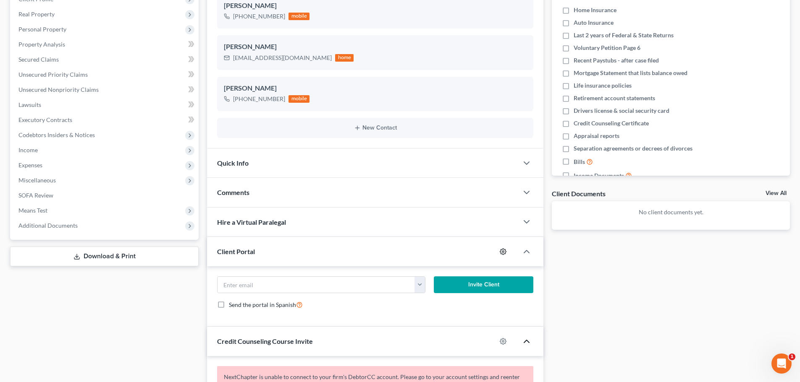
click at [502, 253] on icon "button" at bounding box center [502, 251] width 7 height 7
select select "0"
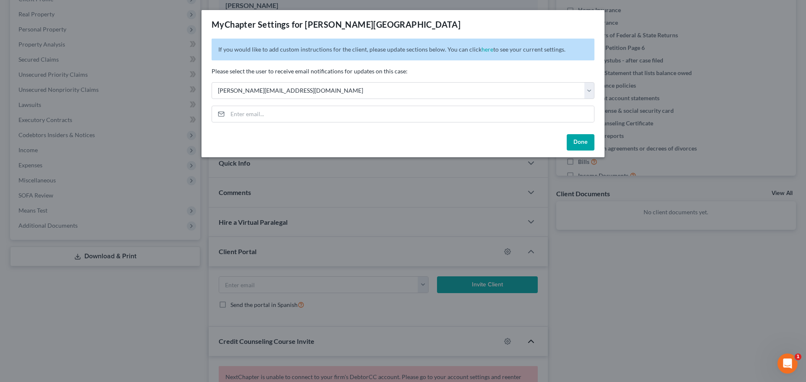
click at [682, 285] on div "MyChapter Settings for Riedel, Alyssa If you would like to add custom instructi…" at bounding box center [403, 191] width 806 height 382
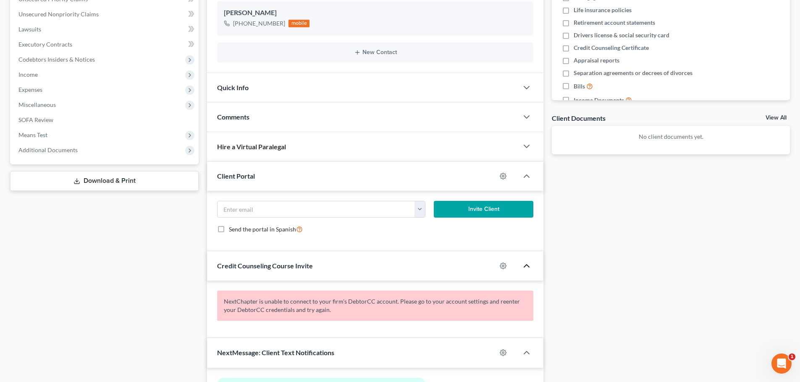
scroll to position [210, 0]
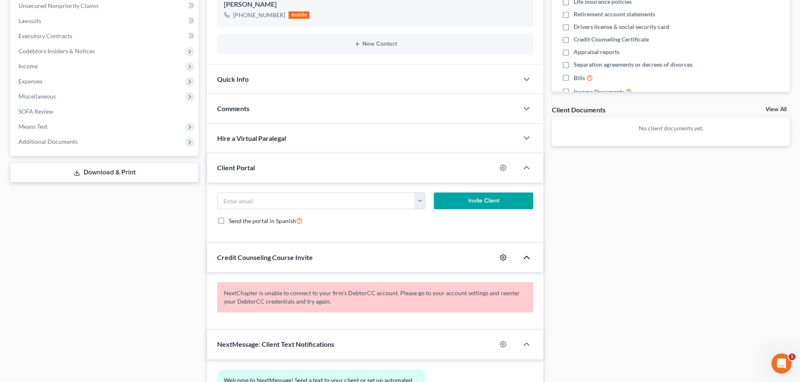
click at [502, 259] on icon "button" at bounding box center [502, 257] width 7 height 7
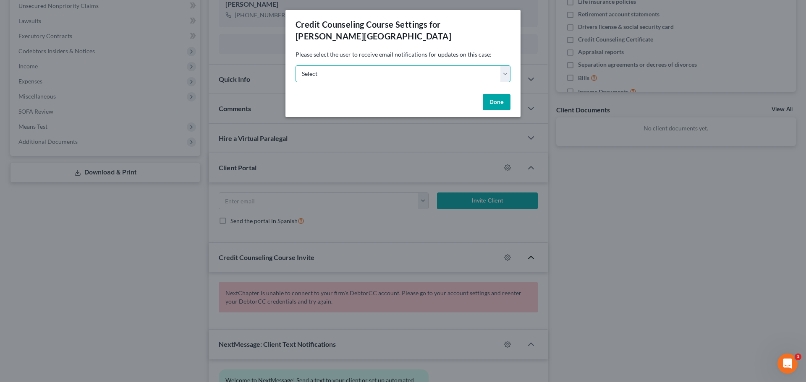
click at [431, 65] on select "Select nicole@nicolemetzgerlaw.com mariya@vancetruman.com mariya@nicolemetzgerl…" at bounding box center [402, 73] width 215 height 17
select select "0"
click at [295, 65] on select "Select nicole@nicolemetzgerlaw.com mariya@vancetruman.com mariya@nicolemetzgerl…" at bounding box center [402, 73] width 215 height 17
click at [492, 94] on button "Done" at bounding box center [497, 102] width 28 height 17
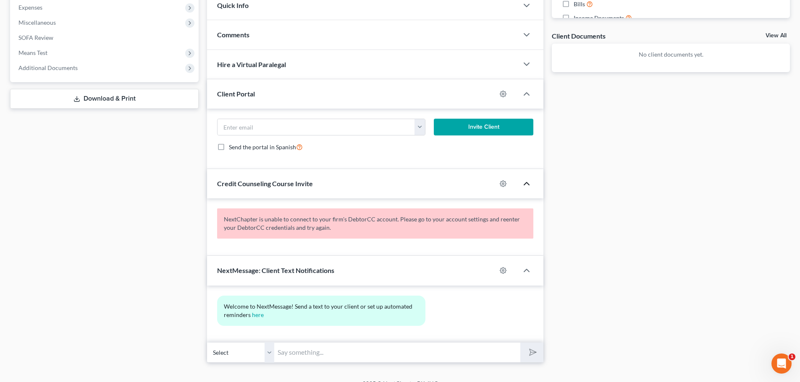
scroll to position [296, 0]
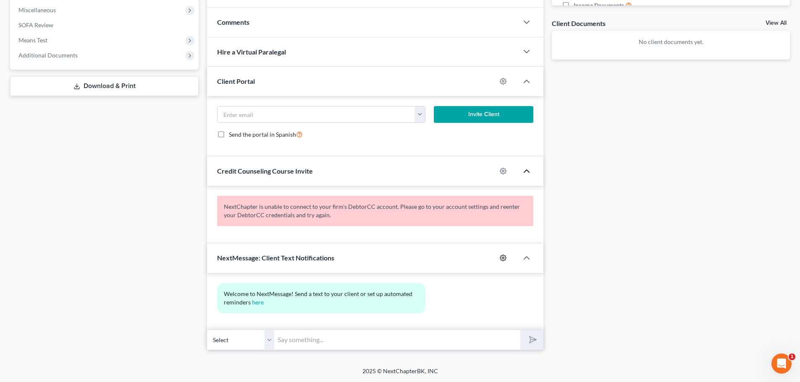
click at [502, 258] on icon "button" at bounding box center [502, 258] width 7 height 7
select select "0"
select select
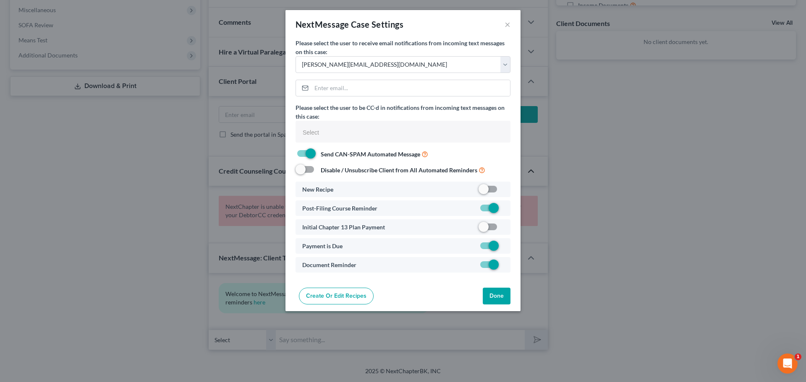
click at [505, 298] on button "Done" at bounding box center [497, 296] width 28 height 17
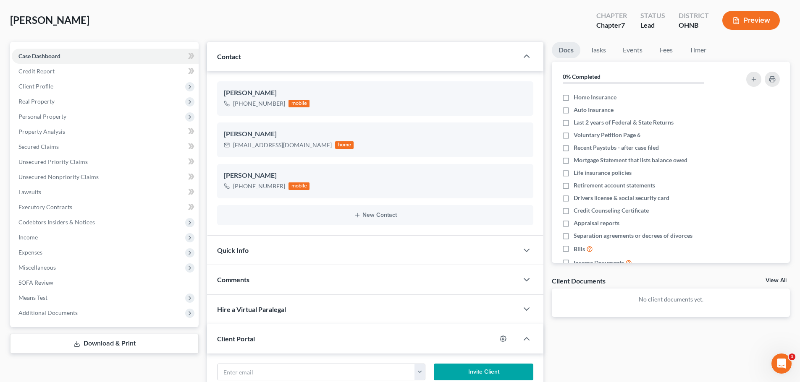
scroll to position [0, 0]
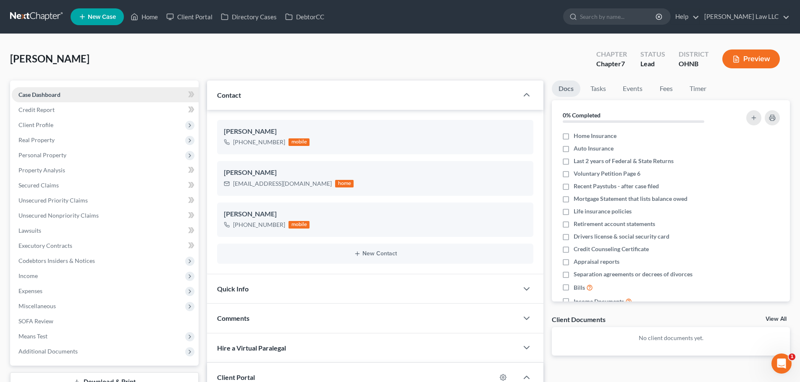
click at [37, 97] on span "Case Dashboard" at bounding box center [39, 94] width 42 height 7
click at [155, 62] on div "Riedel, Alyssa Upgraded Chapter Chapter 7 Status Lead District OHNB Preview" at bounding box center [399, 62] width 779 height 37
click at [106, 69] on div "Riedel, Alyssa Upgraded Chapter Chapter 7 Status Lead District OHNB Preview" at bounding box center [399, 62] width 779 height 37
click at [94, 71] on div "Riedel, Alyssa Upgraded Chapter Chapter 7 Status Lead District OHNB Preview" at bounding box center [399, 62] width 779 height 37
click at [86, 58] on div "Riedel, Alyssa Upgraded Chapter Chapter 7 Status Lead District OHNB Preview" at bounding box center [399, 62] width 779 height 37
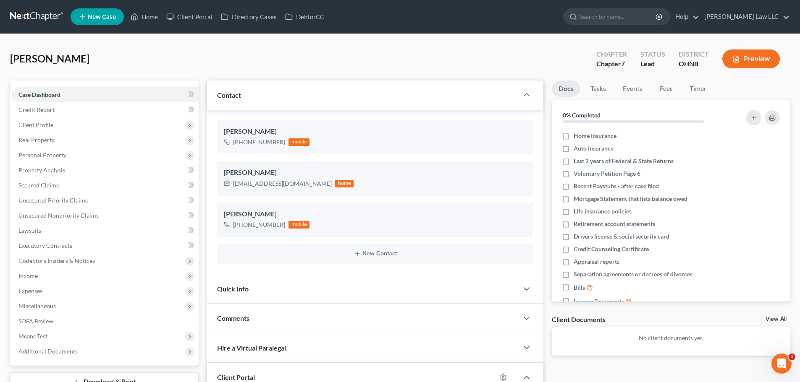
click at [84, 62] on div "Riedel, Alyssa Upgraded Chapter Chapter 7 Status Lead District OHNB Preview" at bounding box center [399, 62] width 779 height 37
click at [63, 97] on link "Case Dashboard" at bounding box center [105, 94] width 187 height 15
click at [132, 55] on div "Riedel, Alyssa Upgraded Chapter Chapter 7 Status Lead District OHNB Preview" at bounding box center [399, 62] width 779 height 37
click at [116, 53] on div "Riedel, Alyssa Upgraded Chapter Chapter 7 Status Lead District OHNB Preview" at bounding box center [399, 62] width 779 height 37
click at [151, 98] on link "Case Dashboard" at bounding box center [105, 94] width 187 height 15
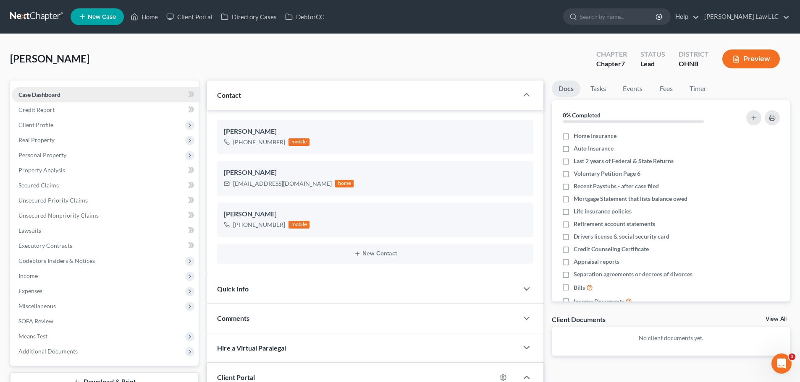
click at [70, 95] on link "Case Dashboard" at bounding box center [105, 94] width 187 height 15
click at [204, 60] on div "Riedel, Alyssa Upgraded Chapter Chapter 7 Status Lead District OHNB Preview" at bounding box center [399, 62] width 779 height 37
click at [66, 98] on link "Case Dashboard" at bounding box center [105, 94] width 187 height 15
click at [39, 94] on span "Case Dashboard" at bounding box center [39, 94] width 42 height 7
click at [78, 96] on link "Case Dashboard" at bounding box center [105, 94] width 187 height 15
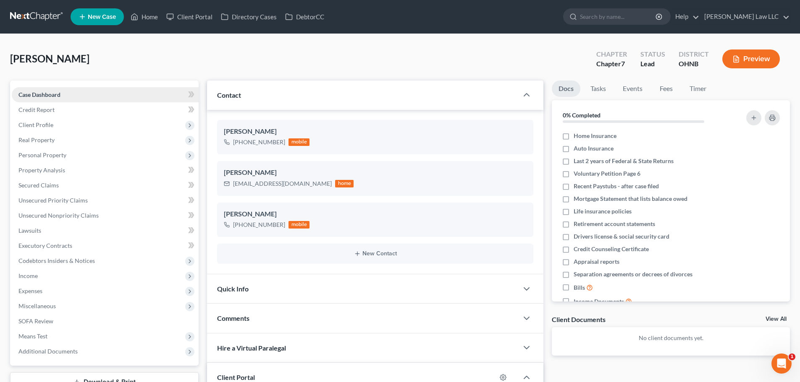
click at [45, 94] on span "Case Dashboard" at bounding box center [39, 94] width 42 height 7
click at [64, 95] on link "Case Dashboard" at bounding box center [105, 94] width 187 height 15
click at [523, 231] on icon "button" at bounding box center [523, 230] width 7 height 7
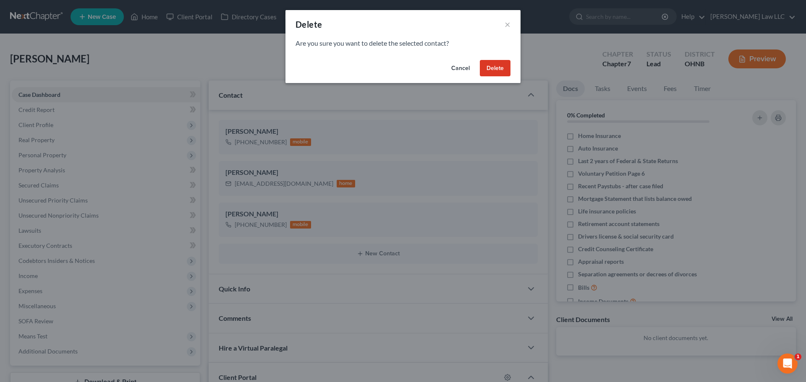
click at [503, 66] on button "Delete" at bounding box center [495, 68] width 31 height 17
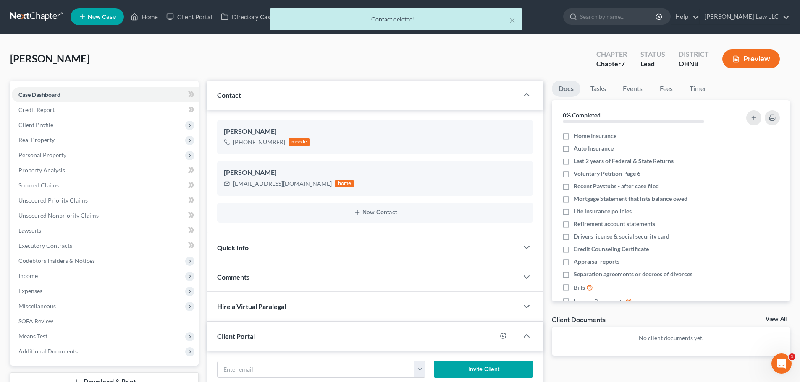
click at [108, 51] on div "Riedel, Alyssa Upgraded Chapter Chapter 7 Status Lead District OHNB Preview" at bounding box center [399, 62] width 779 height 37
click at [108, 54] on div "Riedel, Alyssa Upgraded Chapter Chapter 7 Status Lead District OHNB Preview" at bounding box center [399, 62] width 779 height 37
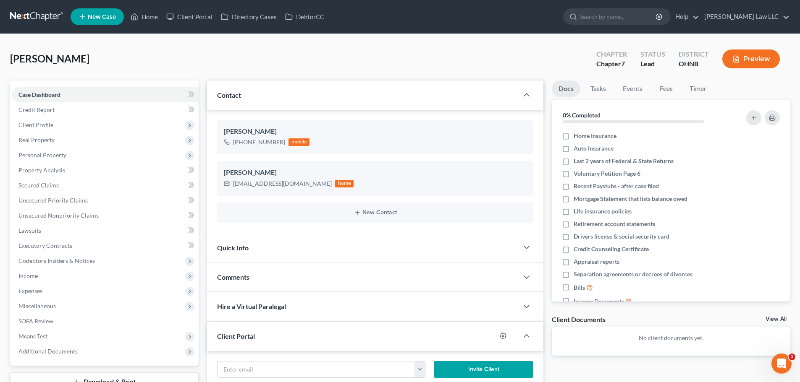
drag, startPoint x: 63, startPoint y: 53, endPoint x: 52, endPoint y: 55, distance: 10.7
click at [63, 53] on span "[PERSON_NAME]" at bounding box center [49, 58] width 79 height 12
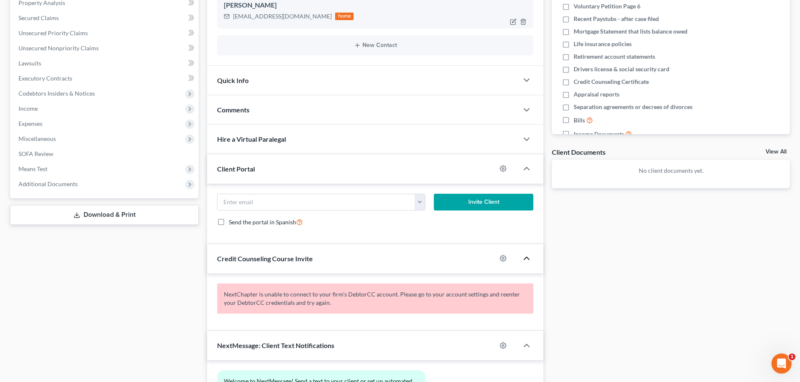
scroll to position [168, 0]
click at [503, 169] on circle "button" at bounding box center [503, 168] width 2 height 2
select select "0"
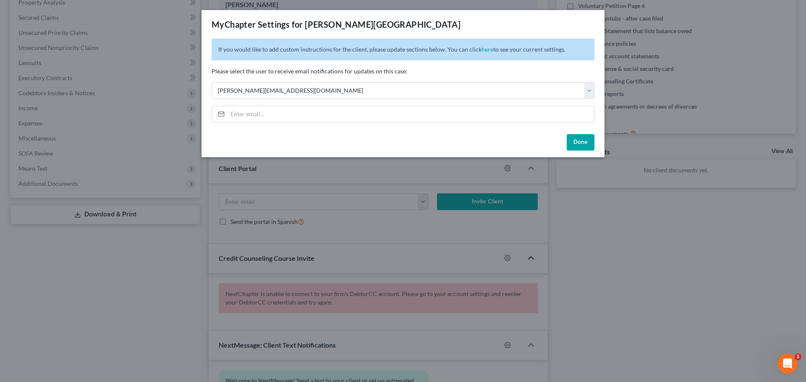
click at [583, 214] on div "MyChapter Settings for Riedel, Alyssa If you would like to add custom instructi…" at bounding box center [403, 191] width 806 height 382
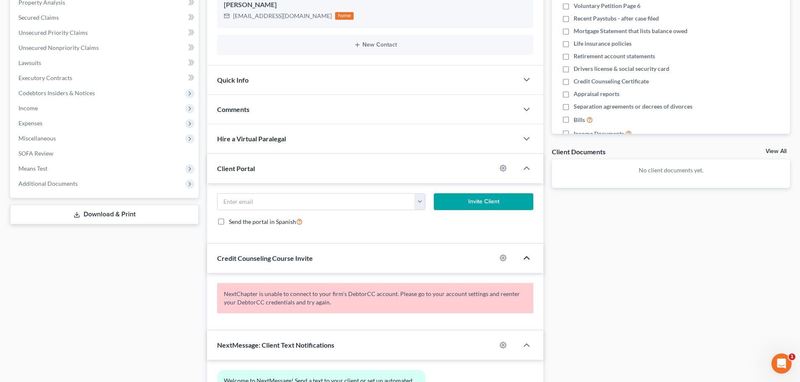
click at [507, 258] on div at bounding box center [507, 257] width 22 height 13
click at [500, 257] on icon "button" at bounding box center [502, 258] width 7 height 7
select select "0"
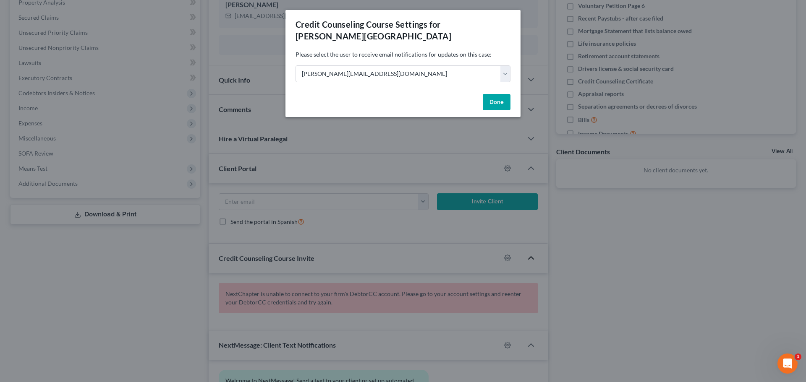
click at [596, 257] on div "Credit Counseling Course Settings for Riedel, Alyssa Please select the user to …" at bounding box center [403, 191] width 806 height 382
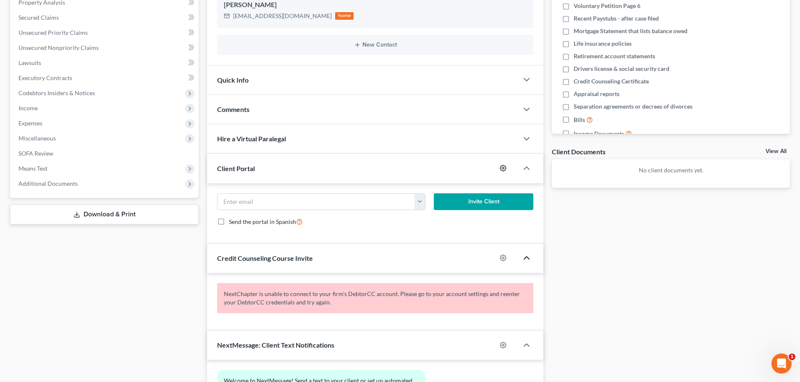
click at [503, 168] on icon "button" at bounding box center [502, 168] width 7 height 7
select select "0"
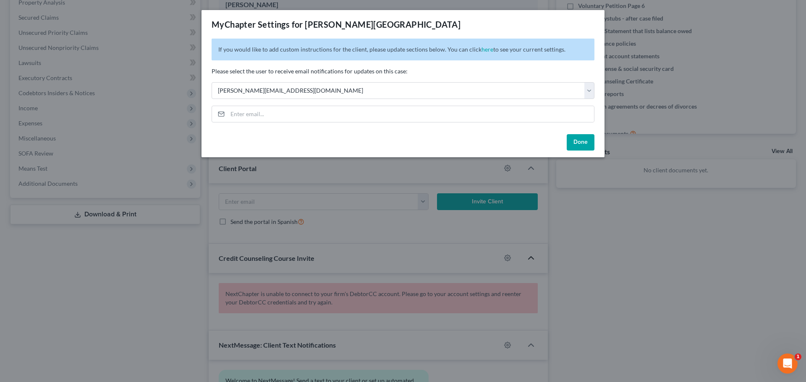
click at [600, 151] on div "Done" at bounding box center [402, 144] width 403 height 27
drag, startPoint x: 584, startPoint y: 144, endPoint x: 584, endPoint y: 155, distance: 10.9
click at [583, 144] on button "Done" at bounding box center [581, 142] width 28 height 17
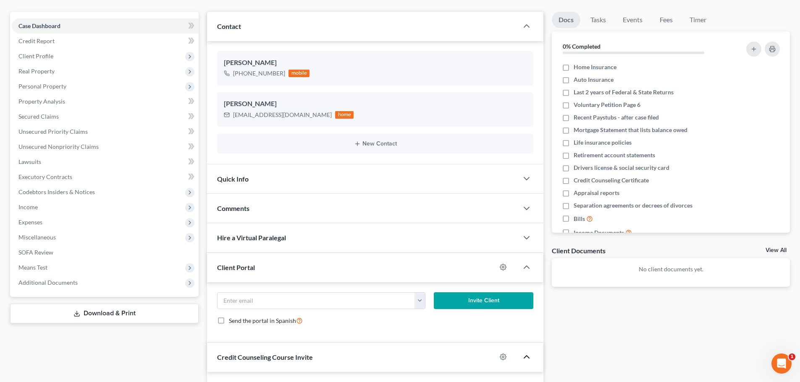
scroll to position [0, 0]
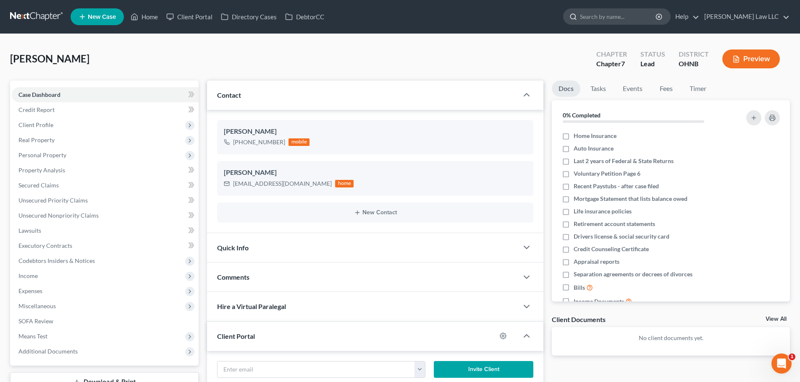
click at [620, 20] on input "search" at bounding box center [618, 17] width 77 height 16
type input "schreiber"
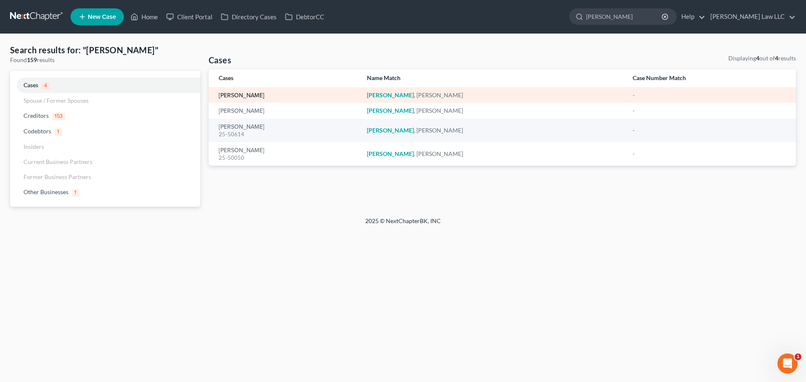
click at [235, 97] on link "[PERSON_NAME]" at bounding box center [242, 96] width 46 height 6
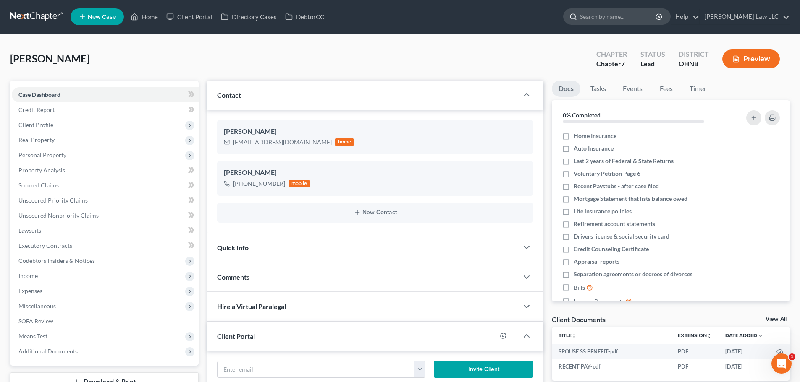
click at [634, 16] on input "search" at bounding box center [618, 17] width 77 height 16
type input "greene"
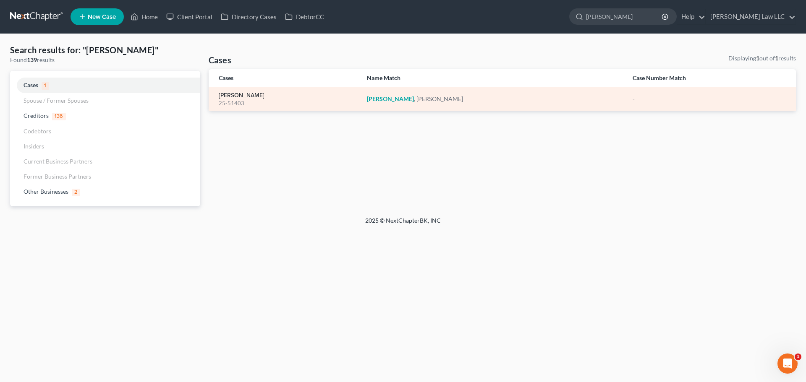
click at [244, 93] on link "[PERSON_NAME]" at bounding box center [242, 96] width 46 height 6
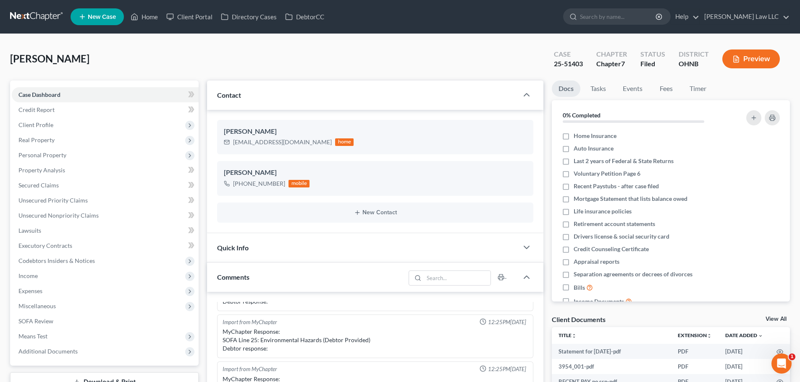
scroll to position [115, 0]
click at [184, 60] on div "Greene, Michelle Upgraded Case 25-51403 Chapter Chapter 7 Status Filed District…" at bounding box center [399, 62] width 779 height 37
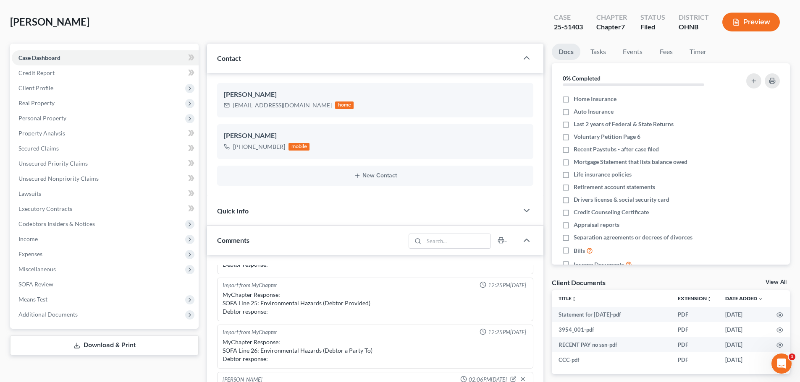
scroll to position [84, 0]
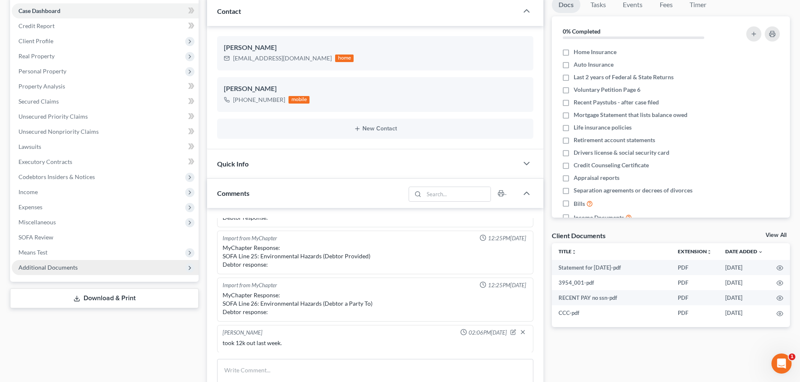
click at [62, 274] on span "Additional Documents" at bounding box center [105, 267] width 187 height 15
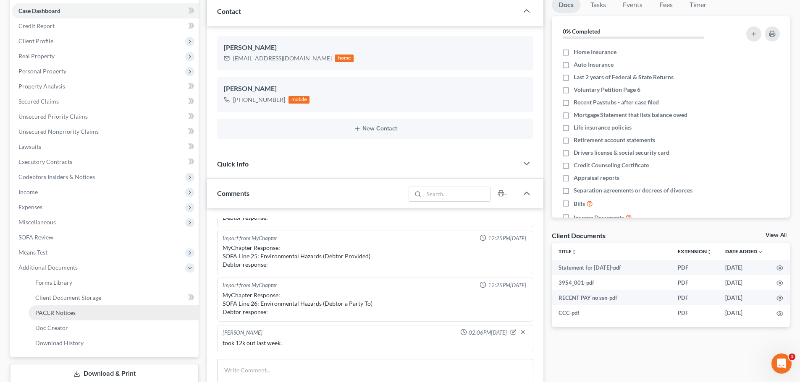
click at [69, 311] on span "PACER Notices" at bounding box center [55, 312] width 40 height 7
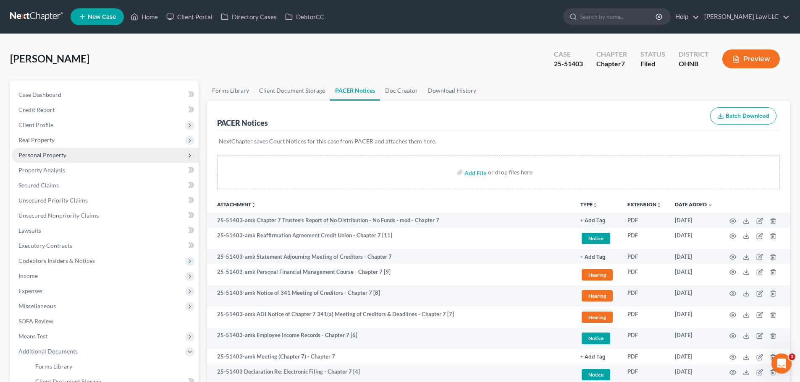
click at [53, 158] on span "Personal Property" at bounding box center [42, 155] width 48 height 7
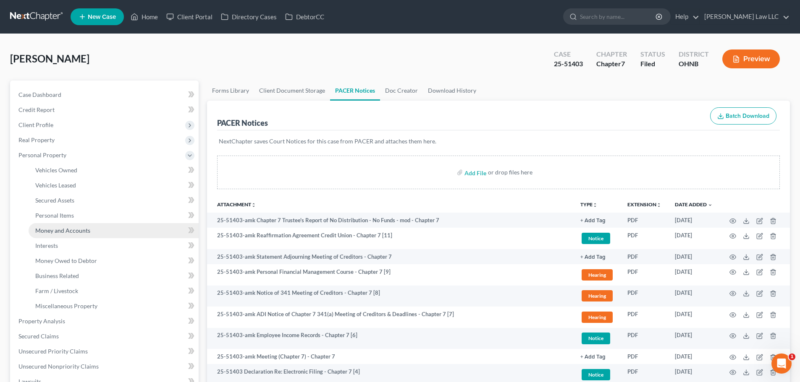
click at [75, 233] on span "Money and Accounts" at bounding box center [62, 230] width 55 height 7
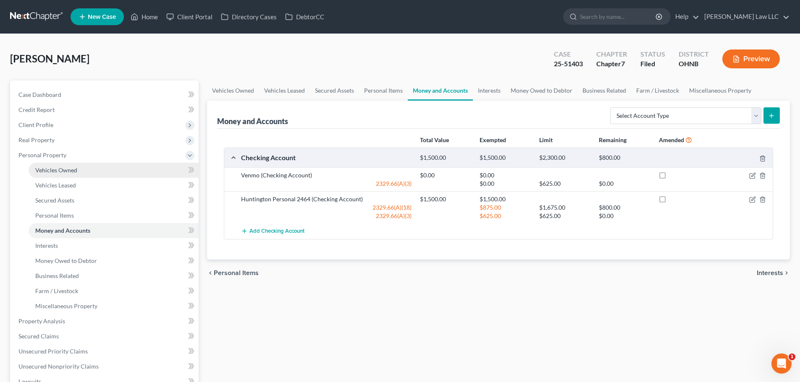
click at [97, 172] on link "Vehicles Owned" at bounding box center [114, 170] width 170 height 15
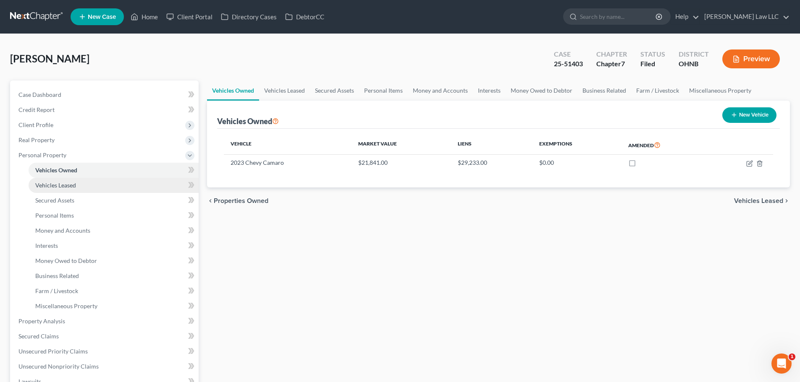
click at [76, 184] on link "Vehicles Leased" at bounding box center [114, 185] width 170 height 15
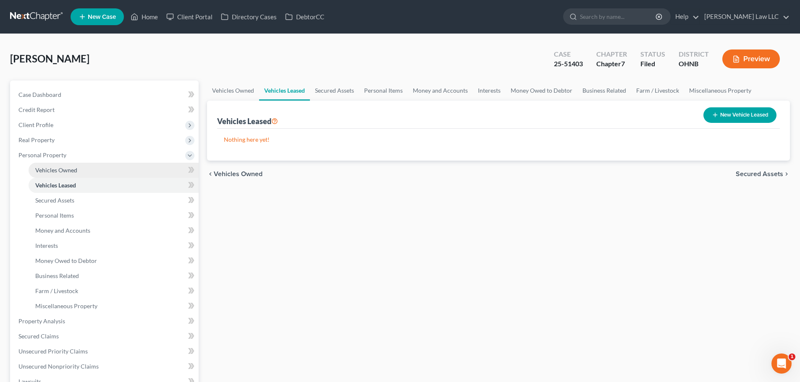
click at [78, 175] on link "Vehicles Owned" at bounding box center [114, 170] width 170 height 15
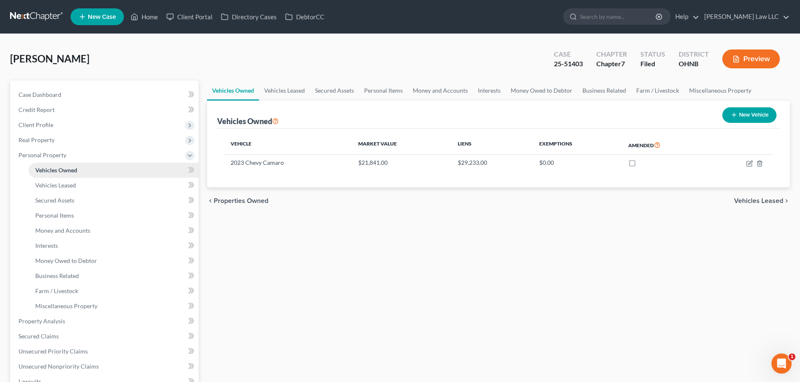
click at [77, 168] on span "Vehicles Owned" at bounding box center [56, 170] width 42 height 7
click at [79, 171] on link "Vehicles Owned" at bounding box center [114, 170] width 170 height 15
click at [70, 231] on span "Money and Accounts" at bounding box center [62, 230] width 55 height 7
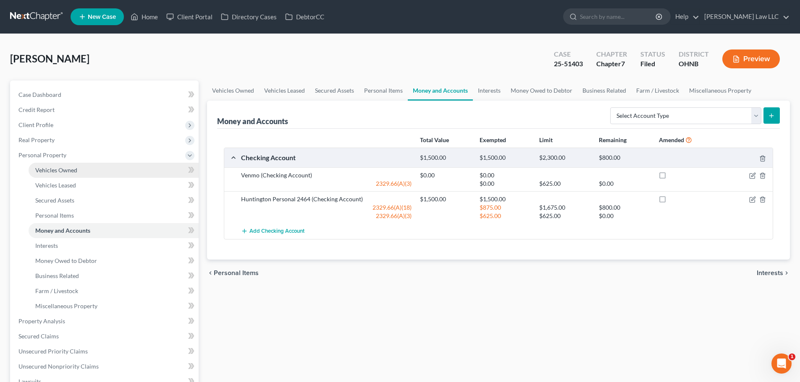
click at [56, 167] on span "Vehicles Owned" at bounding box center [56, 170] width 42 height 7
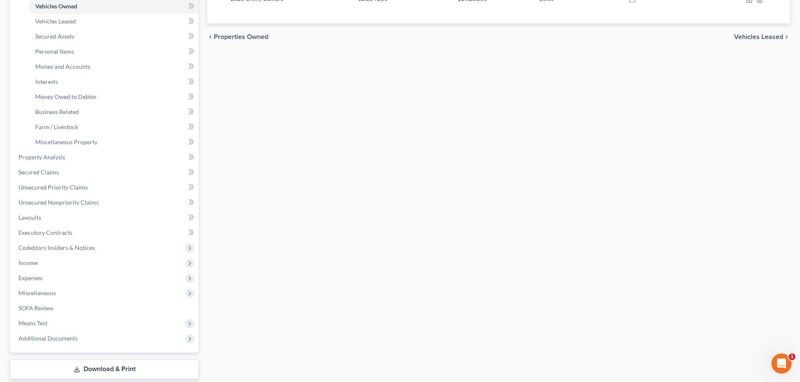
scroll to position [168, 0]
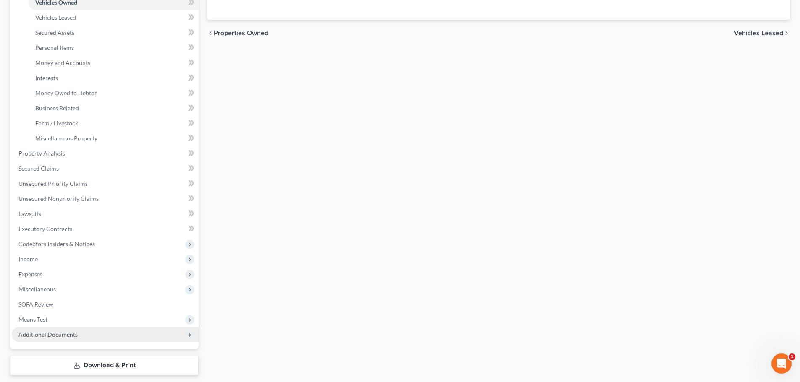
click at [62, 336] on span "Additional Documents" at bounding box center [47, 334] width 59 height 7
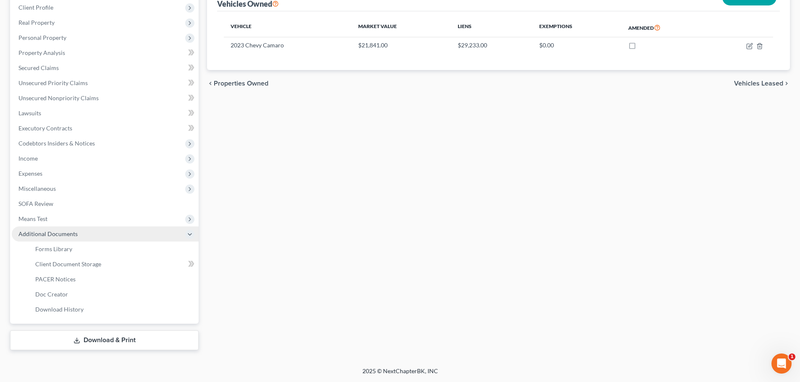
scroll to position [118, 0]
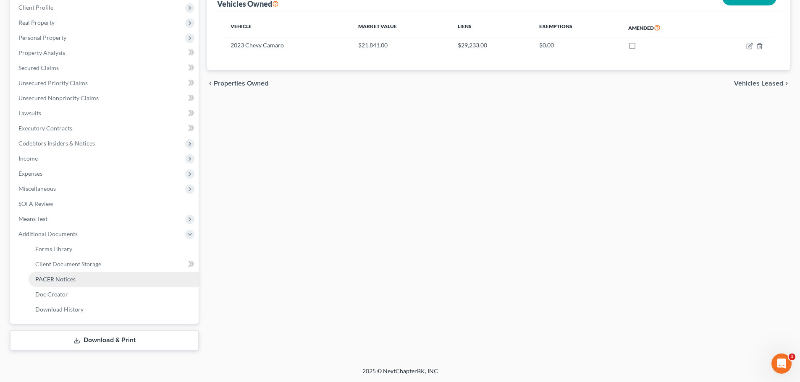
click at [59, 282] on span "PACER Notices" at bounding box center [55, 279] width 40 height 7
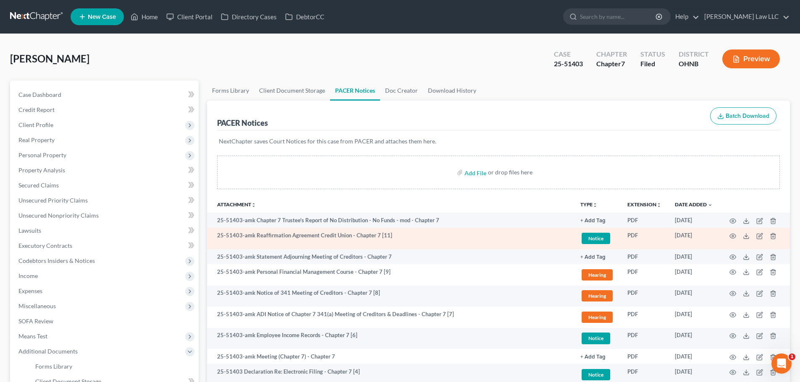
click at [600, 240] on span "Notice" at bounding box center [595, 238] width 29 height 11
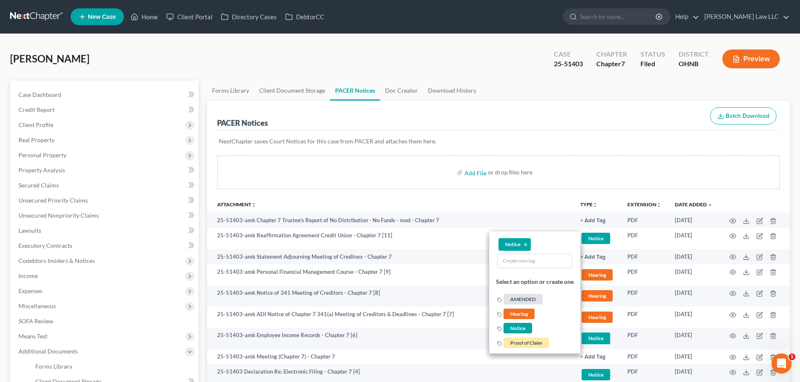
click at [416, 198] on th "Attachment unfold_more expand_more expand_less" at bounding box center [390, 204] width 366 height 17
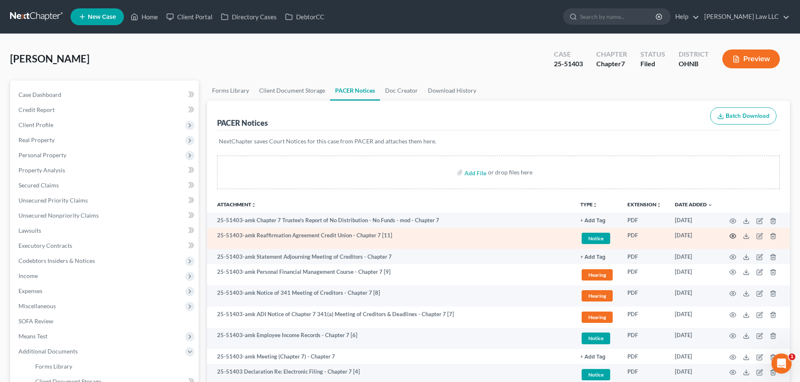
click at [733, 235] on icon "button" at bounding box center [732, 236] width 7 height 7
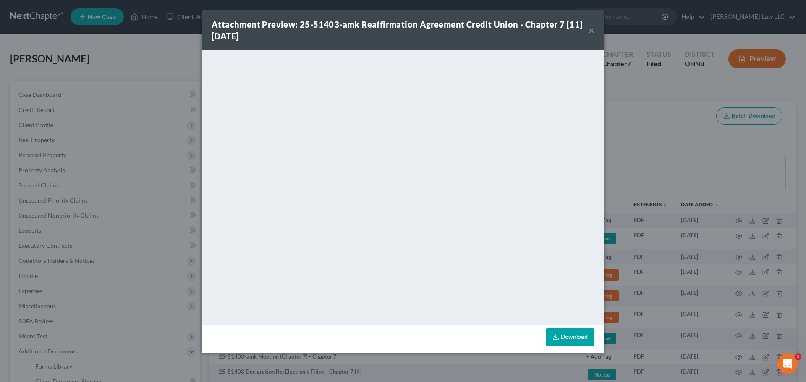
click at [592, 31] on button "×" at bounding box center [591, 30] width 6 height 10
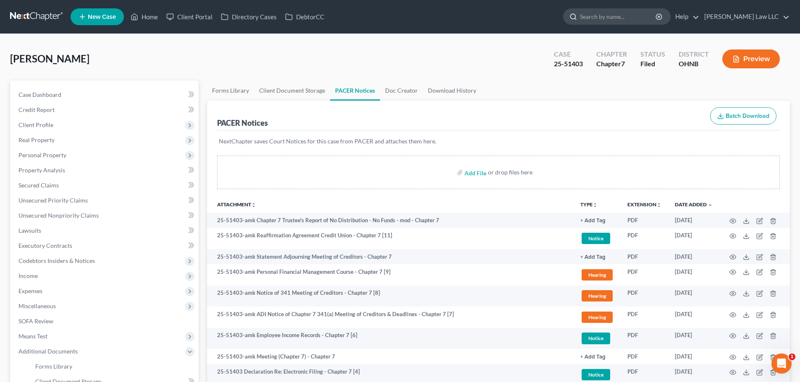
click at [624, 16] on input "search" at bounding box center [618, 17] width 77 height 16
type input "o"
type input "domec"
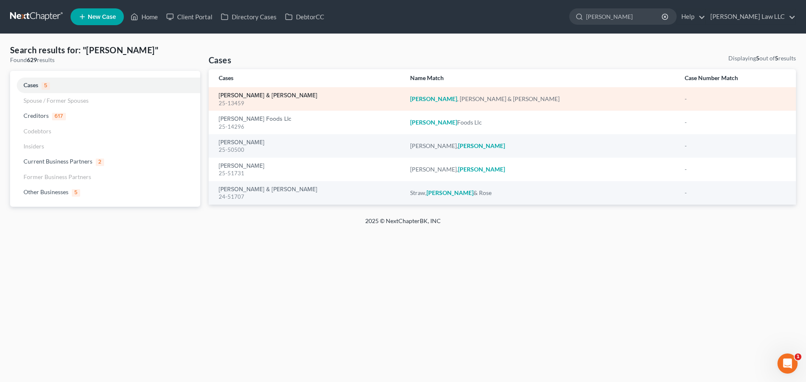
click at [246, 97] on link "[PERSON_NAME] & [PERSON_NAME]" at bounding box center [268, 96] width 99 height 6
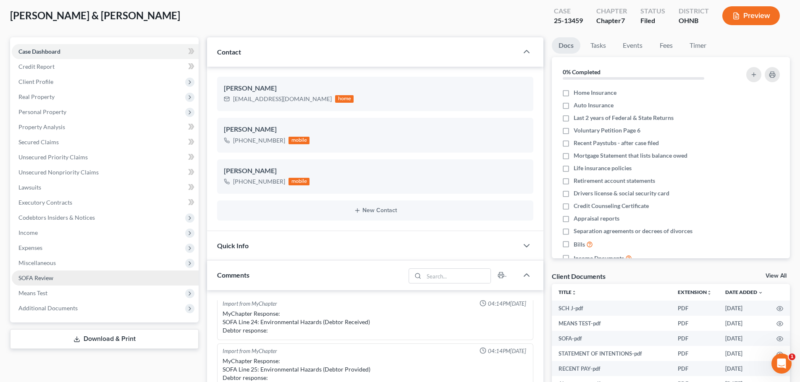
scroll to position [84, 0]
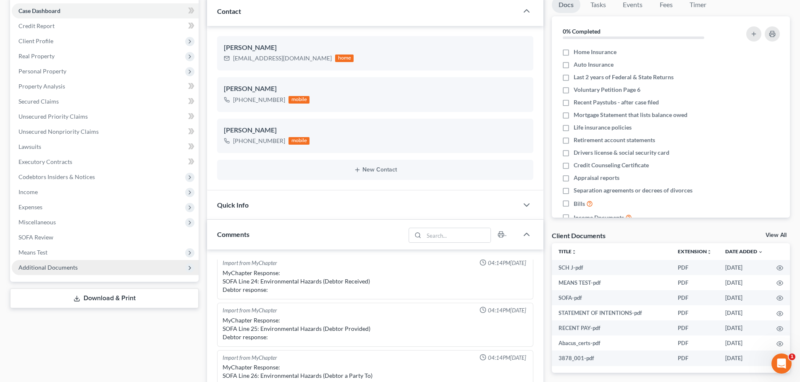
click at [59, 269] on span "Additional Documents" at bounding box center [47, 267] width 59 height 7
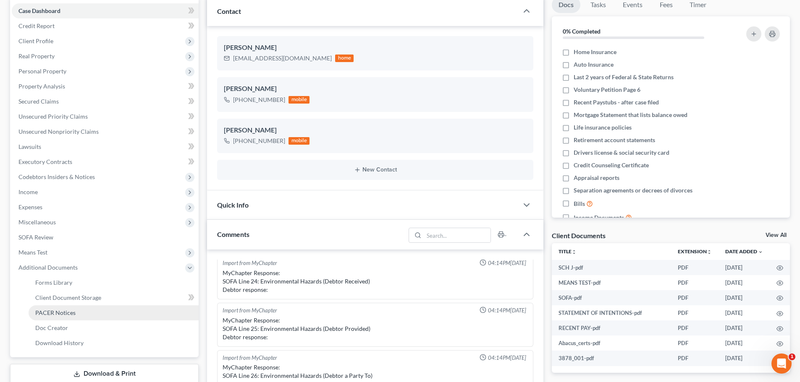
click at [70, 313] on span "PACER Notices" at bounding box center [55, 312] width 40 height 7
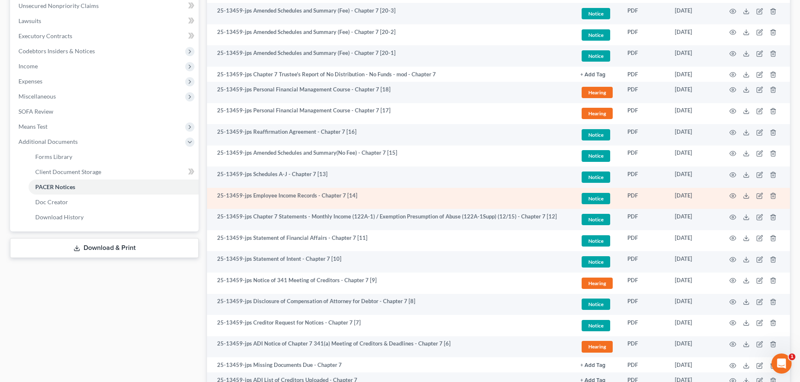
scroll to position [168, 0]
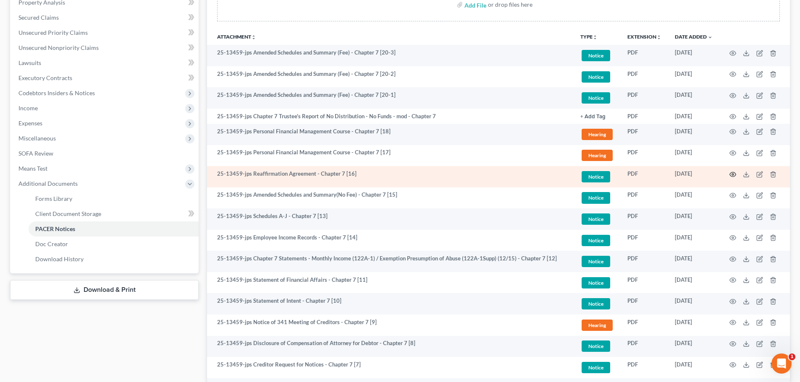
click at [733, 175] on circle "button" at bounding box center [733, 175] width 2 height 2
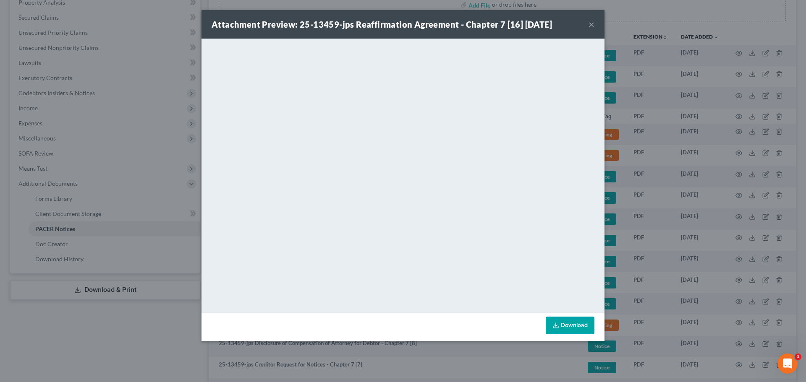
click at [591, 26] on button "×" at bounding box center [591, 24] width 6 height 10
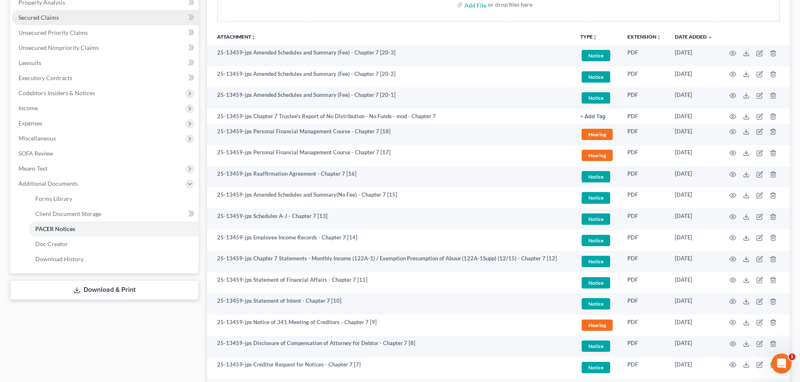
click at [53, 14] on span "Secured Claims" at bounding box center [38, 17] width 40 height 7
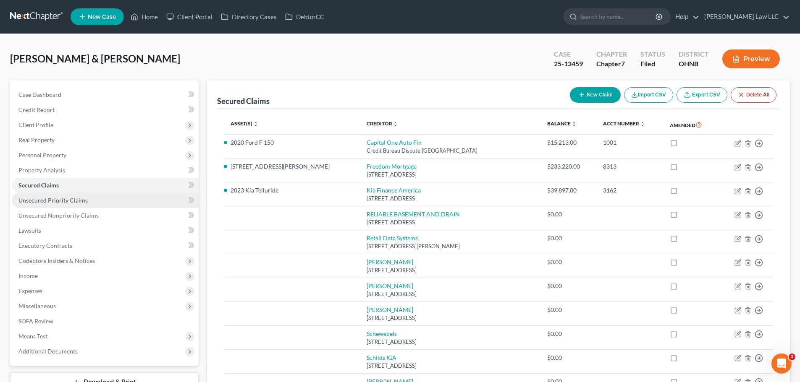
click at [66, 204] on span "Unsecured Priority Claims" at bounding box center [52, 200] width 69 height 7
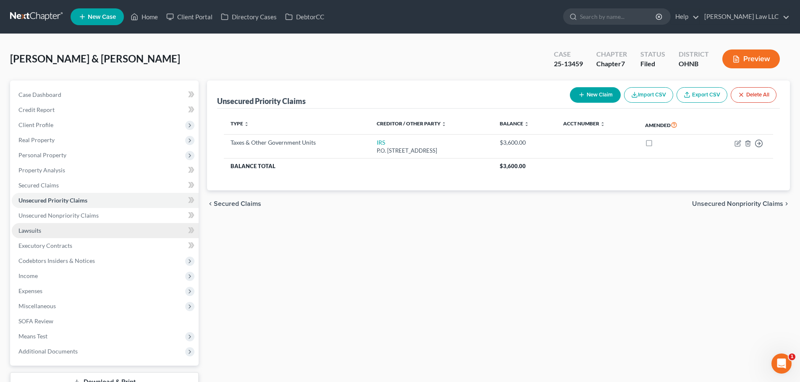
click at [60, 234] on link "Lawsuits" at bounding box center [105, 230] width 187 height 15
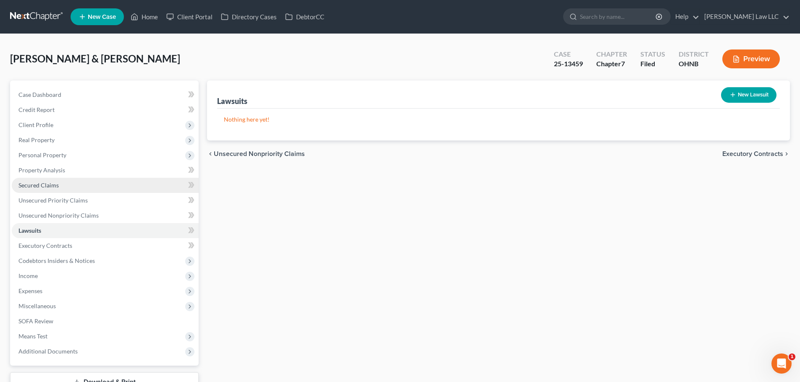
click at [43, 188] on span "Secured Claims" at bounding box center [38, 185] width 40 height 7
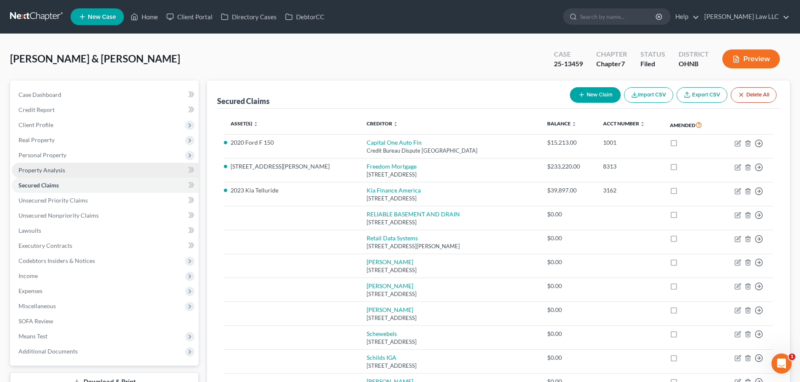
click at [61, 168] on span "Property Analysis" at bounding box center [41, 170] width 47 height 7
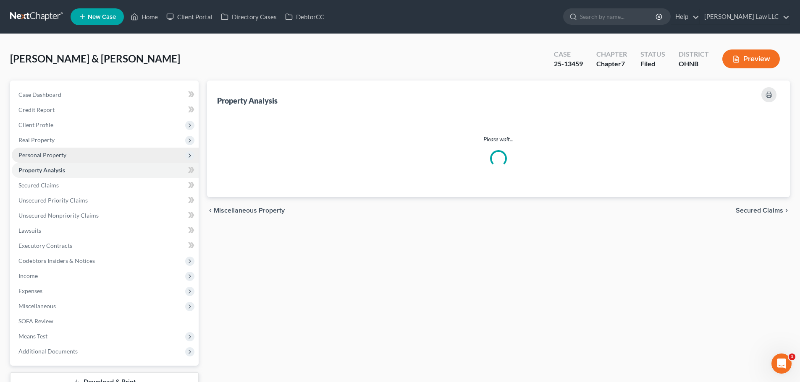
click at [63, 154] on span "Personal Property" at bounding box center [42, 155] width 48 height 7
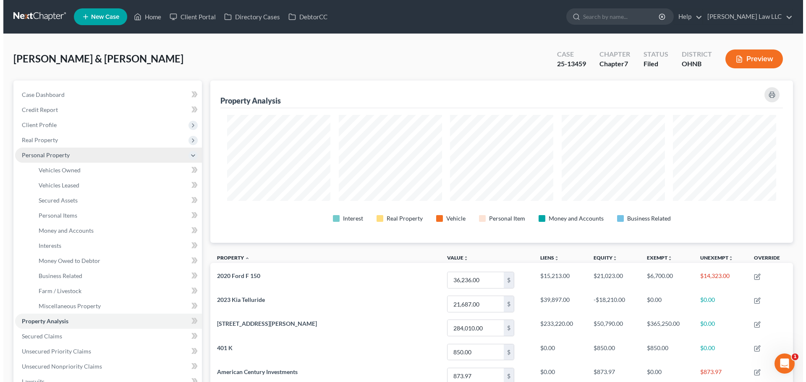
scroll to position [162, 583]
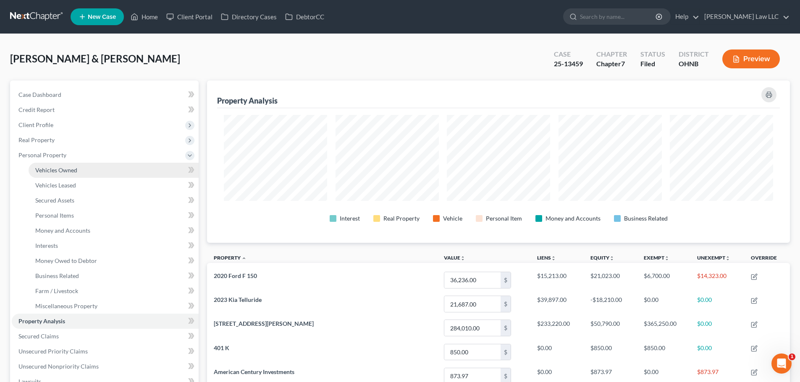
click at [69, 175] on link "Vehicles Owned" at bounding box center [114, 170] width 170 height 15
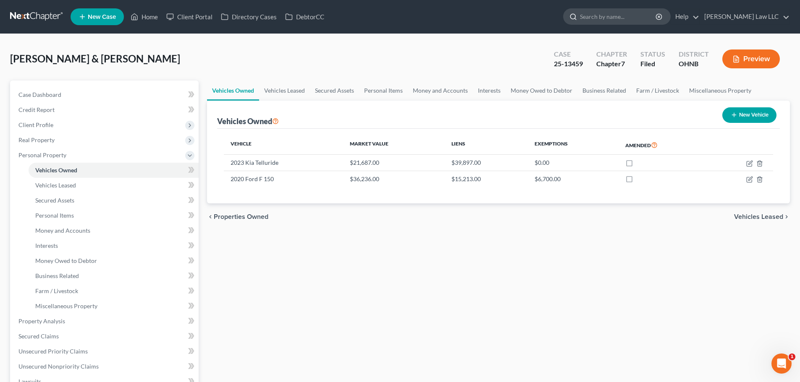
click at [609, 22] on input "search" at bounding box center [618, 17] width 77 height 16
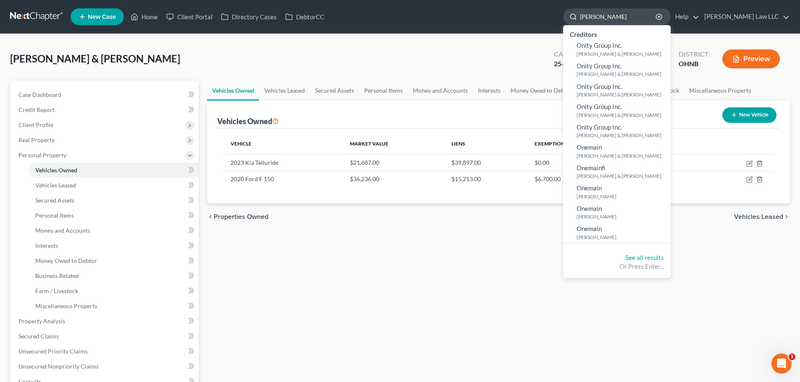
type input "[PERSON_NAME]"
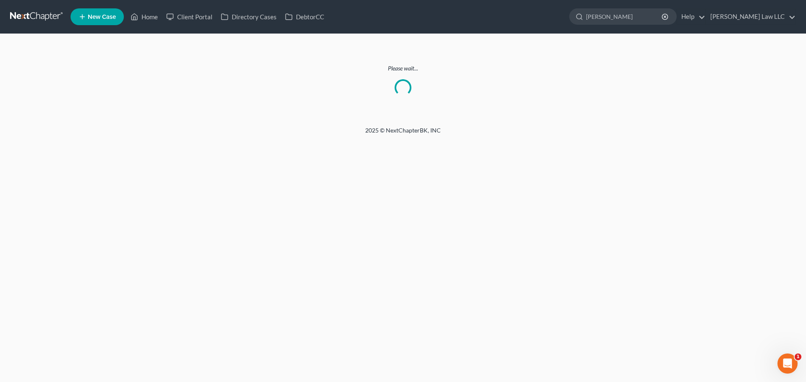
click at [30, 13] on link at bounding box center [37, 16] width 54 height 15
click at [35, 24] on link at bounding box center [37, 16] width 54 height 15
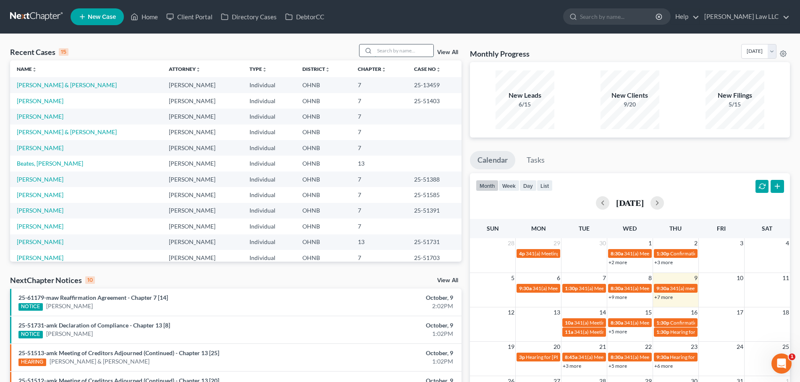
click at [379, 50] on input "search" at bounding box center [403, 50] width 59 height 12
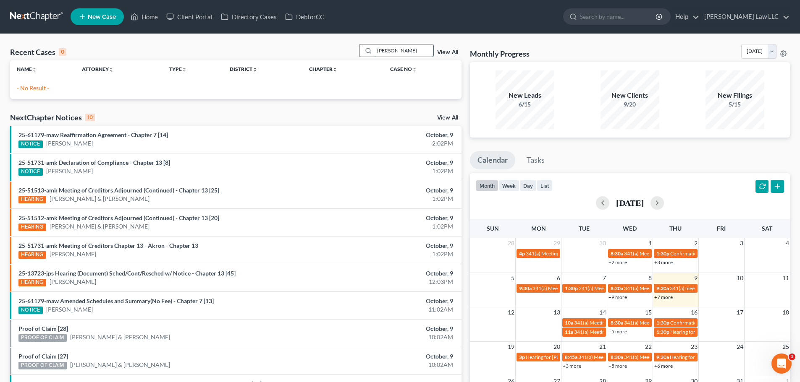
drag, startPoint x: 390, startPoint y: 49, endPoint x: 364, endPoint y: 46, distance: 26.6
click at [364, 46] on div "[PERSON_NAME]" at bounding box center [396, 50] width 75 height 13
click at [384, 47] on input "[PERSON_NAME]" at bounding box center [403, 50] width 59 height 12
click at [382, 50] on input "[PERSON_NAME]" at bounding box center [403, 50] width 59 height 12
type input "[PERSON_NAME]"
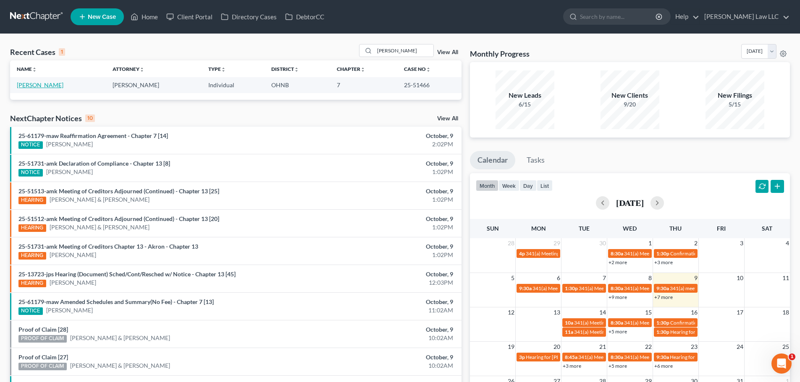
click at [44, 85] on link "[PERSON_NAME]" at bounding box center [40, 84] width 47 height 7
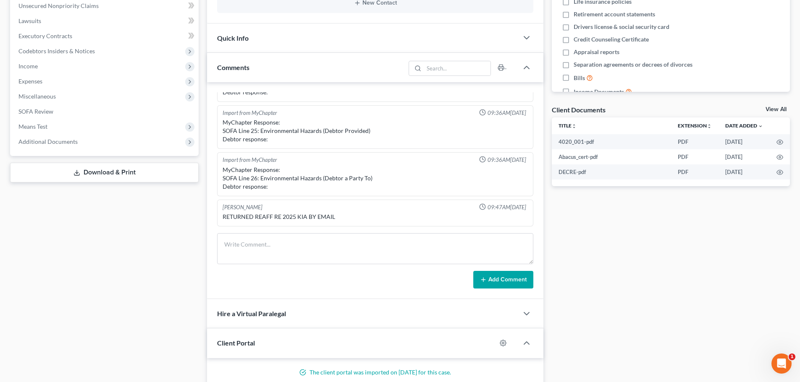
scroll to position [168, 0]
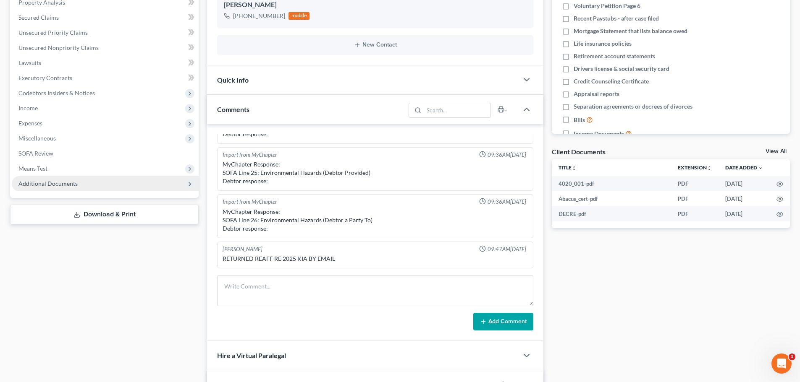
click at [61, 184] on span "Additional Documents" at bounding box center [47, 183] width 59 height 7
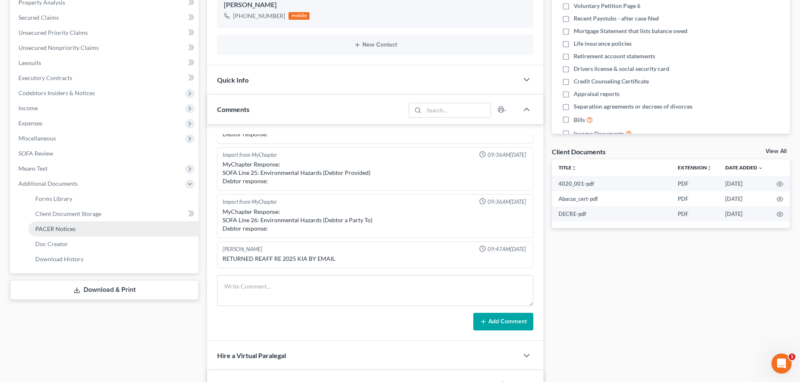
click at [57, 233] on link "PACER Notices" at bounding box center [114, 229] width 170 height 15
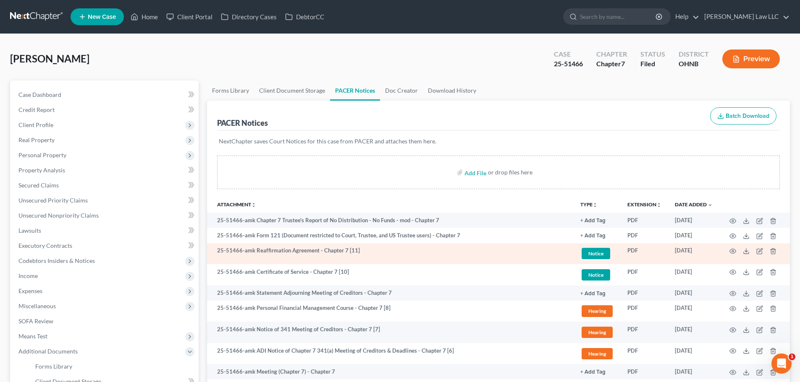
scroll to position [42, 0]
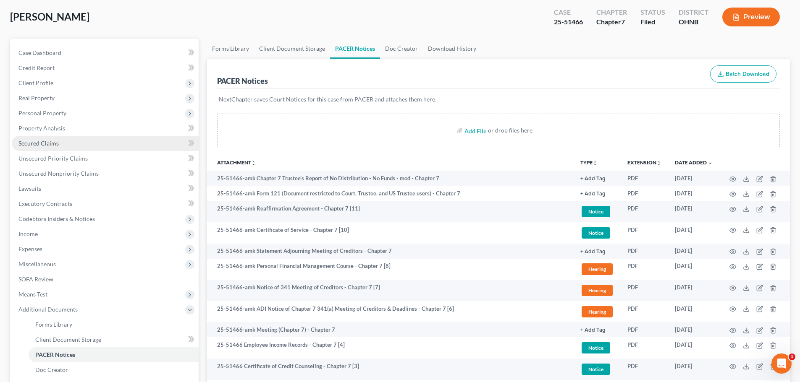
click at [56, 146] on span "Secured Claims" at bounding box center [38, 143] width 40 height 7
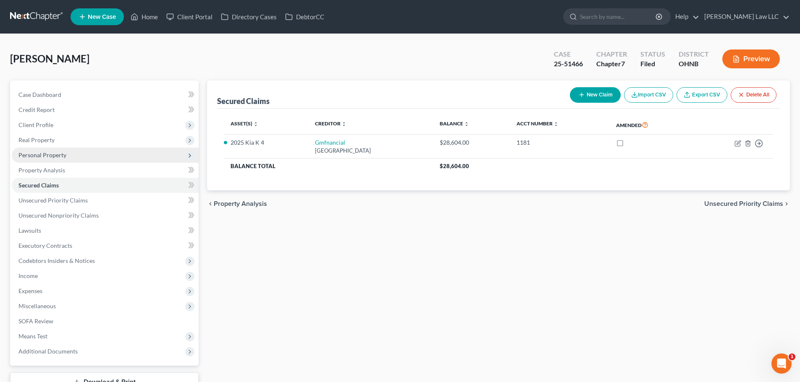
click at [55, 152] on span "Personal Property" at bounding box center [42, 155] width 48 height 7
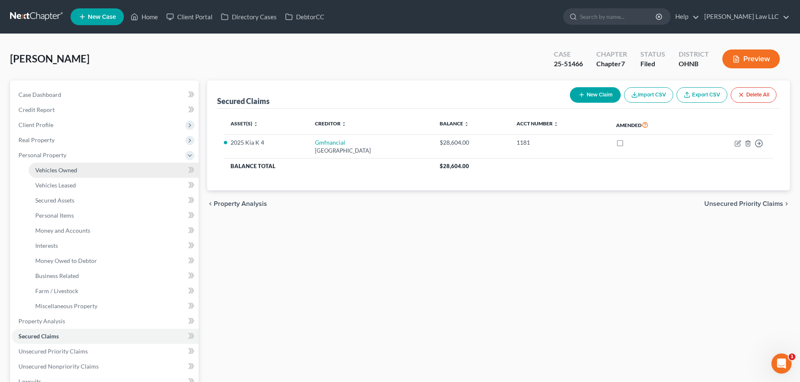
click at [77, 168] on link "Vehicles Owned" at bounding box center [114, 170] width 170 height 15
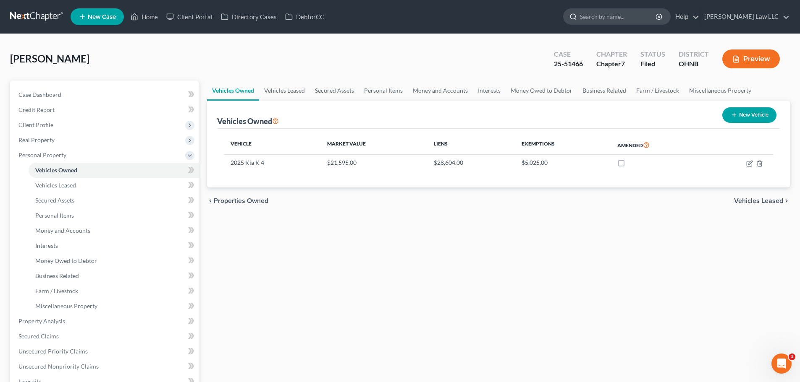
click at [619, 11] on input "search" at bounding box center [618, 17] width 77 height 16
type input "field"
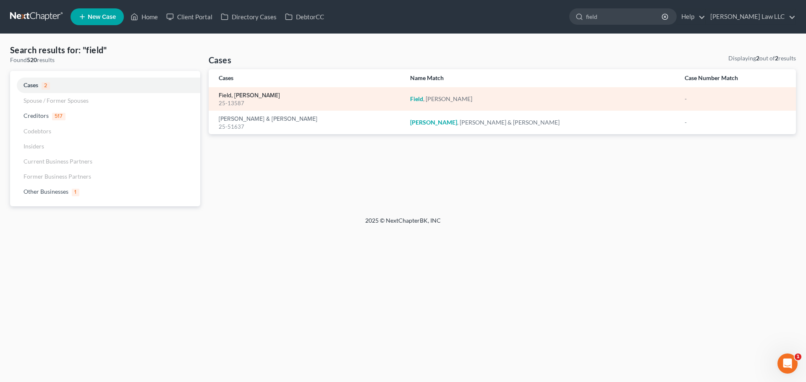
click at [248, 94] on link "Field, [PERSON_NAME]" at bounding box center [249, 96] width 61 height 6
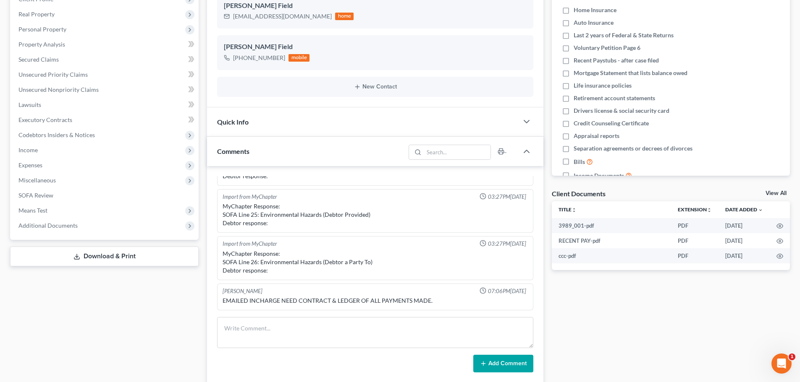
scroll to position [168, 0]
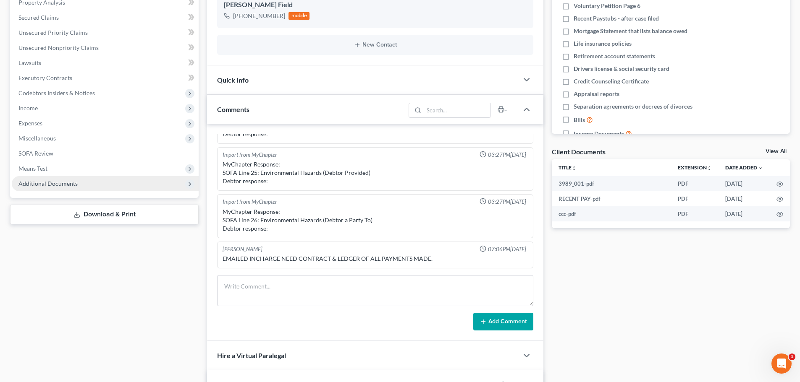
click at [59, 186] on span "Additional Documents" at bounding box center [47, 183] width 59 height 7
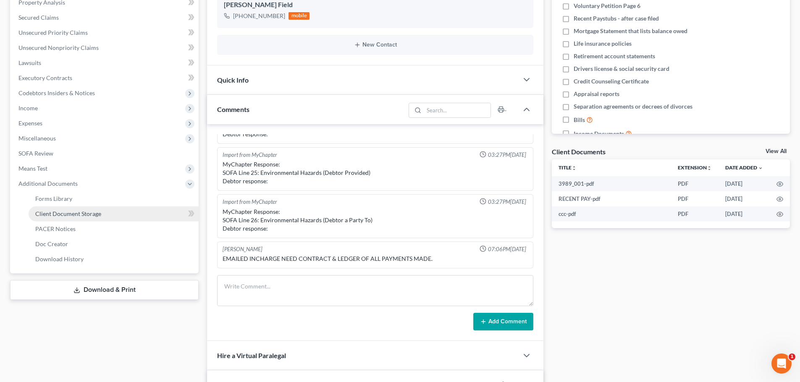
click at [76, 212] on span "Client Document Storage" at bounding box center [68, 213] width 66 height 7
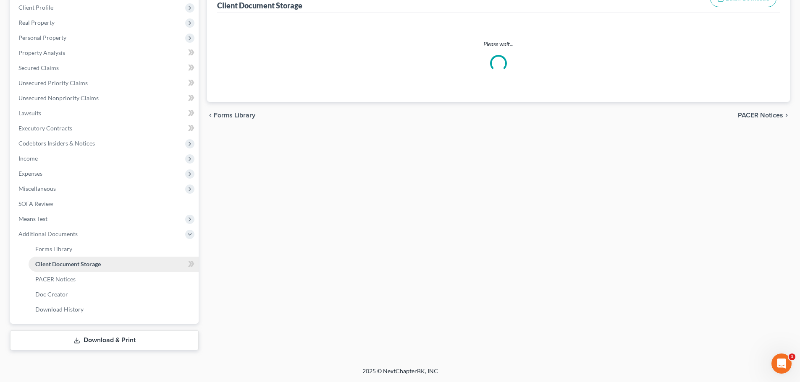
scroll to position [4, 0]
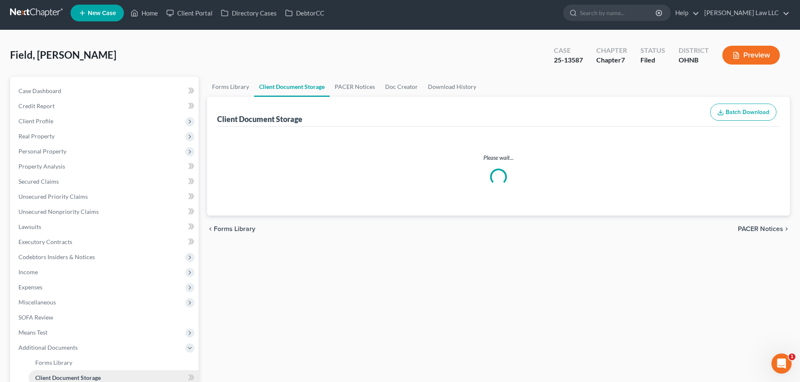
select select "5"
select select "20"
select select "16"
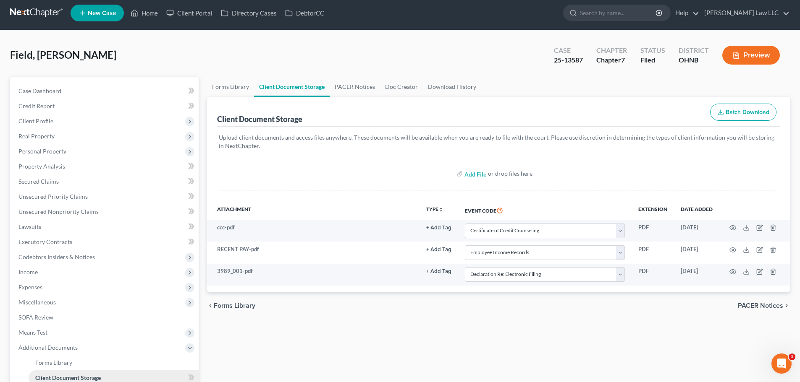
scroll to position [0, 0]
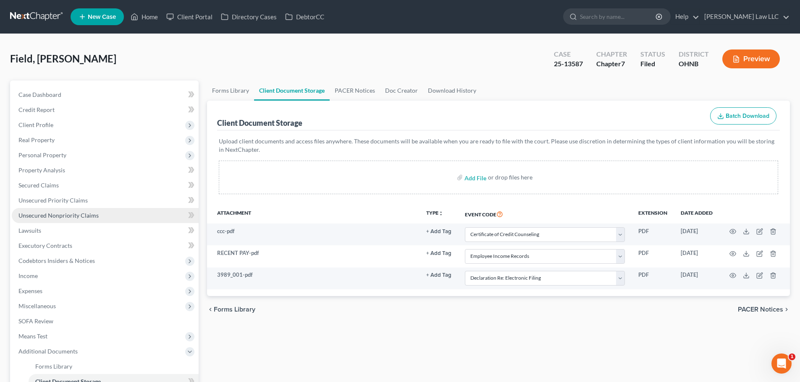
click at [70, 215] on span "Unsecured Nonpriority Claims" at bounding box center [58, 215] width 80 height 7
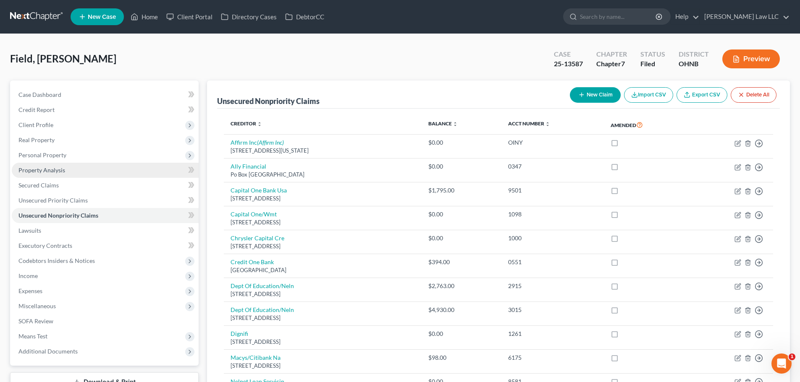
click at [57, 170] on span "Property Analysis" at bounding box center [41, 170] width 47 height 7
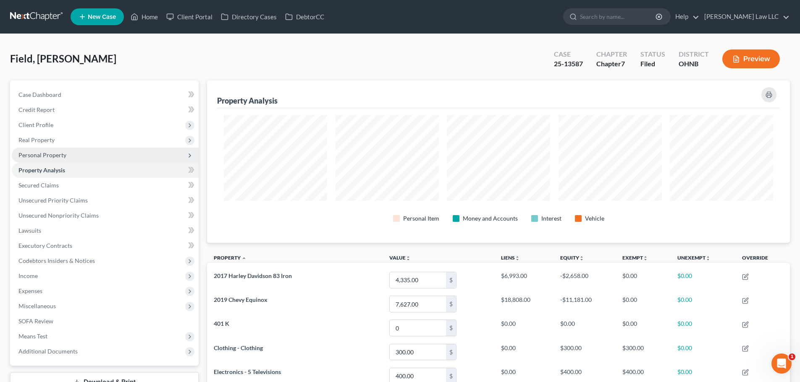
click at [58, 157] on span "Personal Property" at bounding box center [42, 155] width 48 height 7
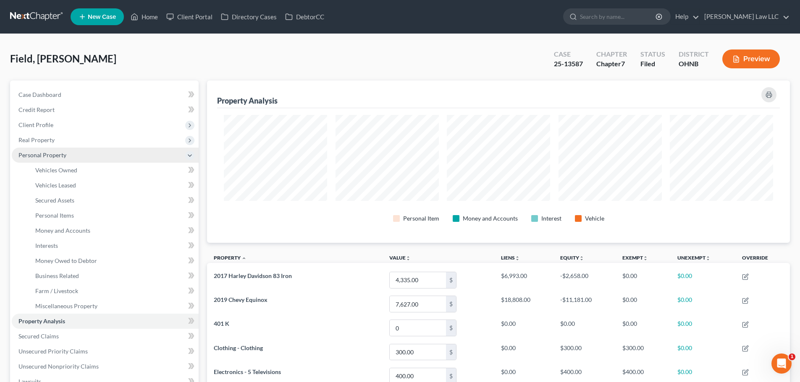
scroll to position [162, 583]
click at [66, 166] on link "Vehicles Owned" at bounding box center [114, 170] width 170 height 15
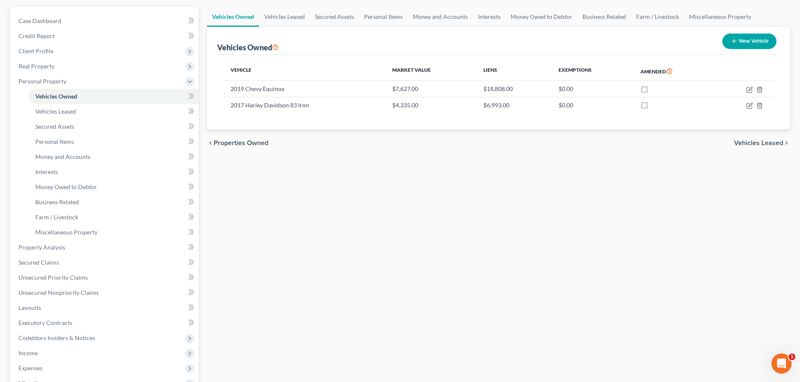
scroll to position [168, 0]
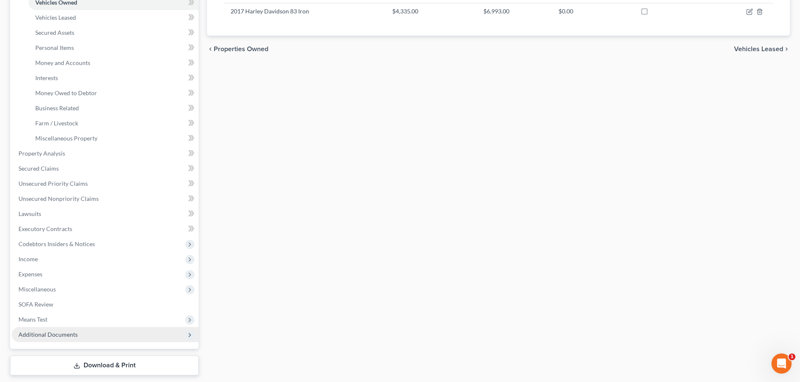
click at [53, 332] on span "Additional Documents" at bounding box center [47, 334] width 59 height 7
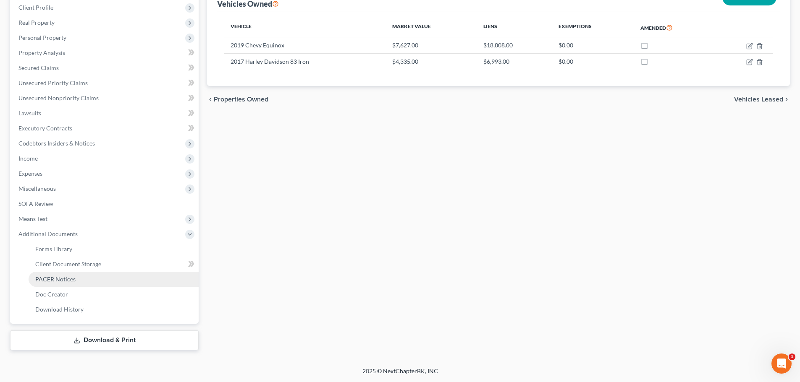
click at [79, 281] on link "PACER Notices" at bounding box center [114, 279] width 170 height 15
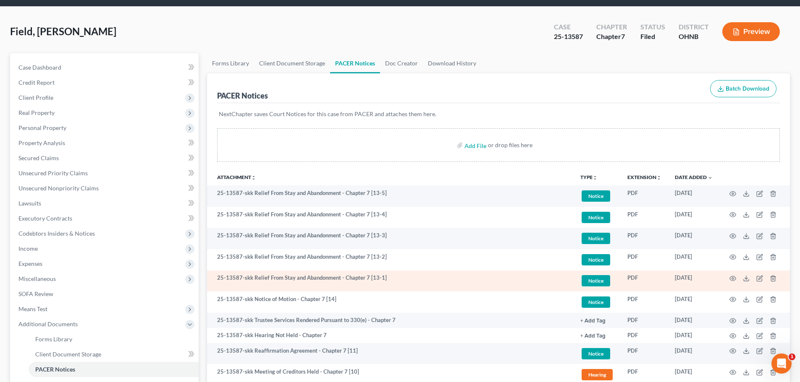
scroll to position [42, 0]
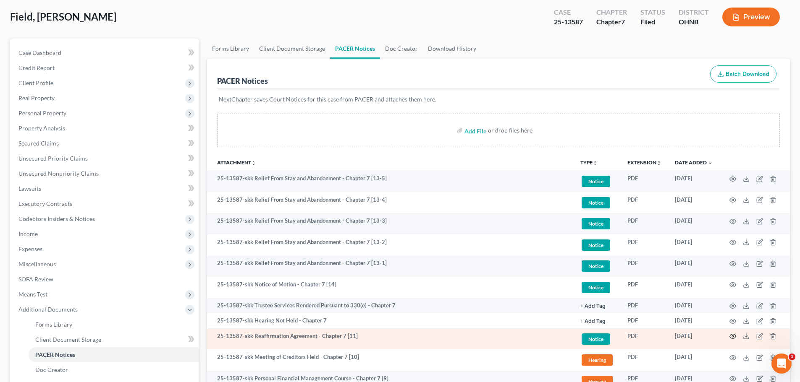
click at [733, 337] on circle "button" at bounding box center [733, 337] width 2 height 2
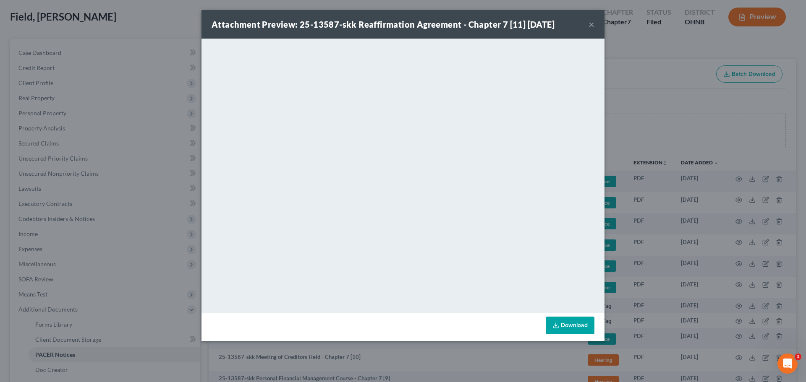
click at [592, 21] on button "×" at bounding box center [591, 24] width 6 height 10
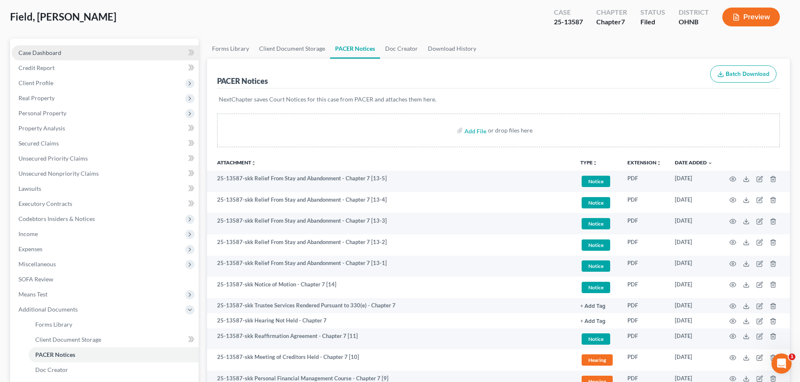
click at [71, 45] on link "Case Dashboard" at bounding box center [105, 52] width 187 height 15
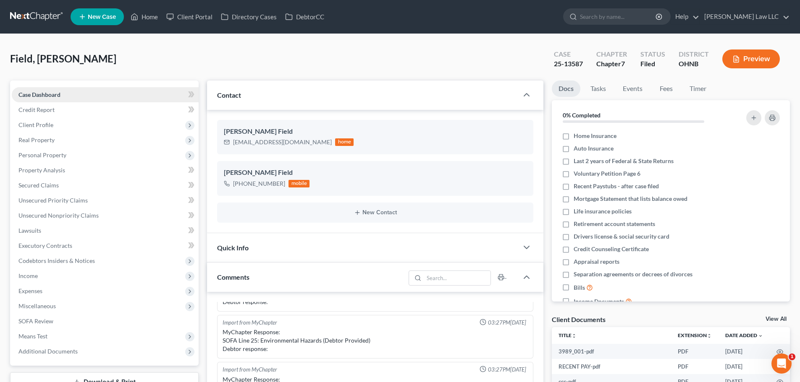
scroll to position [167, 0]
